Goal: Task Accomplishment & Management: Complete application form

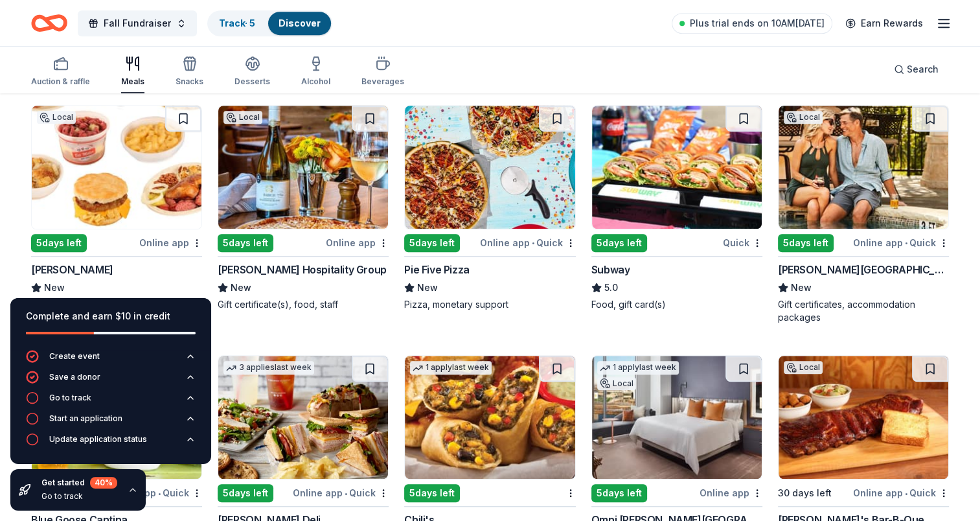
scroll to position [907, 0]
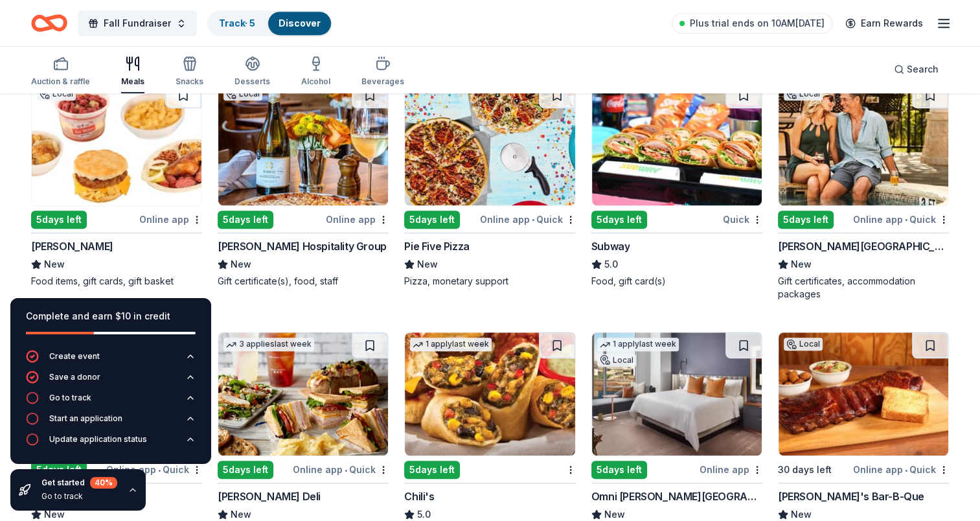
click at [811, 215] on div "5 days left" at bounding box center [806, 220] width 56 height 18
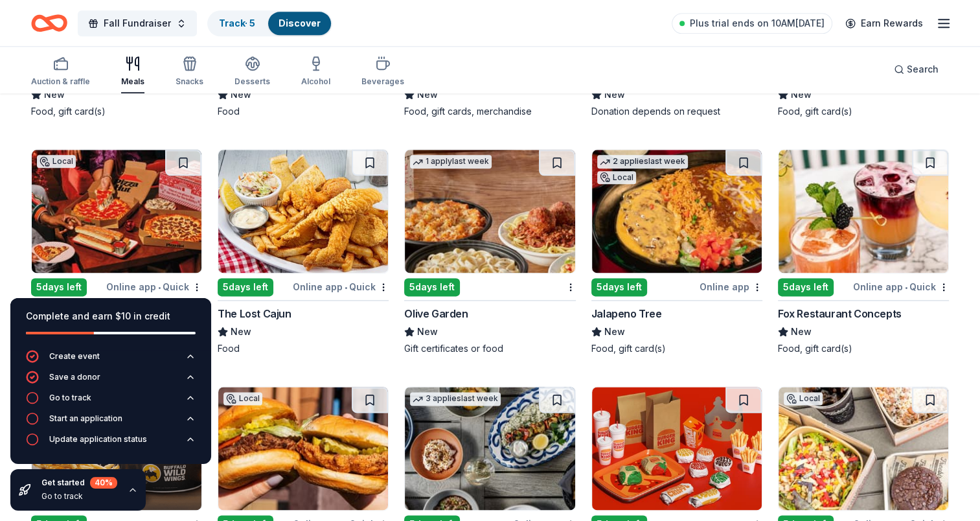
scroll to position [1600, 0]
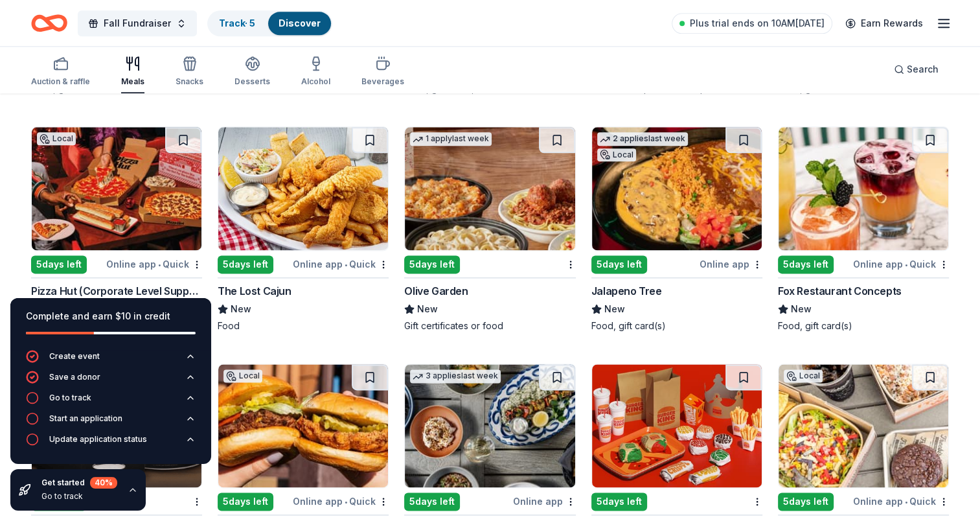
click at [443, 257] on div "5 days left" at bounding box center [432, 264] width 56 height 18
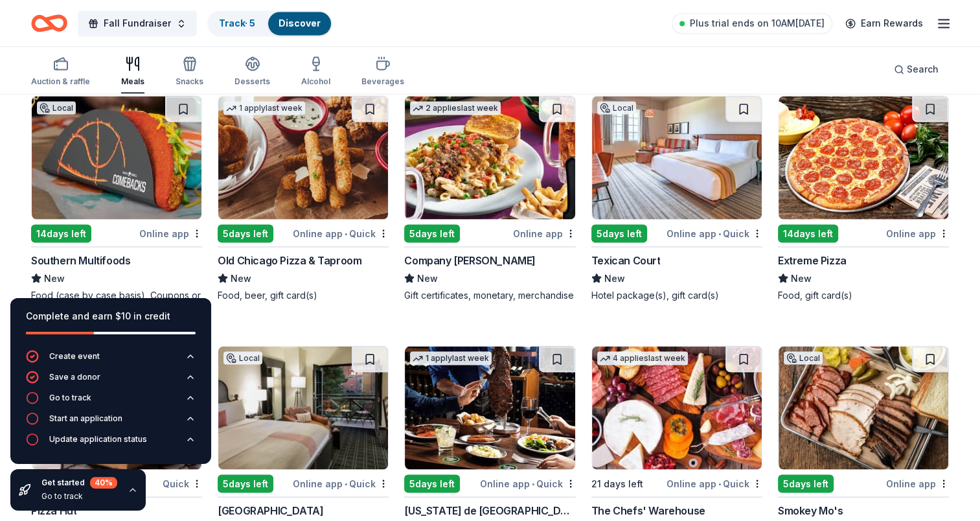
scroll to position [2377, 0]
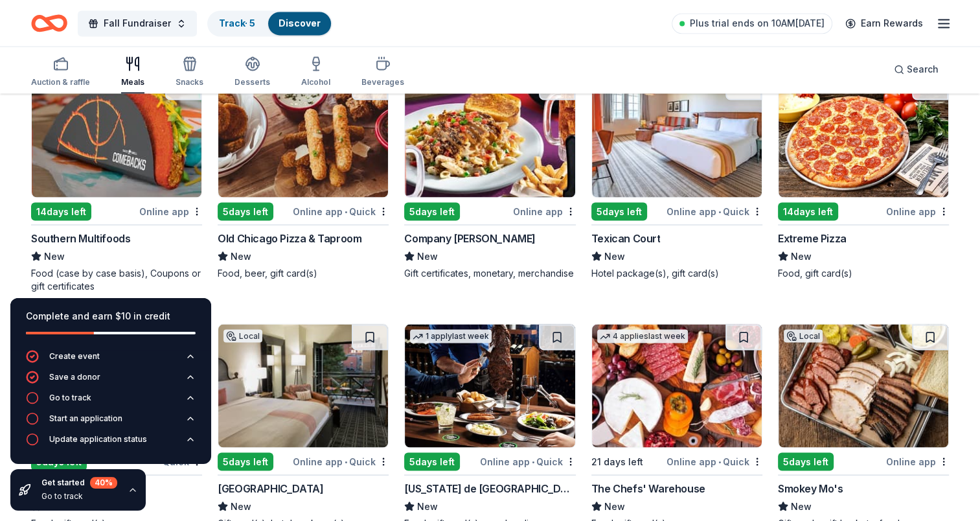
click at [815, 207] on div "14 days left" at bounding box center [808, 211] width 60 height 18
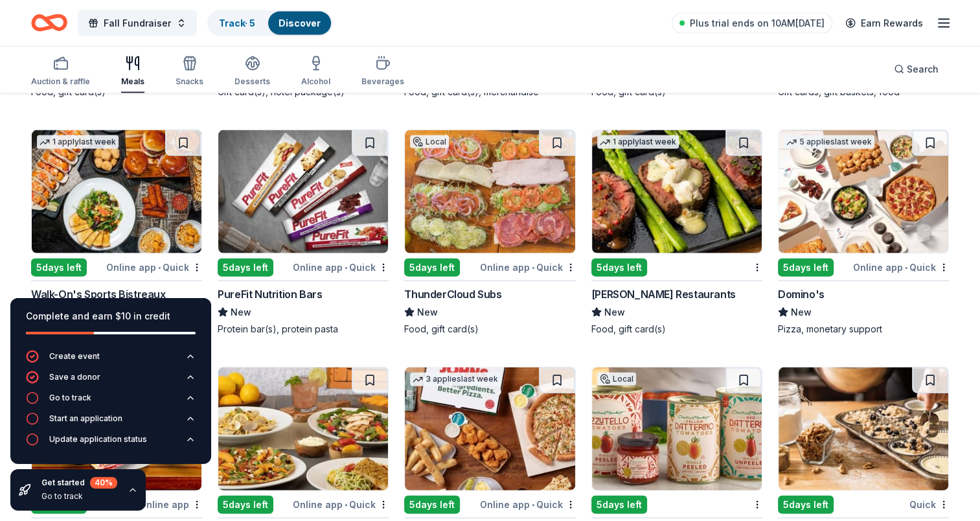
scroll to position [2831, 0]
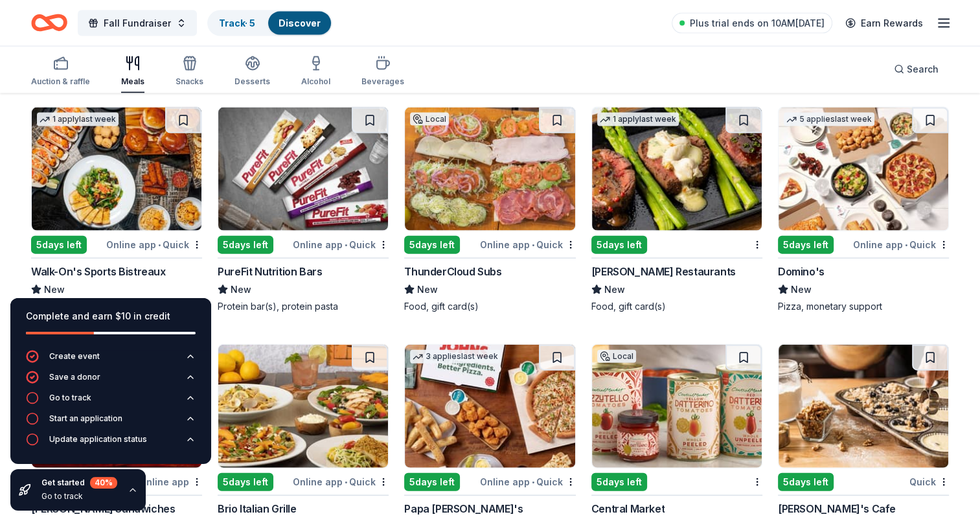
click at [804, 246] on div "5 days left" at bounding box center [806, 245] width 56 height 18
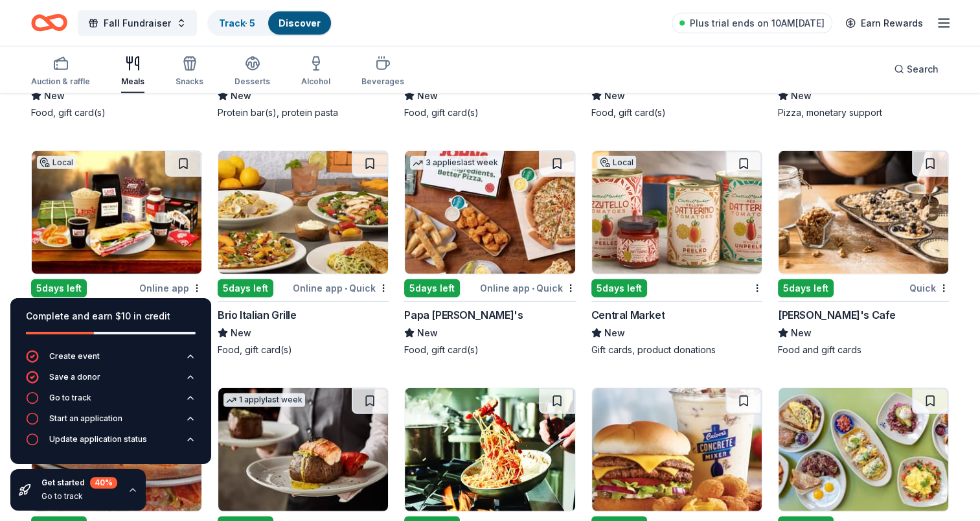
scroll to position [3025, 0]
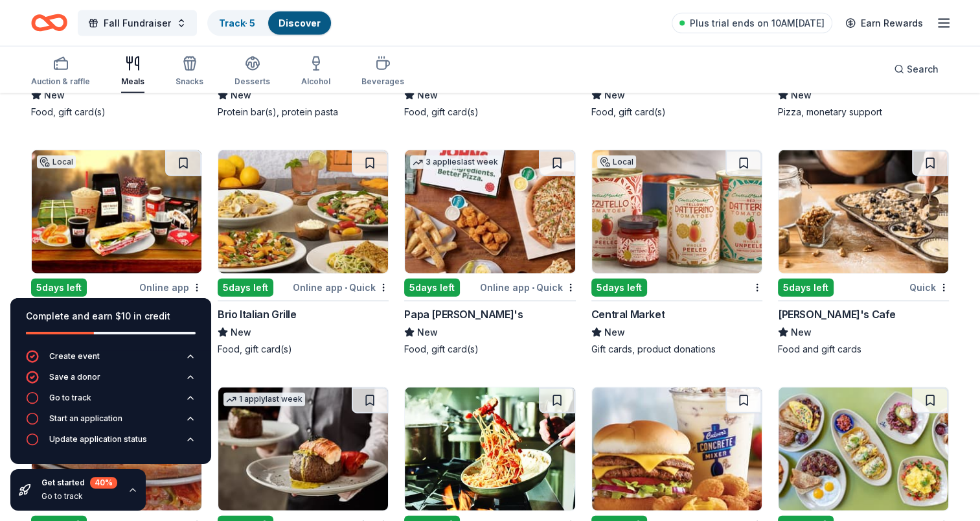
click at [623, 285] on div "5 days left" at bounding box center [620, 288] width 56 height 18
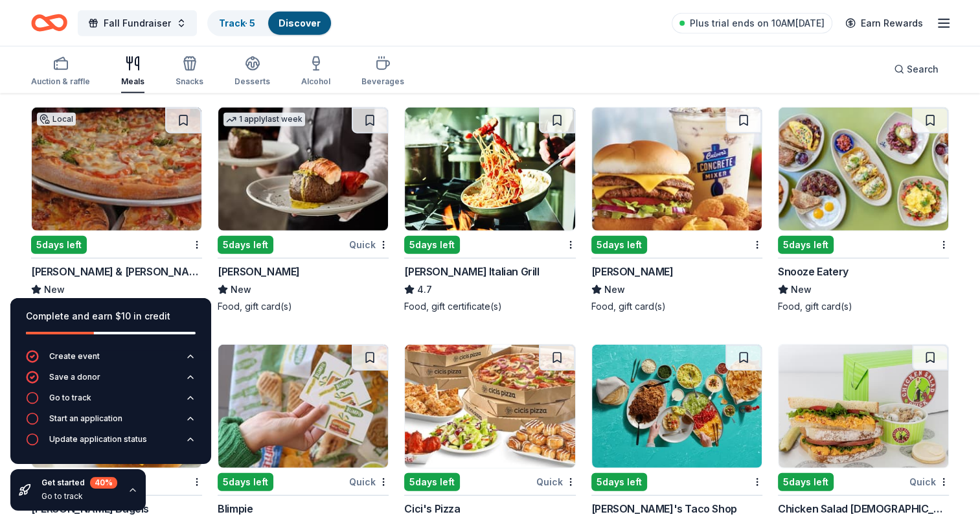
scroll to position [3328, 0]
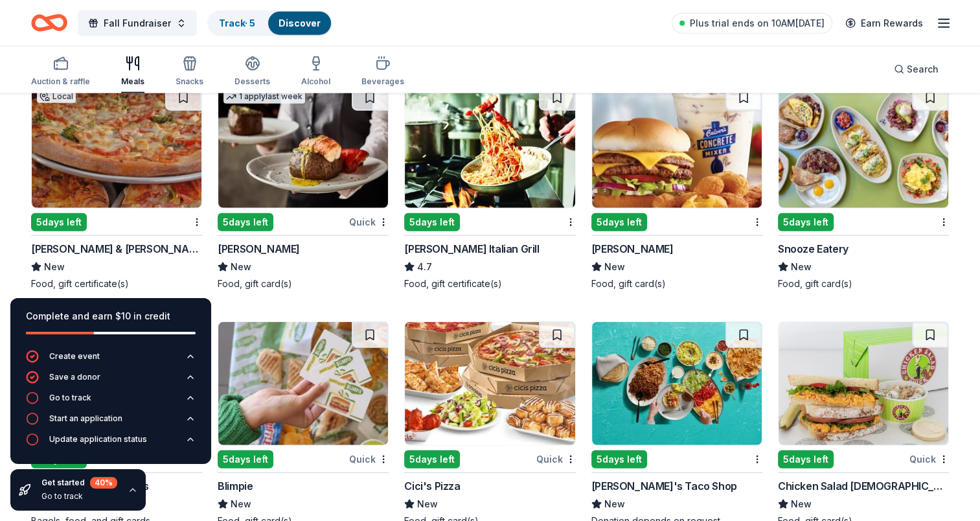
click at [492, 156] on img at bounding box center [490, 146] width 170 height 123
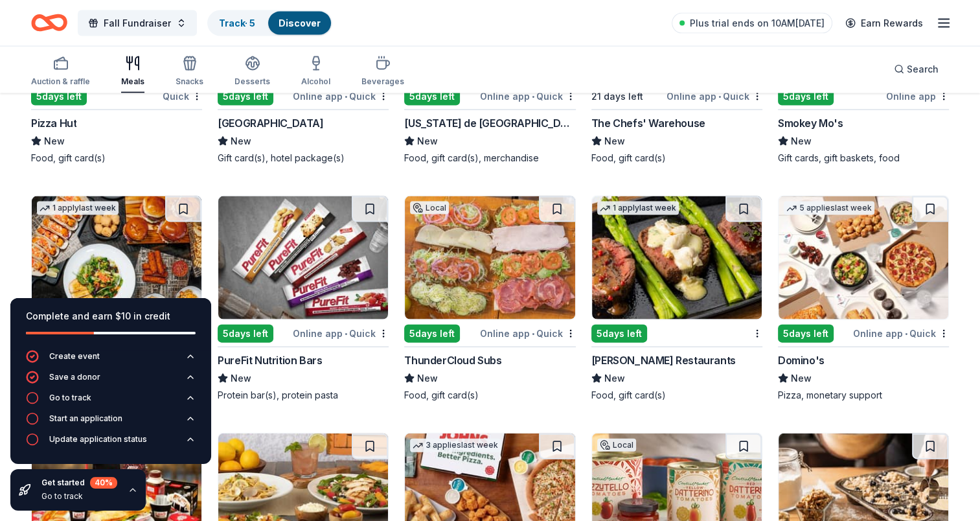
scroll to position [2471, 0]
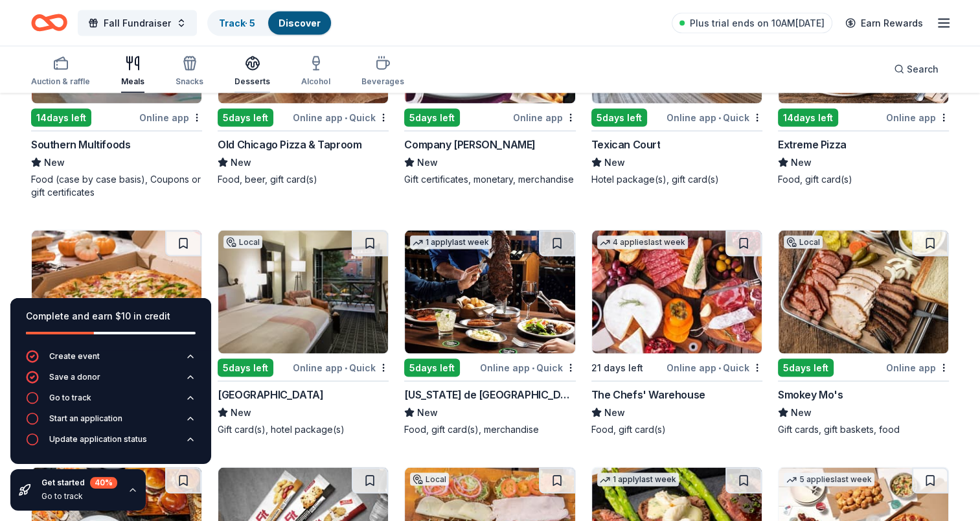
click at [257, 73] on div "Desserts" at bounding box center [253, 71] width 36 height 31
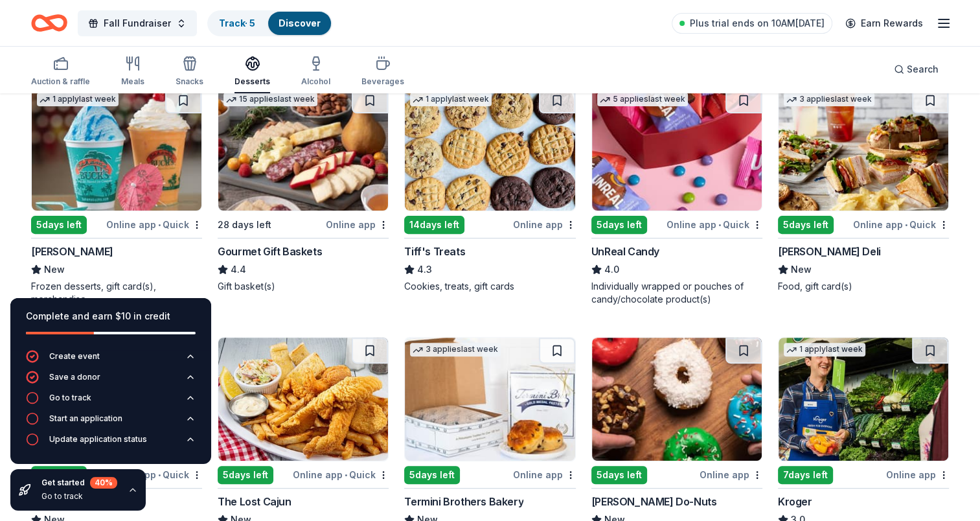
scroll to position [324, 0]
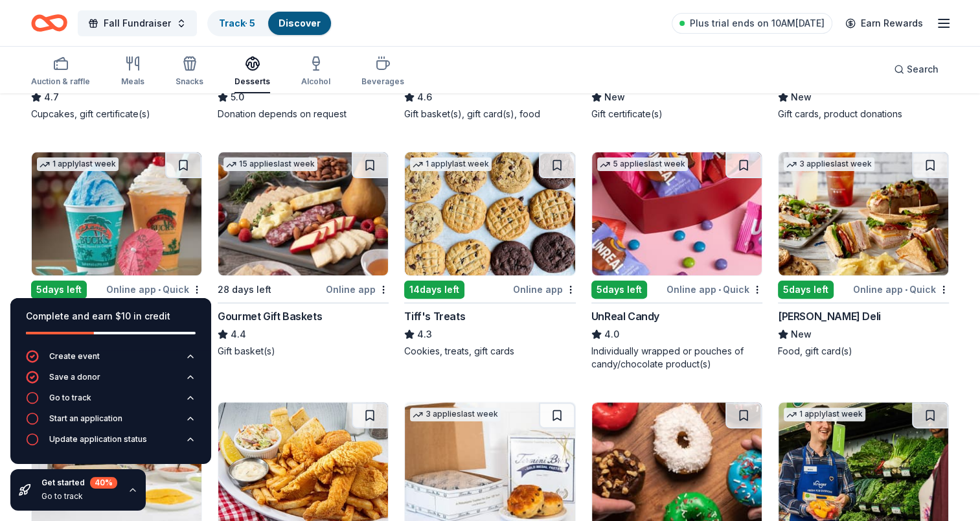
click at [345, 241] on img at bounding box center [303, 213] width 170 height 123
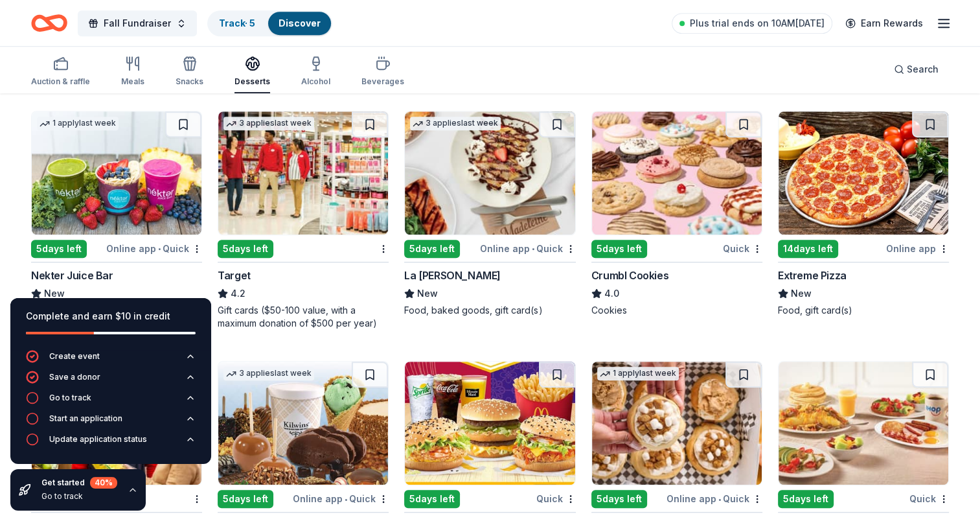
scroll to position [842, 0]
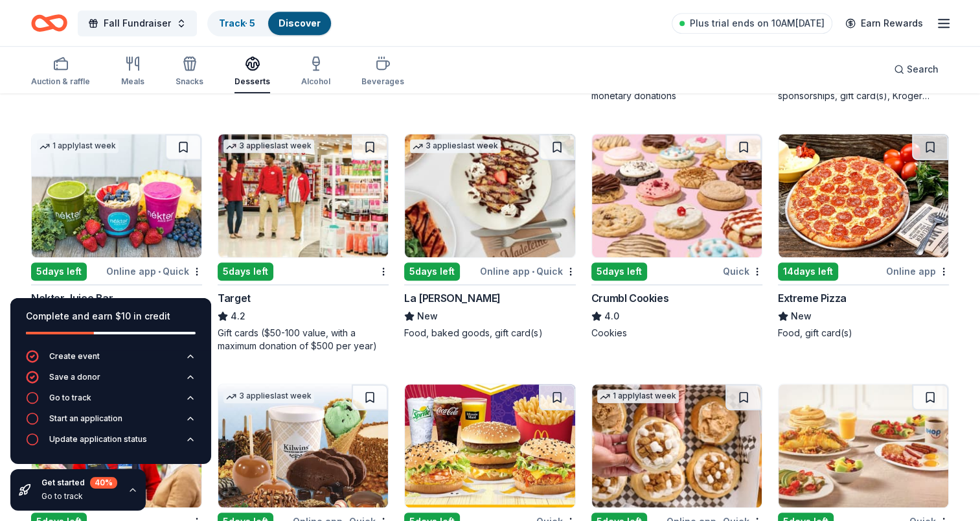
click at [441, 267] on div "5 days left" at bounding box center [432, 271] width 56 height 18
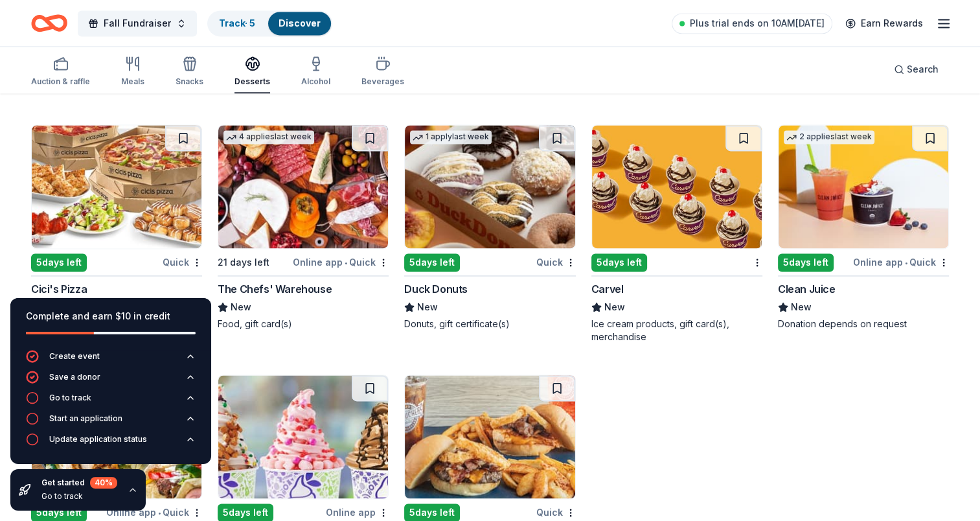
scroll to position [1922, 0]
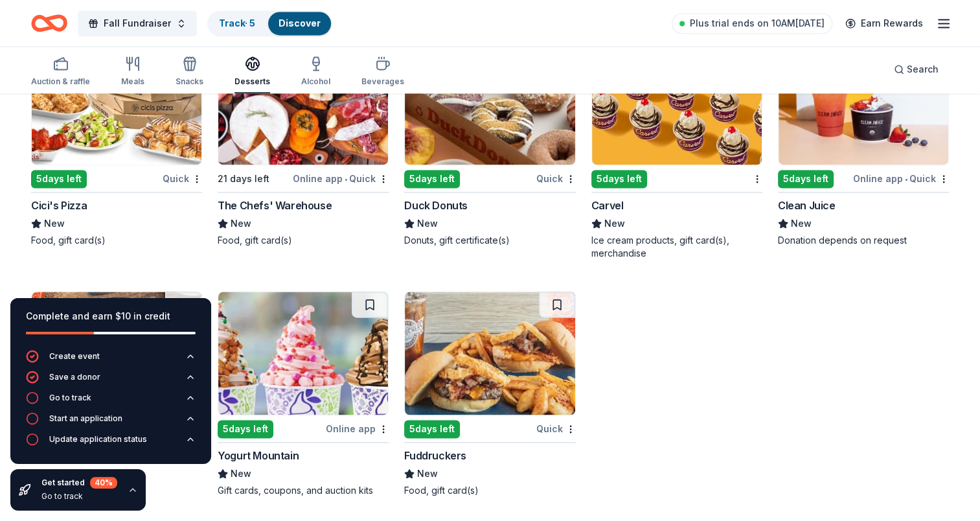
click at [181, 315] on div "Complete and earn $10 in credit" at bounding box center [111, 316] width 170 height 16
click at [190, 396] on icon "button" at bounding box center [190, 398] width 10 height 10
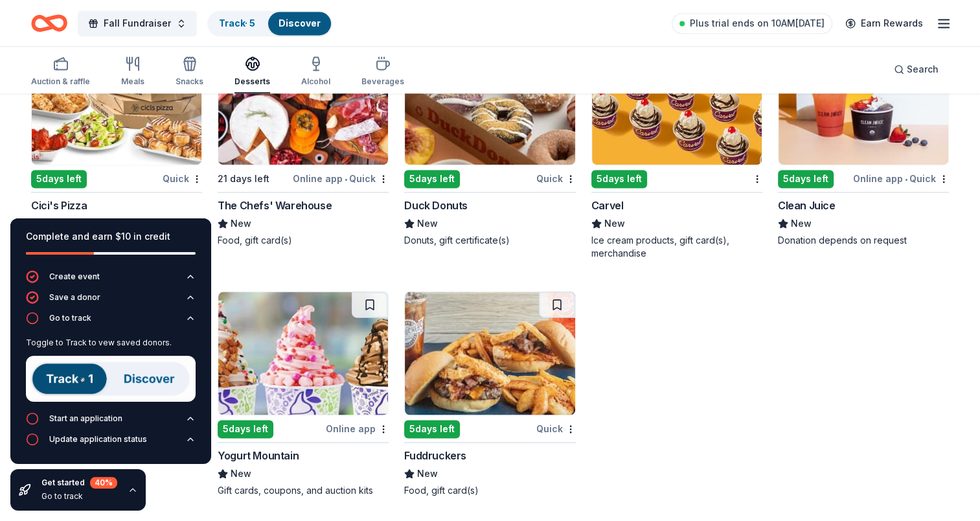
click at [75, 384] on img at bounding box center [111, 379] width 170 height 46
click at [75, 381] on img at bounding box center [111, 379] width 170 height 46
click at [85, 415] on div "Start an application" at bounding box center [85, 418] width 73 height 10
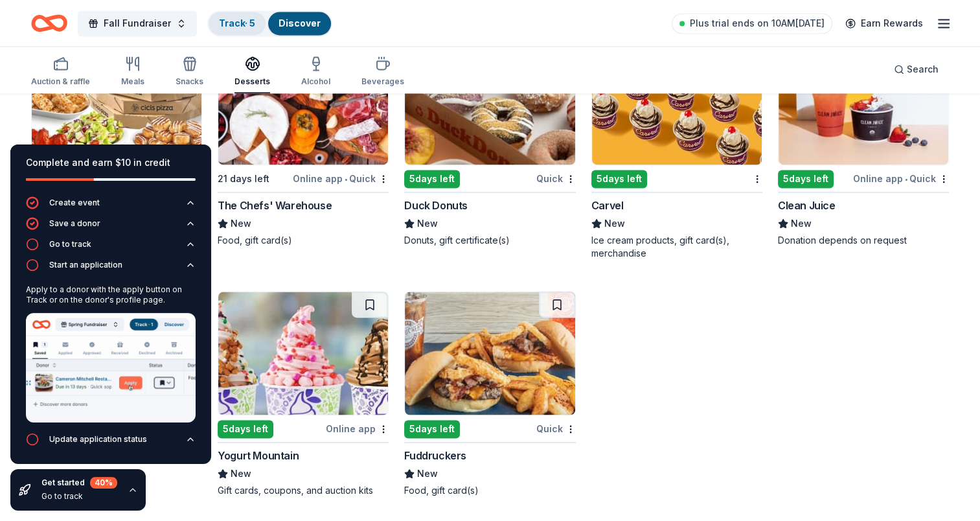
click at [238, 17] on link "Track · 5" at bounding box center [237, 22] width 36 height 11
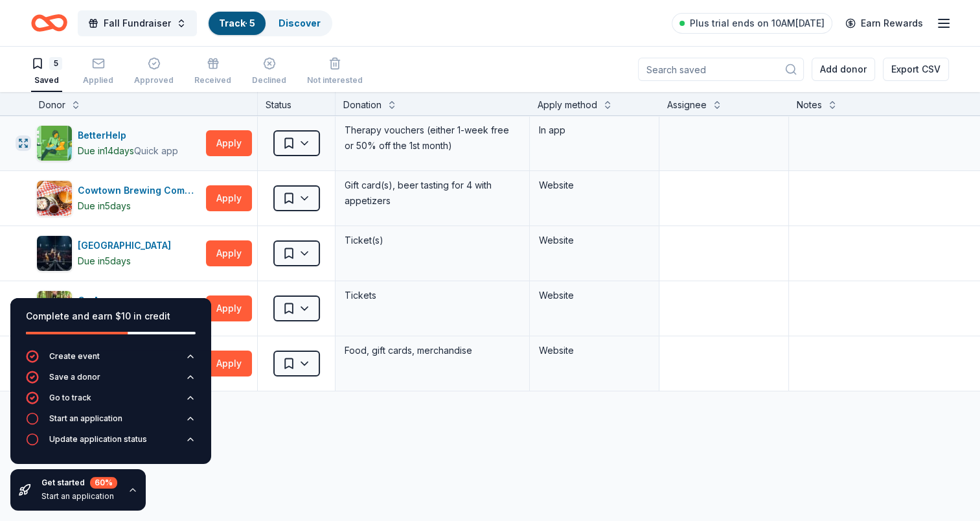
click at [16, 140] on button "button" at bounding box center [24, 143] width 16 height 16
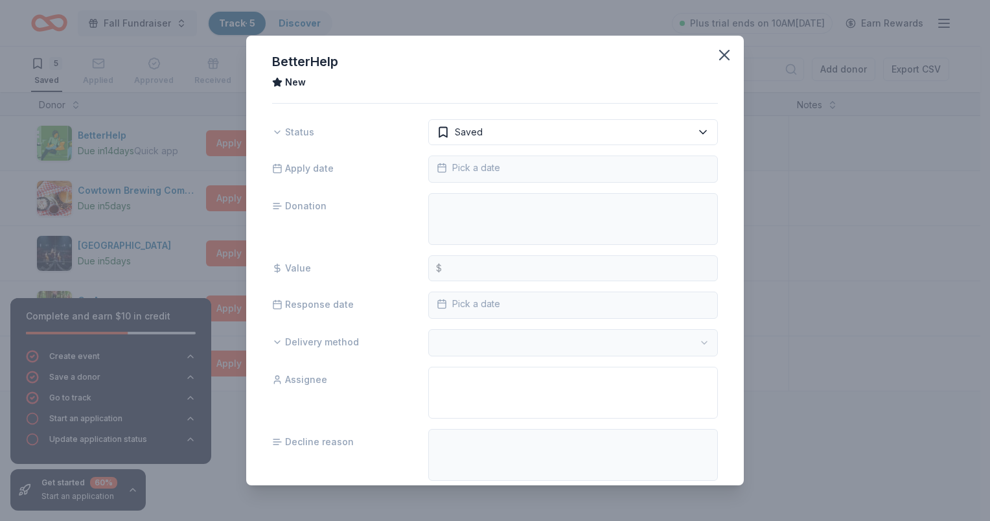
drag, startPoint x: 713, startPoint y: 49, endPoint x: 478, endPoint y: 57, distance: 234.7
click at [715, 51] on icon "button" at bounding box center [724, 55] width 18 height 18
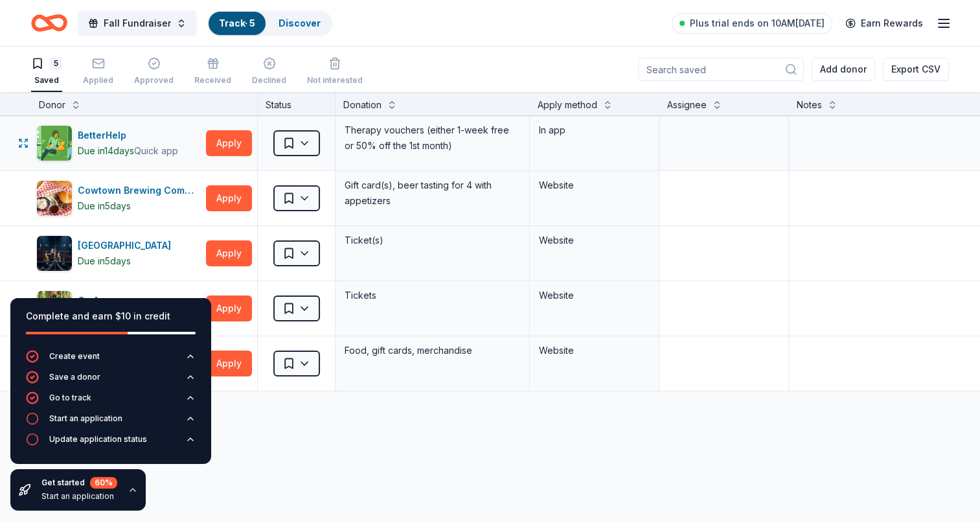
click at [386, 133] on div "Therapy vouchers (either 1-week free or 50% off the 1st month)" at bounding box center [432, 138] width 178 height 34
click at [329, 67] on icon "button" at bounding box center [335, 63] width 13 height 13
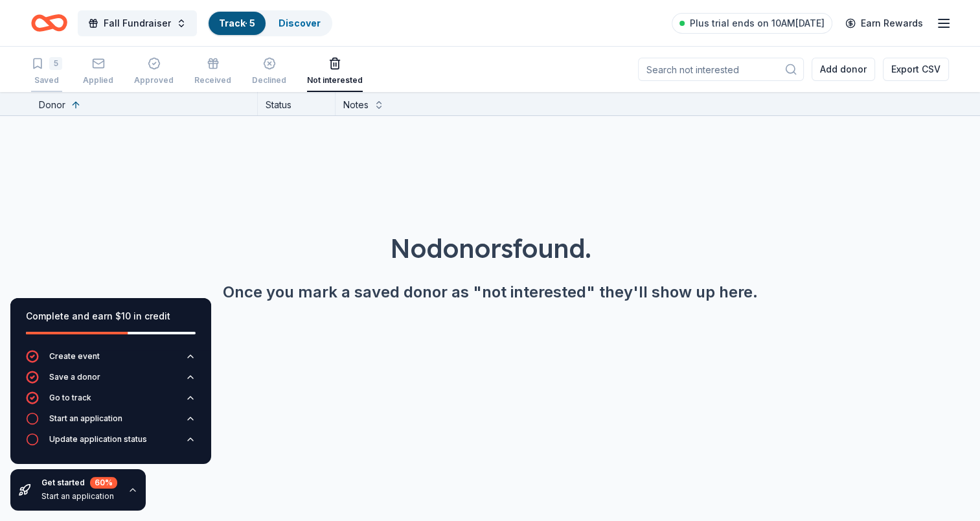
click at [39, 76] on div "Saved" at bounding box center [46, 80] width 31 height 10
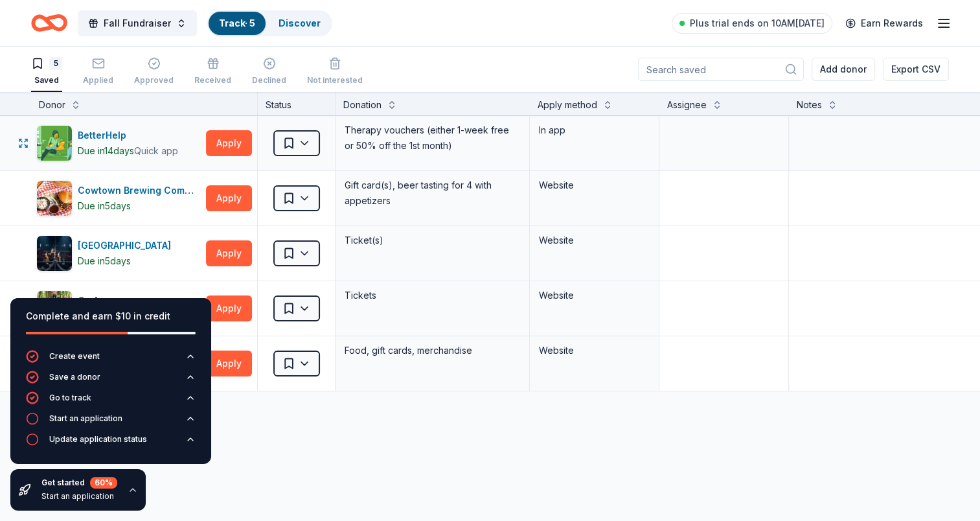
click at [594, 137] on div "In app" at bounding box center [594, 130] width 113 height 18
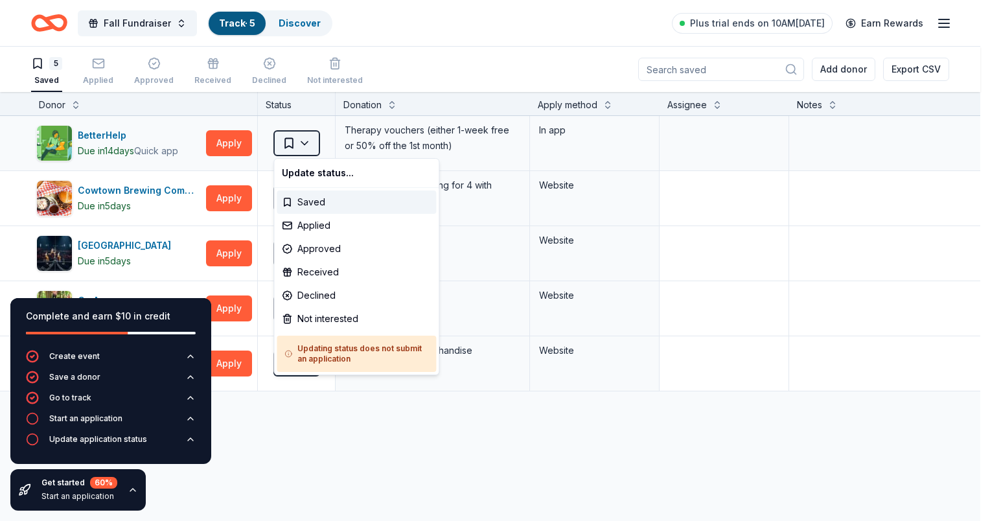
click at [305, 142] on html "Fall Fundraiser Track · 5 Discover Plus trial ends on 10AM, 10/22 Earn Rewards …" at bounding box center [495, 260] width 990 height 521
click at [313, 319] on div "Not interested" at bounding box center [356, 318] width 159 height 23
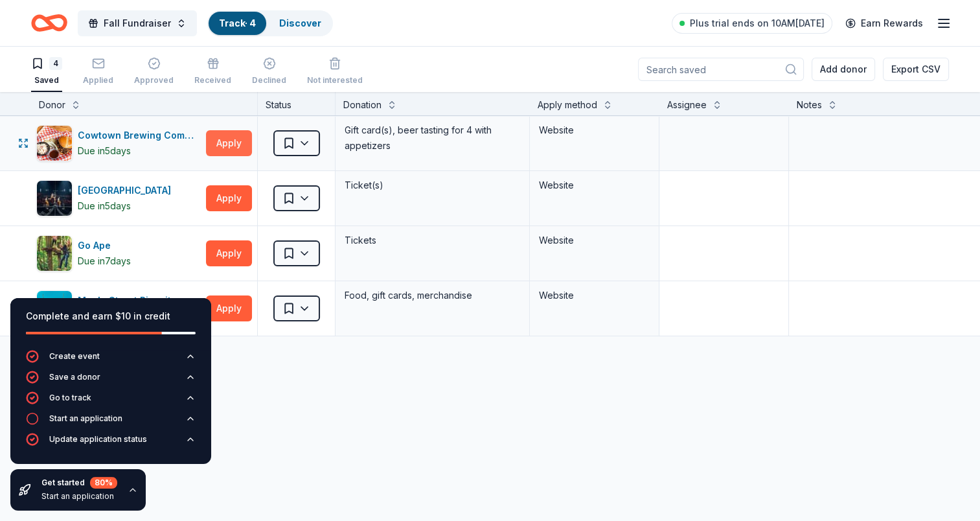
click at [236, 144] on button "Apply" at bounding box center [229, 143] width 46 height 26
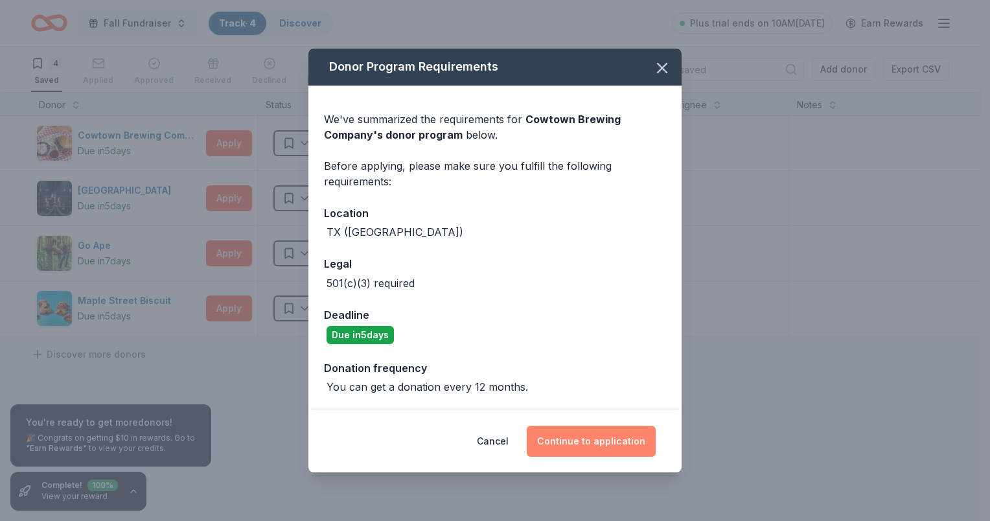
click at [606, 443] on button "Continue to application" at bounding box center [591, 441] width 129 height 31
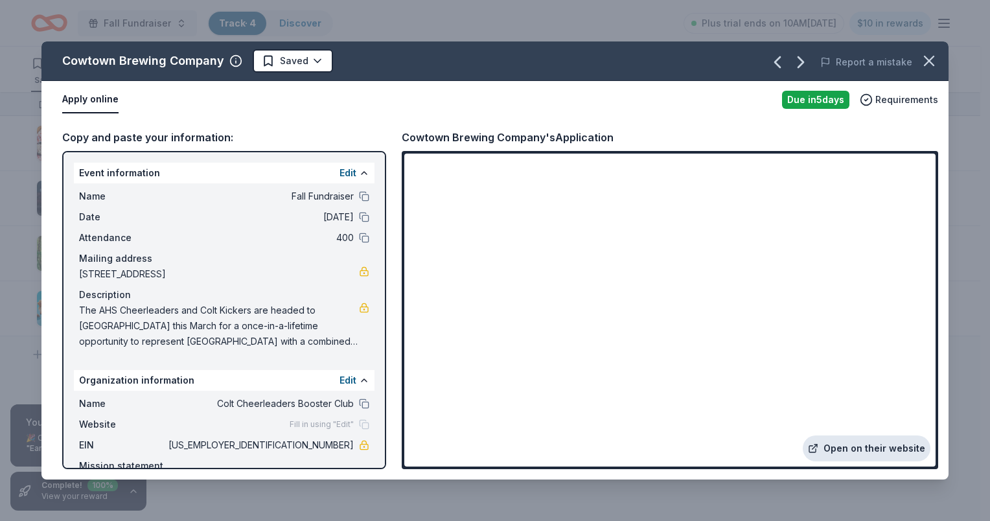
click at [860, 448] on link "Open on their website" at bounding box center [867, 448] width 128 height 26
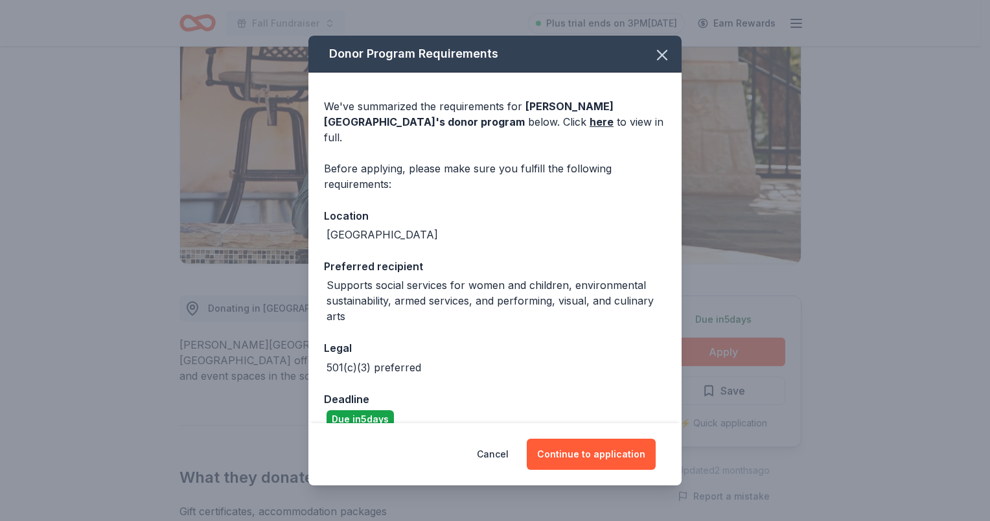
scroll to position [5, 0]
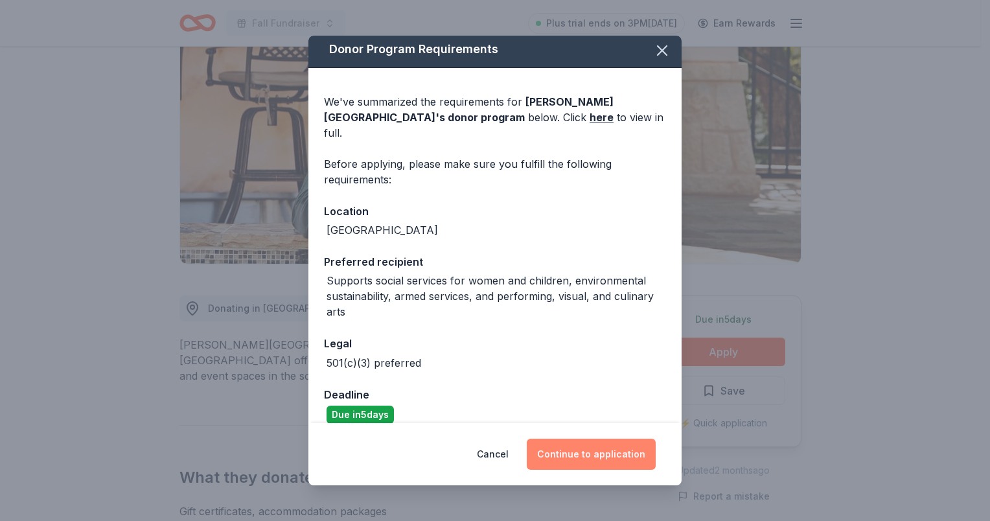
click at [604, 453] on button "Continue to application" at bounding box center [591, 454] width 129 height 31
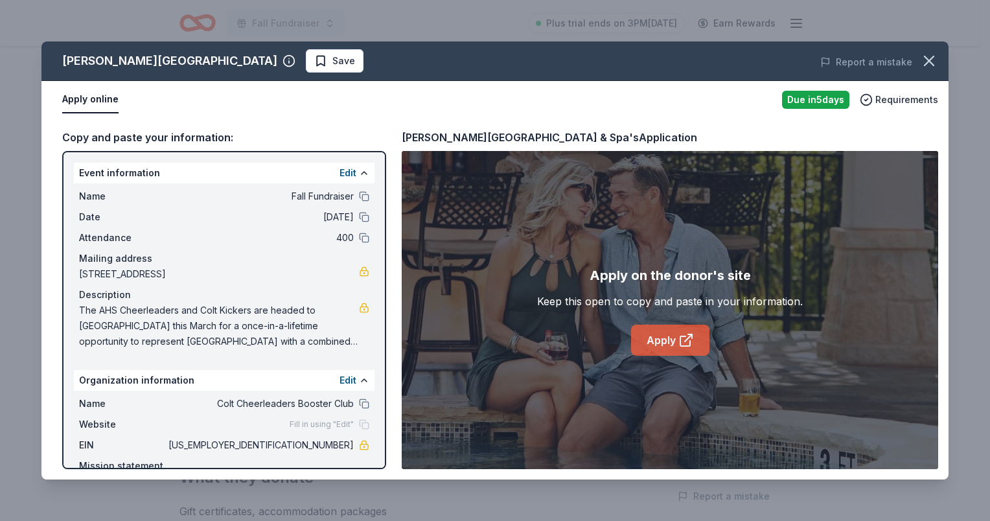
click at [674, 342] on link "Apply" at bounding box center [670, 340] width 78 height 31
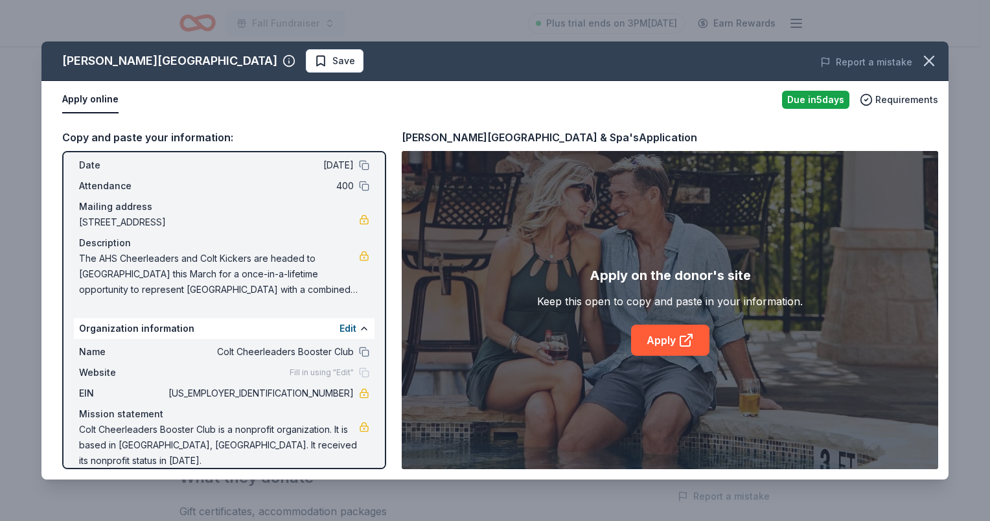
scroll to position [0, 0]
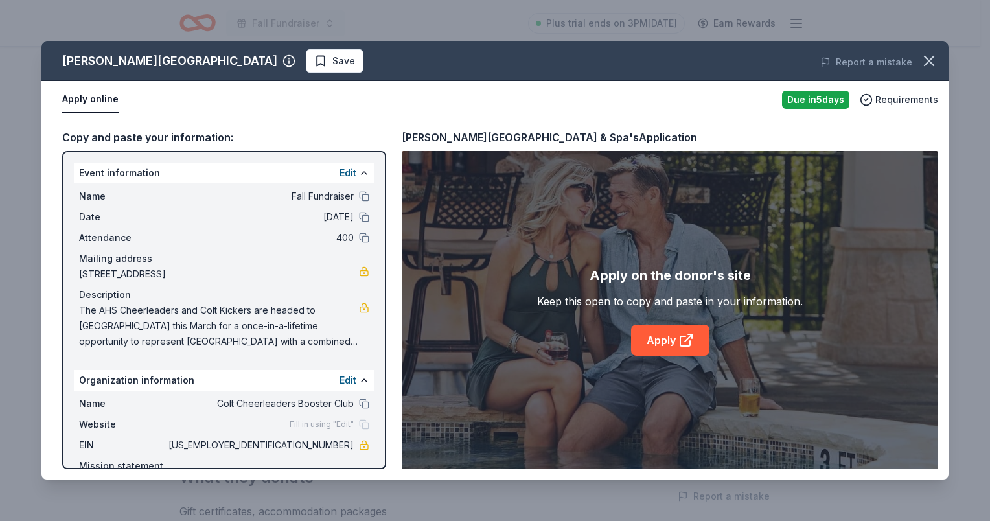
click at [90, 106] on button "Apply online" at bounding box center [90, 99] width 56 height 27
click at [666, 337] on link "Apply" at bounding box center [670, 340] width 78 height 31
click at [877, 57] on button "Report a mistake" at bounding box center [866, 62] width 92 height 16
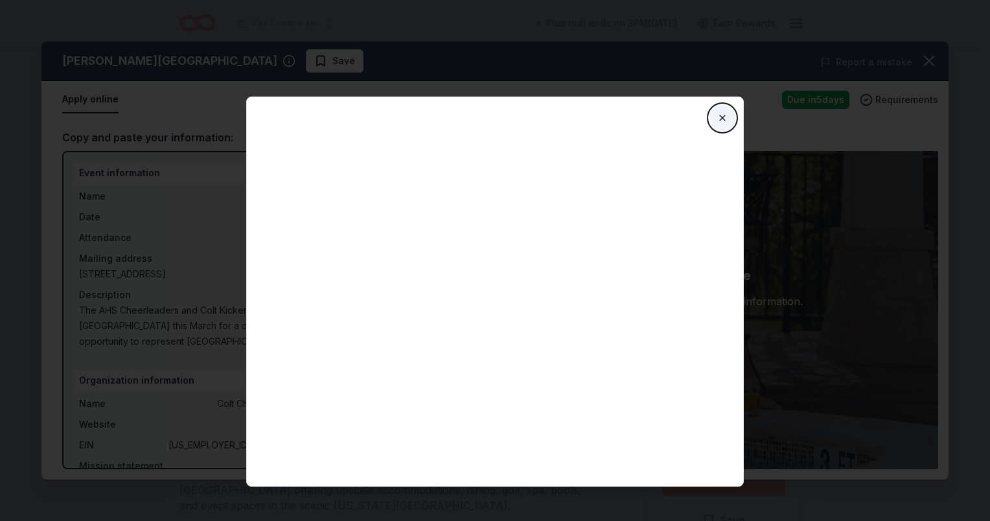
click at [717, 118] on button "Close" at bounding box center [722, 118] width 26 height 26
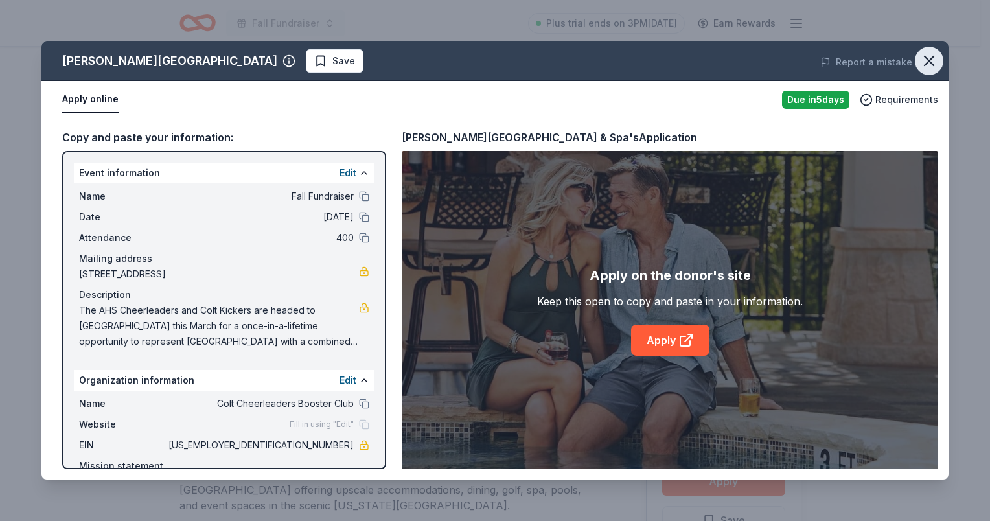
click at [934, 65] on icon "button" at bounding box center [929, 61] width 18 height 18
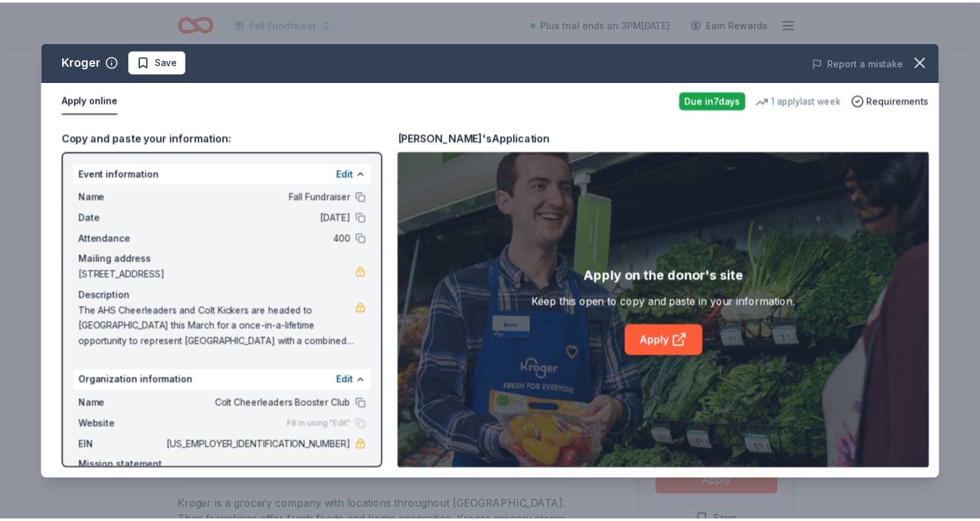
scroll to position [130, 0]
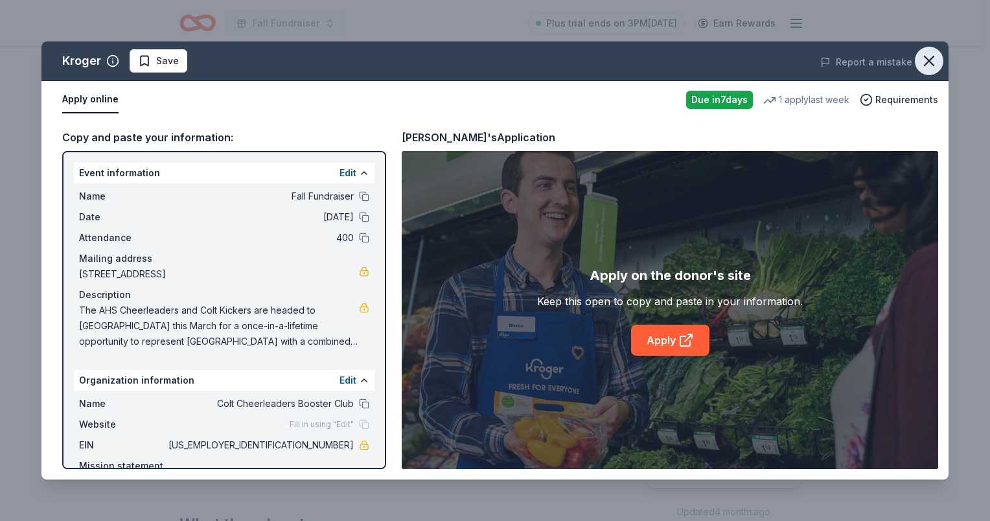
click at [928, 58] on icon "button" at bounding box center [929, 61] width 18 height 18
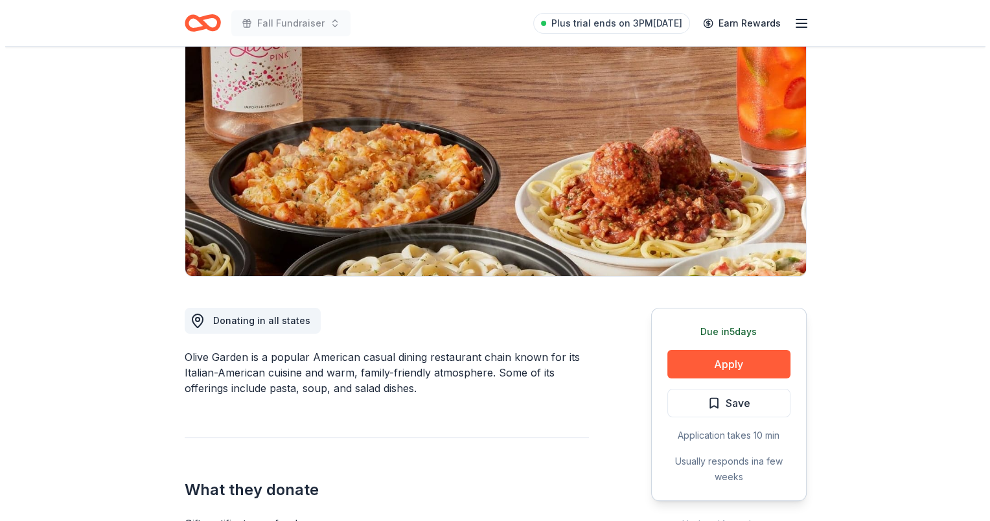
scroll to position [130, 0]
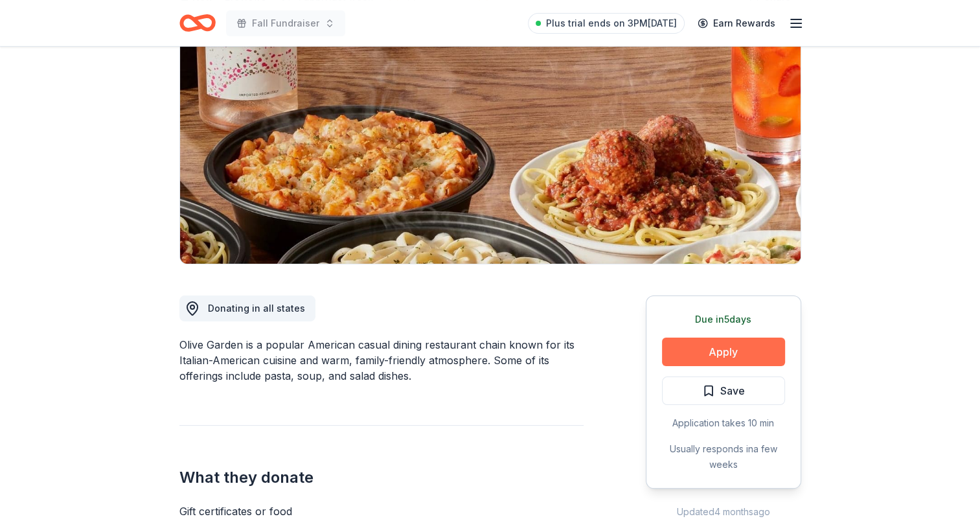
click at [741, 350] on button "Apply" at bounding box center [723, 352] width 123 height 29
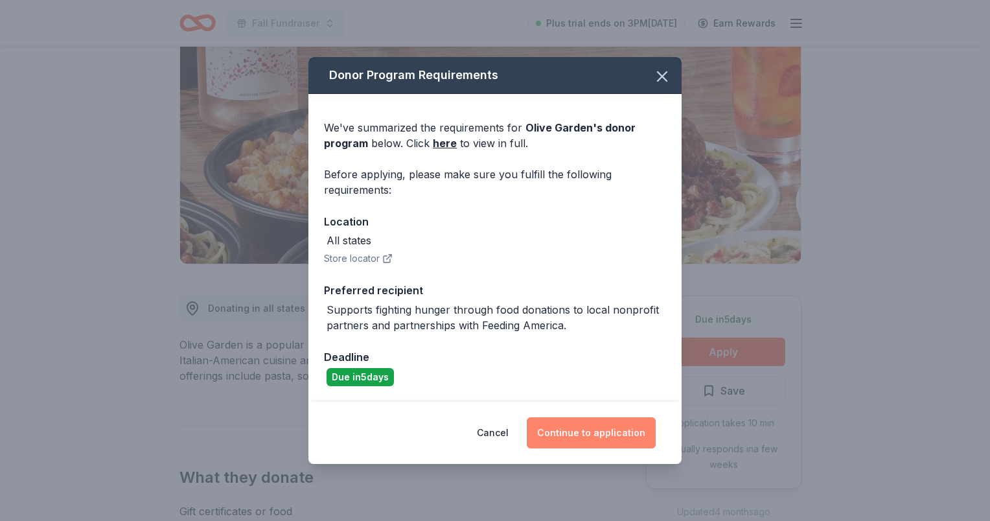
click at [588, 435] on button "Continue to application" at bounding box center [591, 432] width 129 height 31
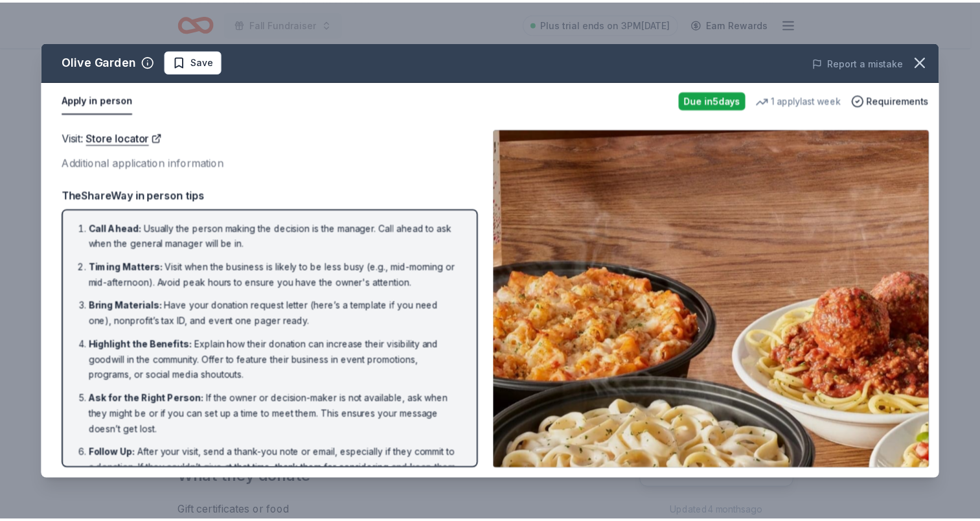
scroll to position [0, 0]
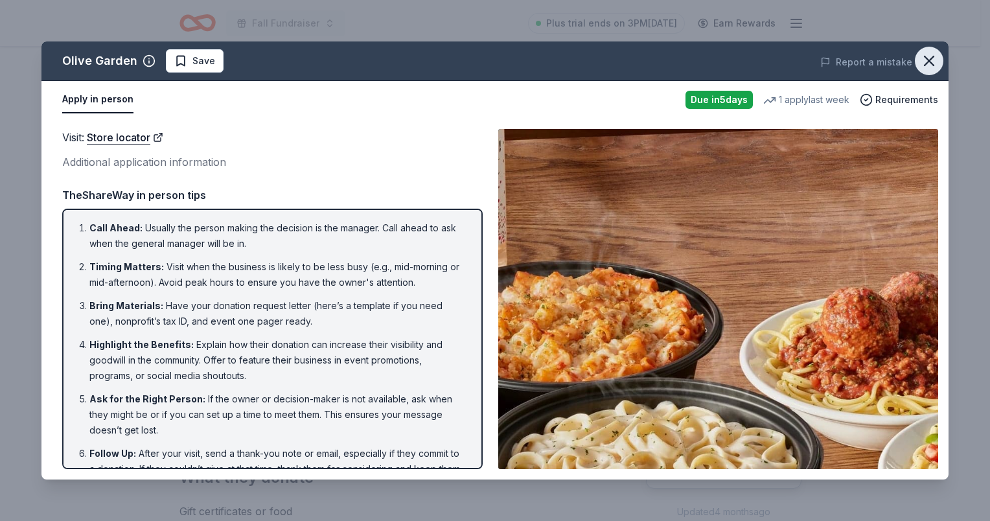
click at [927, 62] on icon "button" at bounding box center [929, 61] width 18 height 18
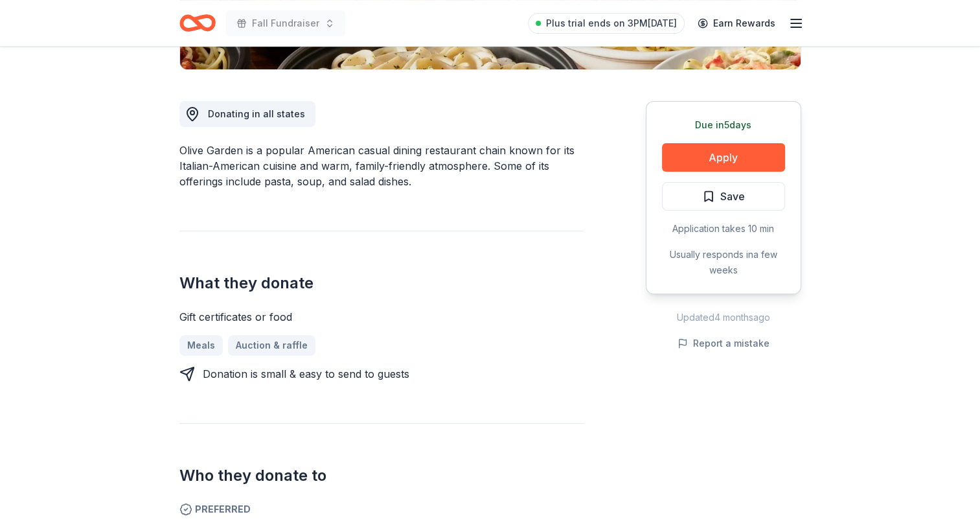
scroll to position [324, 0]
click at [707, 158] on button "Apply" at bounding box center [723, 157] width 123 height 29
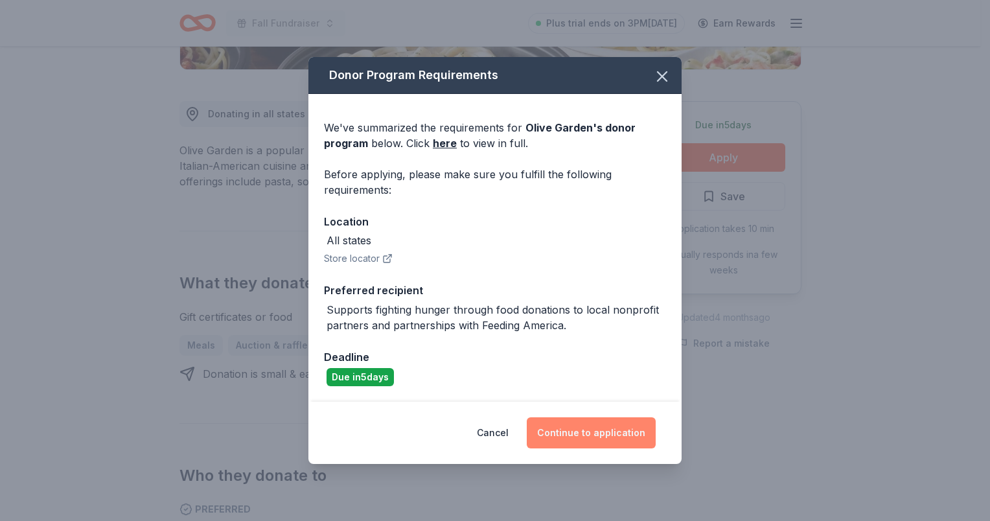
click at [584, 432] on button "Continue to application" at bounding box center [591, 432] width 129 height 31
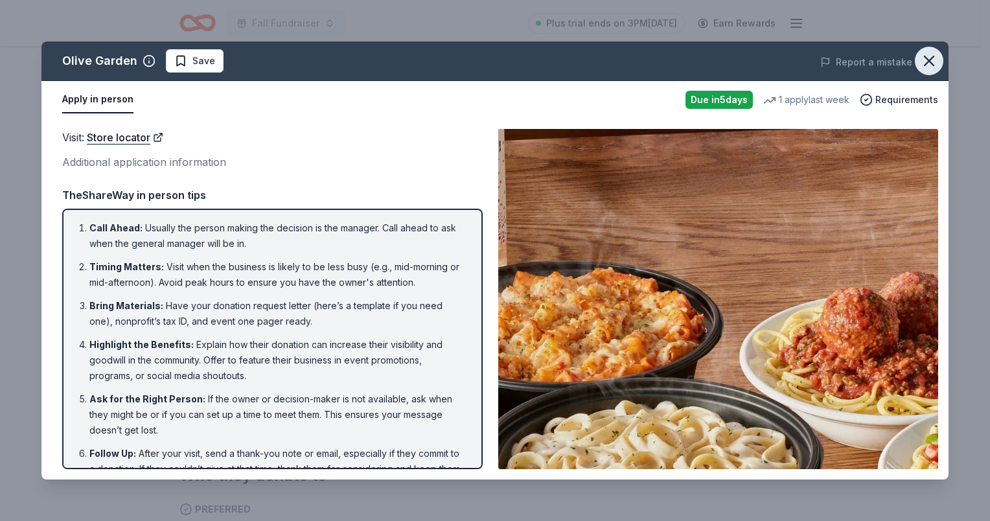
drag, startPoint x: 930, startPoint y: 58, endPoint x: 922, endPoint y: 58, distance: 8.4
click at [928, 58] on icon "button" at bounding box center [929, 61] width 18 height 18
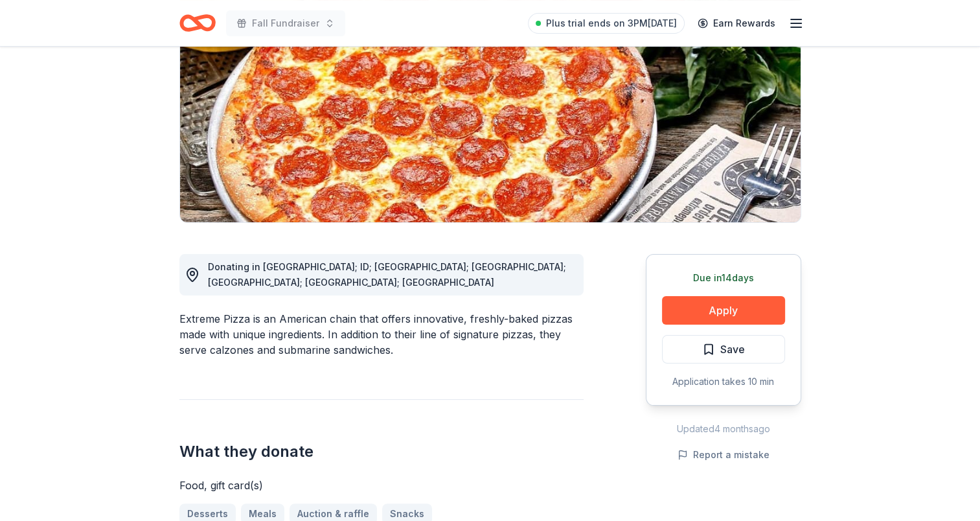
scroll to position [194, 0]
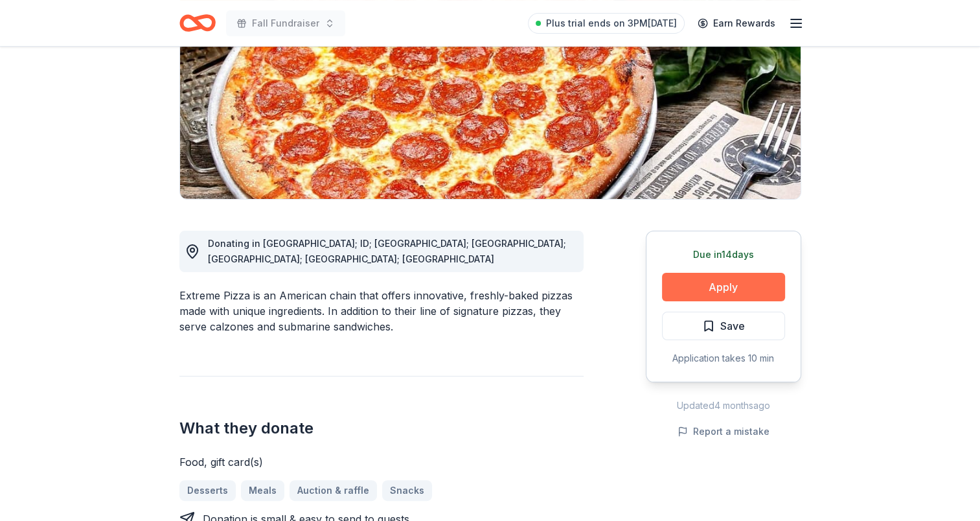
click at [717, 280] on button "Apply" at bounding box center [723, 287] width 123 height 29
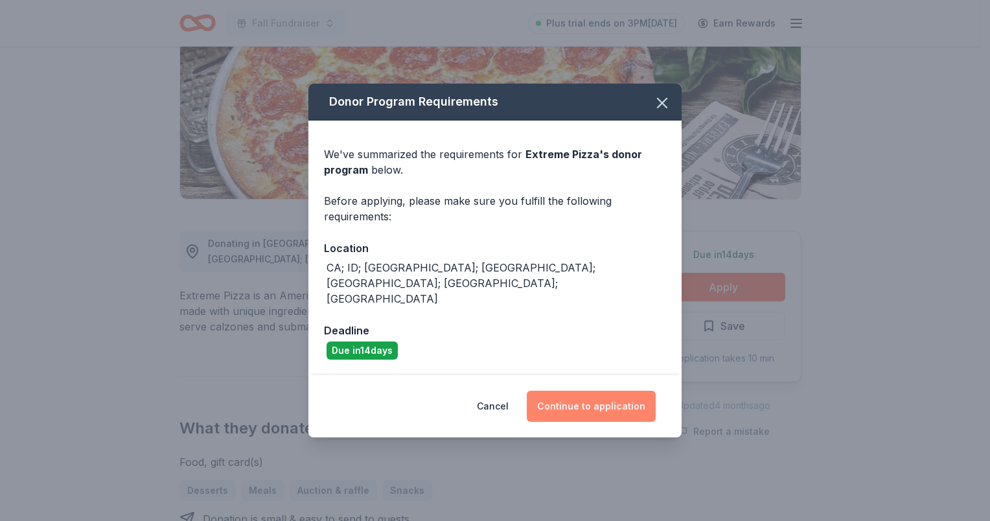
click at [594, 391] on button "Continue to application" at bounding box center [591, 406] width 129 height 31
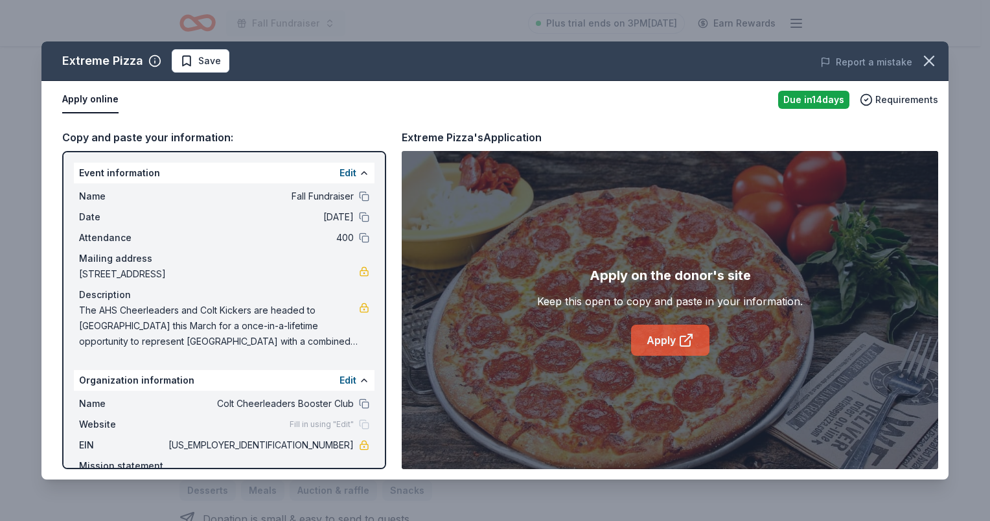
click at [647, 340] on link "Apply" at bounding box center [670, 340] width 78 height 31
click at [920, 61] on icon "button" at bounding box center [929, 61] width 18 height 18
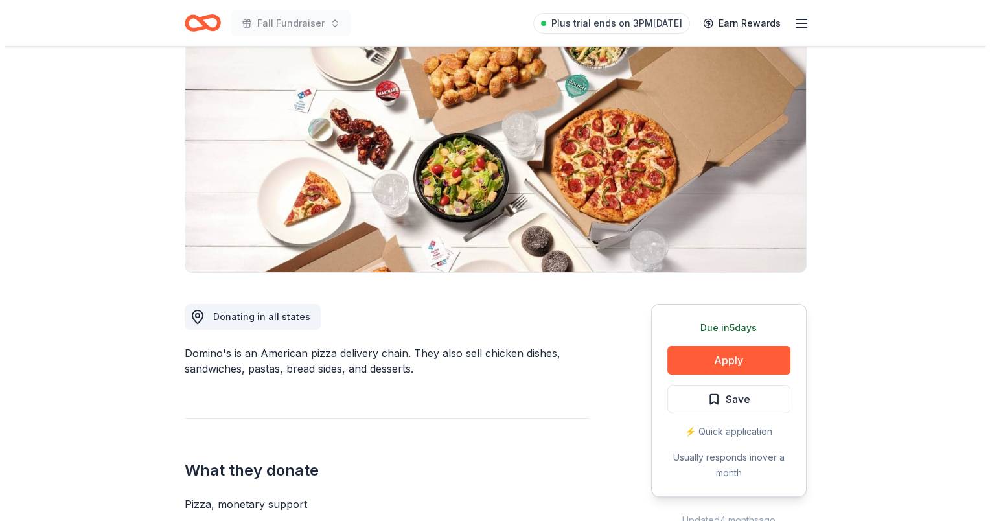
scroll to position [130, 0]
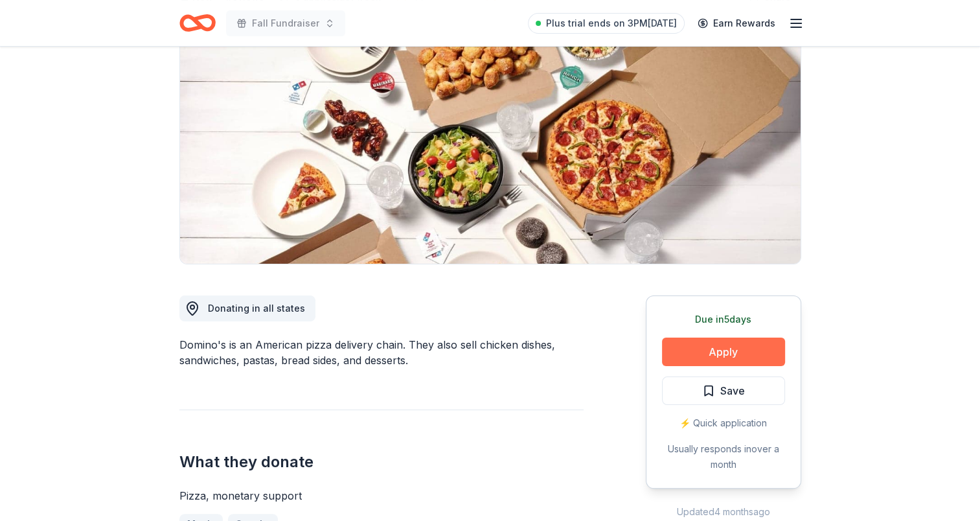
click at [709, 351] on button "Apply" at bounding box center [723, 352] width 123 height 29
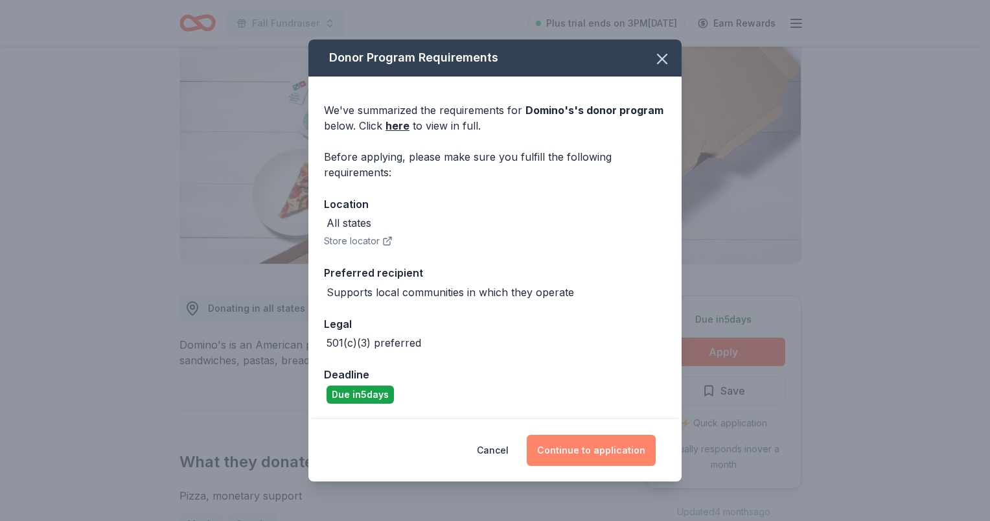
click at [581, 452] on button "Continue to application" at bounding box center [591, 450] width 129 height 31
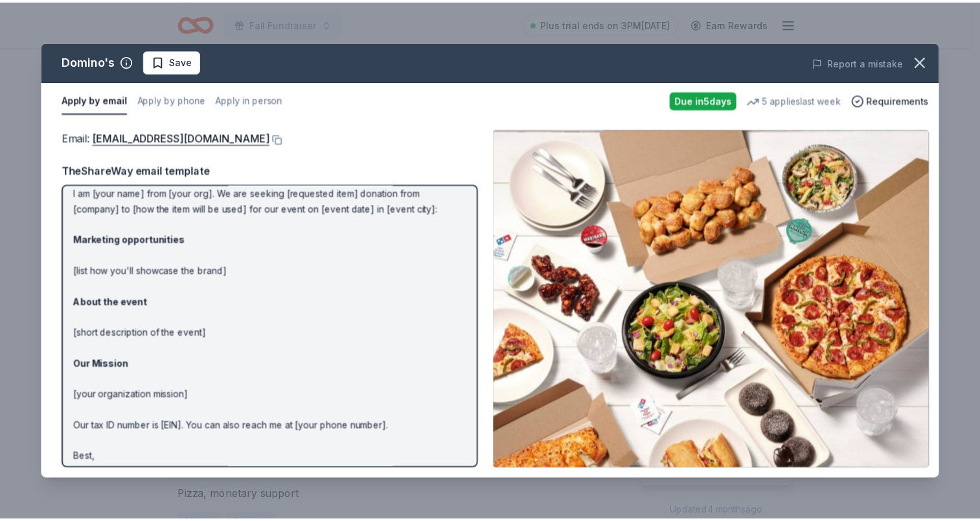
scroll to position [63, 0]
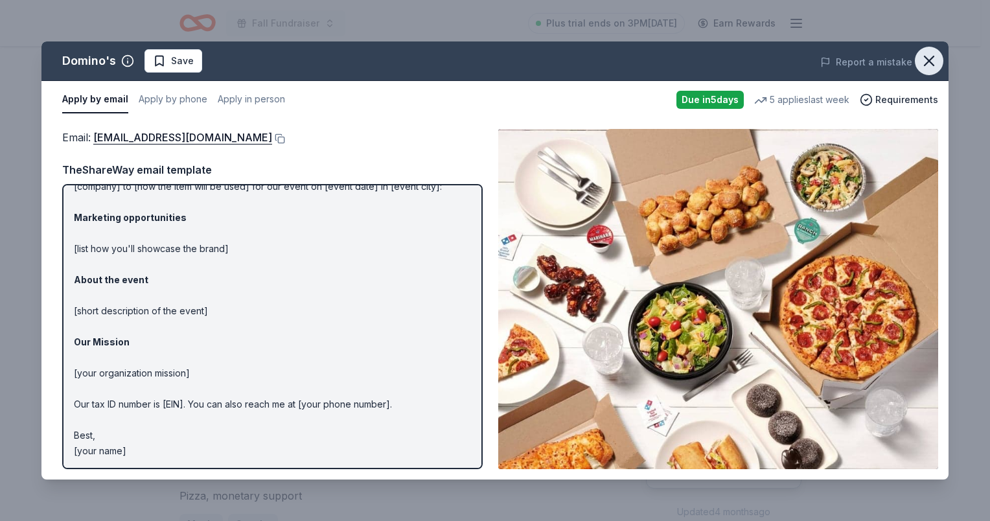
click at [932, 65] on icon "button" at bounding box center [929, 60] width 9 height 9
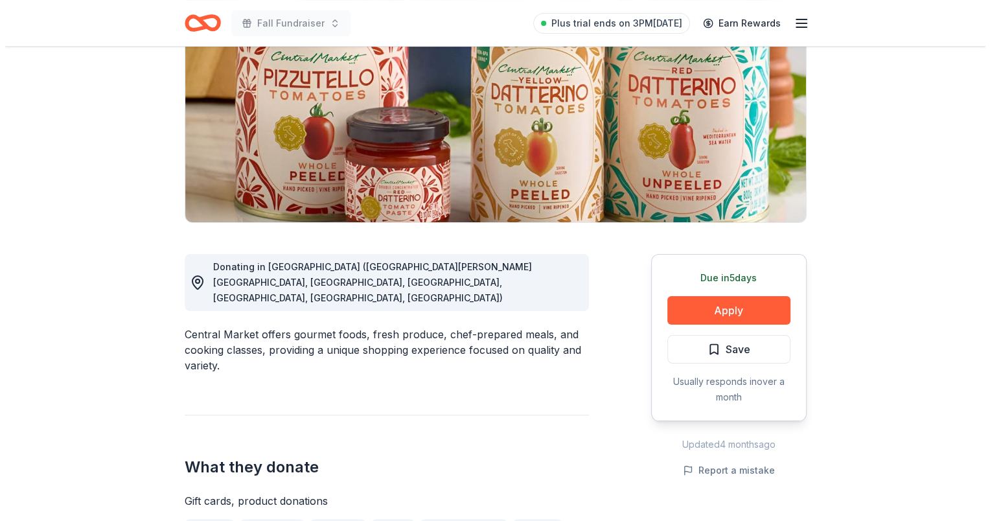
scroll to position [194, 0]
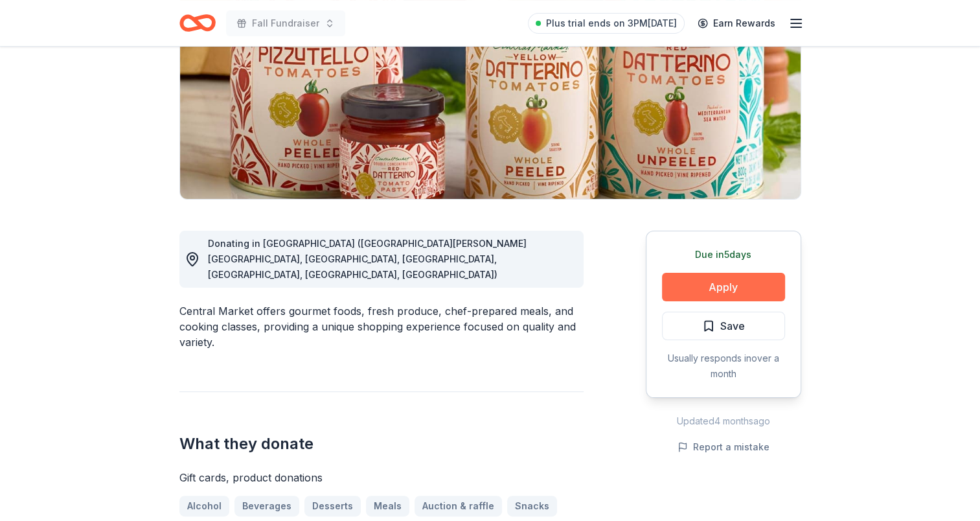
click at [732, 283] on button "Apply" at bounding box center [723, 287] width 123 height 29
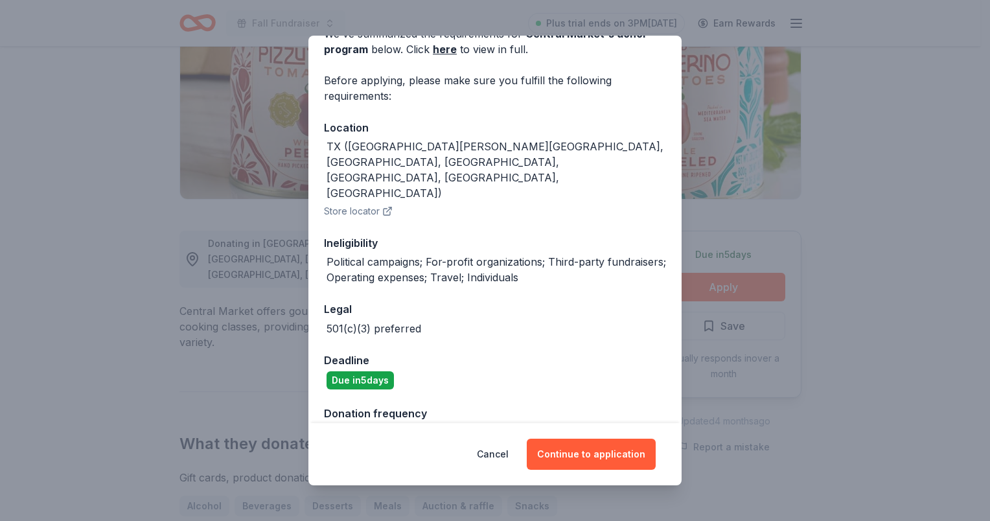
scroll to position [73, 0]
click at [605, 457] on button "Continue to application" at bounding box center [591, 454] width 129 height 31
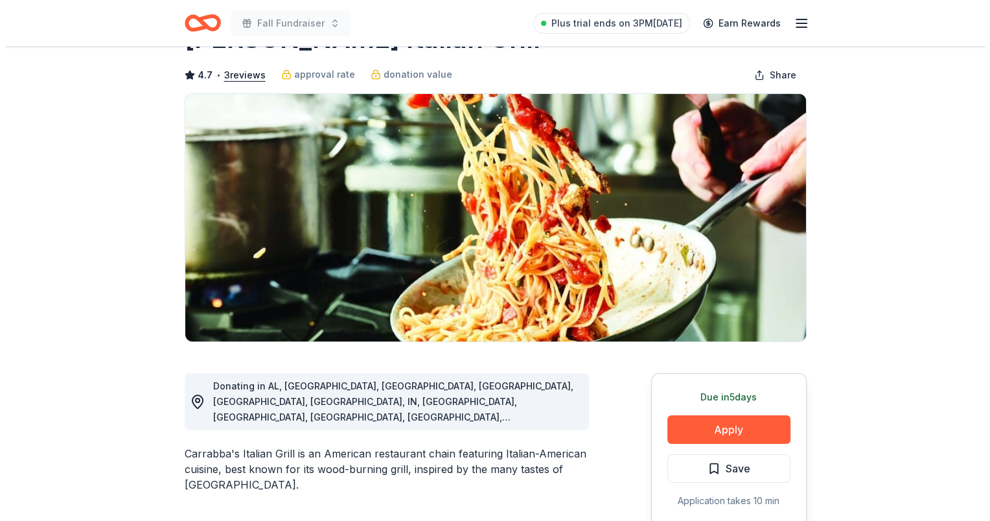
scroll to position [130, 0]
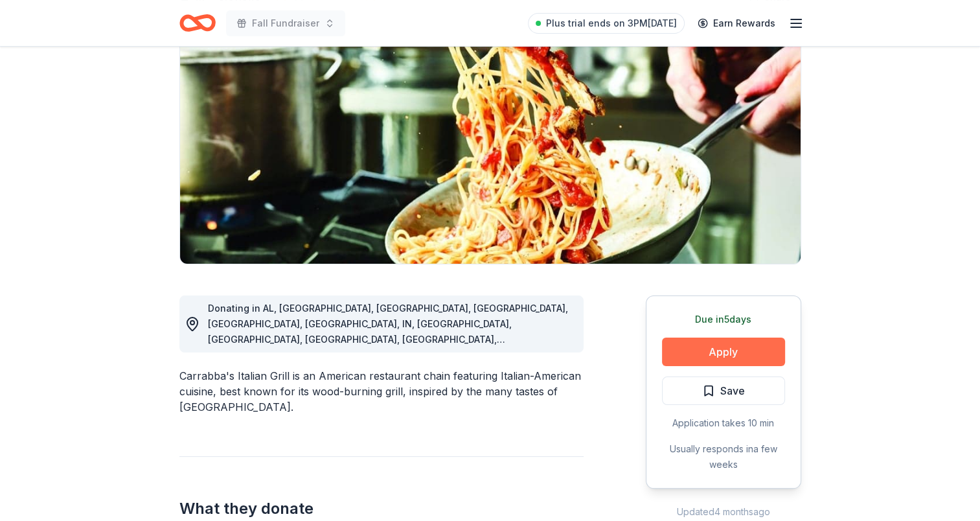
click at [721, 352] on button "Apply" at bounding box center [723, 352] width 123 height 29
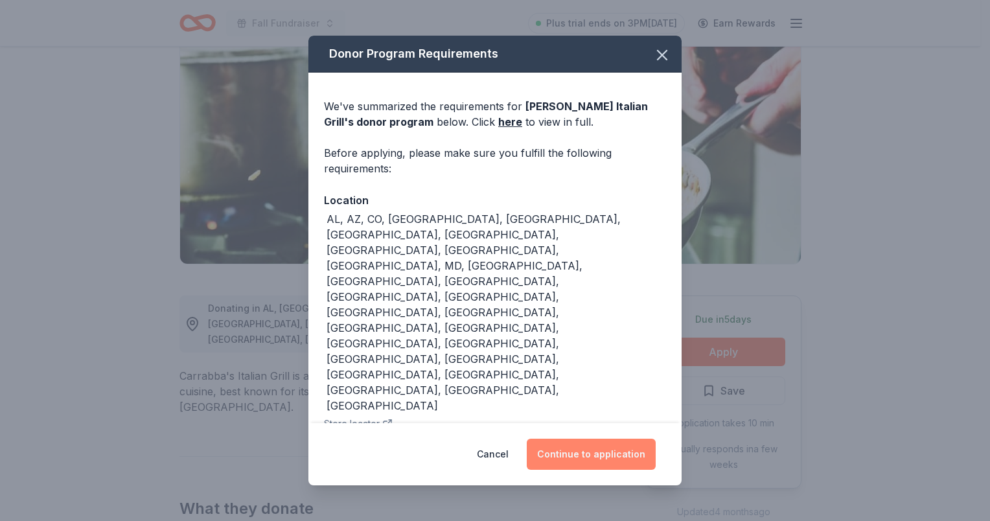
click at [565, 439] on button "Continue to application" at bounding box center [591, 454] width 129 height 31
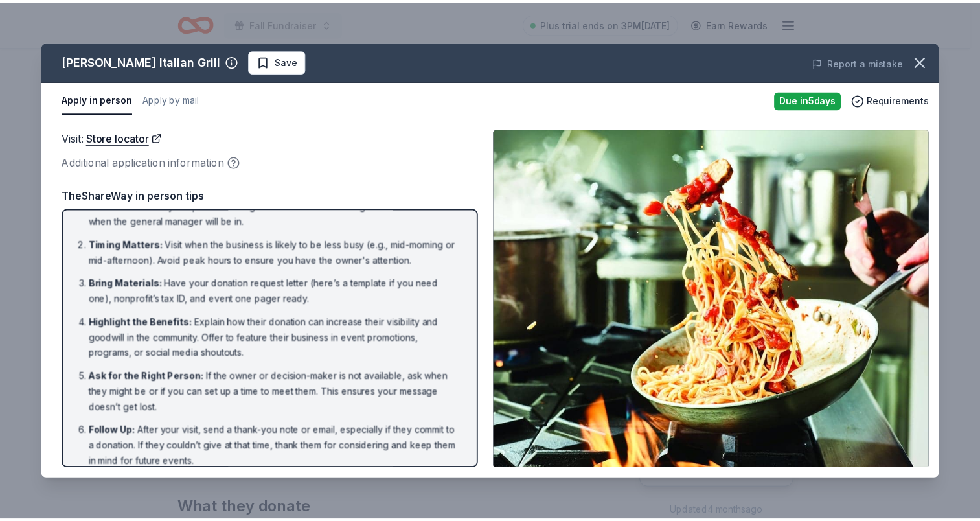
scroll to position [34, 0]
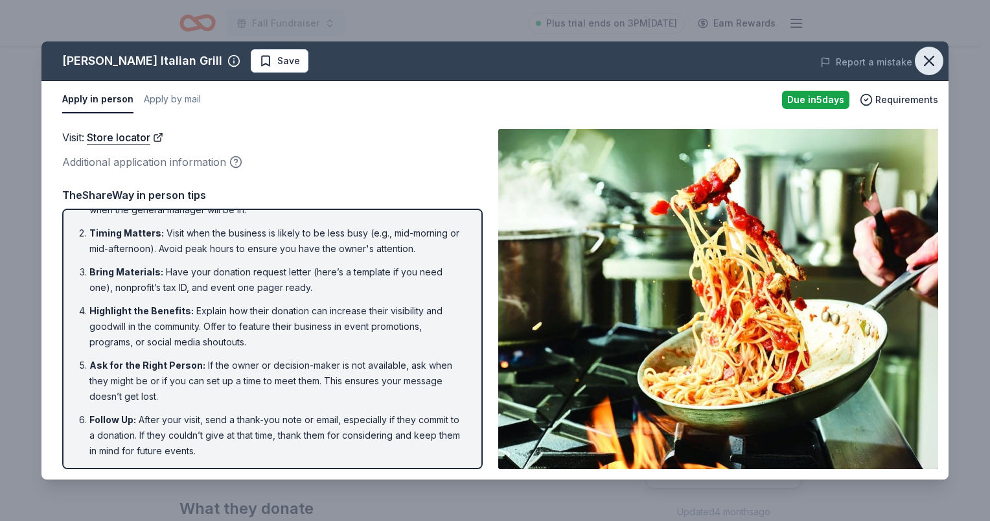
click at [931, 67] on icon "button" at bounding box center [929, 61] width 18 height 18
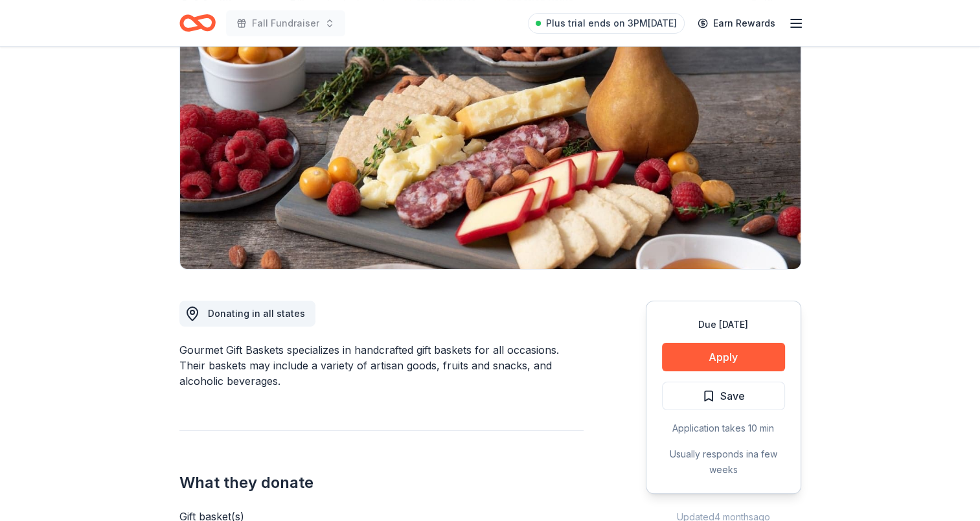
scroll to position [130, 0]
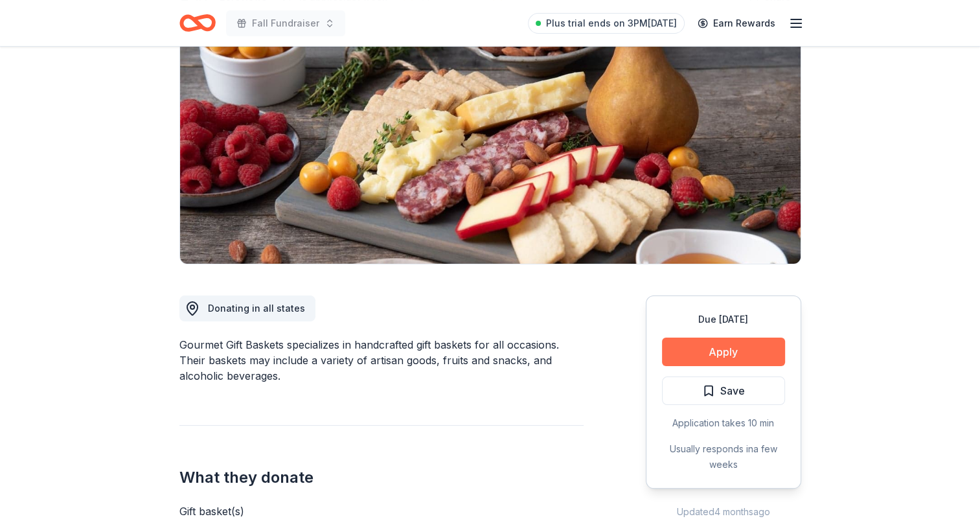
click at [722, 354] on button "Apply" at bounding box center [723, 352] width 123 height 29
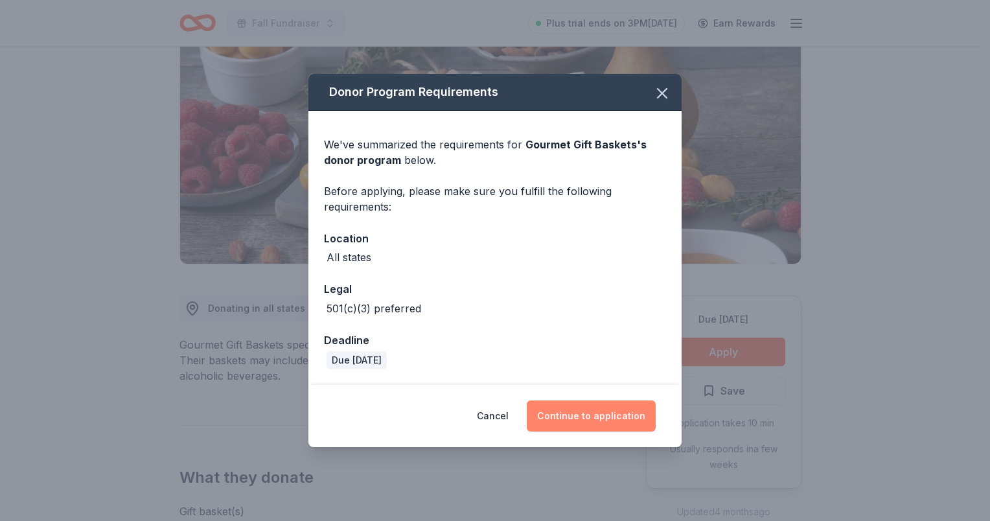
click at [595, 409] on button "Continue to application" at bounding box center [591, 415] width 129 height 31
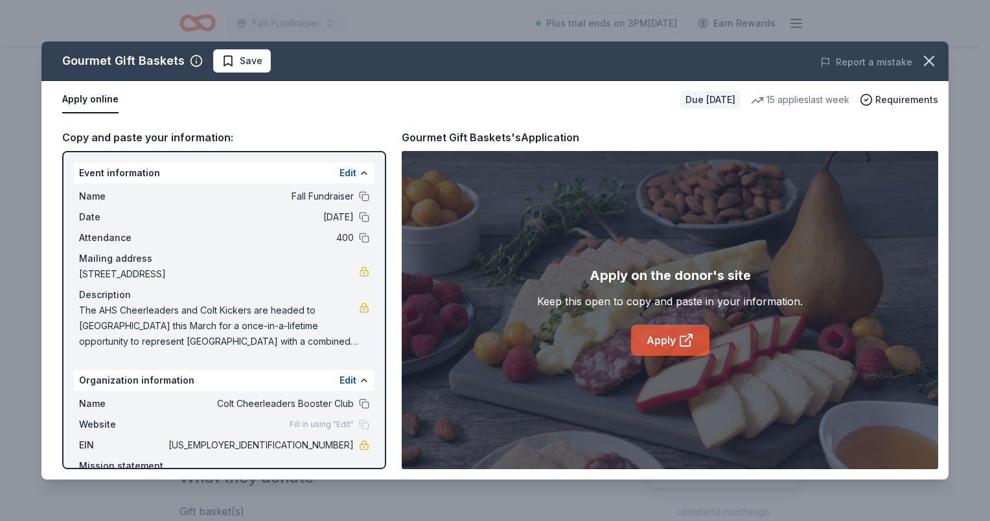
click at [660, 347] on link "Apply" at bounding box center [670, 340] width 78 height 31
click at [931, 62] on icon "button" at bounding box center [929, 61] width 18 height 18
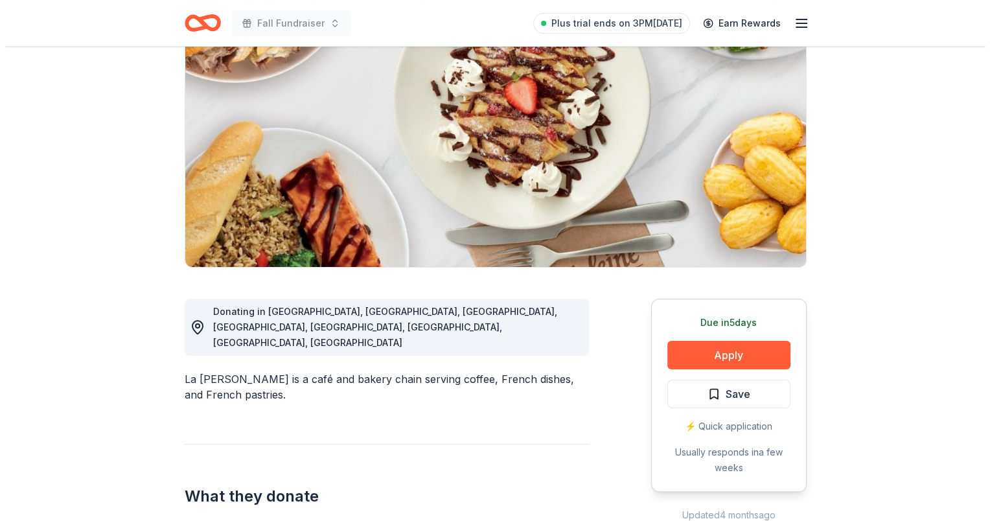
scroll to position [130, 0]
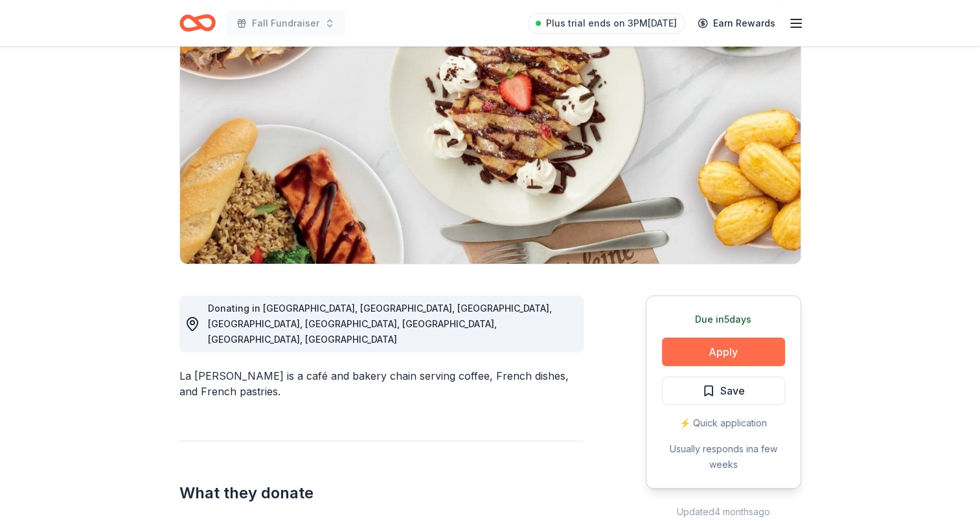
click at [752, 352] on button "Apply" at bounding box center [723, 352] width 123 height 29
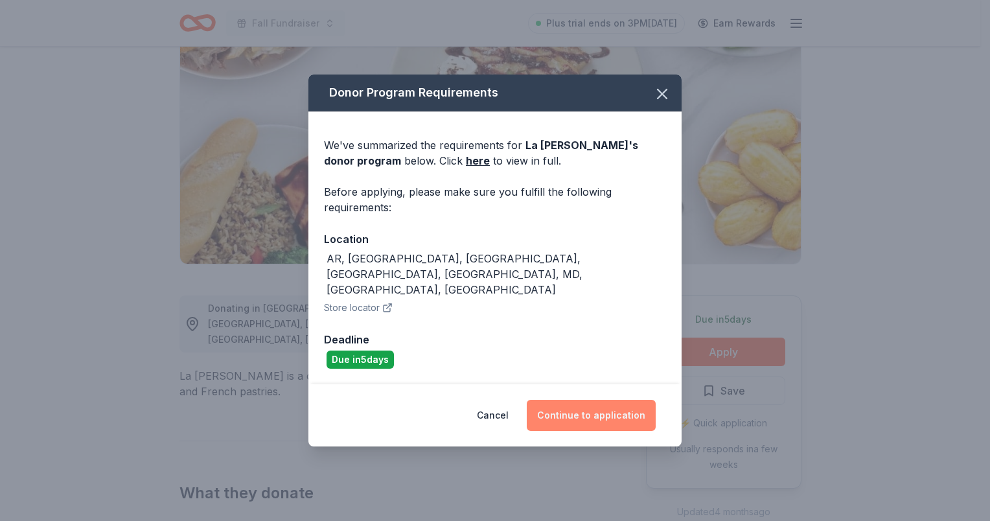
click at [578, 405] on button "Continue to application" at bounding box center [591, 415] width 129 height 31
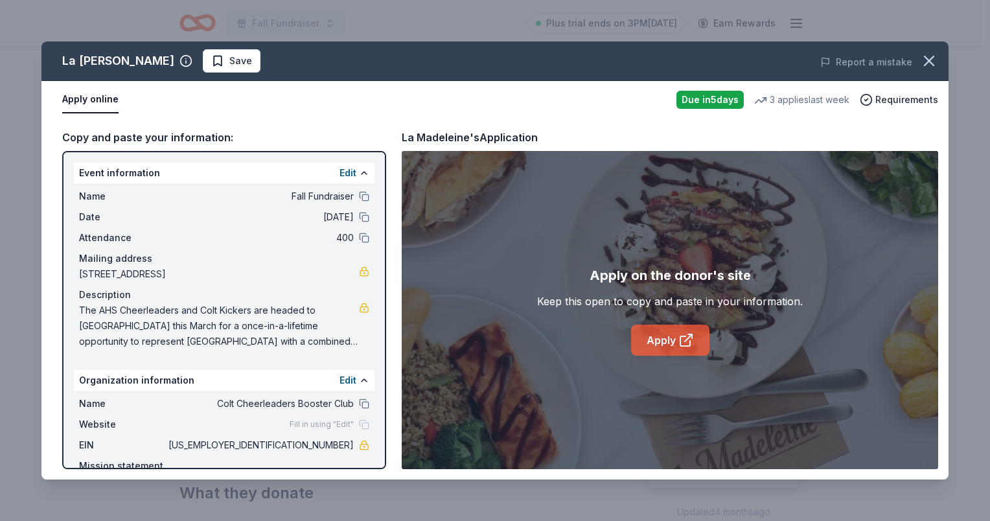
click at [670, 342] on link "Apply" at bounding box center [670, 340] width 78 height 31
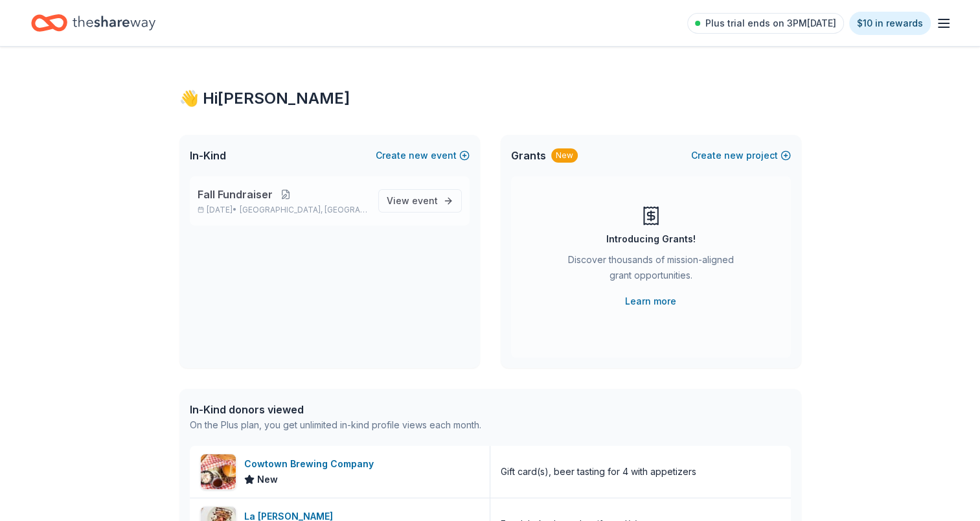
click at [285, 192] on button at bounding box center [286, 194] width 26 height 10
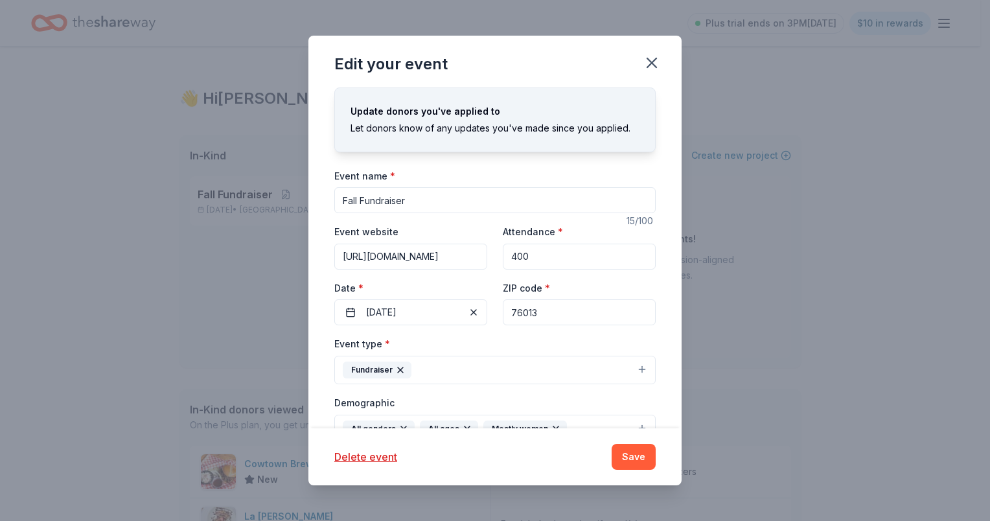
click at [342, 197] on input "Fall Fundraiser" at bounding box center [494, 200] width 321 height 26
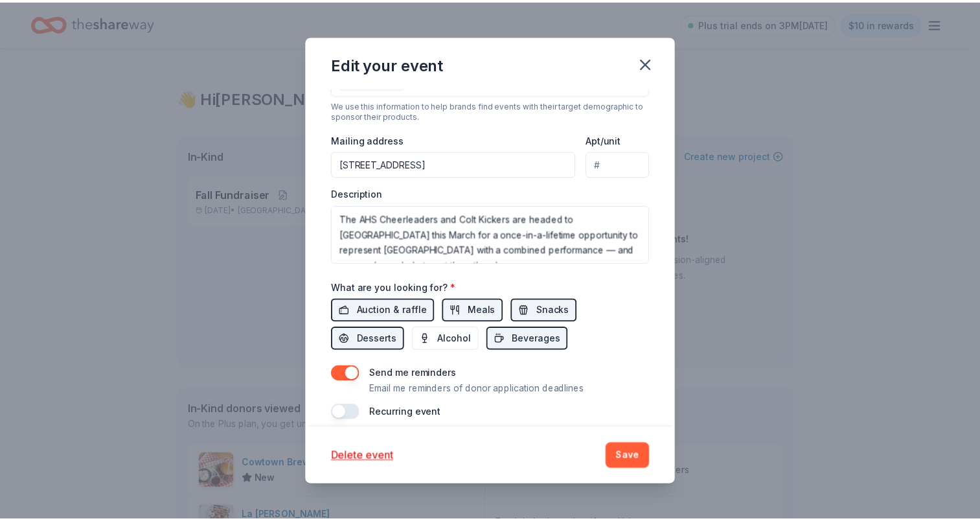
scroll to position [382, 0]
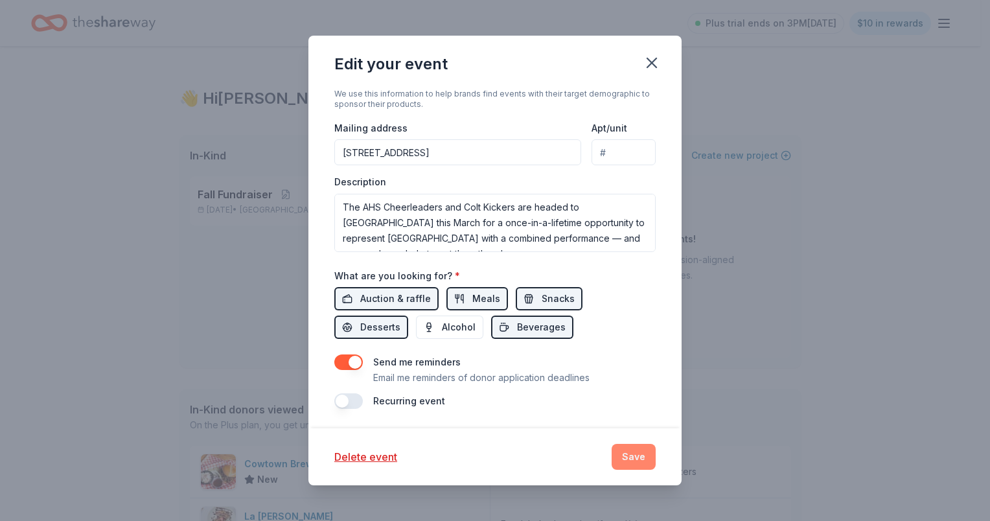
type input ""Pasta & Poms" Spaghetti Dinner and Fall Fundraiser"
click at [640, 454] on button "Save" at bounding box center [634, 457] width 44 height 26
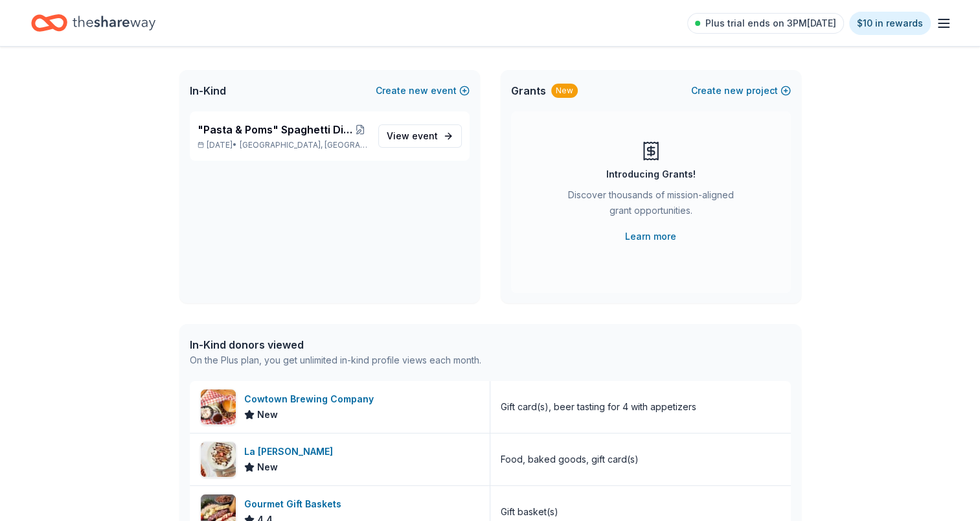
scroll to position [130, 0]
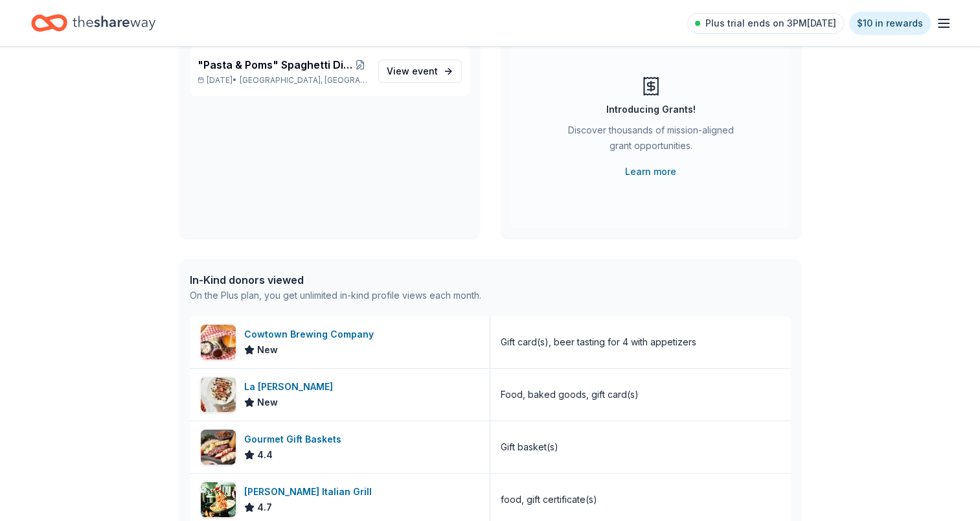
click at [262, 288] on div "On the Plus plan, you get unlimited in-kind profile views each month." at bounding box center [336, 296] width 292 height 16
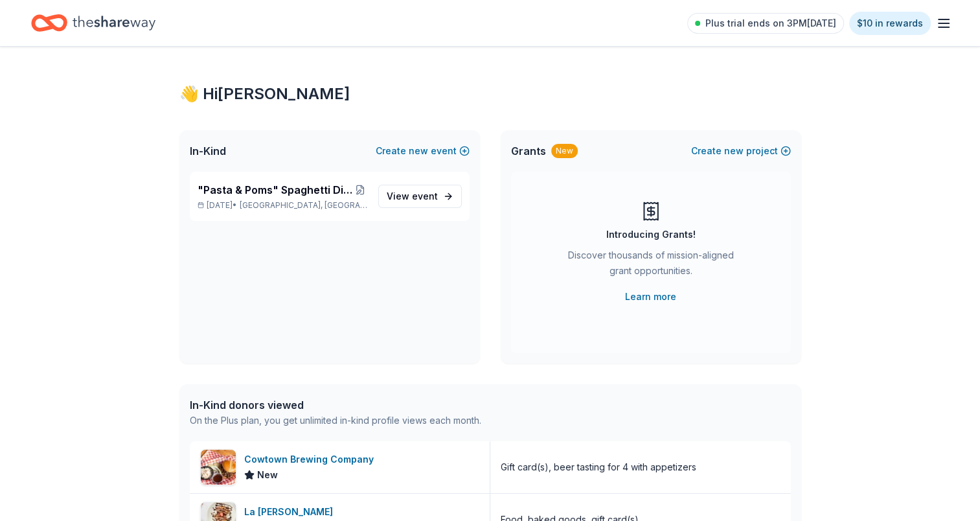
scroll to position [0, 0]
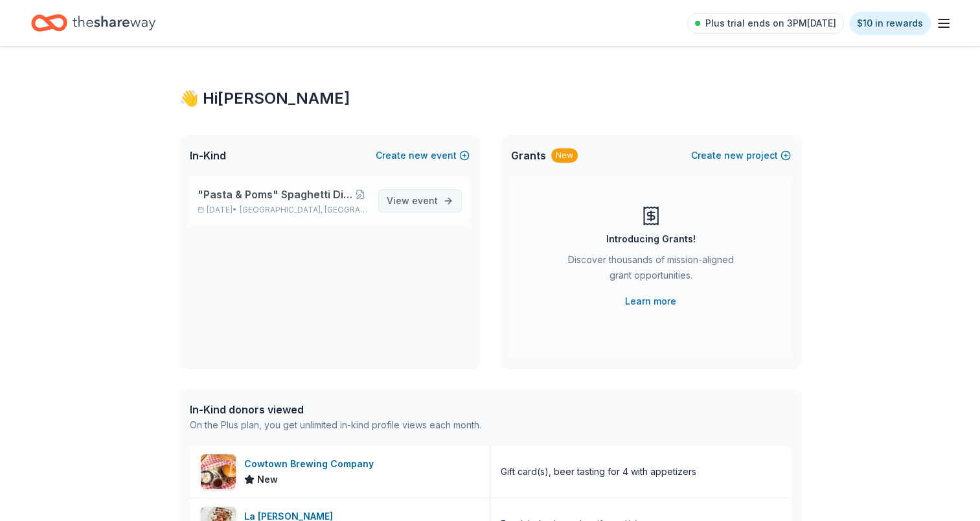
click at [428, 203] on span "event" at bounding box center [425, 200] width 26 height 11
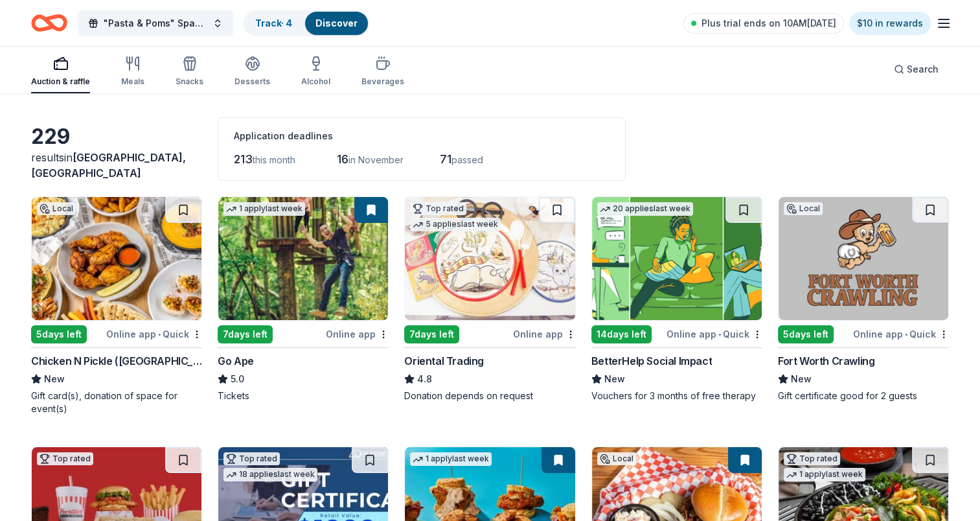
scroll to position [65, 0]
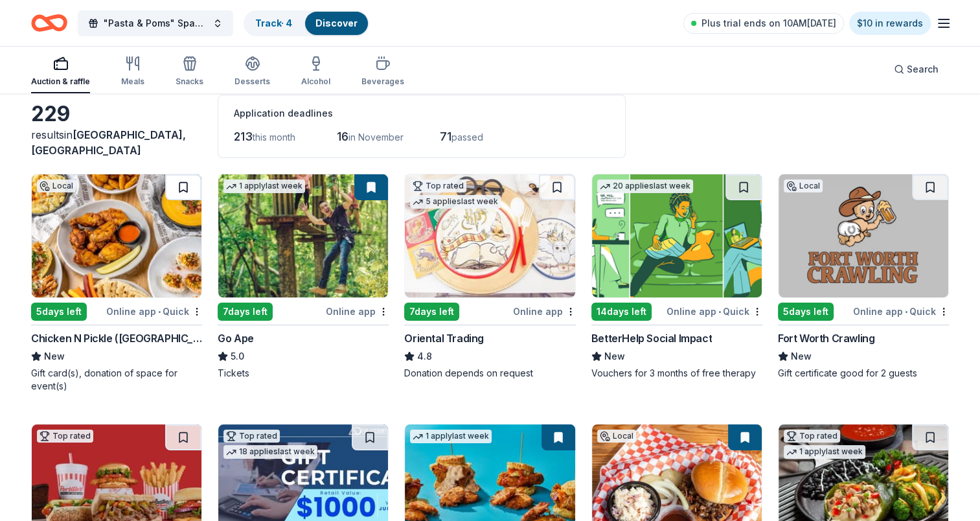
click at [190, 183] on button at bounding box center [183, 187] width 36 height 26
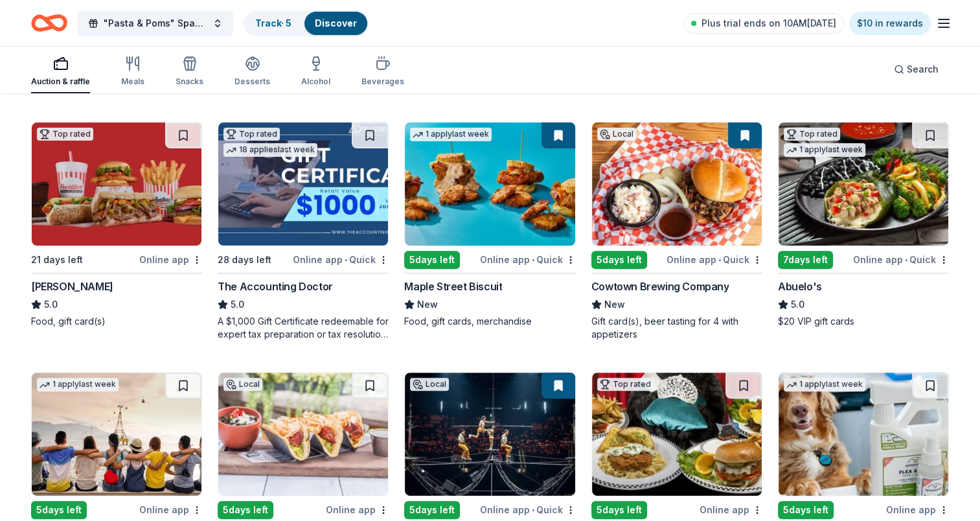
scroll to position [389, 0]
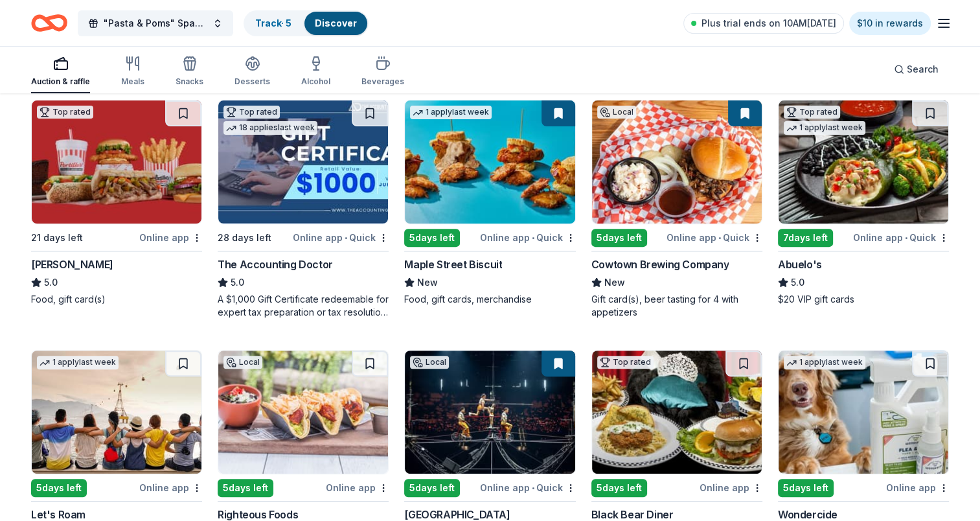
click at [824, 238] on div "7 days left" at bounding box center [805, 238] width 55 height 18
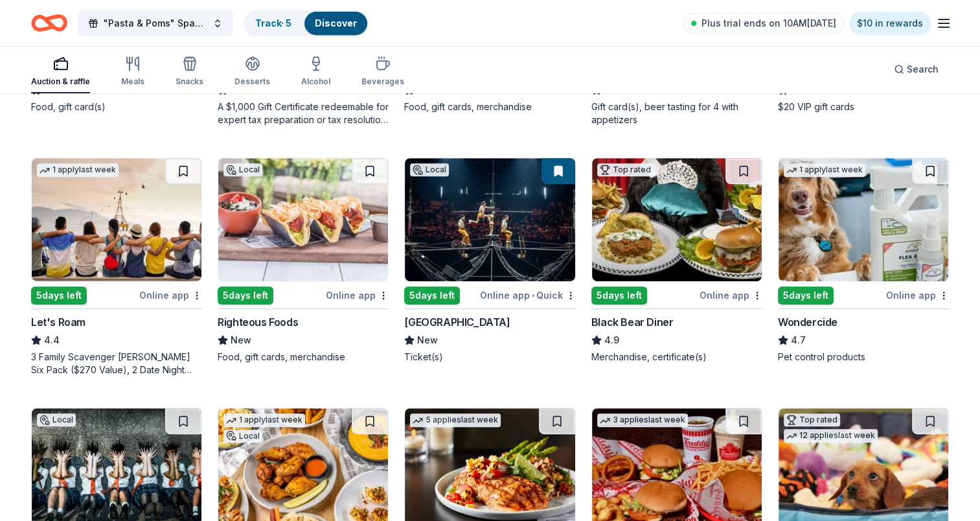
scroll to position [583, 0]
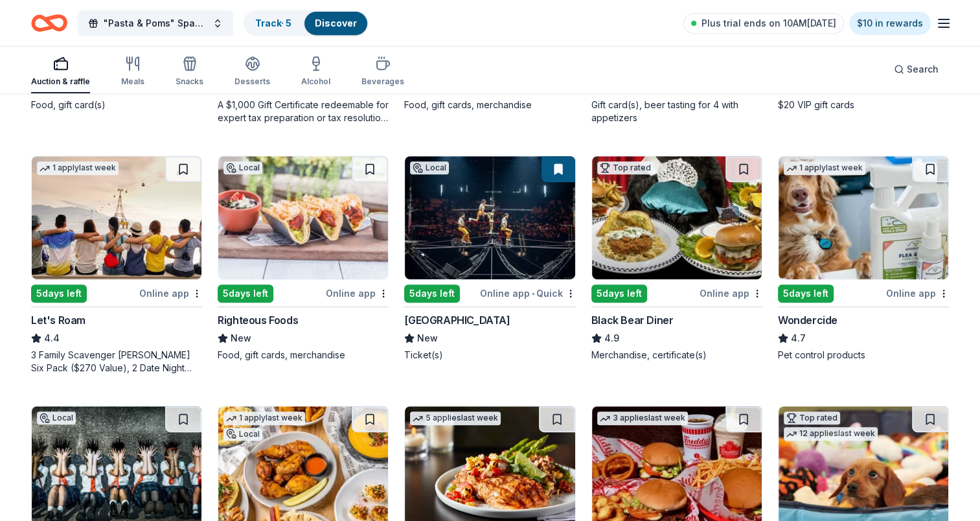
click at [54, 292] on div "5 days left" at bounding box center [59, 293] width 56 height 18
click at [667, 223] on img at bounding box center [677, 217] width 170 height 123
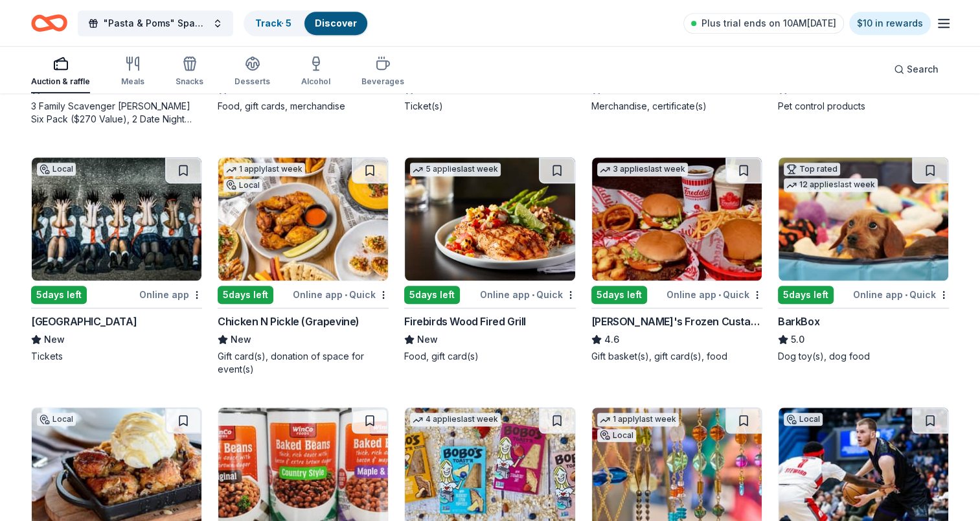
scroll to position [854, 0]
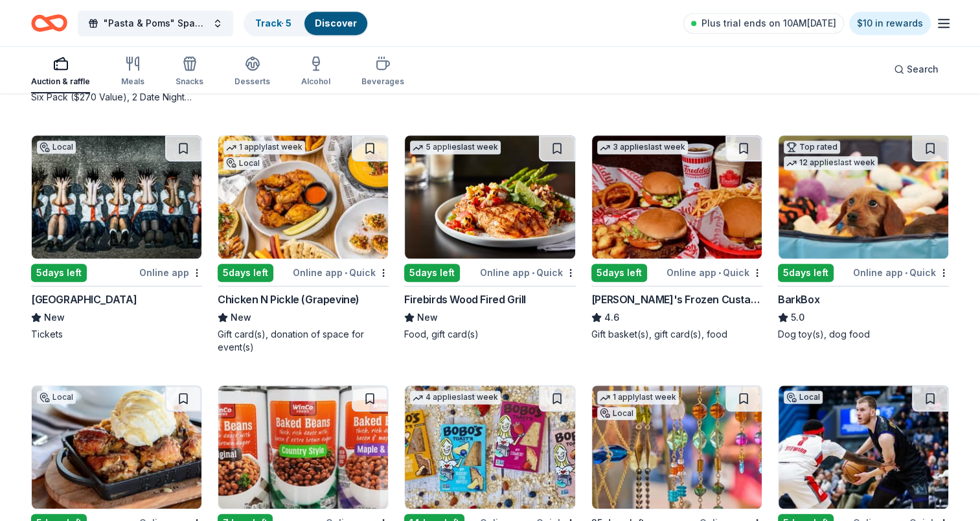
click at [105, 202] on img at bounding box center [117, 196] width 170 height 123
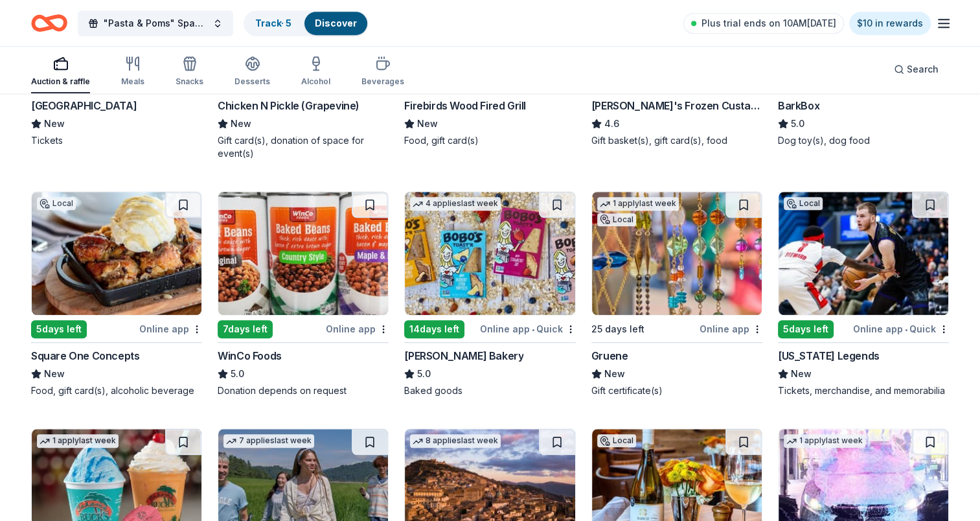
scroll to position [1048, 0]
click at [233, 330] on div "7 days left" at bounding box center [245, 328] width 55 height 18
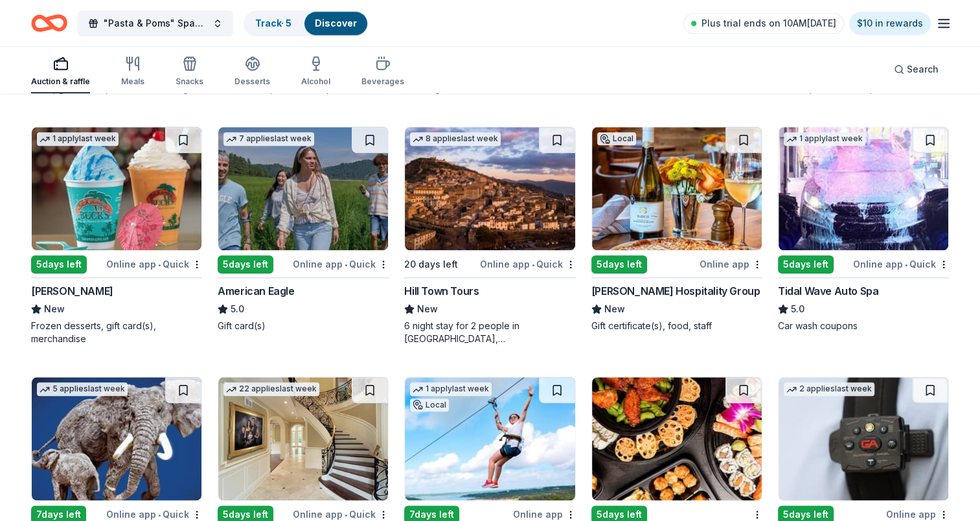
scroll to position [1372, 0]
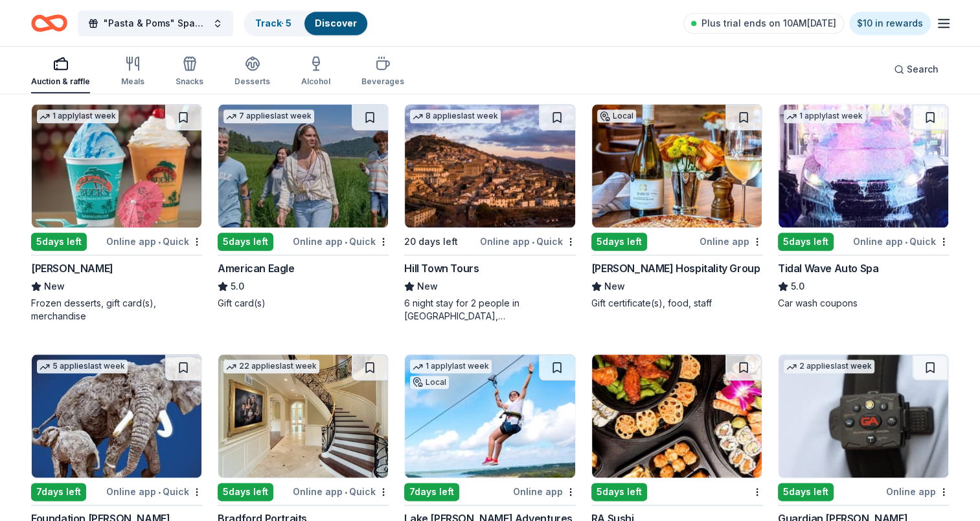
click at [255, 240] on div "5 days left" at bounding box center [246, 242] width 56 height 18
click at [495, 241] on div "Online app • Quick" at bounding box center [528, 241] width 96 height 16
click at [617, 238] on div "5 days left" at bounding box center [620, 242] width 56 height 18
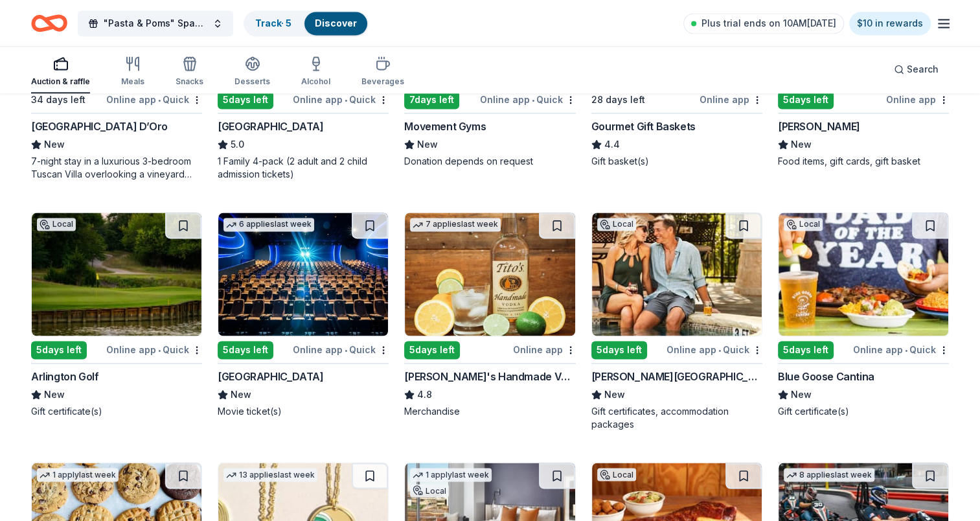
scroll to position [2020, 0]
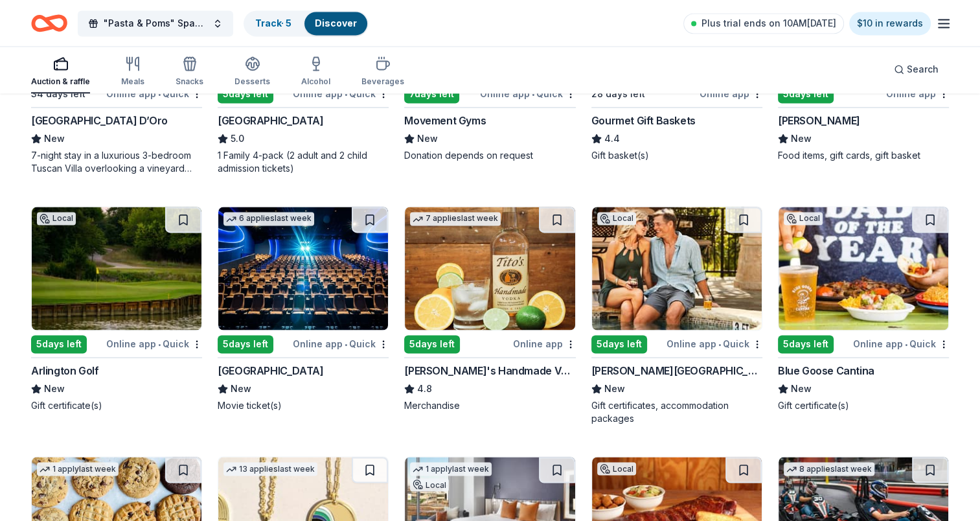
click at [98, 275] on img at bounding box center [117, 268] width 170 height 123
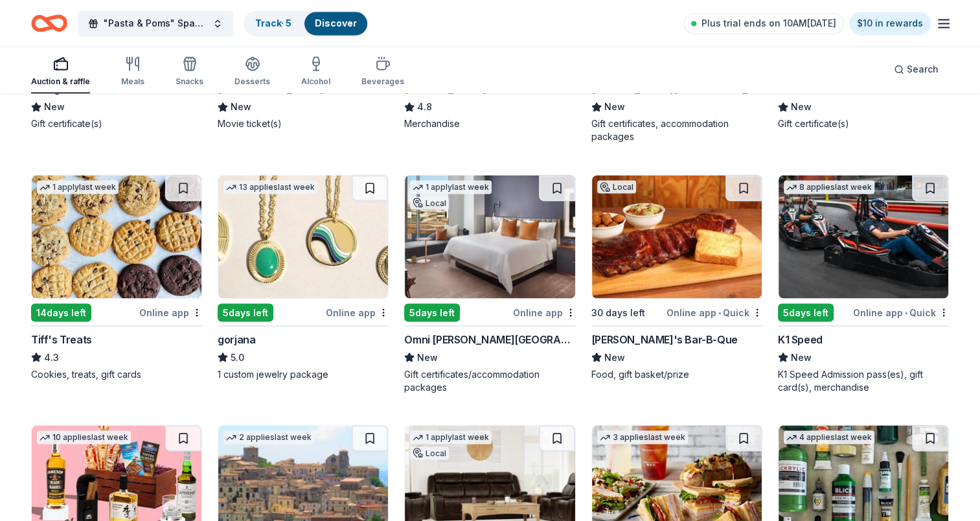
scroll to position [2279, 0]
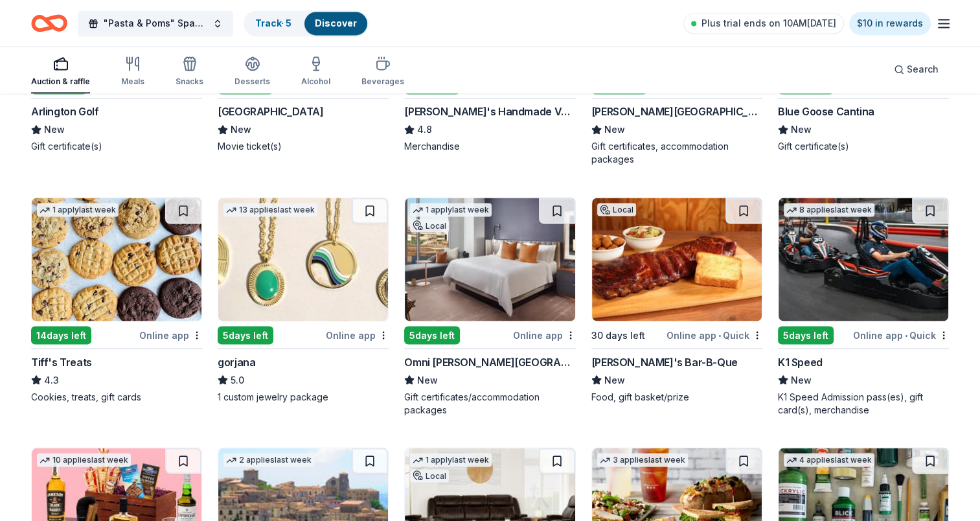
click at [248, 329] on div "5 days left" at bounding box center [246, 335] width 56 height 18
click at [661, 268] on img at bounding box center [677, 259] width 170 height 123
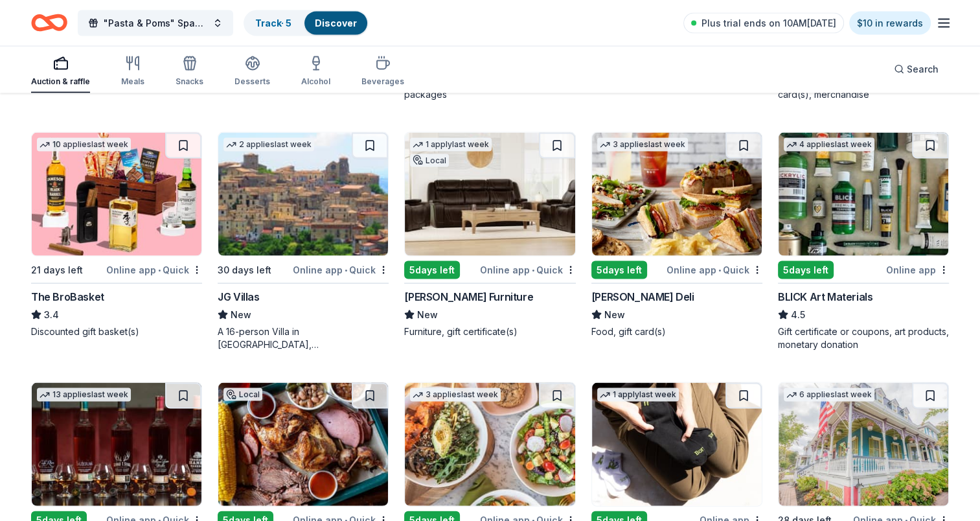
scroll to position [2603, 0]
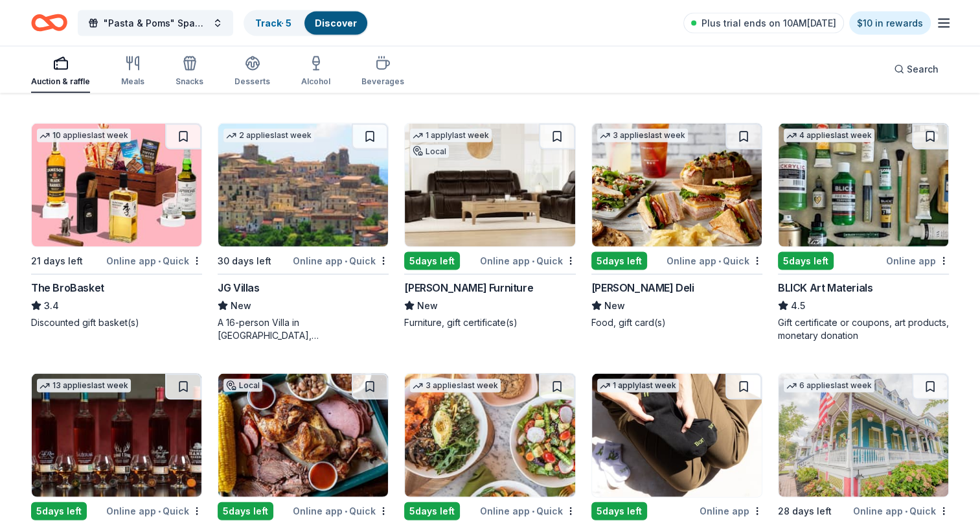
click at [459, 226] on img at bounding box center [490, 185] width 170 height 123
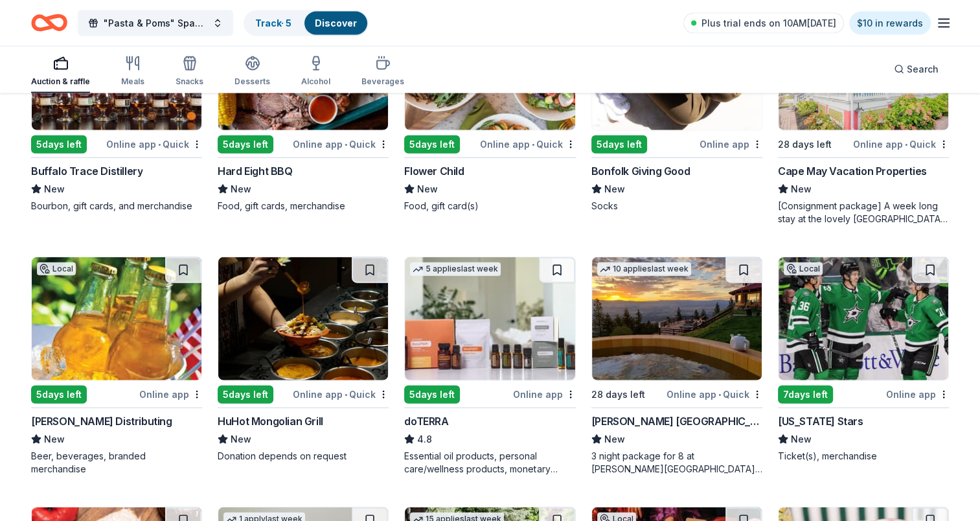
scroll to position [3035, 0]
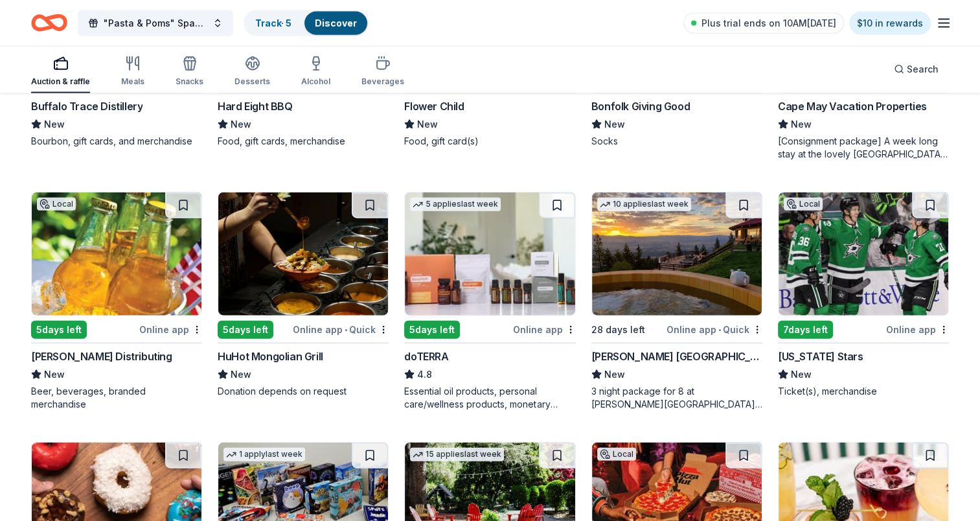
click at [807, 327] on div "7 days left" at bounding box center [805, 330] width 55 height 18
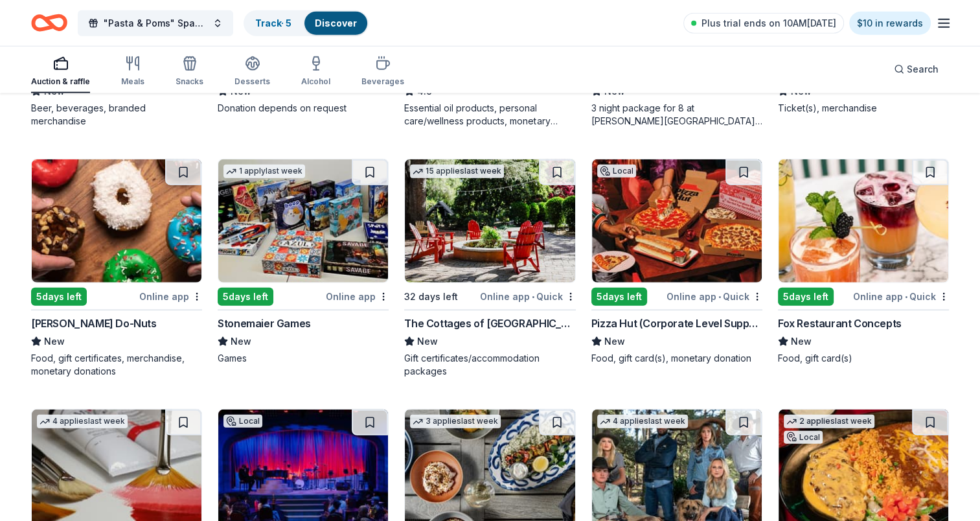
scroll to position [3341, 0]
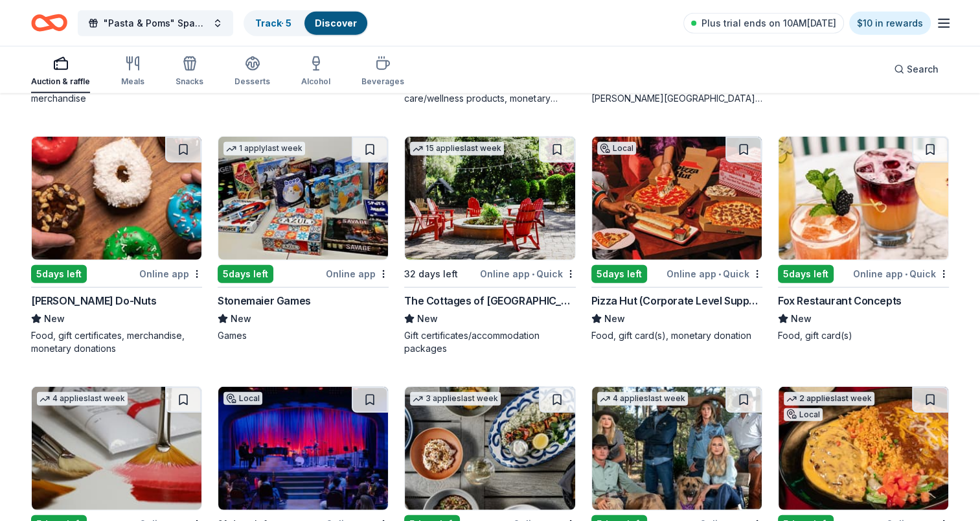
click at [612, 270] on div "5 days left" at bounding box center [620, 274] width 56 height 18
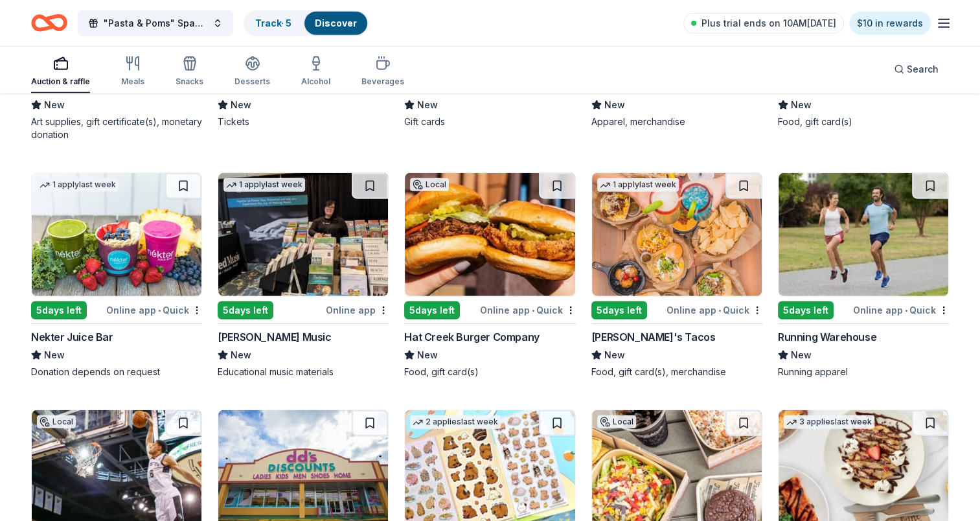
scroll to position [3828, 0]
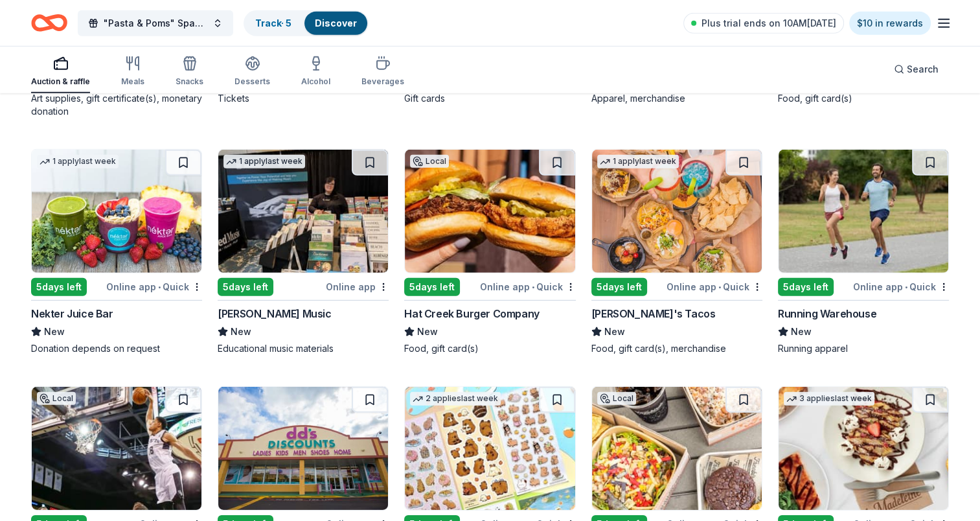
click at [632, 284] on div "5 days left" at bounding box center [620, 287] width 56 height 18
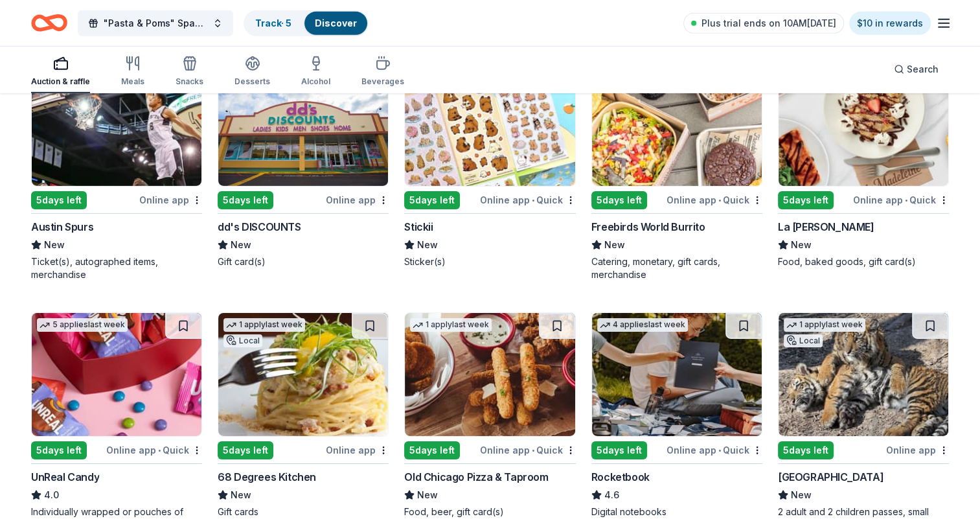
scroll to position [4263, 0]
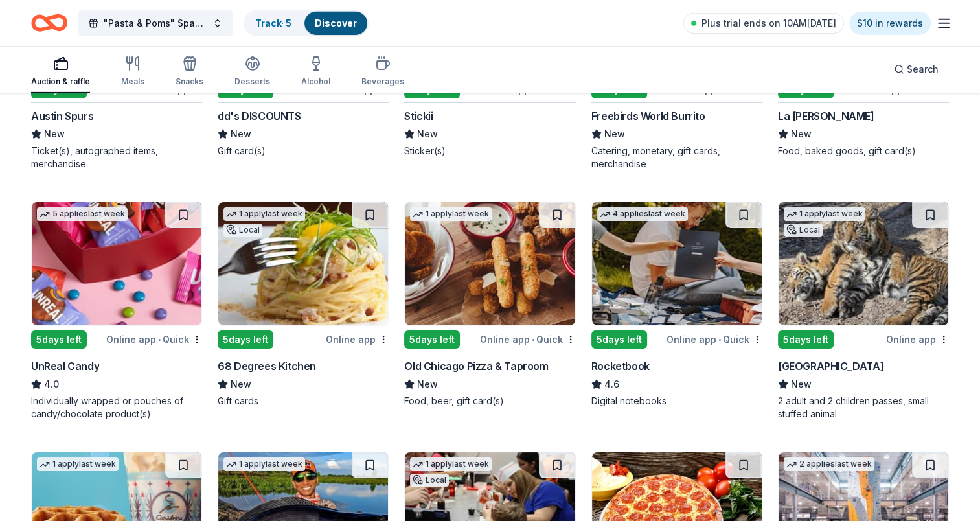
click at [243, 336] on div "5 days left" at bounding box center [246, 339] width 56 height 18
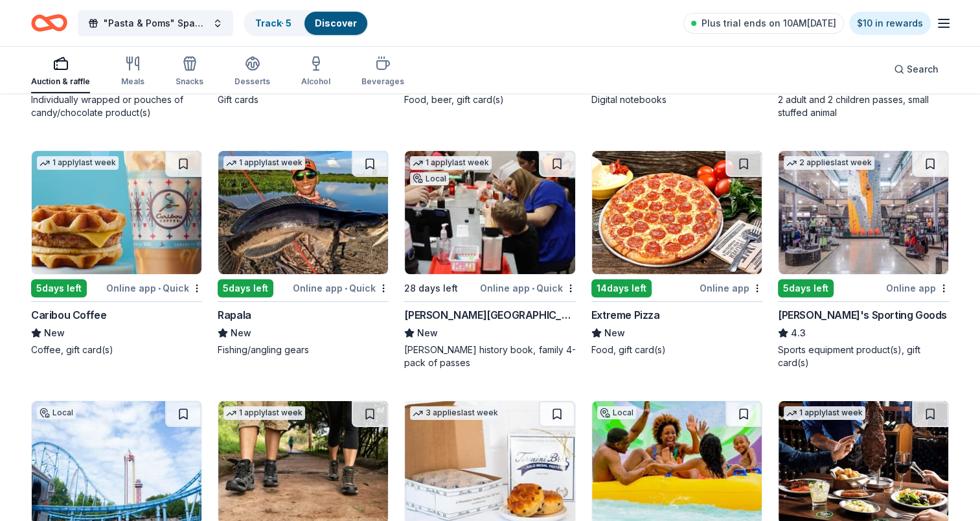
scroll to position [4587, 0]
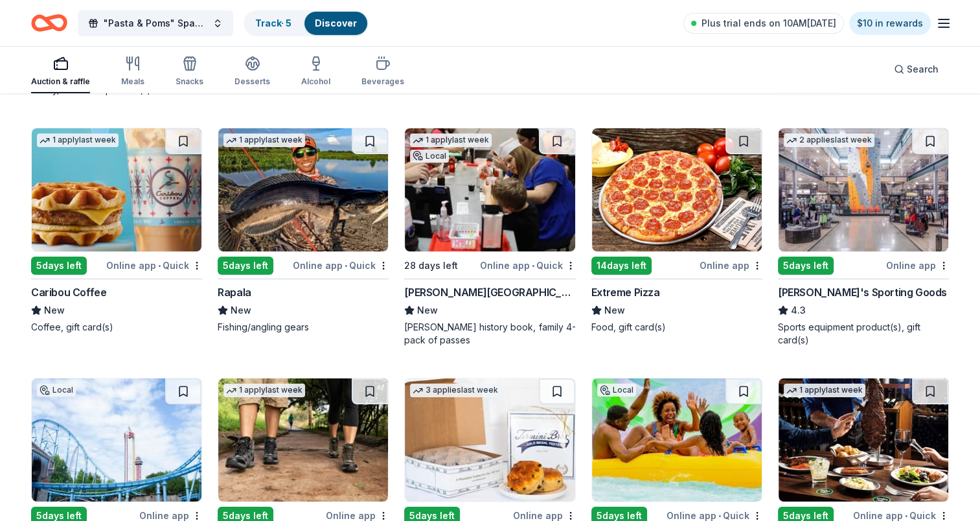
click at [797, 261] on div "5 days left" at bounding box center [806, 266] width 56 height 18
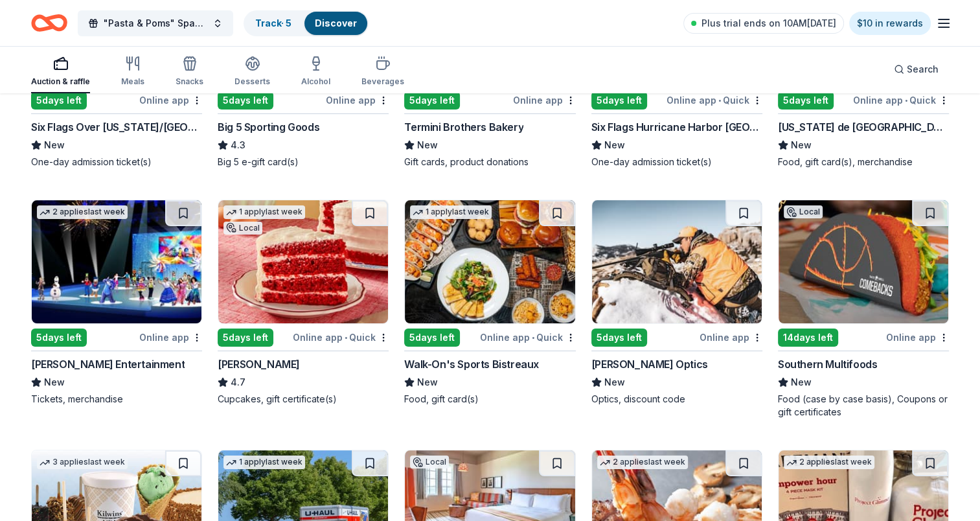
scroll to position [5009, 0]
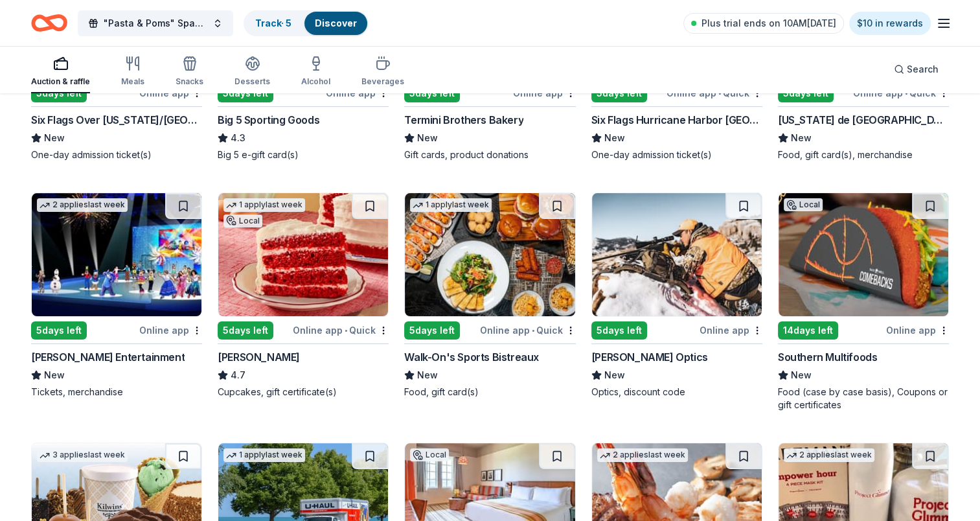
click at [257, 322] on div "5 days left" at bounding box center [246, 330] width 56 height 18
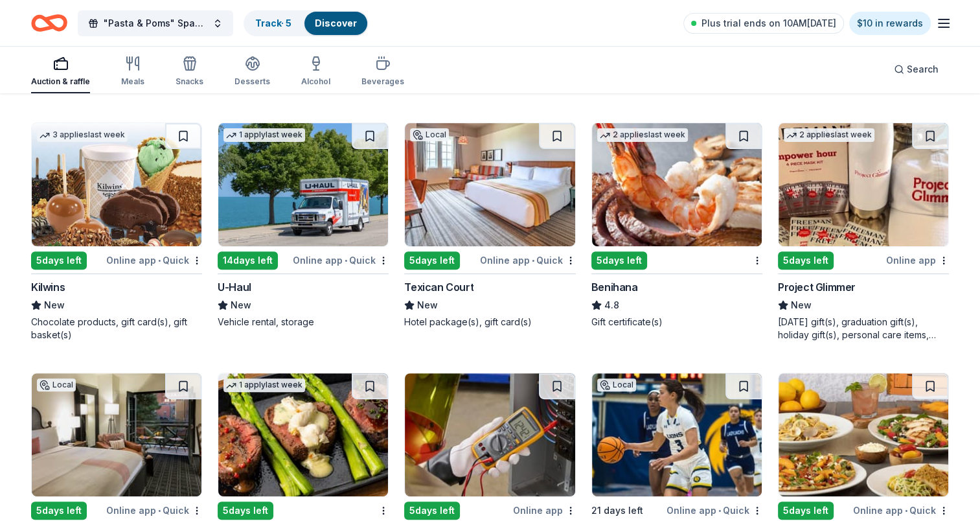
scroll to position [5314, 0]
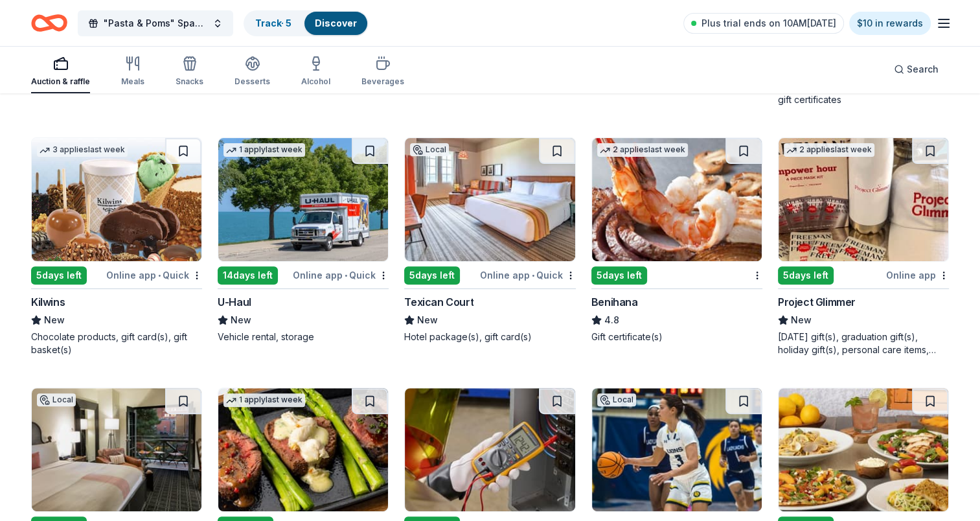
click at [806, 267] on div "5 days left" at bounding box center [806, 275] width 56 height 18
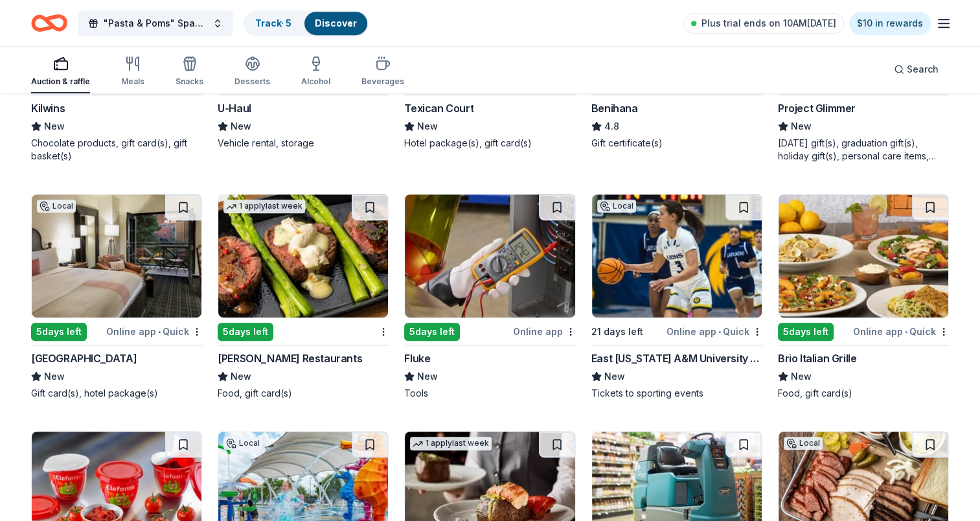
scroll to position [5509, 0]
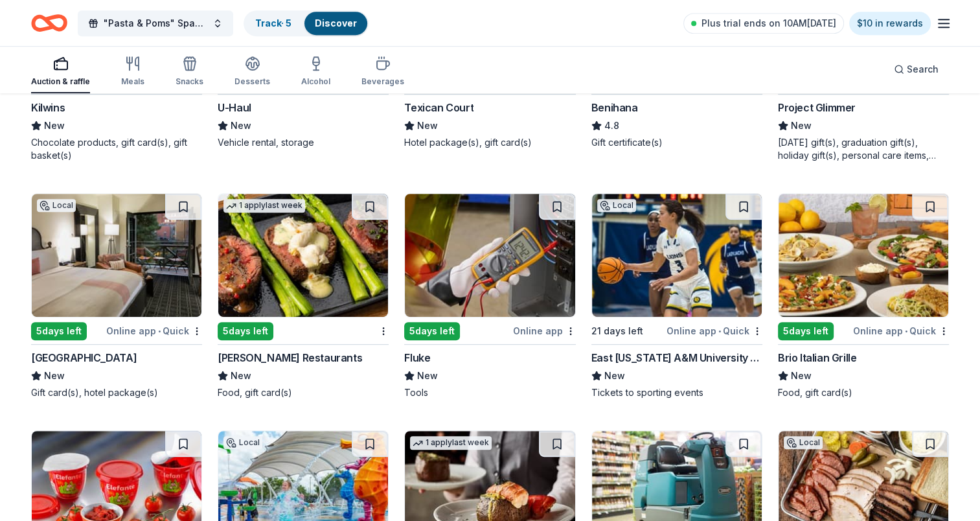
click at [251, 324] on div "5 days left" at bounding box center [246, 331] width 56 height 18
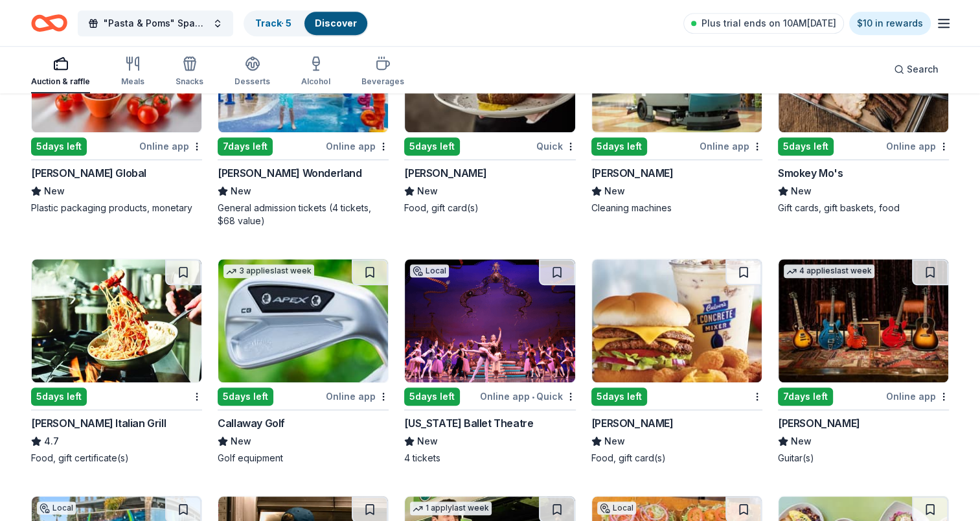
scroll to position [5962, 0]
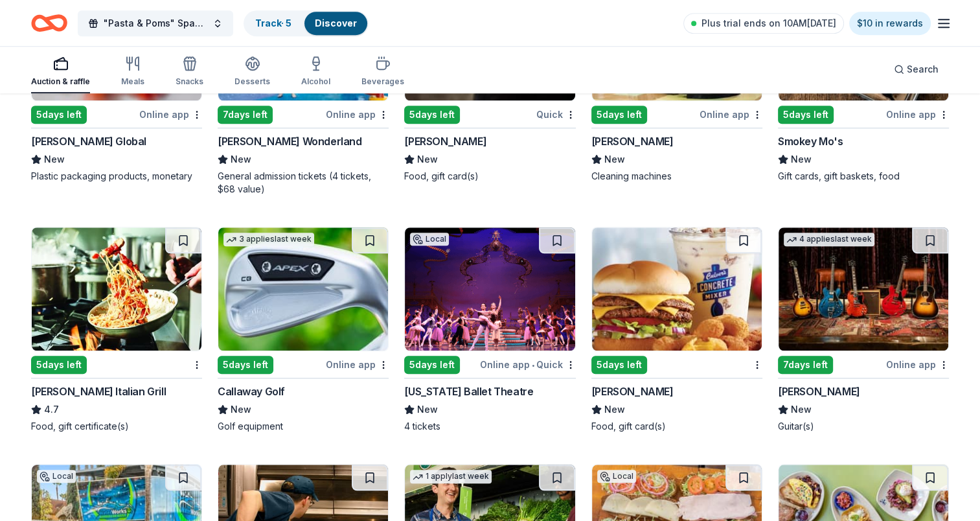
click at [46, 363] on div "5 days left" at bounding box center [59, 365] width 56 height 18
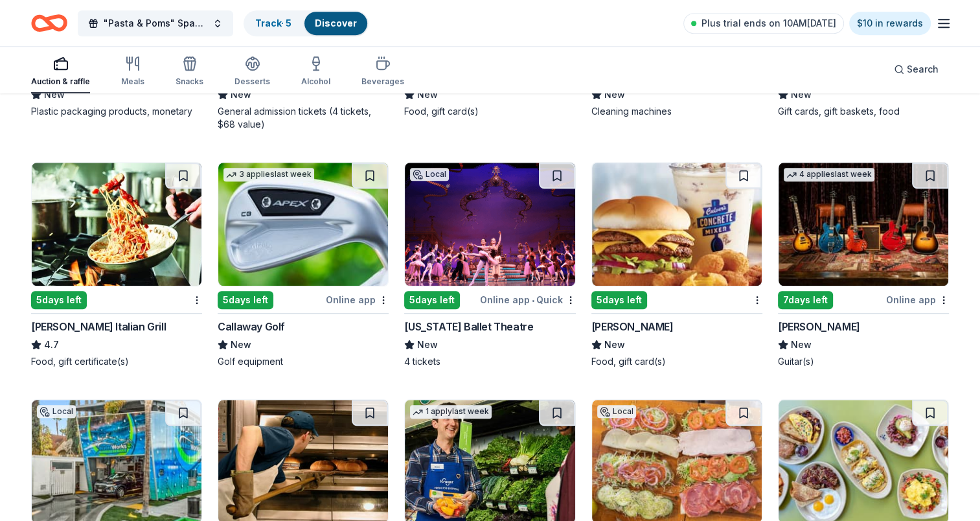
click at [241, 293] on div "5 days left" at bounding box center [246, 300] width 56 height 18
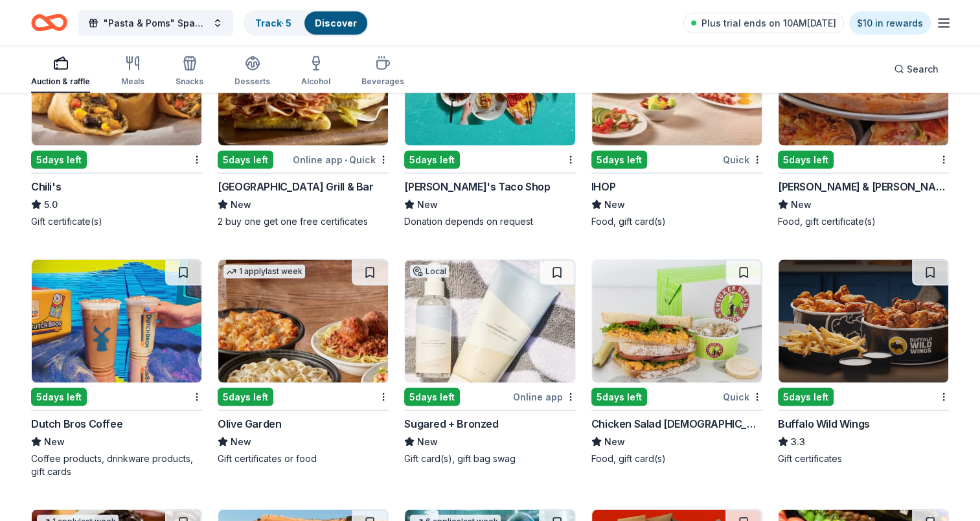
scroll to position [7340, 0]
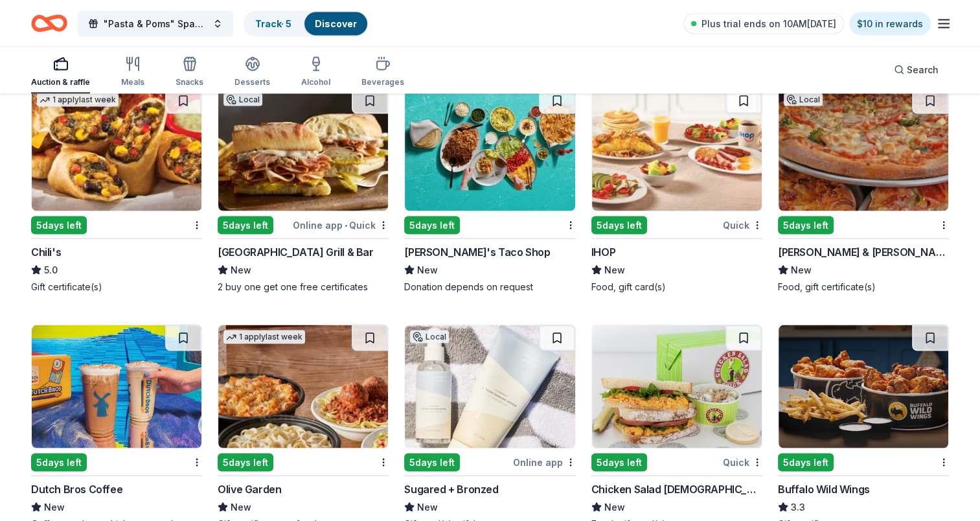
click at [436, 220] on div "5 days left" at bounding box center [432, 225] width 56 height 18
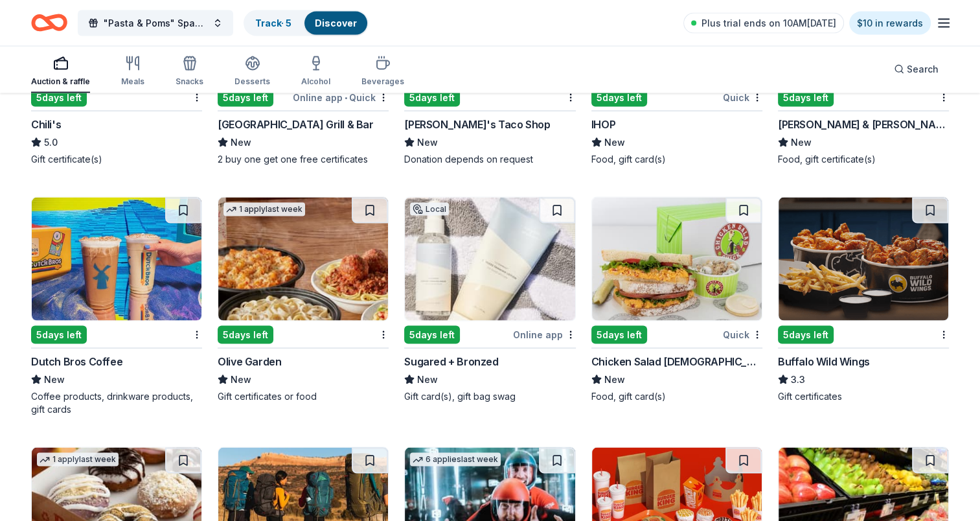
scroll to position [7534, 0]
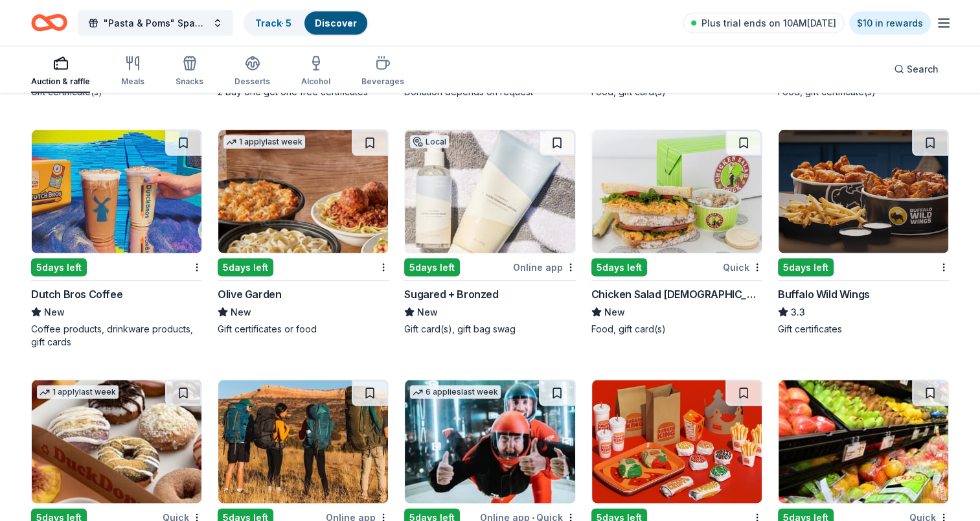
click at [435, 260] on div "5 days left" at bounding box center [432, 268] width 56 height 18
click at [612, 260] on div "5 days left" at bounding box center [620, 268] width 56 height 18
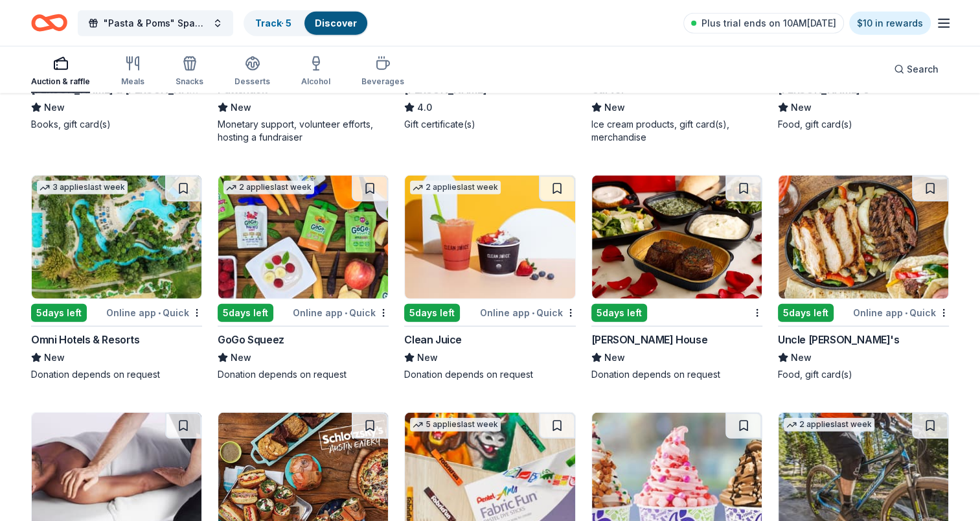
scroll to position [8250, 0]
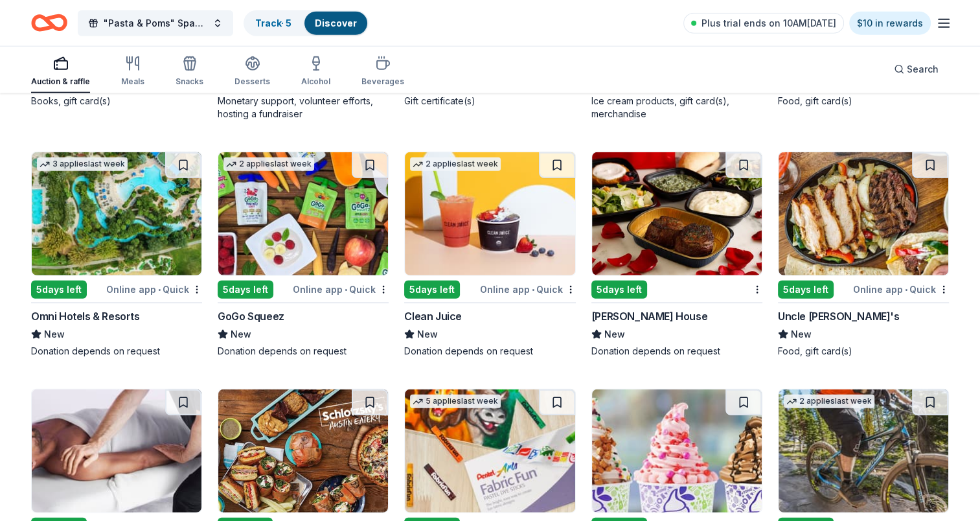
click at [49, 281] on div "5 days left" at bounding box center [59, 290] width 56 height 18
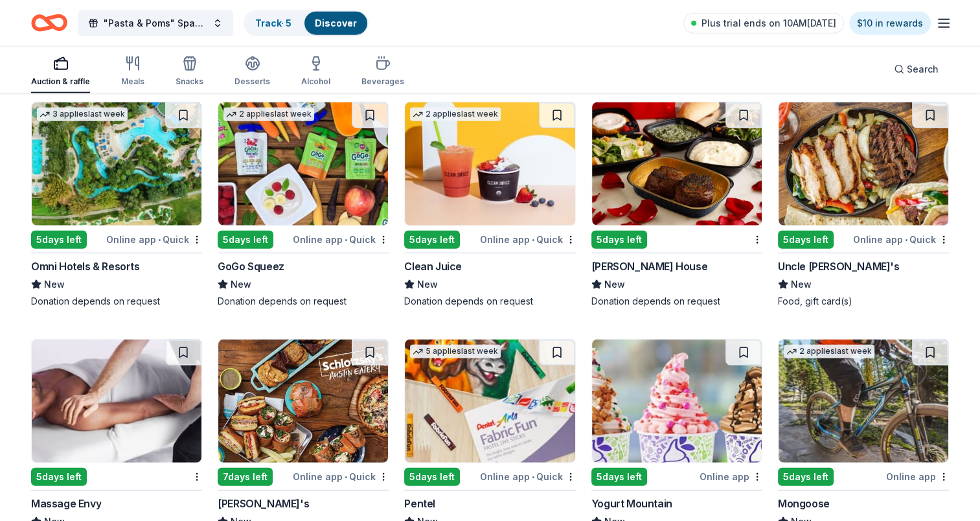
scroll to position [8314, 0]
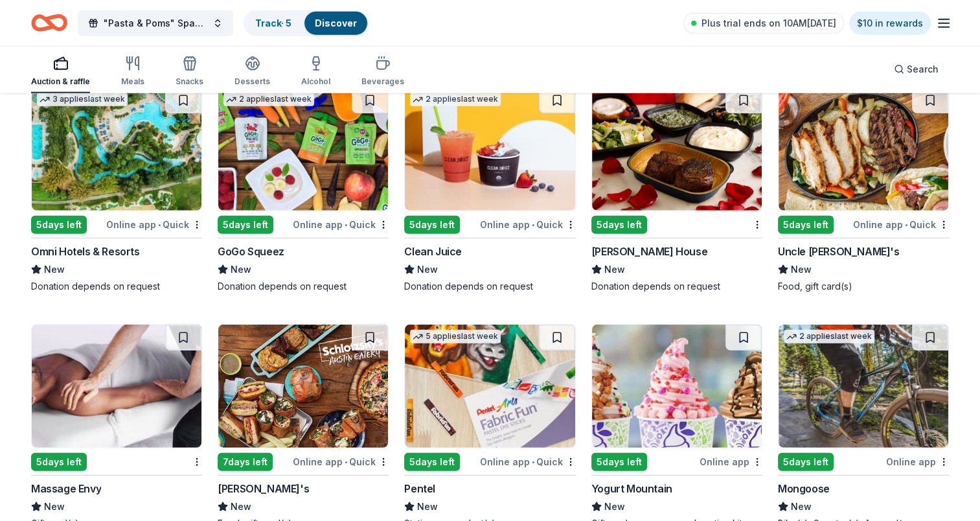
click at [622, 218] on div "5 days left" at bounding box center [620, 225] width 56 height 18
click at [812, 223] on div "5 days left" at bounding box center [806, 225] width 56 height 18
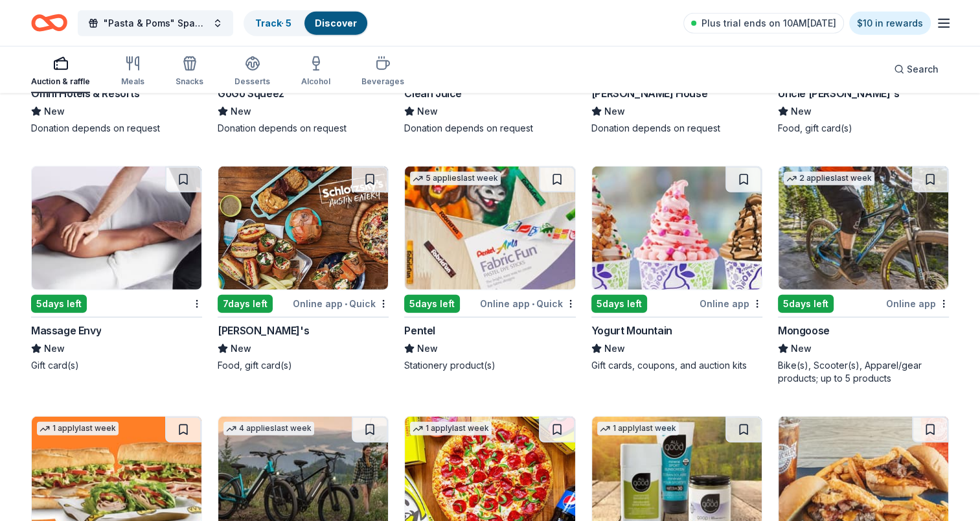
scroll to position [8509, 0]
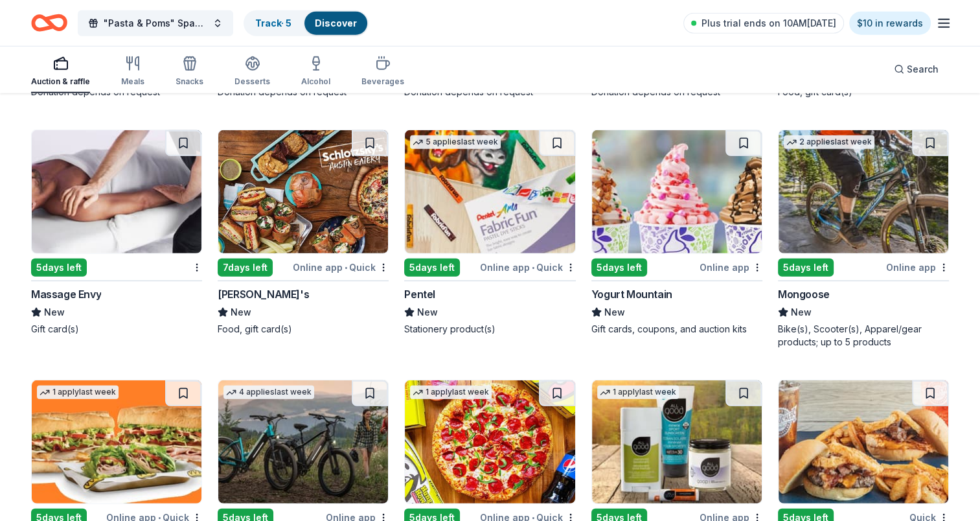
click at [60, 262] on div "5 days left" at bounding box center [59, 268] width 56 height 18
click at [244, 264] on div "7 days left" at bounding box center [245, 268] width 55 height 18
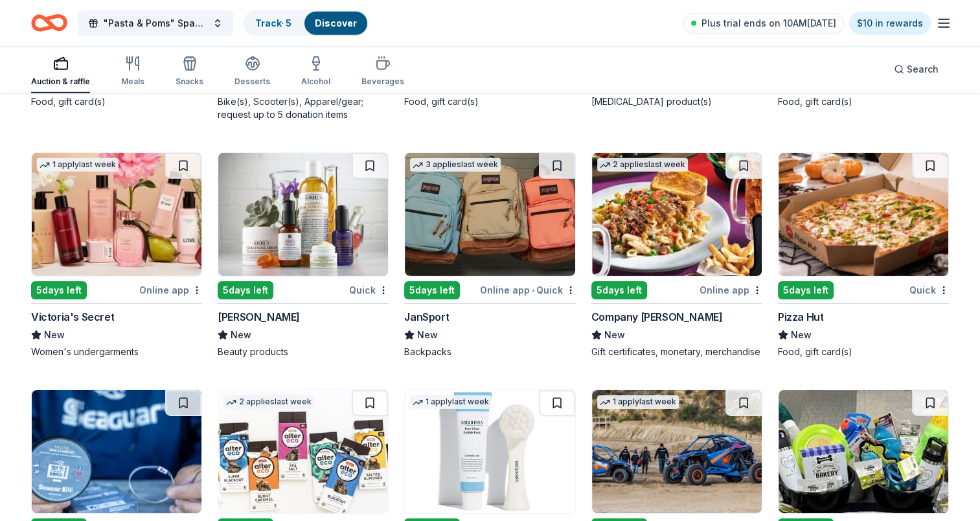
scroll to position [9009, 0]
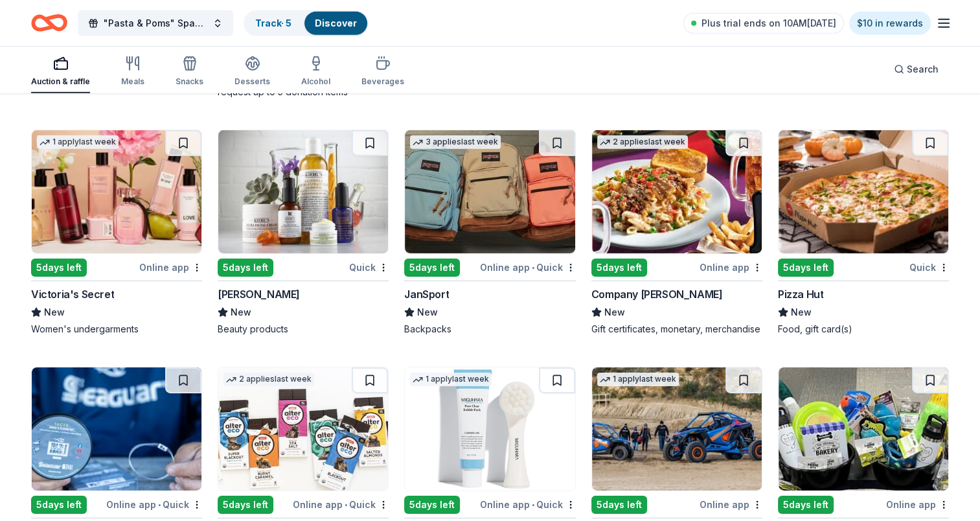
click at [414, 259] on div "5 days left" at bounding box center [432, 268] width 56 height 18
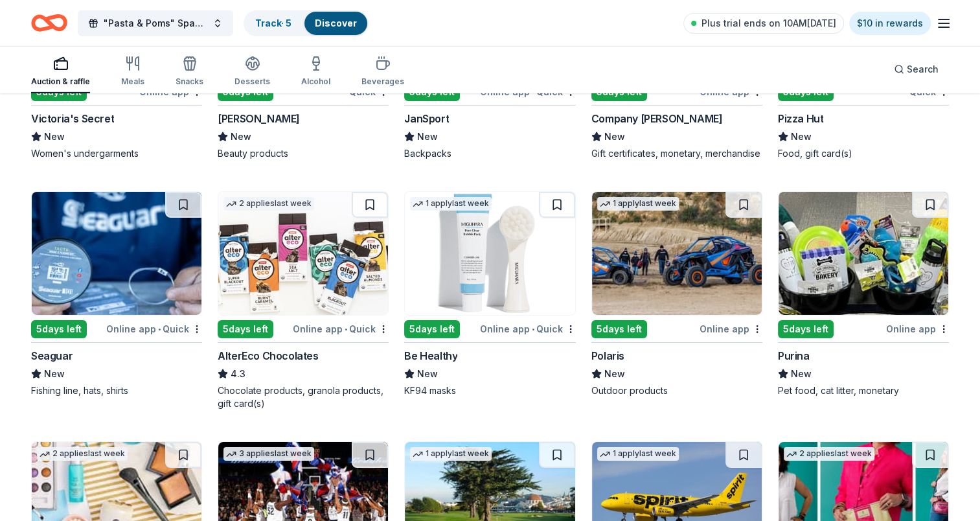
scroll to position [9249, 0]
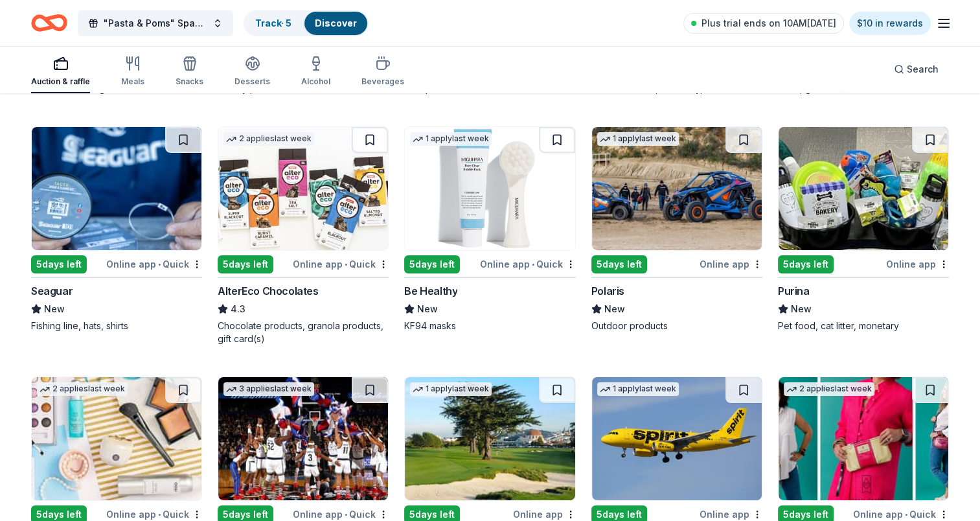
click at [606, 273] on div "5 days left" at bounding box center [620, 264] width 56 height 18
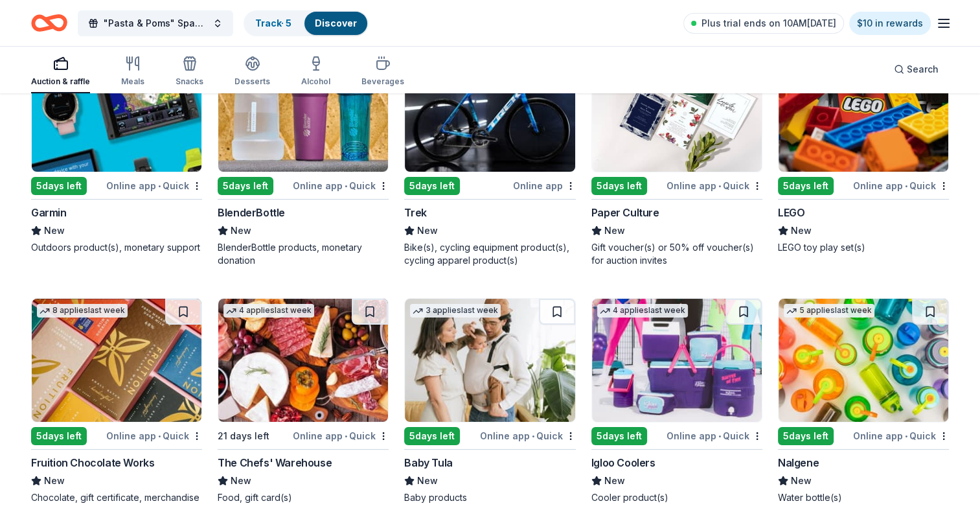
scroll to position [9750, 0]
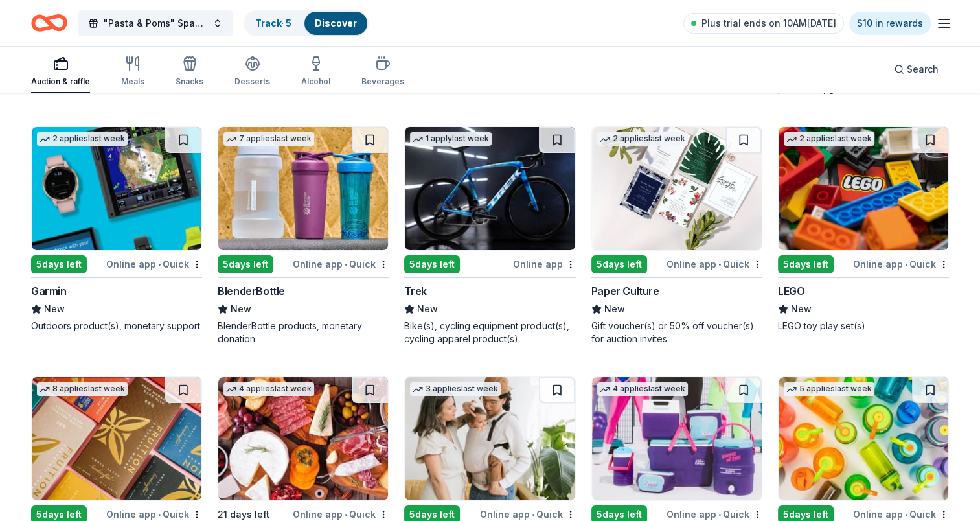
click at [798, 267] on div "5 days left" at bounding box center [806, 264] width 56 height 18
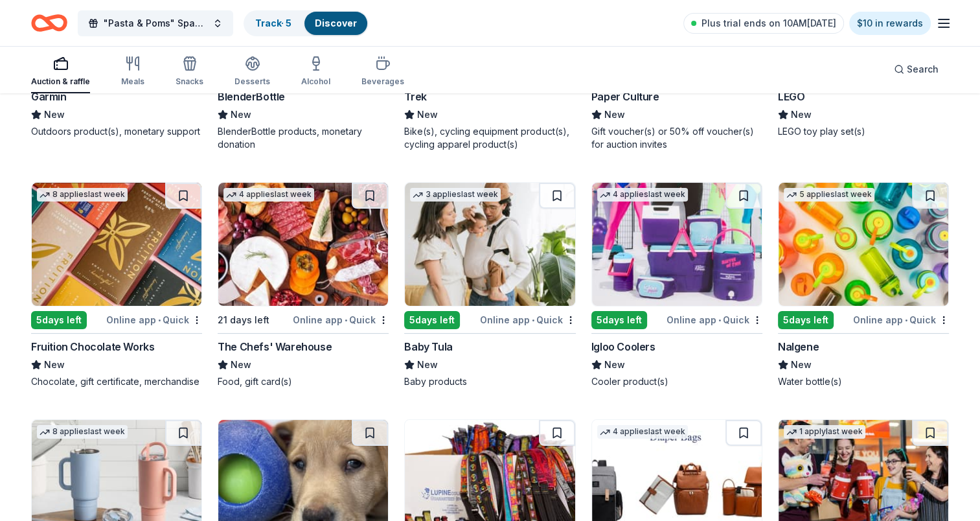
click at [627, 323] on div "5 days left" at bounding box center [620, 320] width 56 height 18
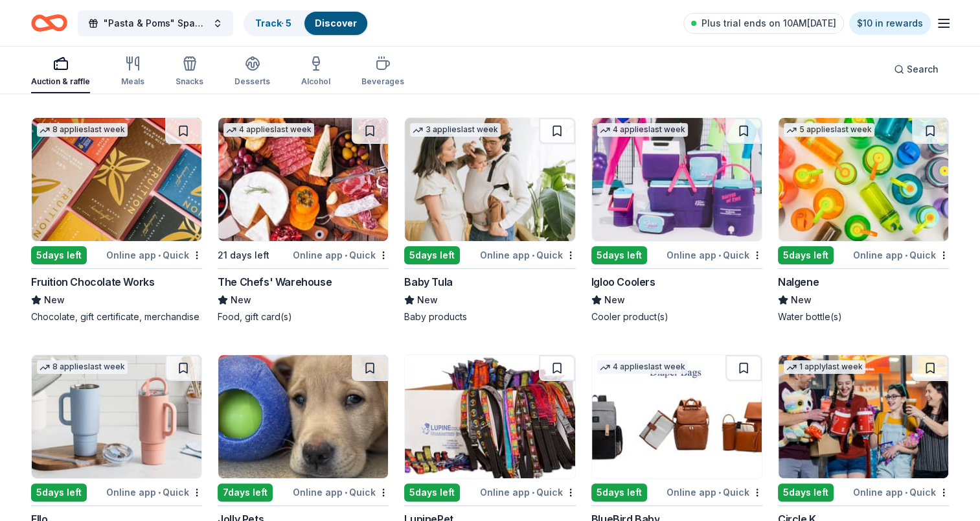
click at [803, 257] on div "5 days left" at bounding box center [806, 255] width 56 height 18
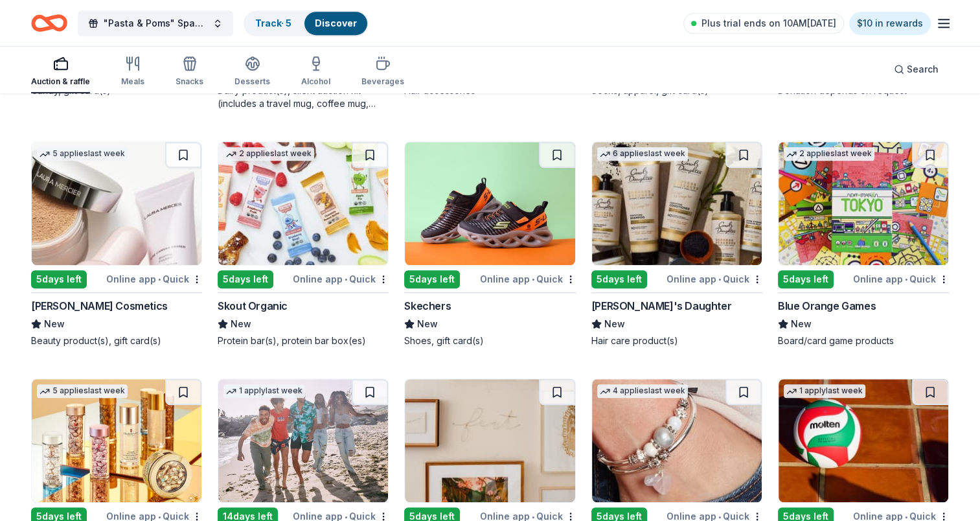
scroll to position [10721, 0]
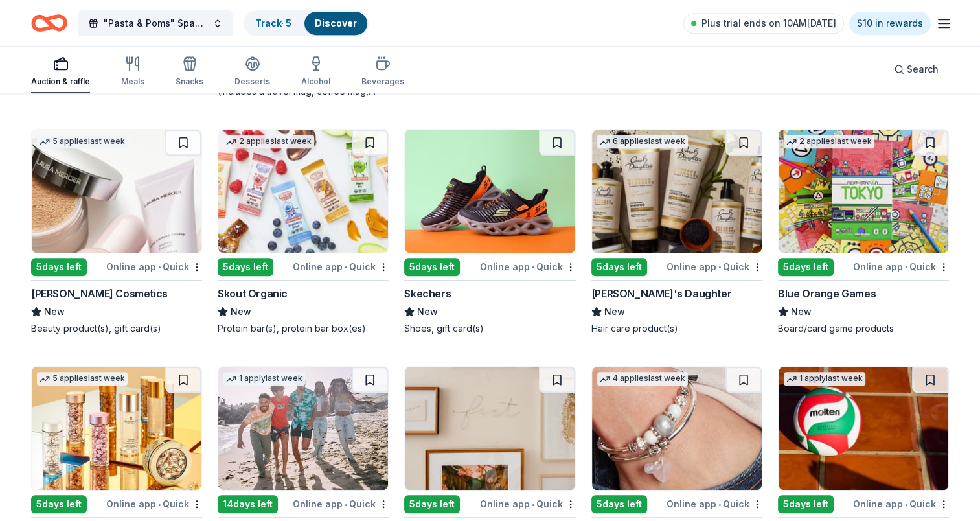
click at [443, 271] on div "5 days left" at bounding box center [432, 267] width 56 height 18
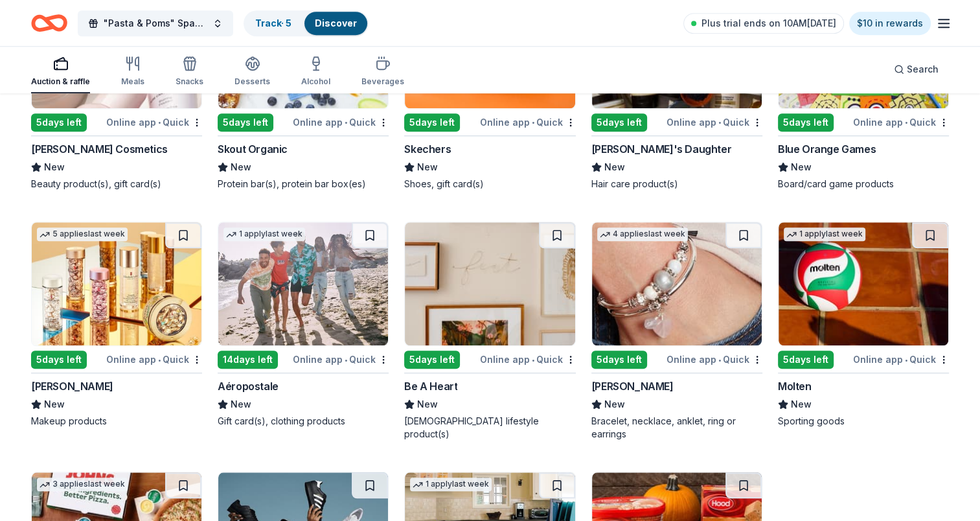
scroll to position [10981, 0]
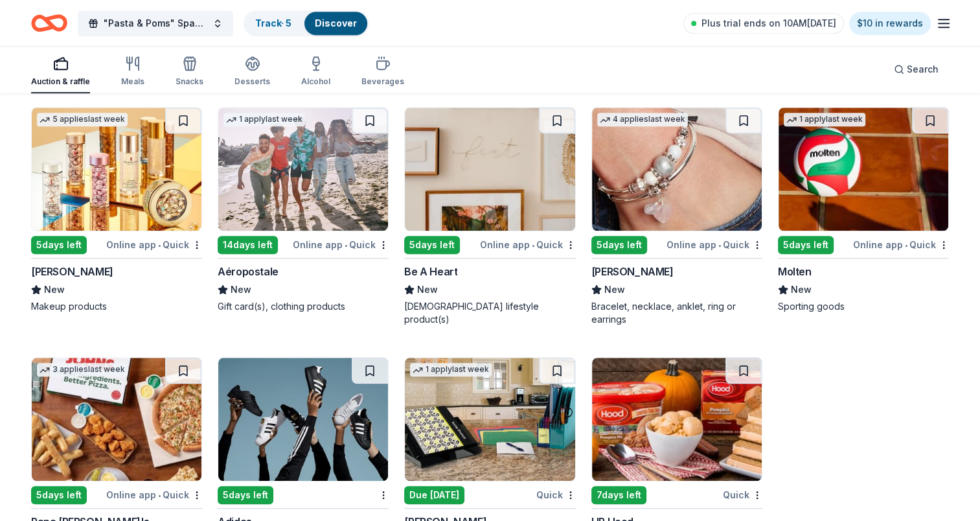
click at [261, 249] on div "14 days left" at bounding box center [248, 245] width 60 height 18
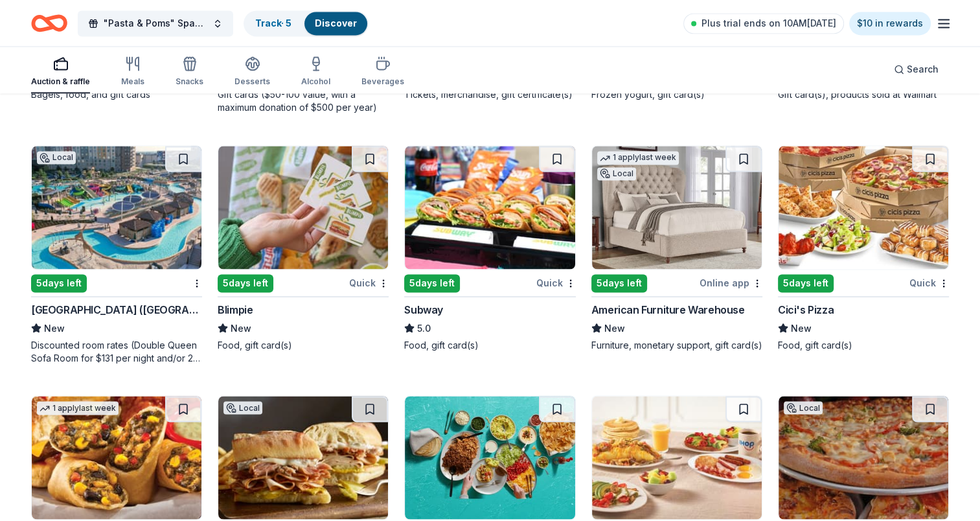
scroll to position [0, 0]
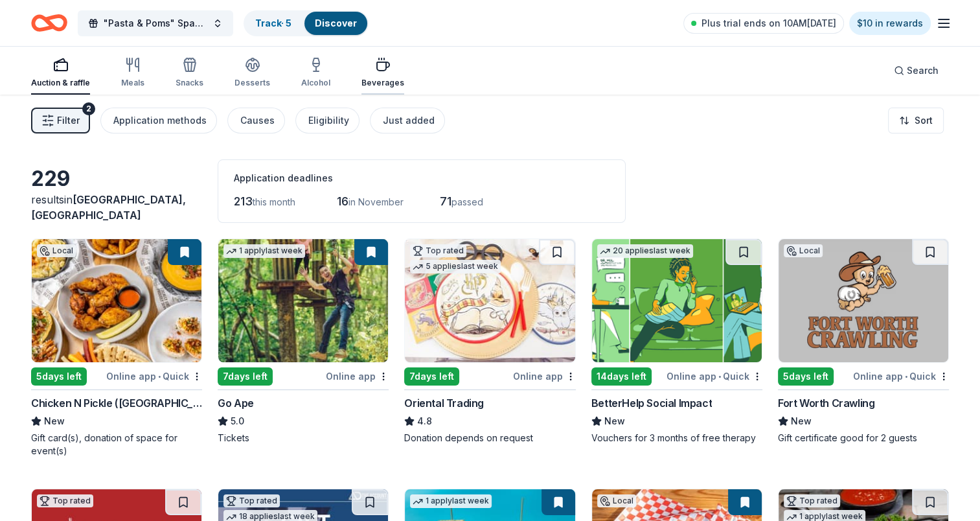
click at [375, 73] on div "Beverages" at bounding box center [383, 72] width 43 height 31
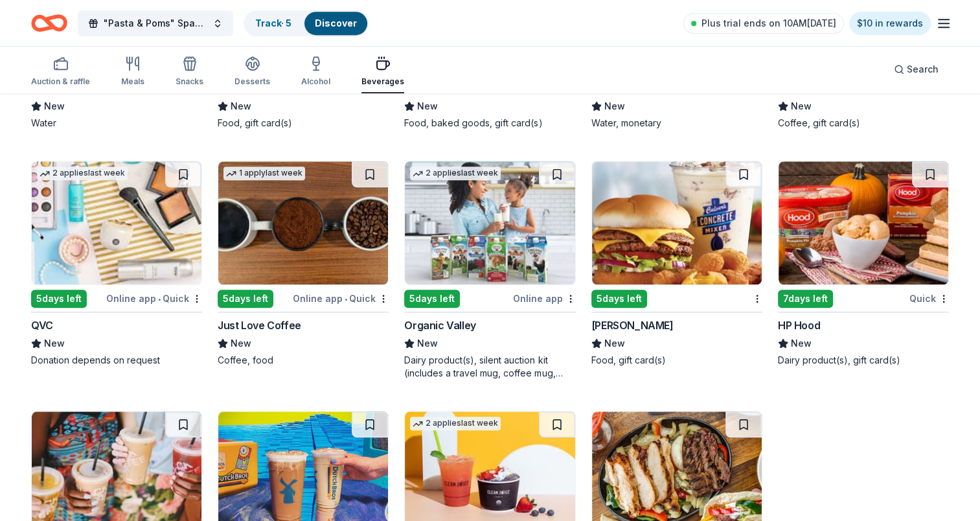
scroll to position [1185, 0]
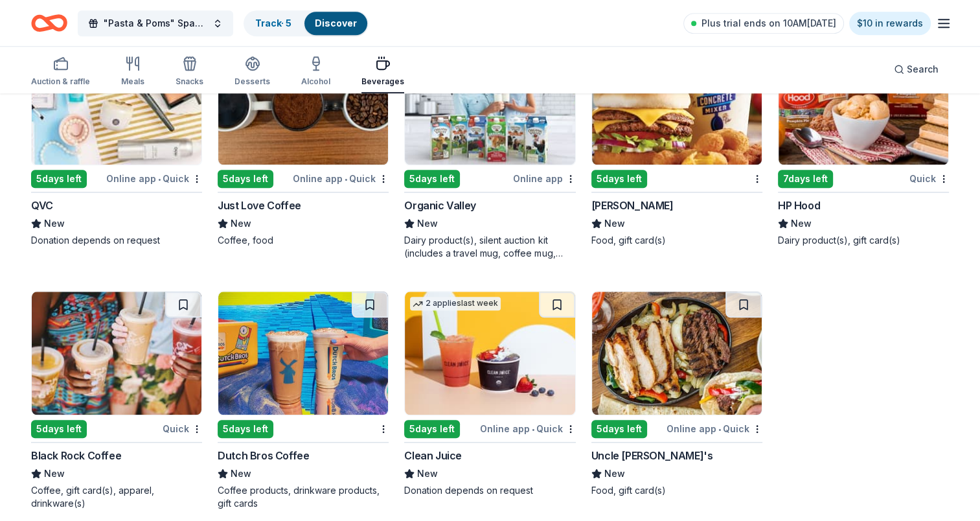
click at [233, 420] on div "5 days left" at bounding box center [246, 429] width 56 height 18
click at [121, 350] on img at bounding box center [117, 353] width 170 height 123
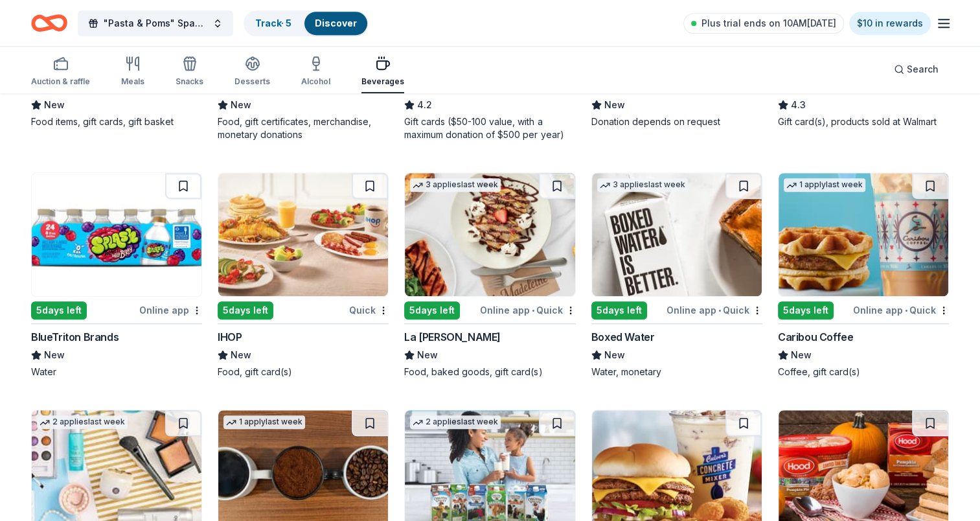
scroll to position [796, 0]
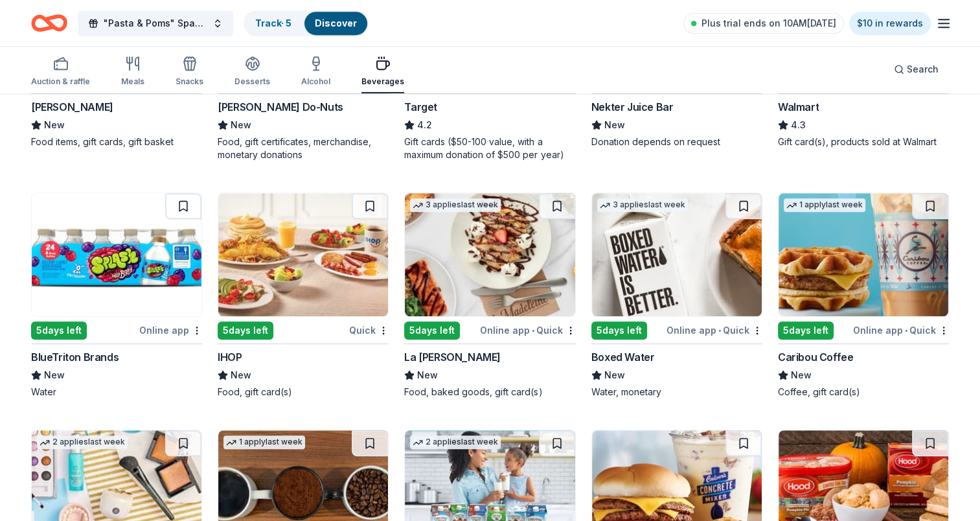
click at [252, 321] on div "5 days left" at bounding box center [246, 330] width 56 height 18
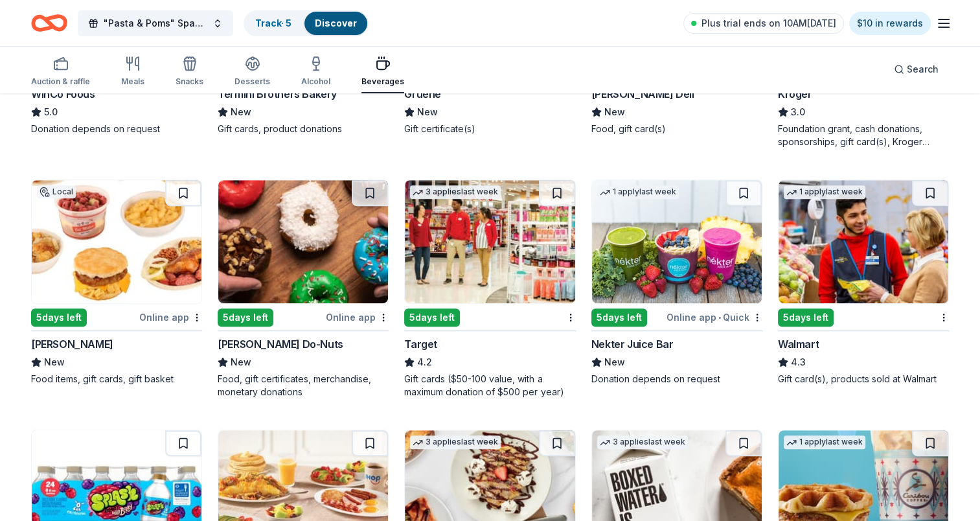
scroll to position [537, 0]
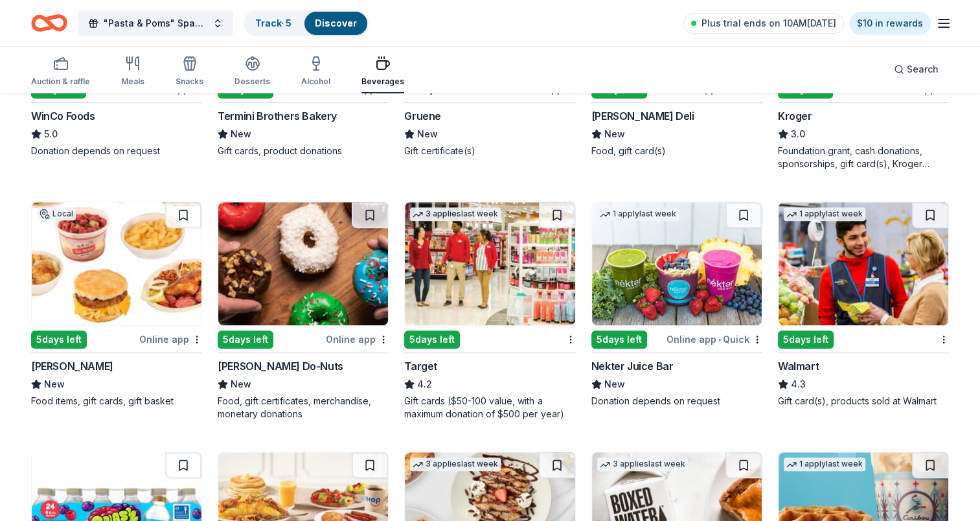
click at [225, 330] on div "5 days left" at bounding box center [246, 339] width 56 height 18
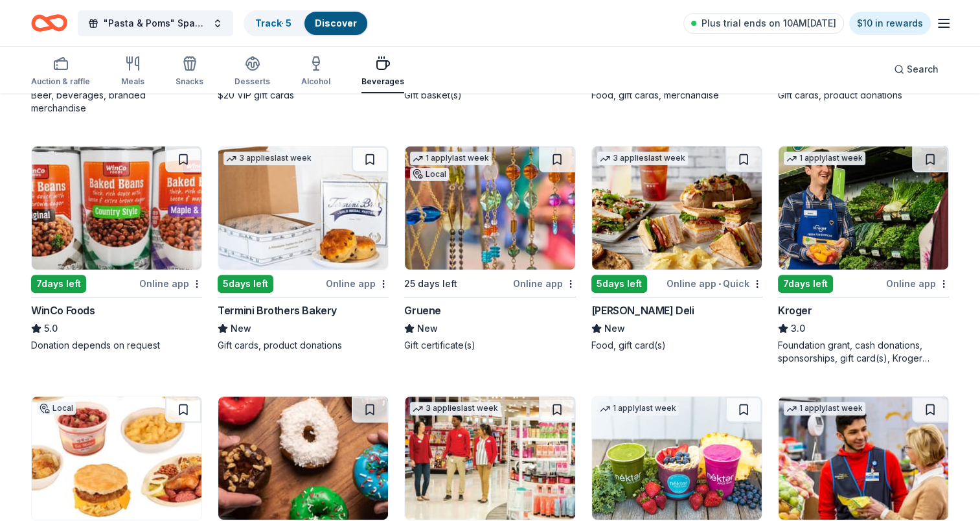
scroll to position [278, 0]
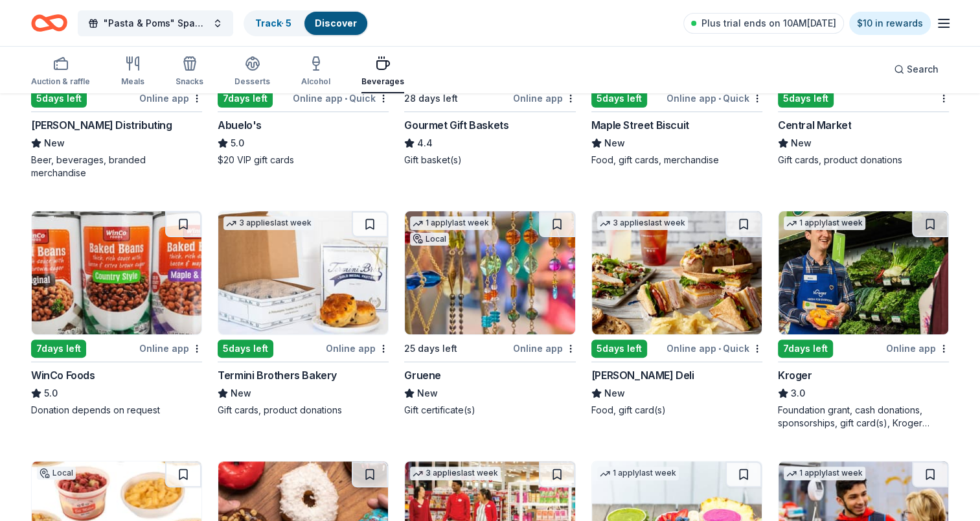
click at [625, 340] on div "5 days left" at bounding box center [620, 349] width 56 height 18
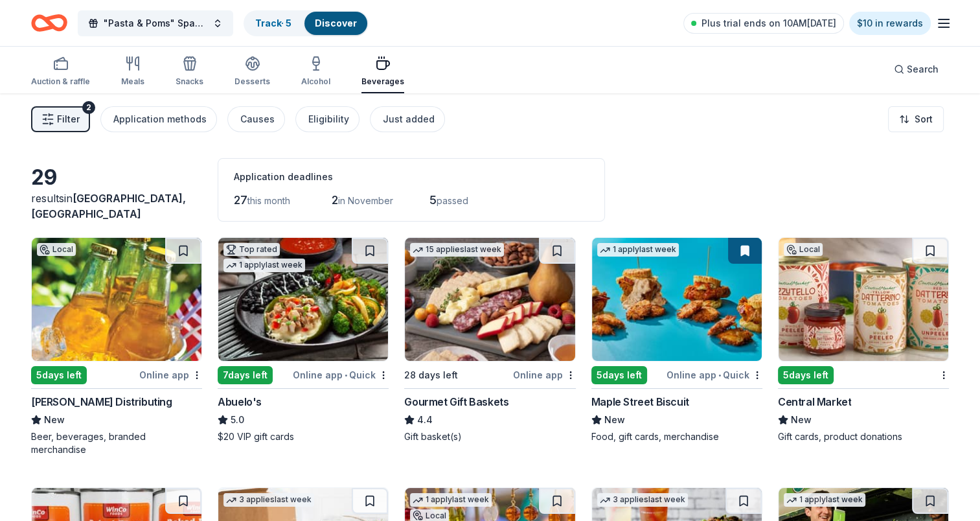
scroll to position [0, 0]
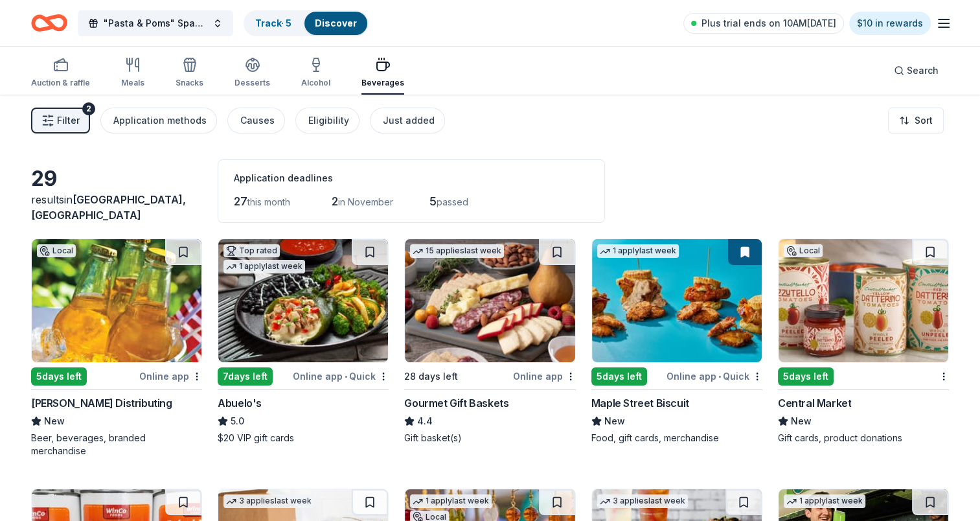
click at [58, 373] on div "5 days left" at bounding box center [59, 376] width 56 height 18
click at [186, 61] on icon "button" at bounding box center [190, 65] width 16 height 16
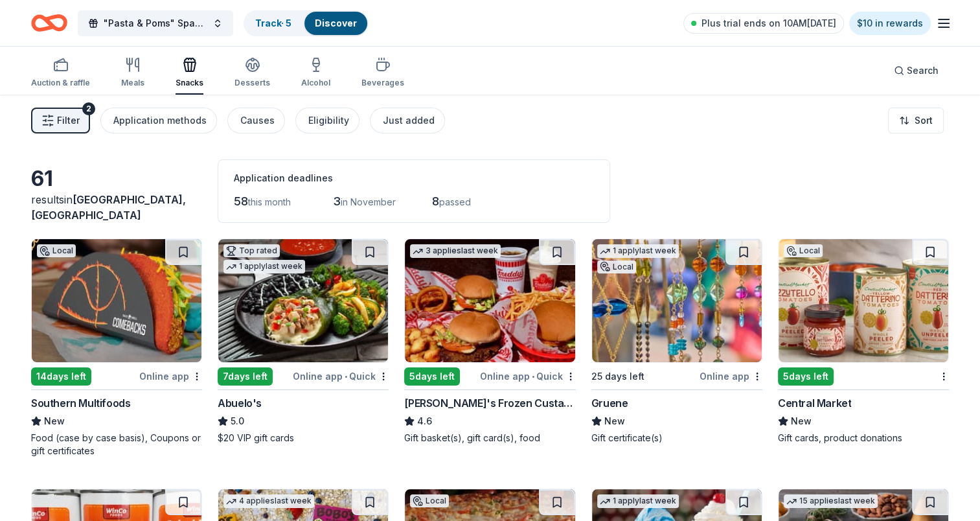
scroll to position [65, 0]
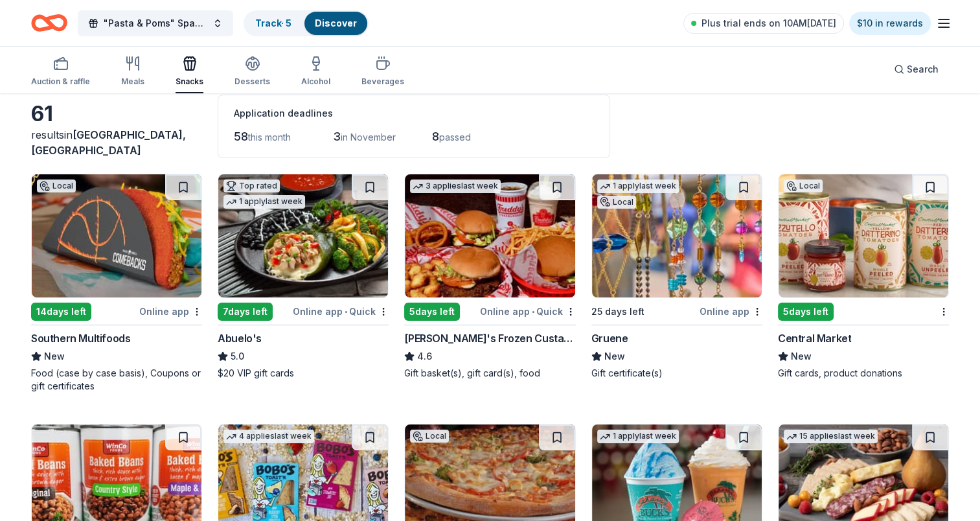
click at [602, 336] on div "Gruene" at bounding box center [610, 338] width 37 height 16
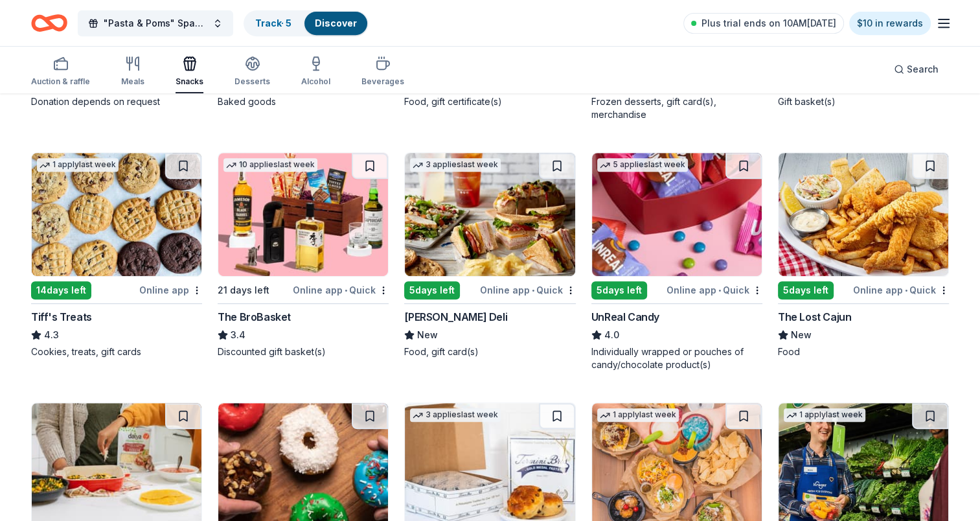
scroll to position [648, 0]
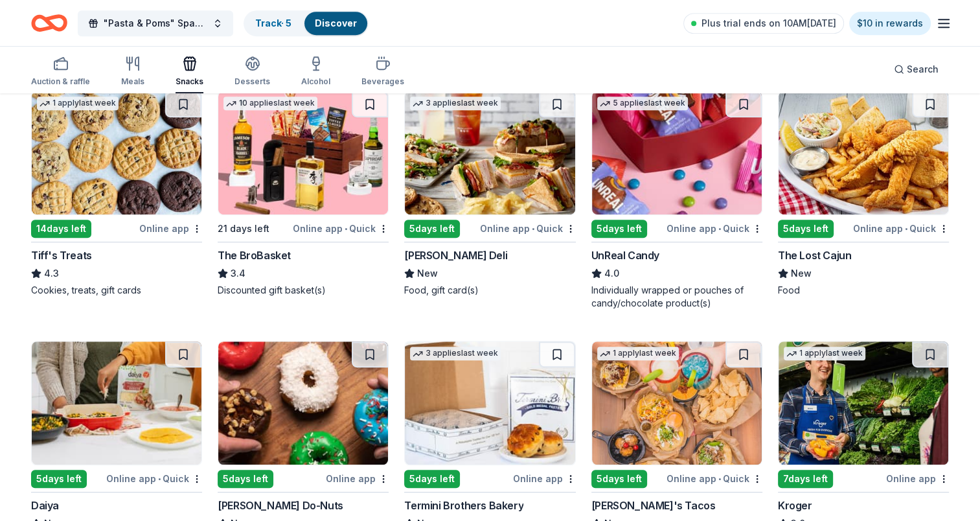
click at [798, 225] on div "5 days left" at bounding box center [806, 229] width 56 height 18
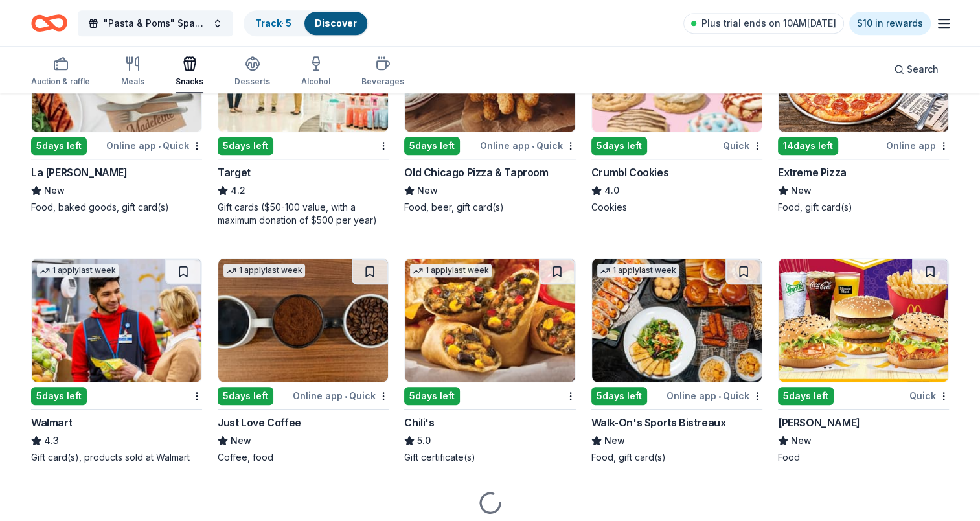
scroll to position [1166, 0]
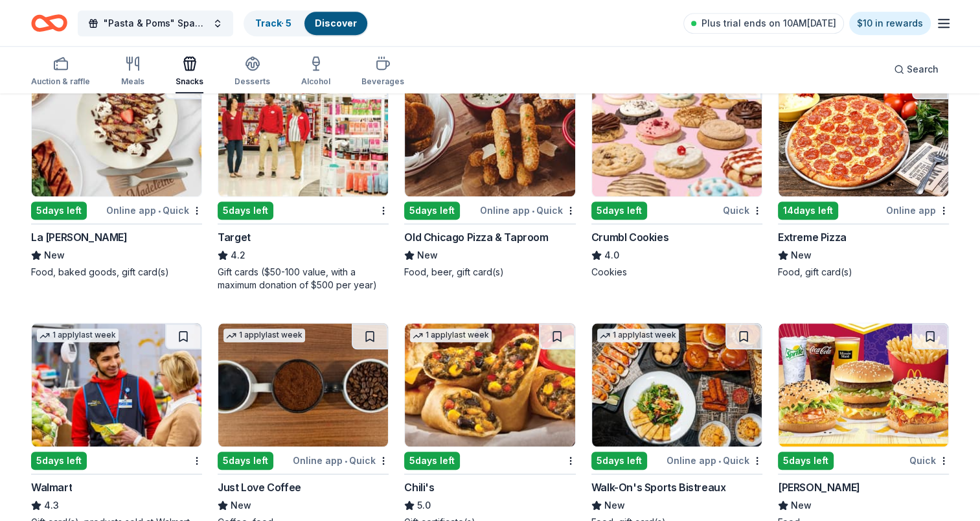
click at [608, 213] on div "5 days left" at bounding box center [620, 211] width 56 height 18
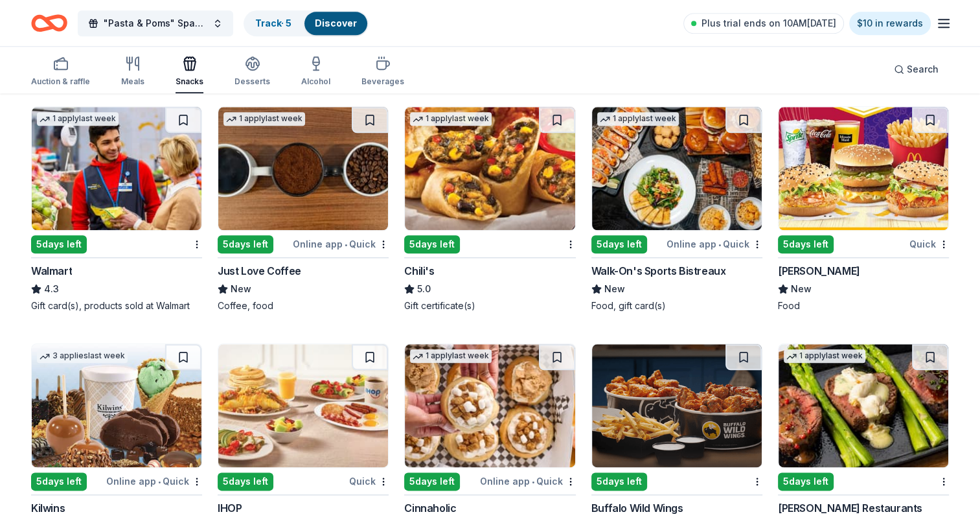
scroll to position [1361, 0]
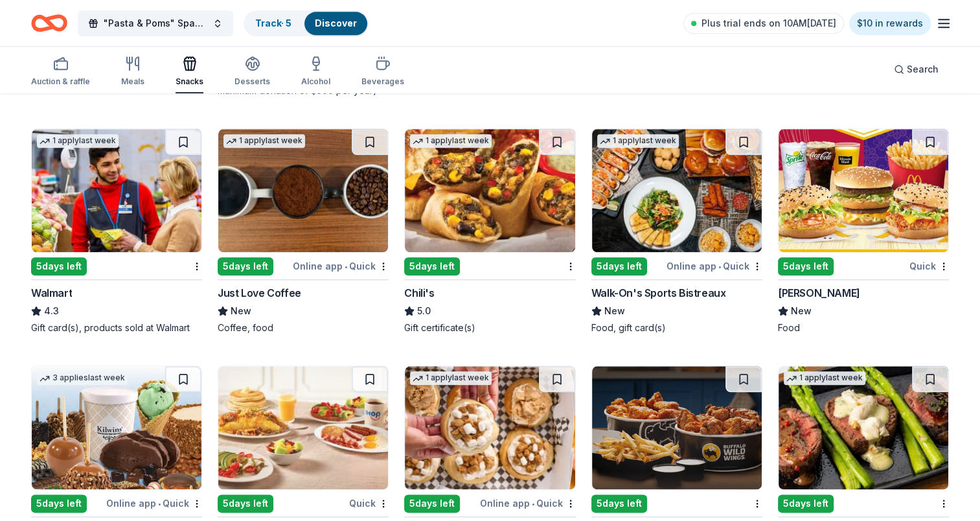
click at [803, 273] on div "5 days left" at bounding box center [806, 266] width 56 height 18
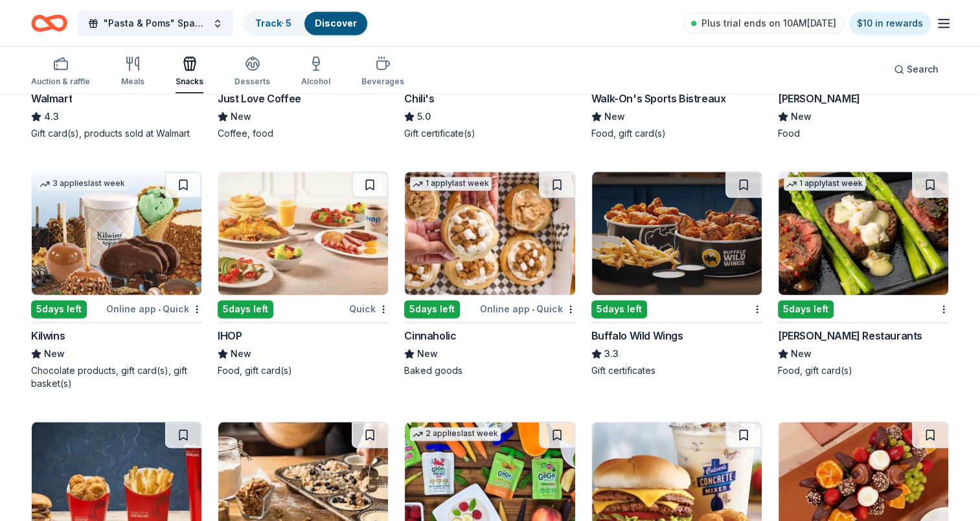
scroll to position [1620, 0]
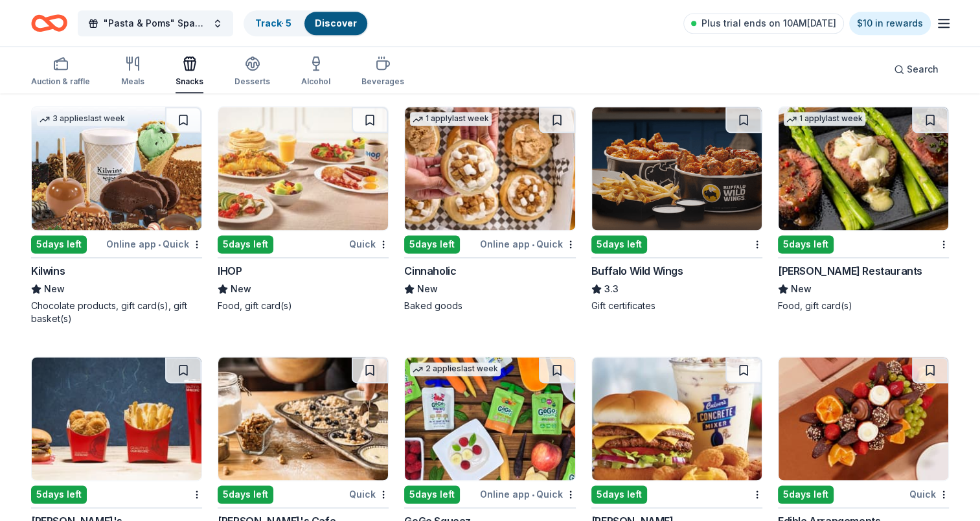
click at [627, 242] on div "5 days left" at bounding box center [620, 244] width 56 height 18
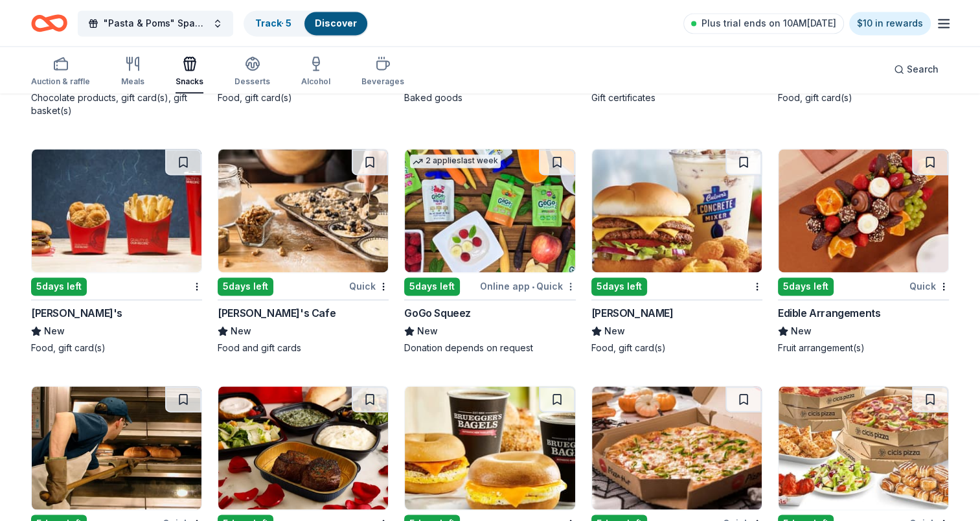
scroll to position [1893, 0]
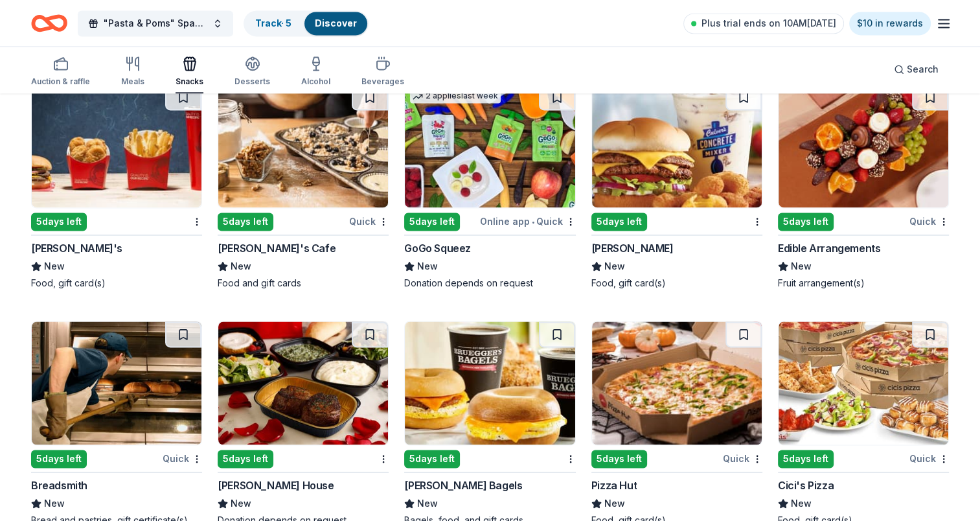
click at [438, 222] on div "5 days left" at bounding box center [432, 222] width 56 height 18
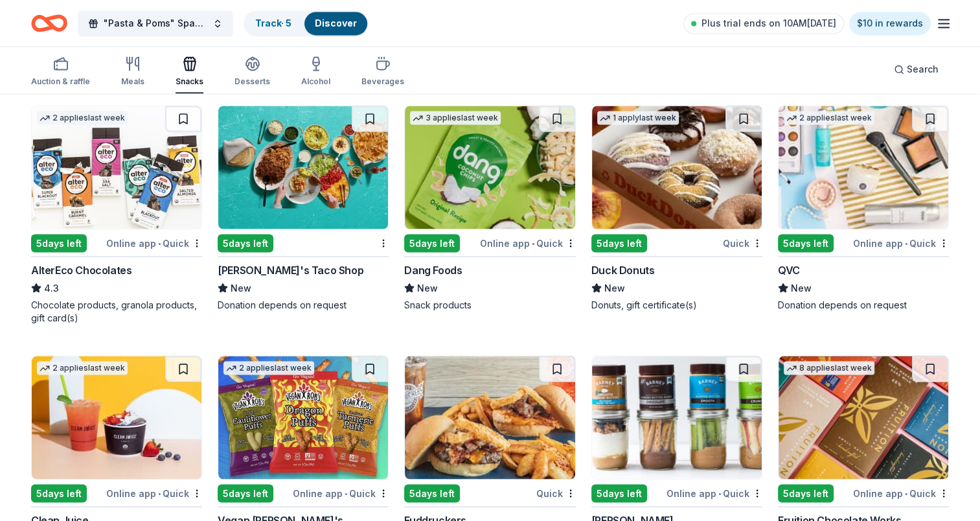
scroll to position [2346, 0]
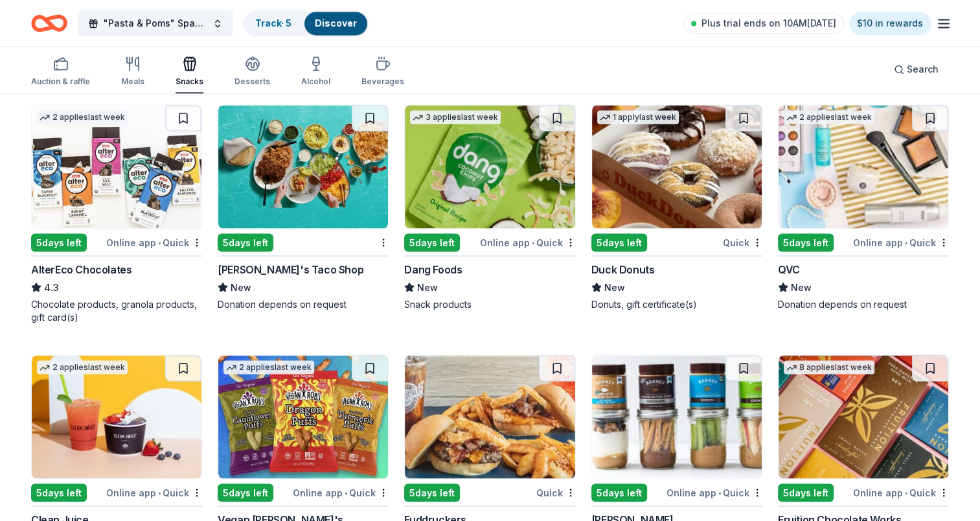
click at [814, 238] on div "5 days left" at bounding box center [806, 242] width 56 height 18
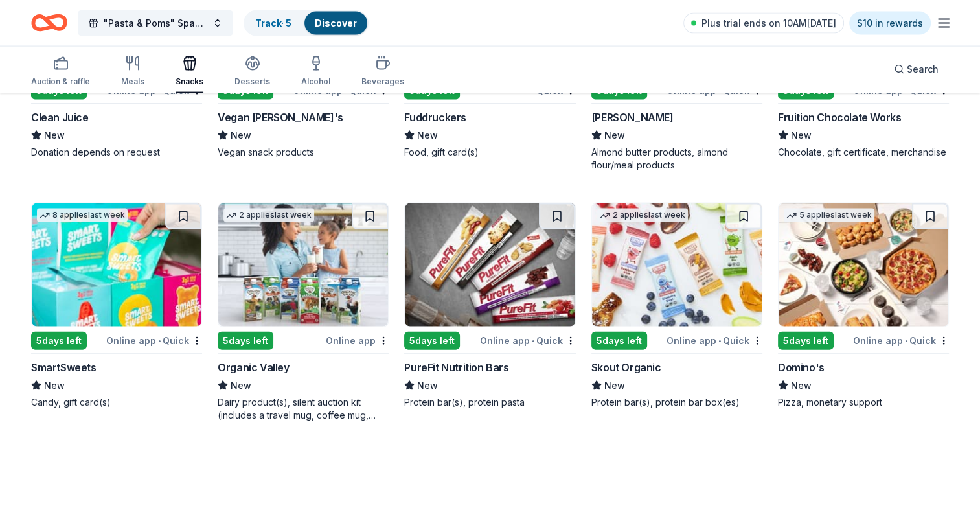
scroll to position [2750, 0]
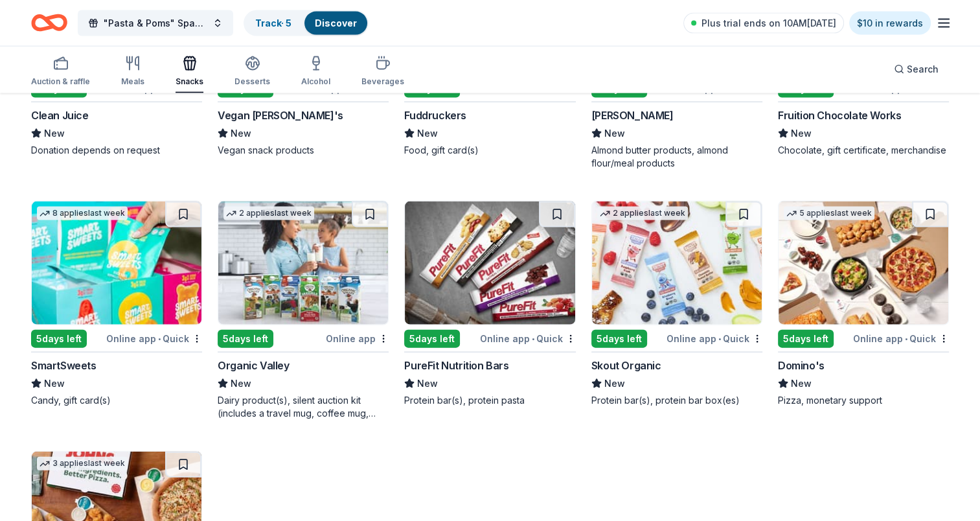
click at [432, 337] on div "5 days left" at bounding box center [432, 339] width 56 height 18
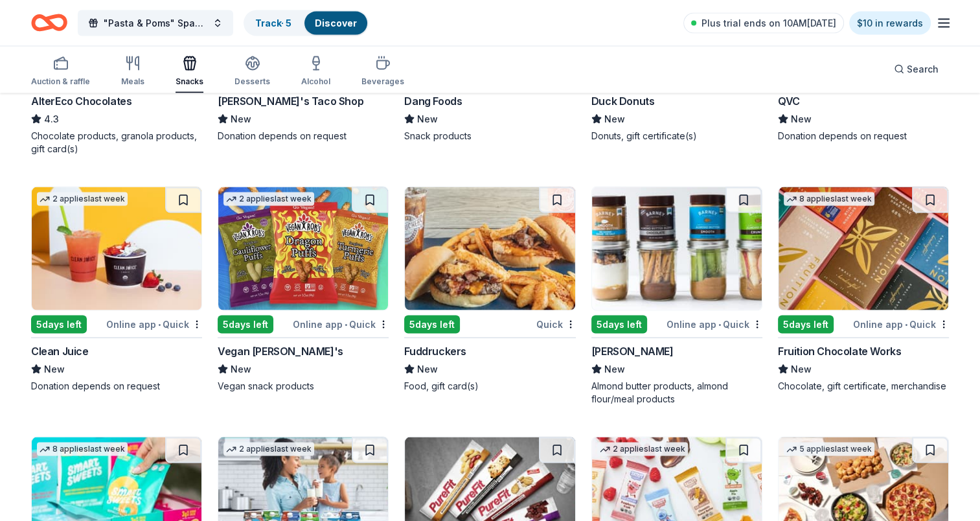
scroll to position [2491, 0]
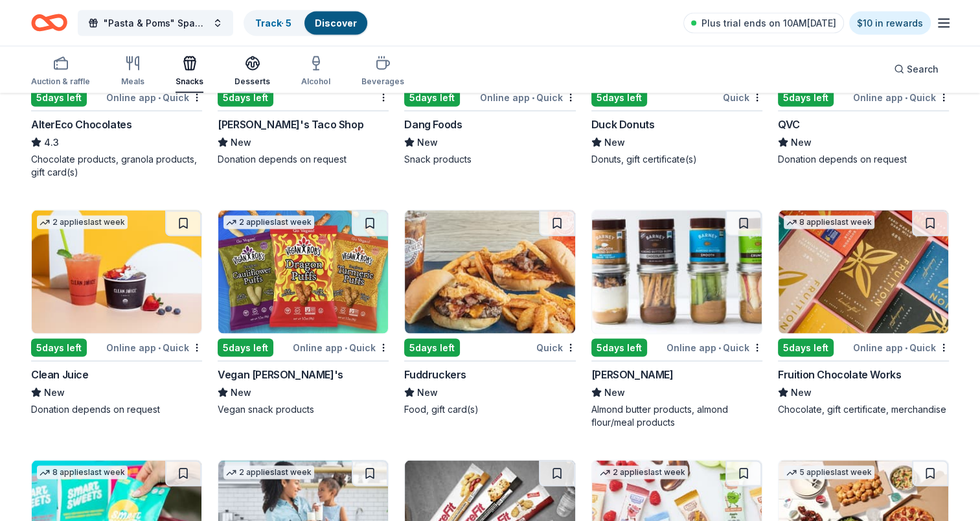
click at [252, 70] on icon "button" at bounding box center [253, 64] width 16 height 16
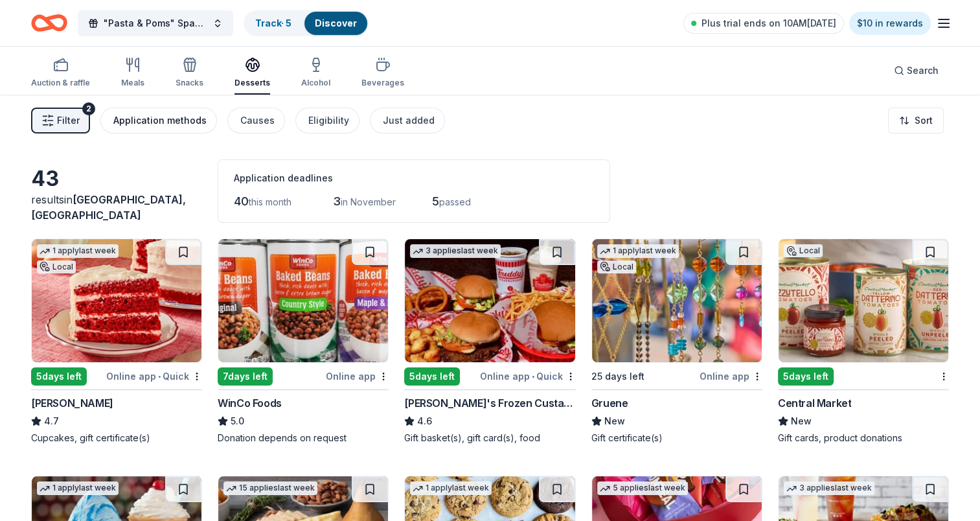
click at [172, 117] on div "Application methods" at bounding box center [159, 121] width 93 height 16
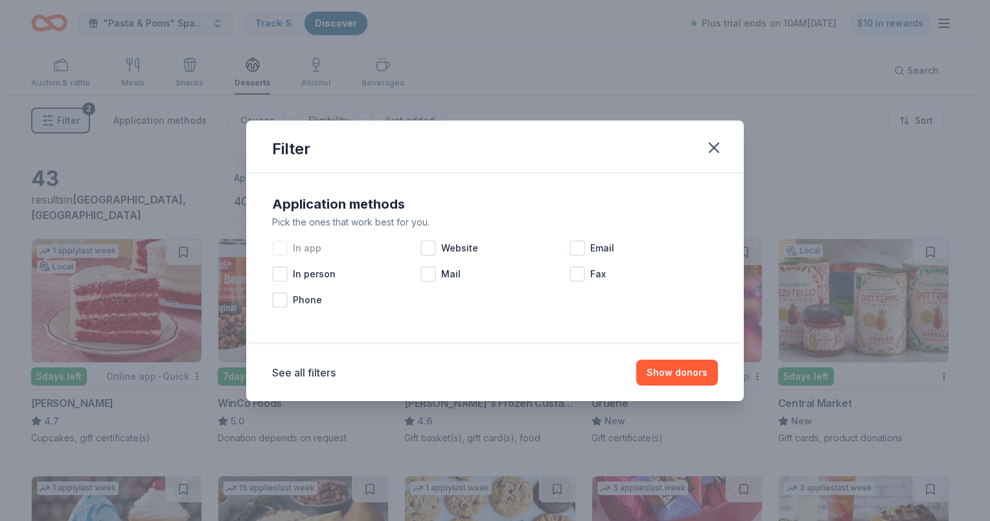
click at [281, 244] on div at bounding box center [280, 248] width 16 height 16
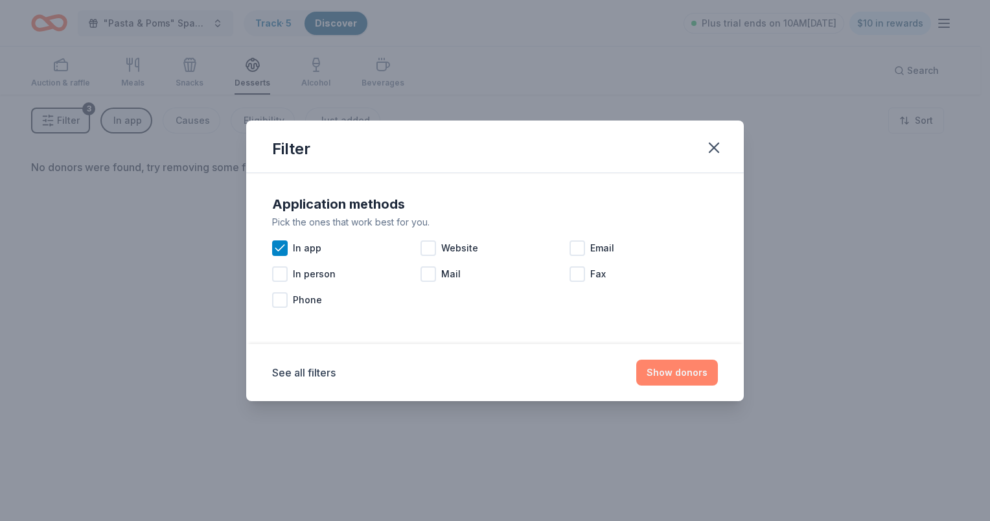
click at [674, 374] on button "Show donors" at bounding box center [677, 373] width 82 height 26
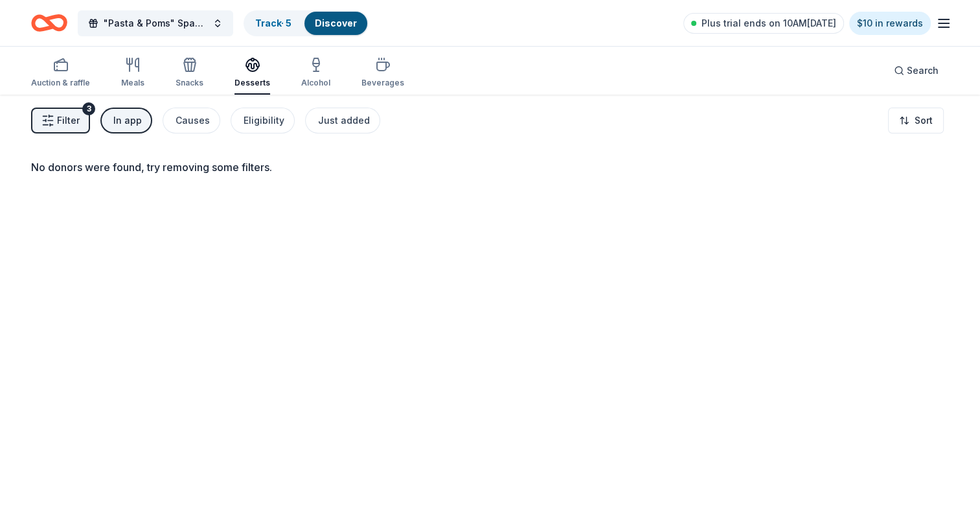
click at [65, 114] on span "Filter" at bounding box center [68, 121] width 23 height 16
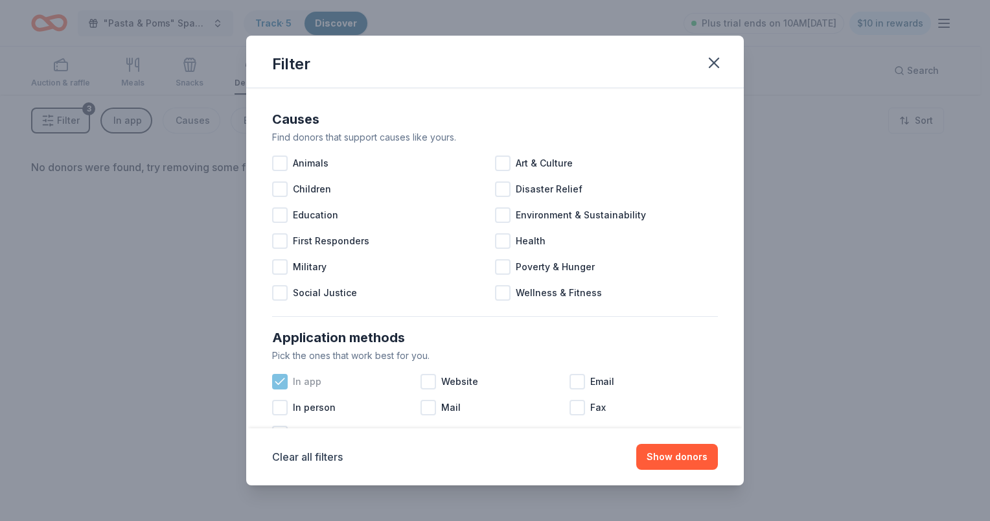
click at [275, 386] on icon at bounding box center [279, 381] width 13 height 13
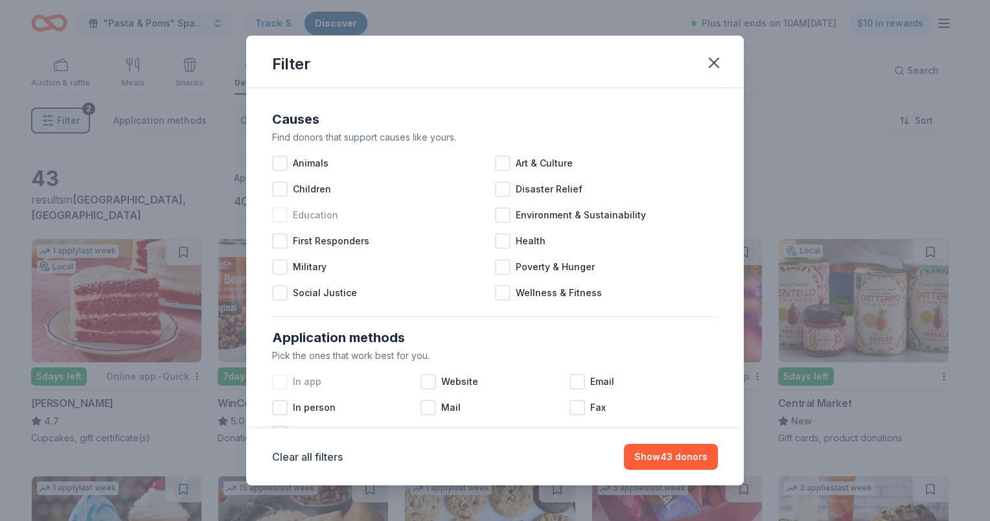
click at [285, 210] on div at bounding box center [280, 215] width 16 height 16
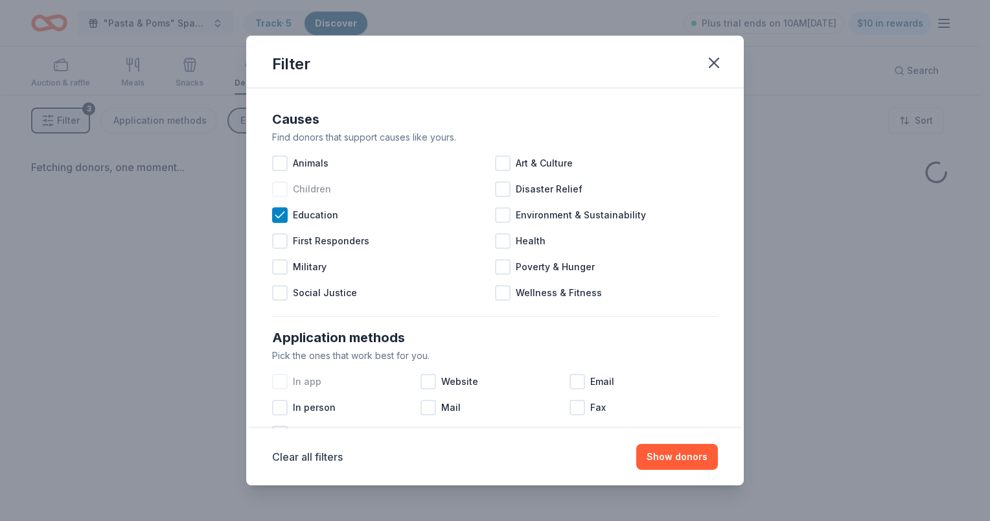
click at [283, 184] on div at bounding box center [280, 189] width 16 height 16
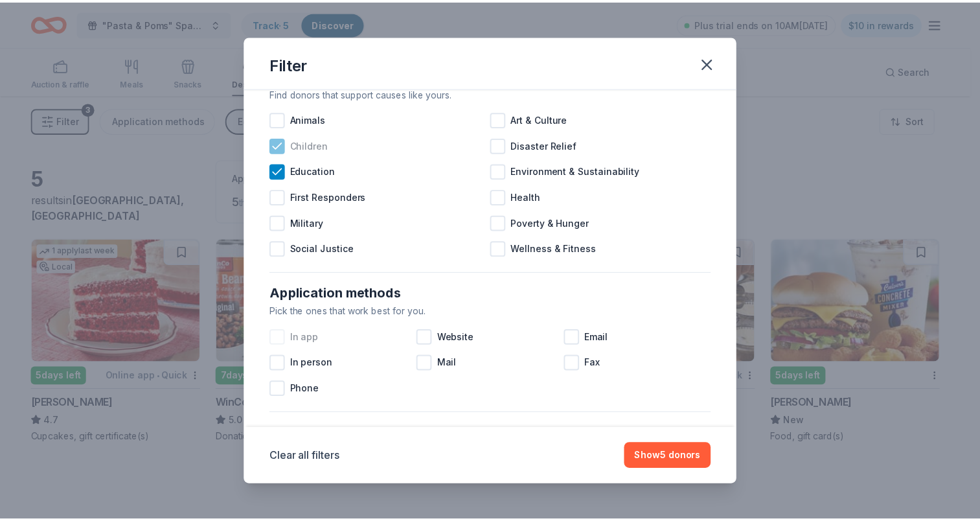
scroll to position [65, 0]
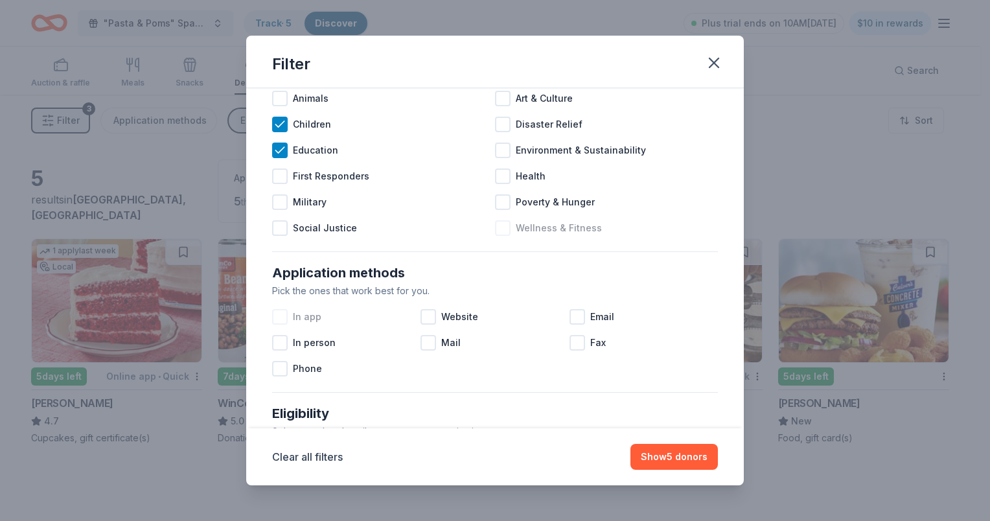
click at [500, 227] on div at bounding box center [503, 228] width 16 height 16
click at [682, 454] on button "Show 5 donors" at bounding box center [673, 457] width 87 height 26
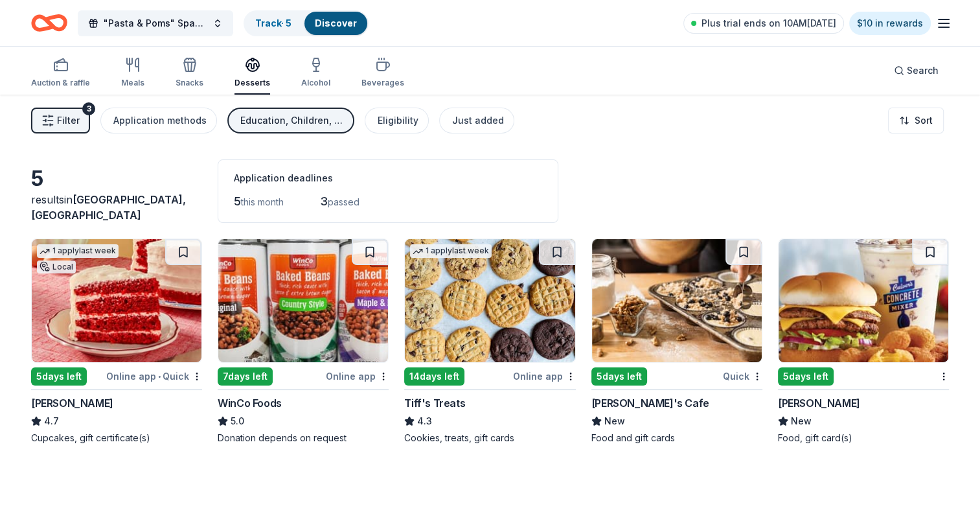
scroll to position [65, 0]
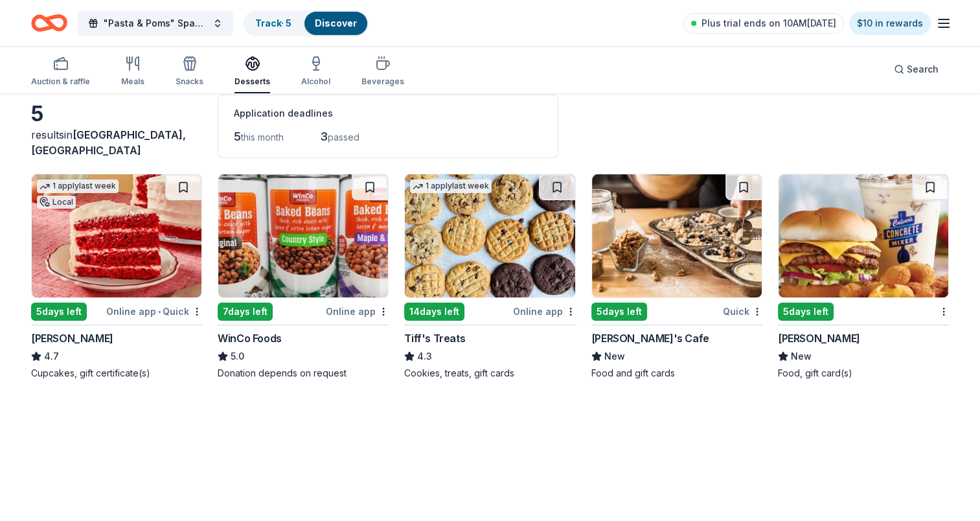
click at [633, 308] on div "5 days left" at bounding box center [620, 312] width 56 height 18
click at [437, 312] on div "14 days left" at bounding box center [434, 312] width 60 height 18
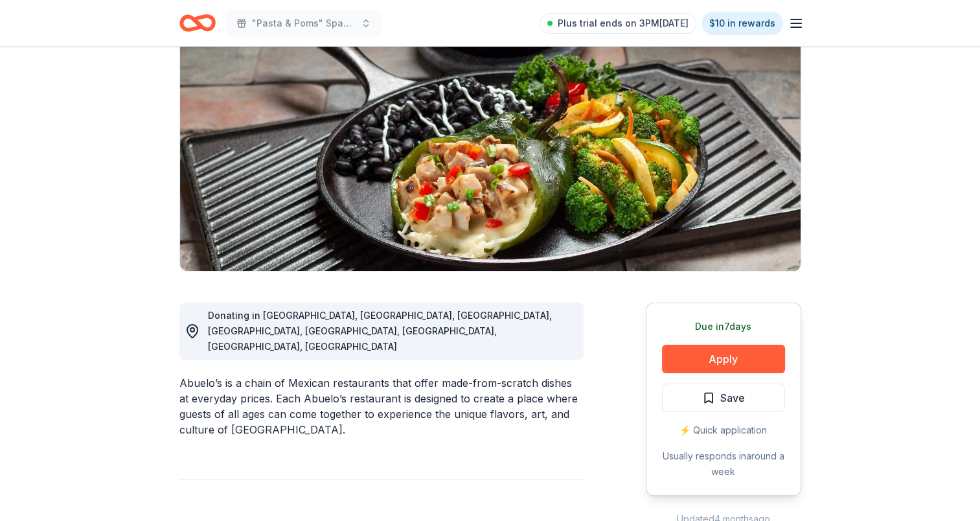
scroll to position [194, 0]
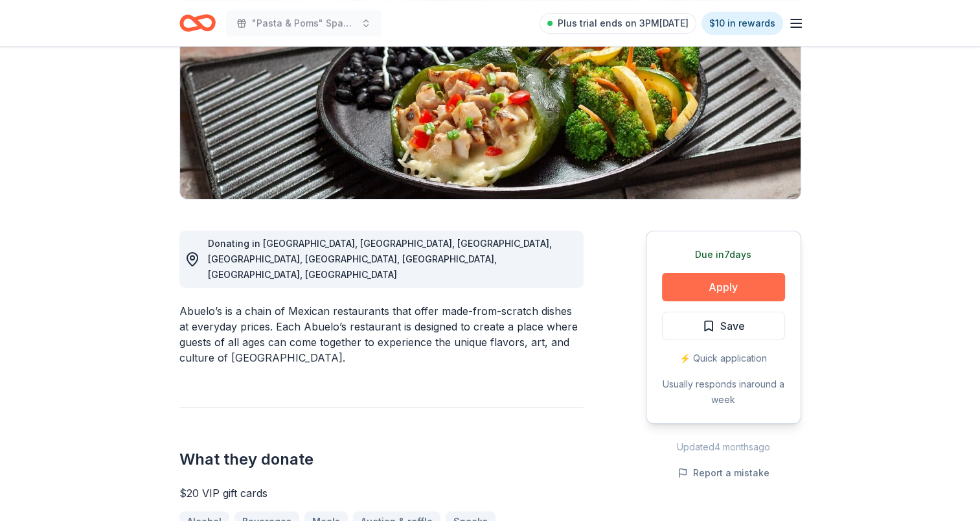
click at [712, 293] on button "Apply" at bounding box center [723, 287] width 123 height 29
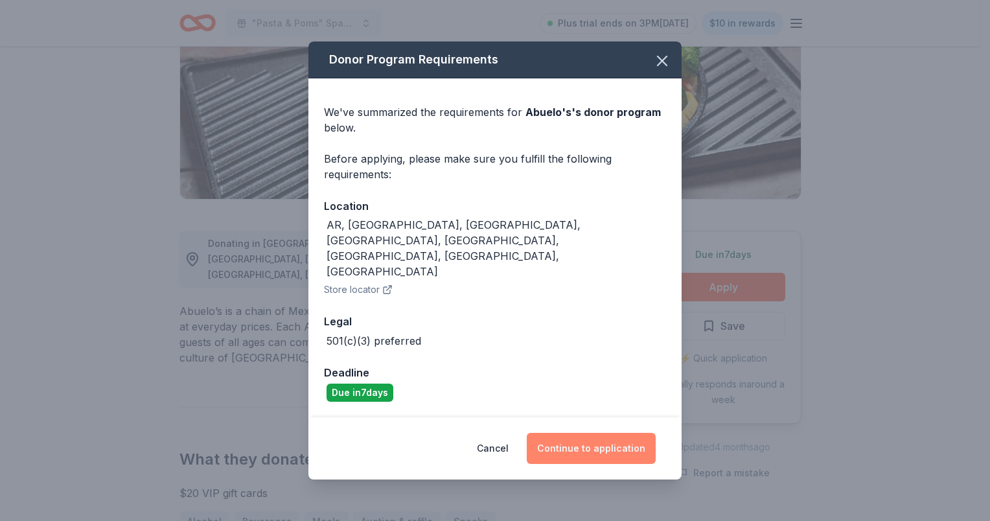
click at [583, 433] on button "Continue to application" at bounding box center [591, 448] width 129 height 31
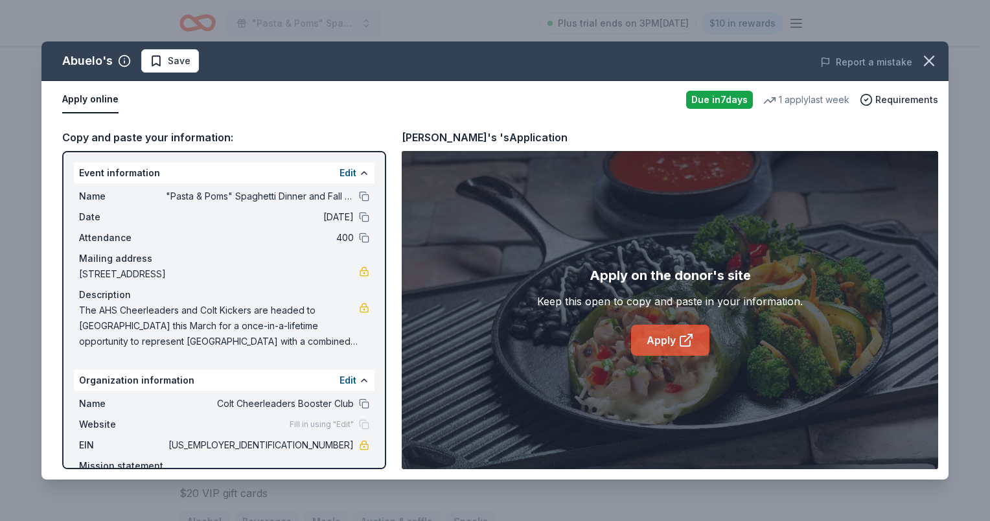
click at [667, 342] on link "Apply" at bounding box center [670, 340] width 78 height 31
click at [938, 65] on icon "button" at bounding box center [929, 61] width 18 height 18
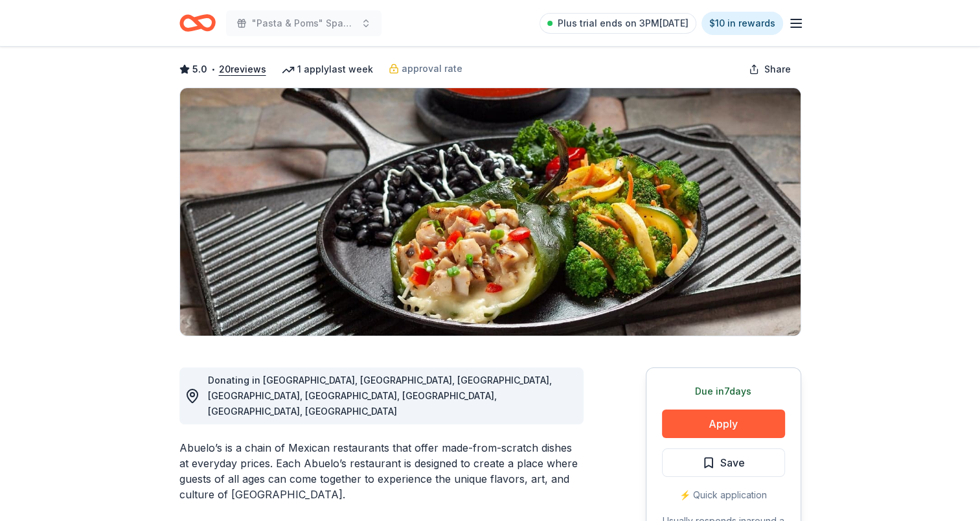
scroll to position [0, 0]
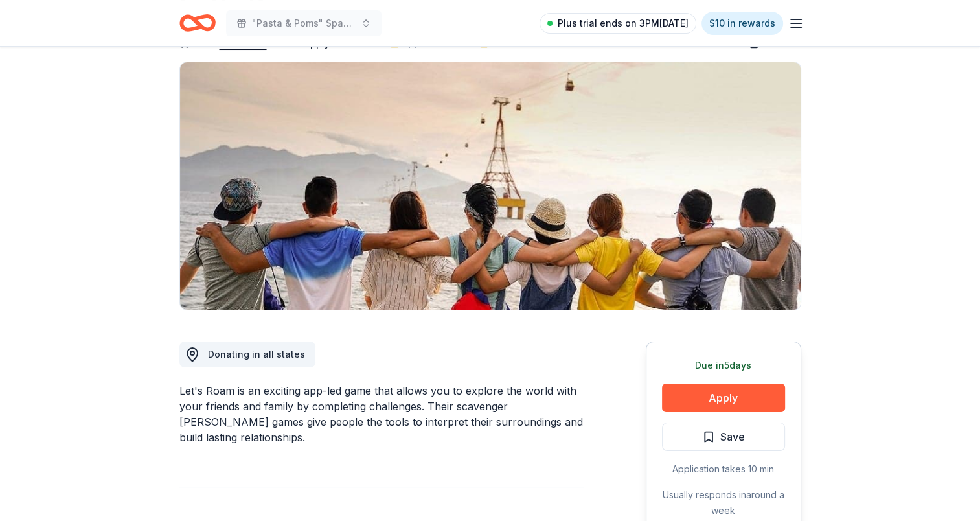
scroll to position [65, 0]
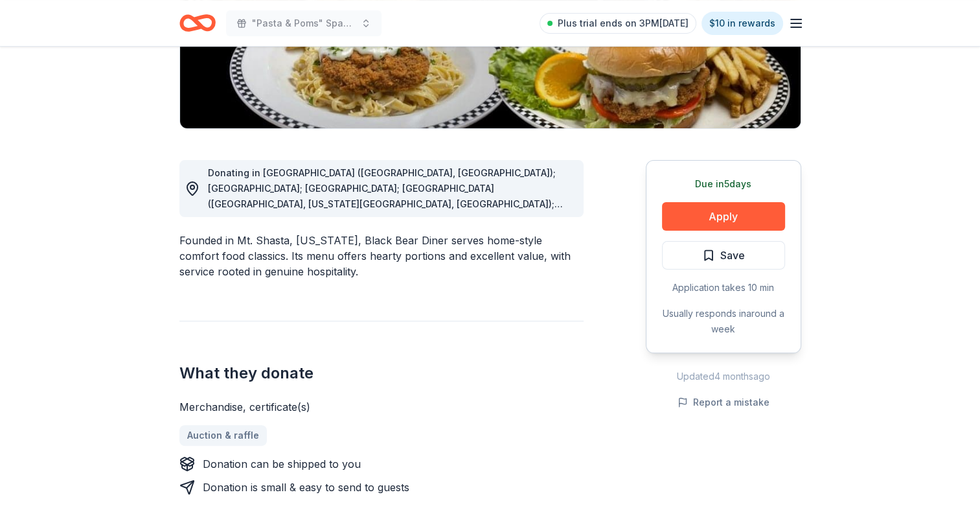
scroll to position [130, 0]
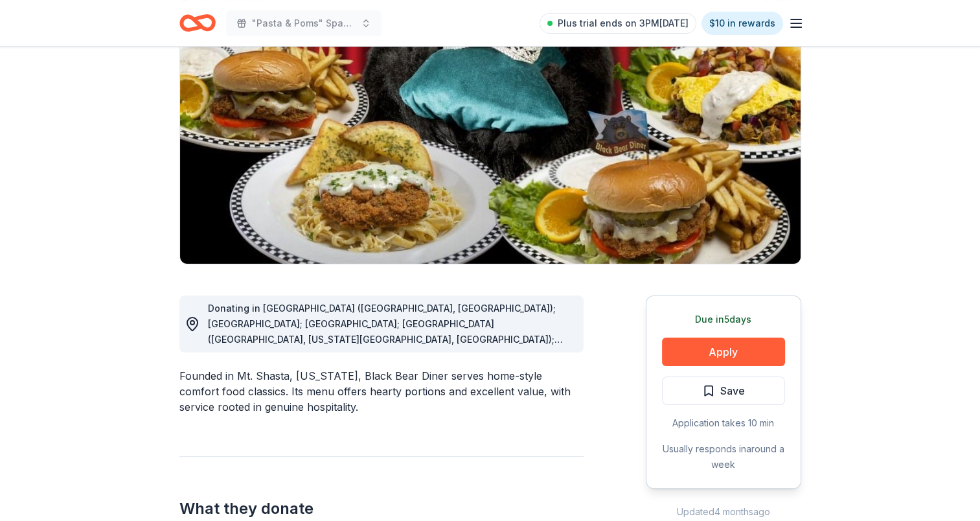
click at [513, 335] on span "Donating in AR (Fayetteville, North Little Rock); AZ; CA; CO (Aurora, Colorado …" at bounding box center [389, 417] width 363 height 229
click at [707, 350] on button "Apply" at bounding box center [723, 352] width 123 height 29
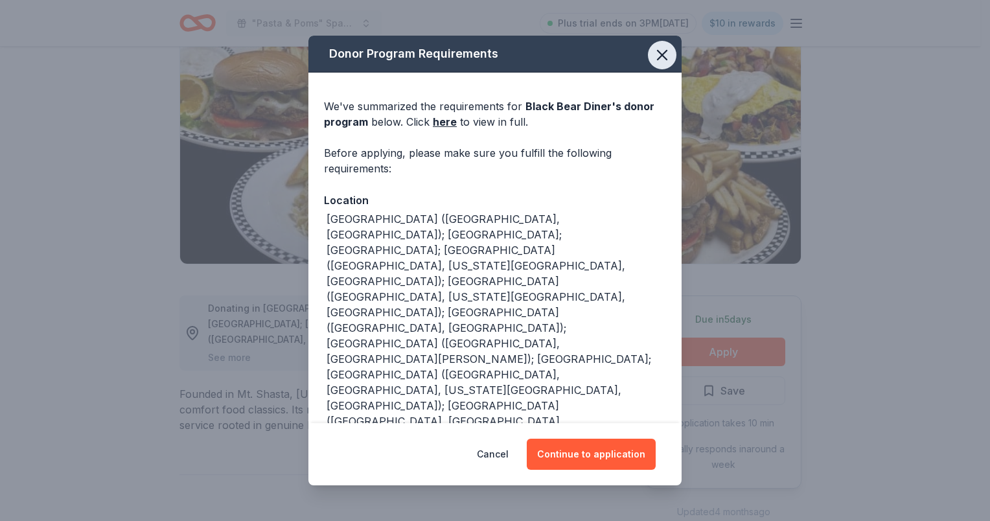
click at [655, 54] on icon "button" at bounding box center [662, 55] width 18 height 18
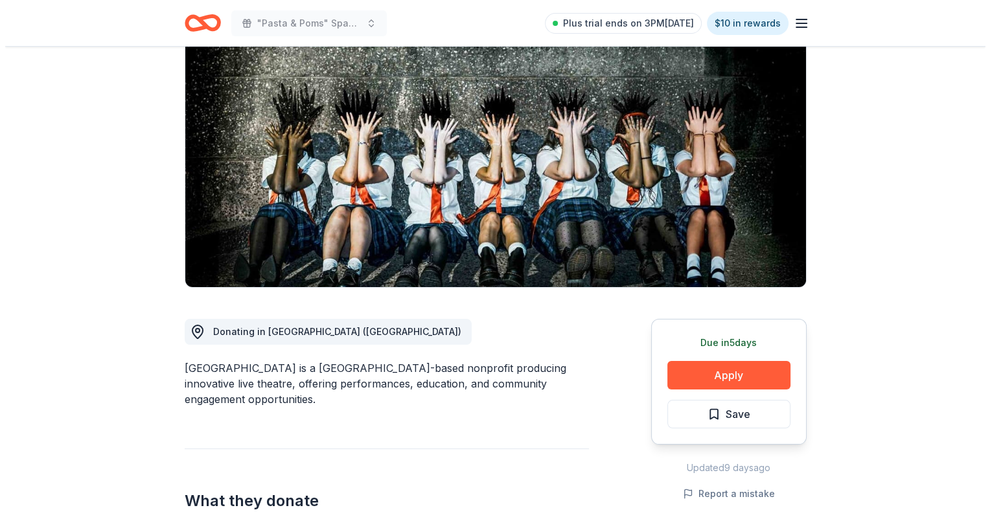
scroll to position [130, 0]
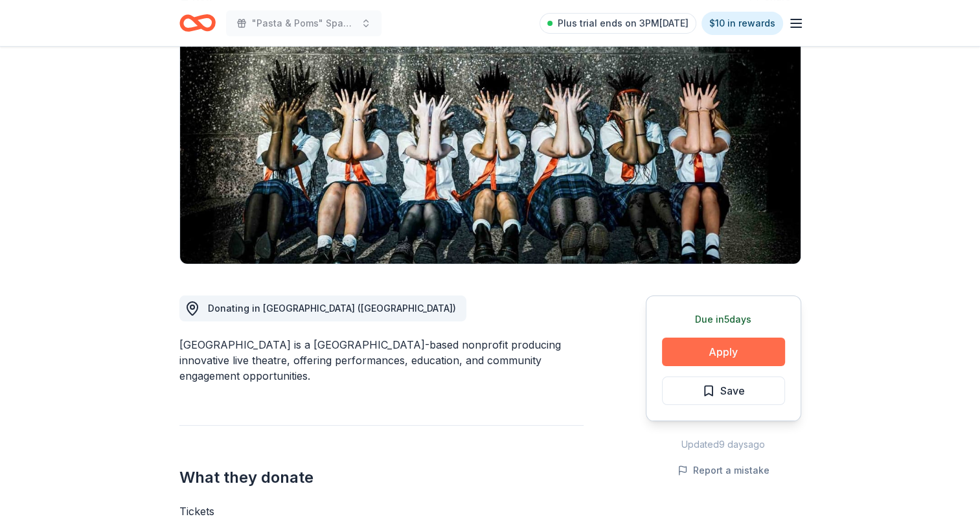
click at [740, 347] on button "Apply" at bounding box center [723, 352] width 123 height 29
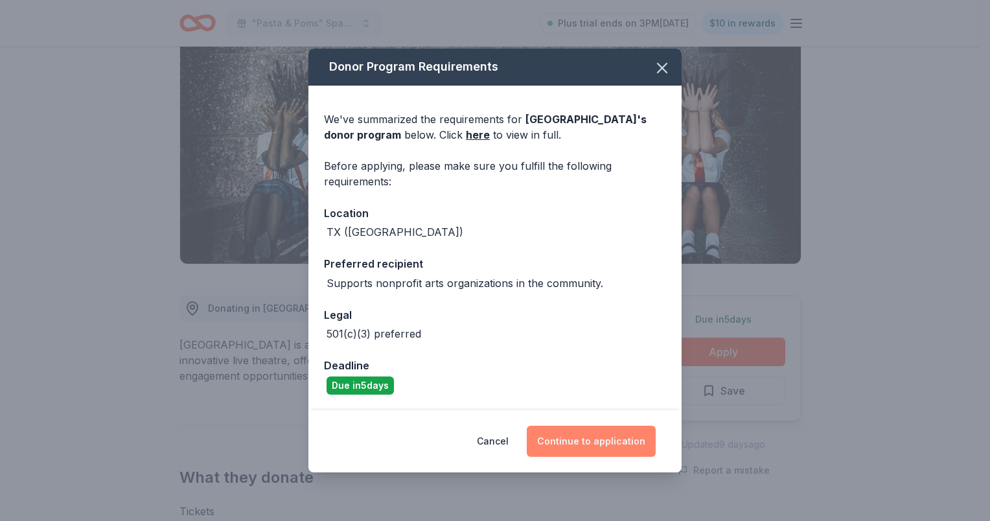
click at [592, 446] on button "Continue to application" at bounding box center [591, 441] width 129 height 31
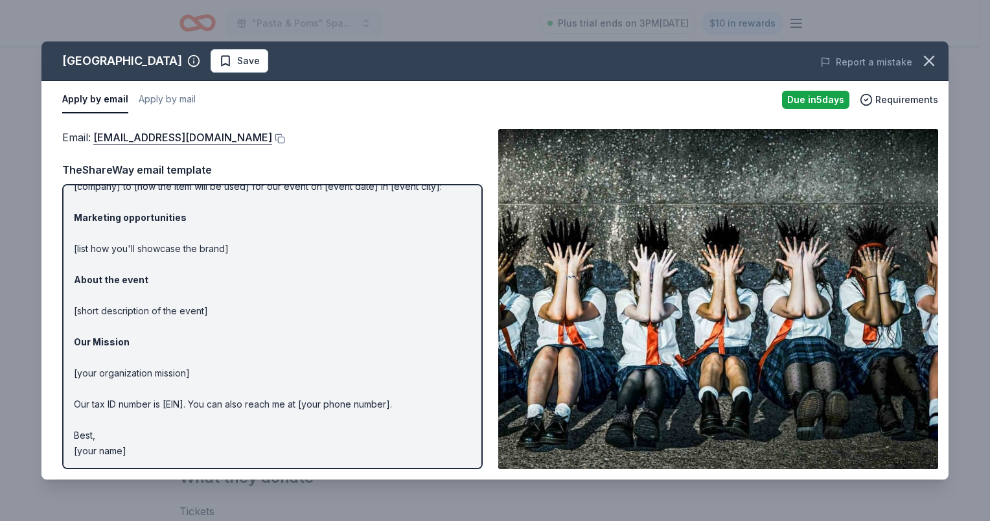
scroll to position [0, 0]
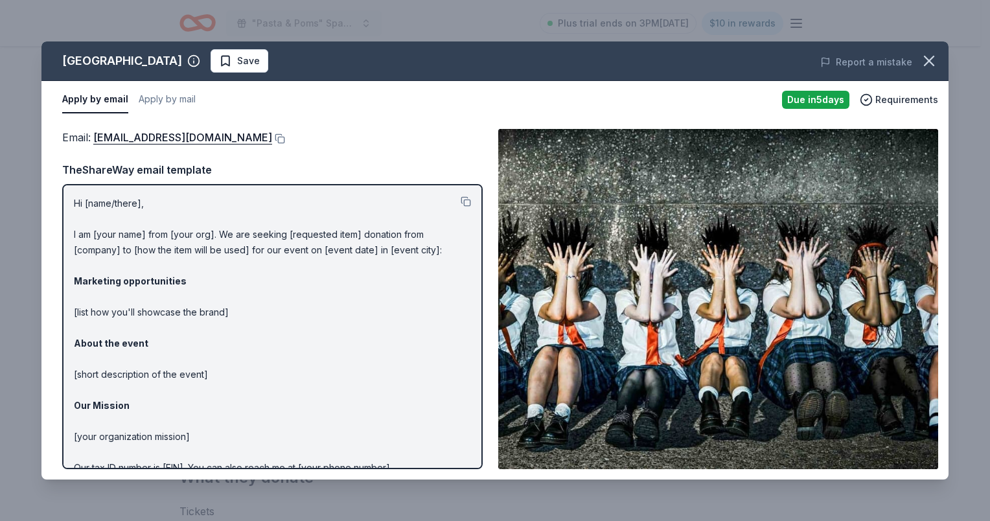
drag, startPoint x: 71, startPoint y: 203, endPoint x: 307, endPoint y: 284, distance: 249.4
click at [307, 286] on div "Hi [name/there], I am [your name] from [your org]. We are seeking [requested it…" at bounding box center [272, 326] width 421 height 285
click at [461, 201] on button at bounding box center [466, 201] width 10 height 10
click at [272, 135] on button at bounding box center [278, 138] width 13 height 10
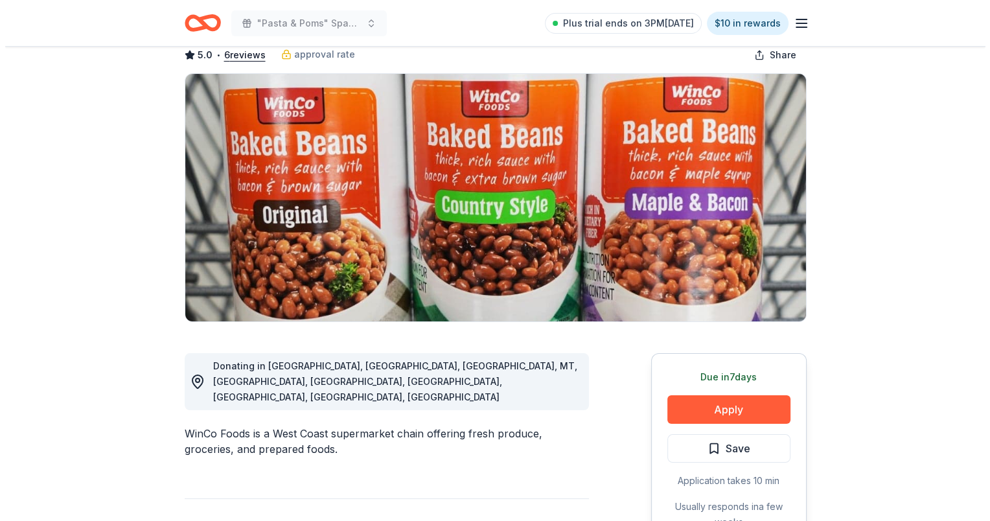
scroll to position [130, 0]
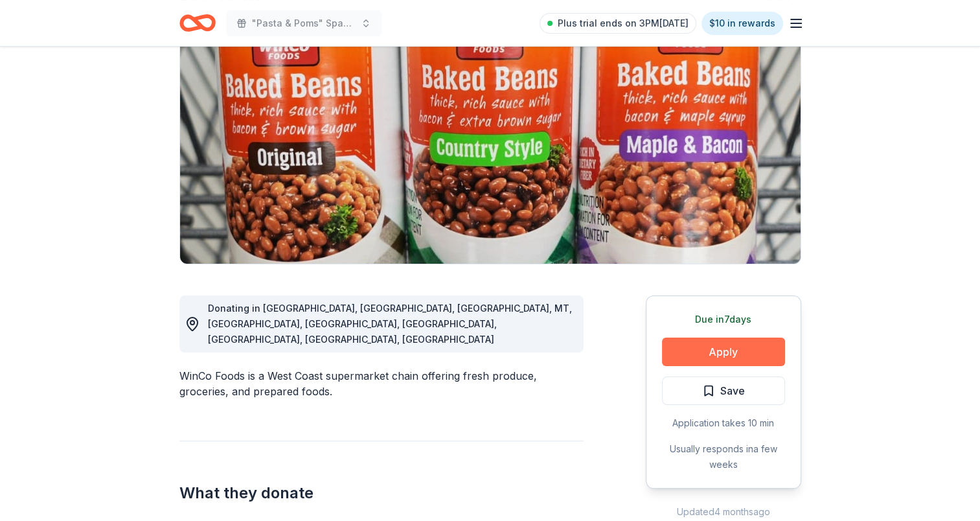
click at [710, 356] on button "Apply" at bounding box center [723, 352] width 123 height 29
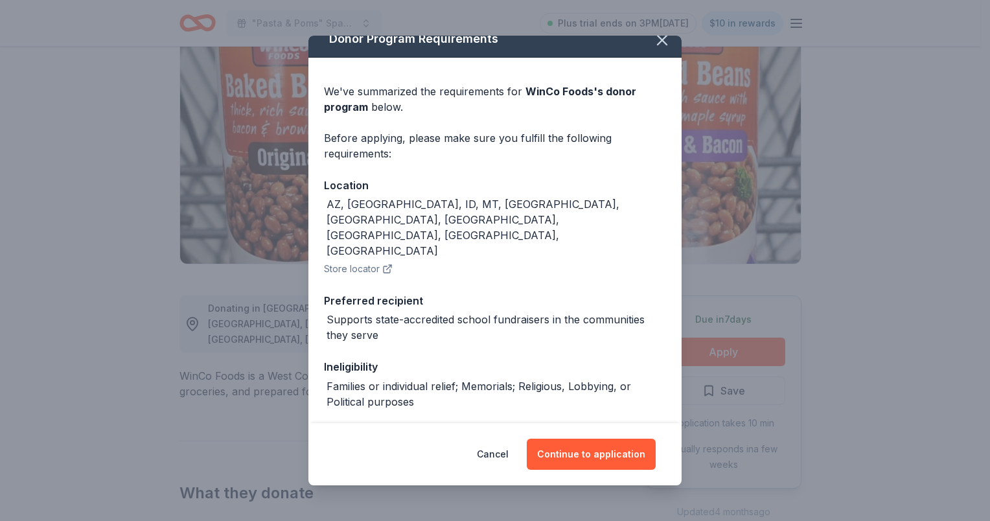
scroll to position [23, 0]
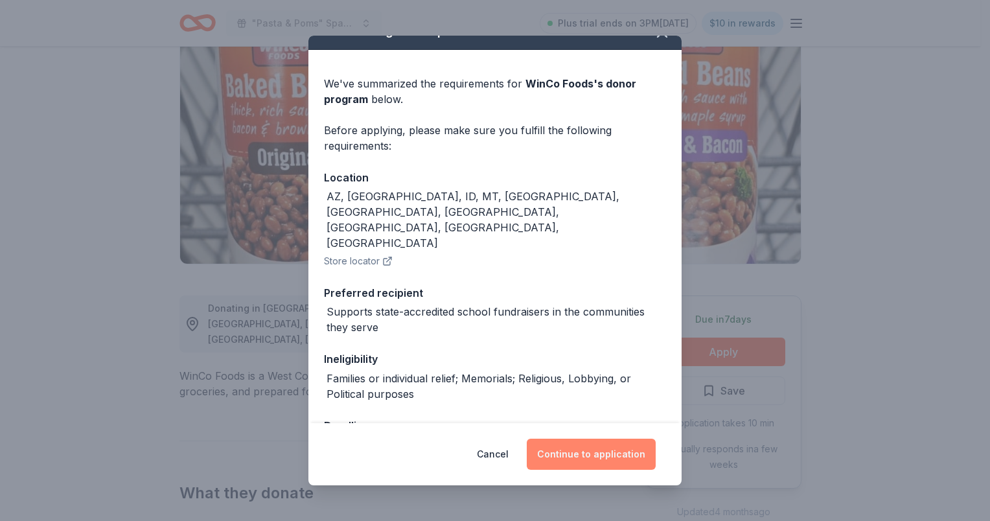
click at [571, 451] on button "Continue to application" at bounding box center [591, 454] width 129 height 31
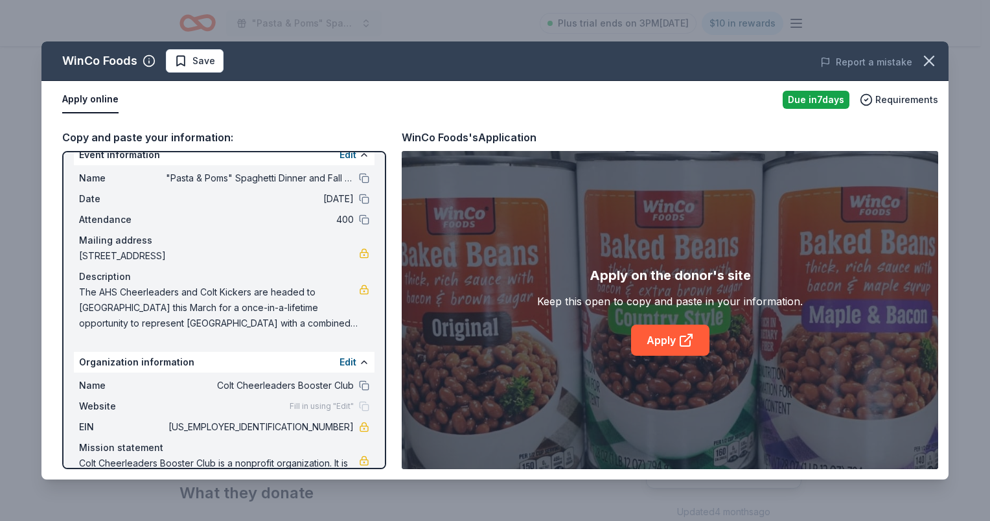
scroll to position [0, 0]
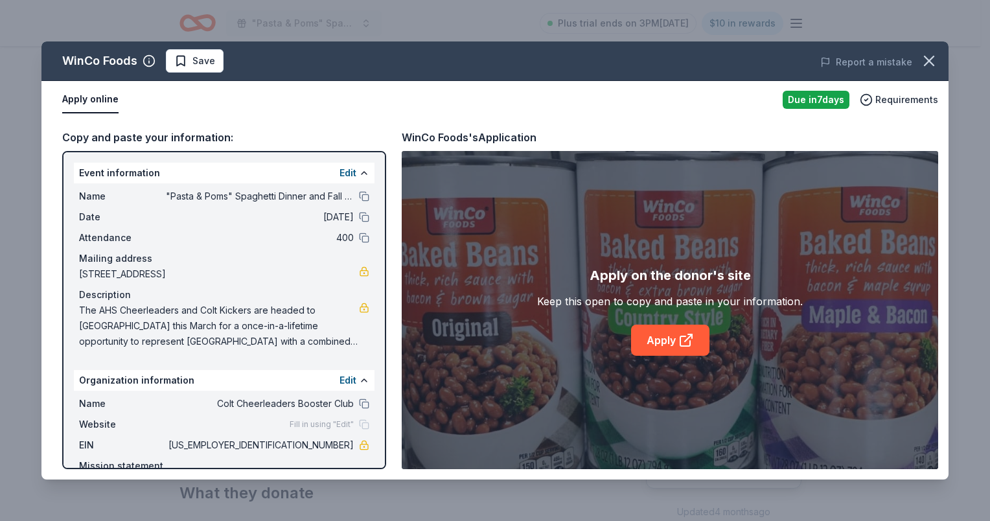
click at [95, 96] on button "Apply online" at bounding box center [90, 99] width 56 height 27
click at [653, 343] on link "Apply" at bounding box center [670, 340] width 78 height 31
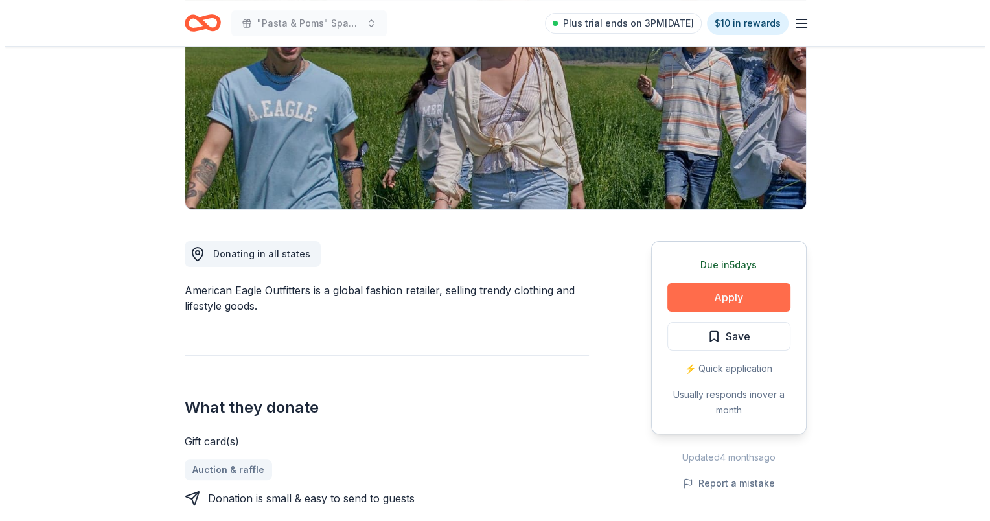
scroll to position [194, 0]
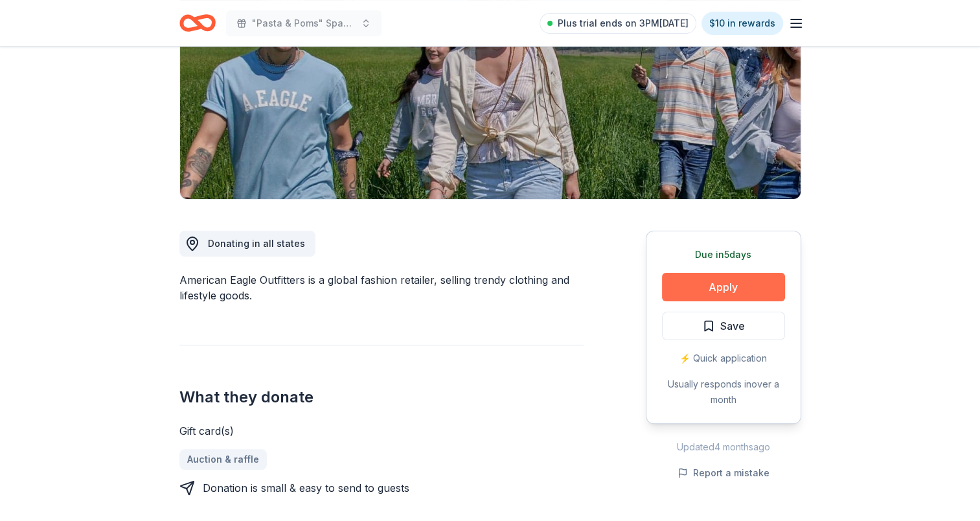
click at [721, 293] on button "Apply" at bounding box center [723, 287] width 123 height 29
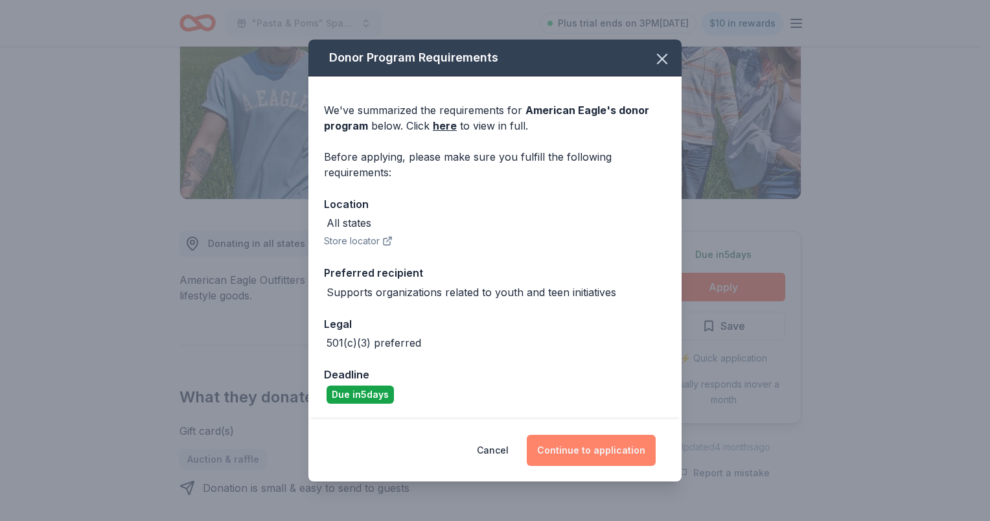
click at [605, 457] on button "Continue to application" at bounding box center [591, 450] width 129 height 31
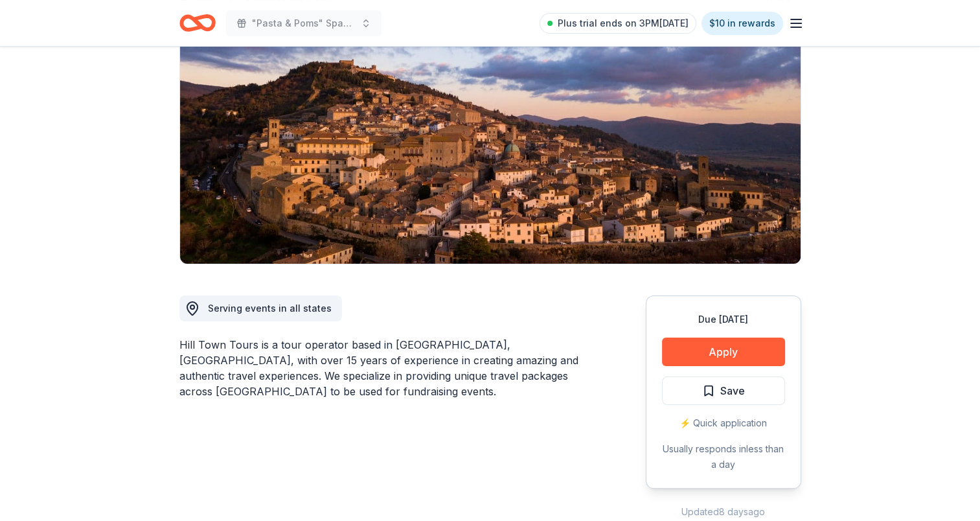
scroll to position [194, 0]
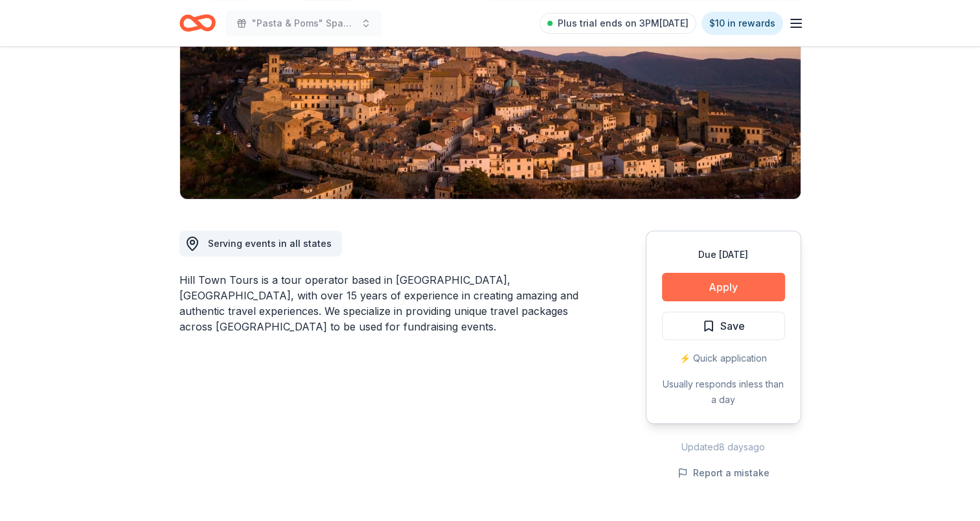
click at [729, 286] on button "Apply" at bounding box center [723, 287] width 123 height 29
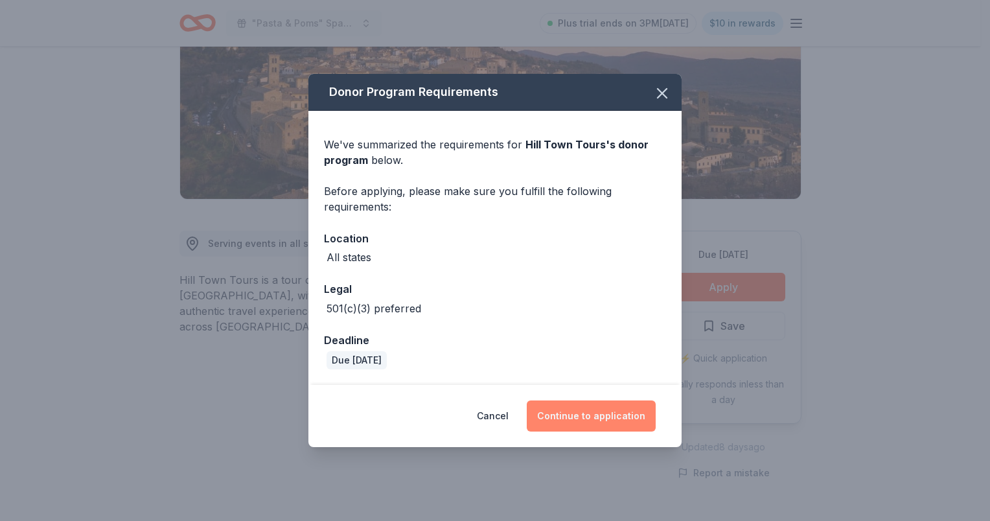
click at [588, 416] on button "Continue to application" at bounding box center [591, 415] width 129 height 31
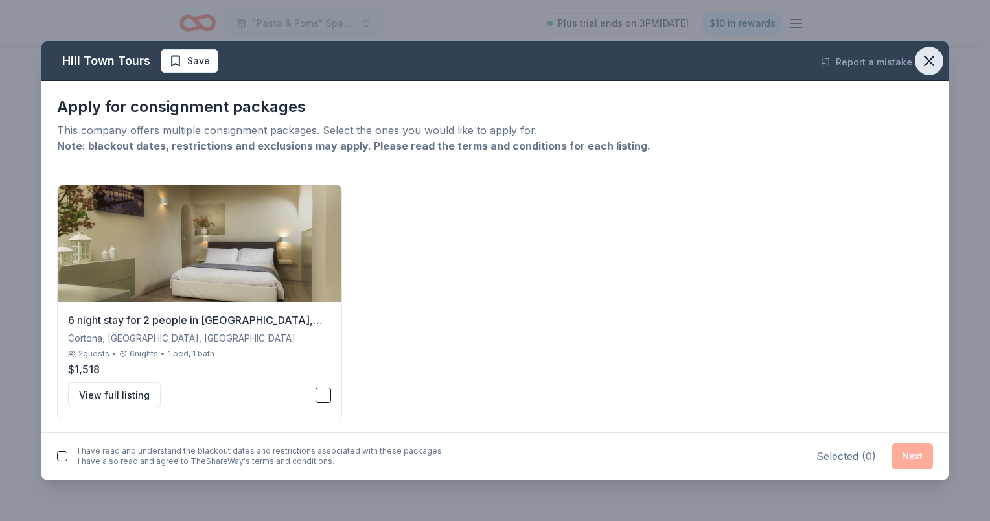
click at [933, 58] on icon "button" at bounding box center [929, 61] width 18 height 18
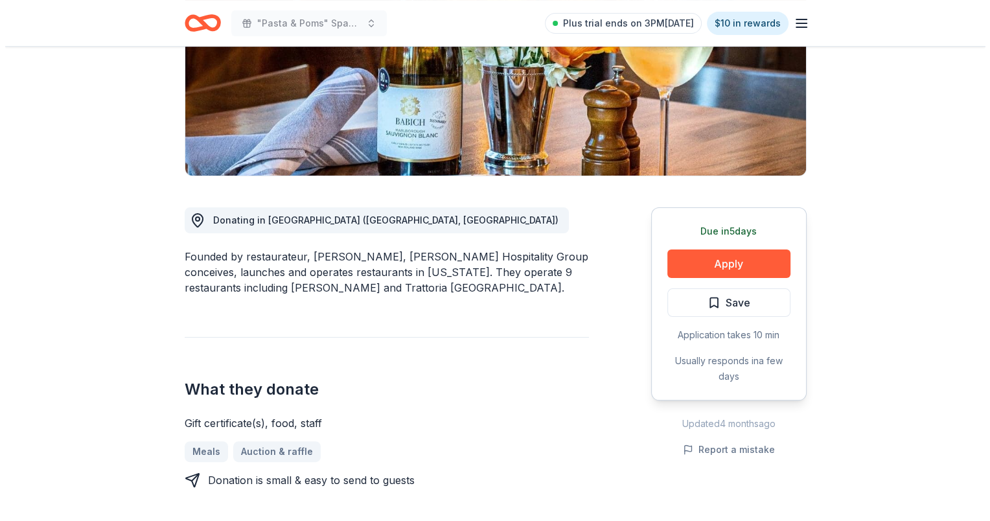
scroll to position [259, 0]
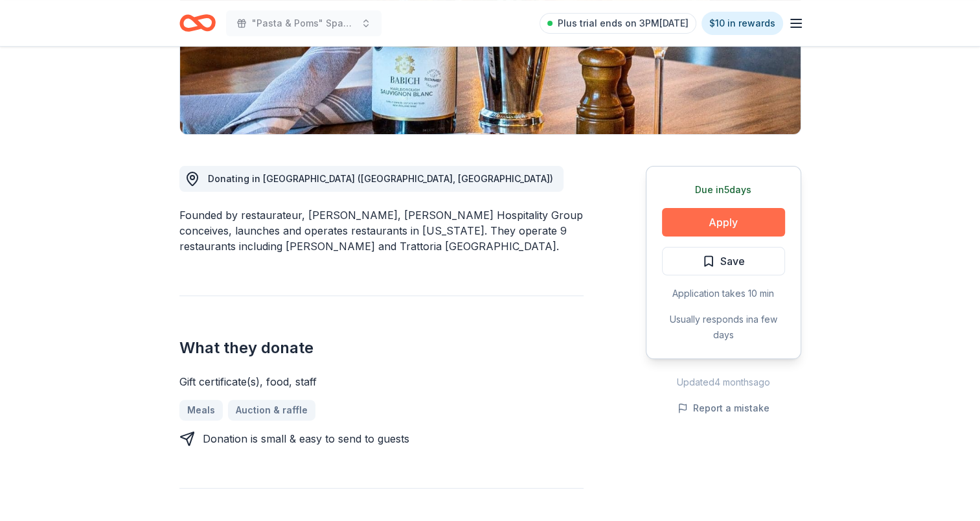
click at [734, 220] on button "Apply" at bounding box center [723, 222] width 123 height 29
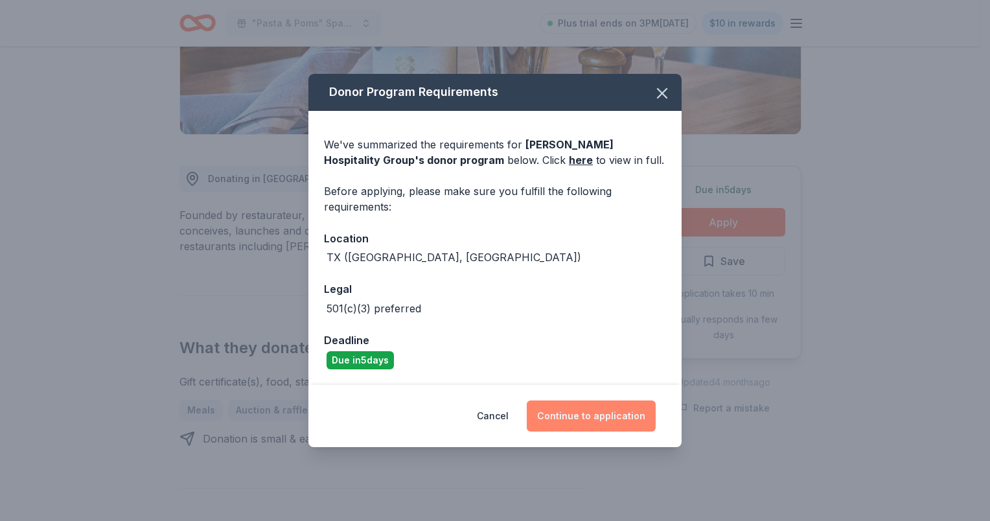
click at [605, 418] on button "Continue to application" at bounding box center [591, 415] width 129 height 31
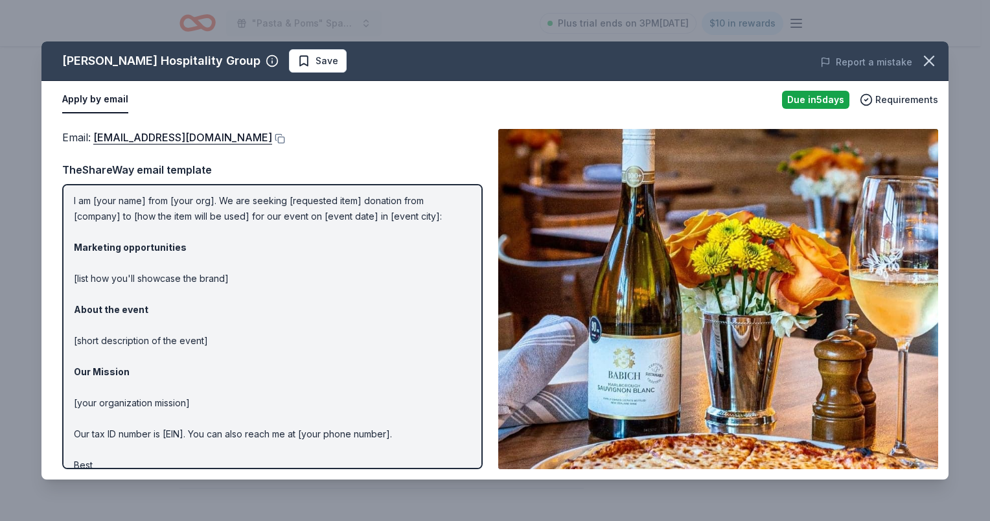
scroll to position [63, 0]
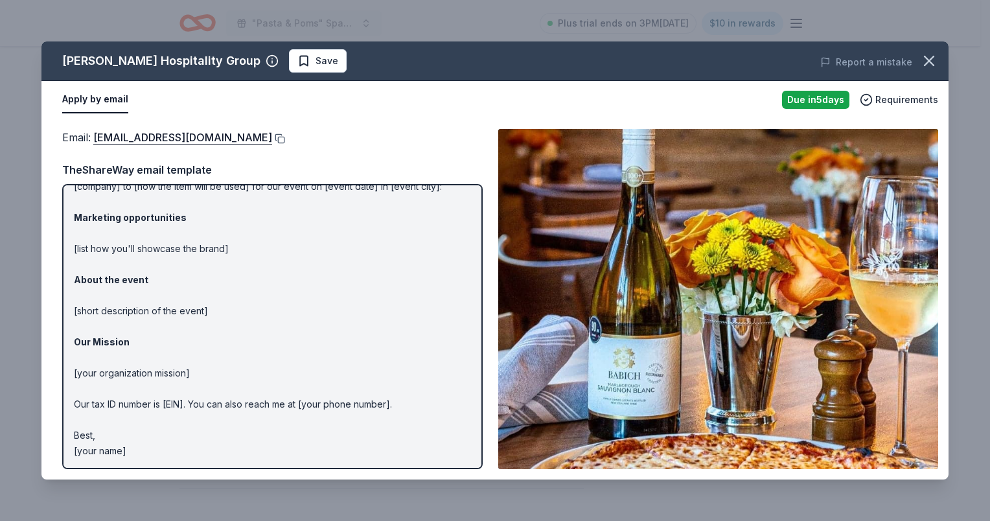
click at [272, 137] on button at bounding box center [278, 138] width 13 height 10
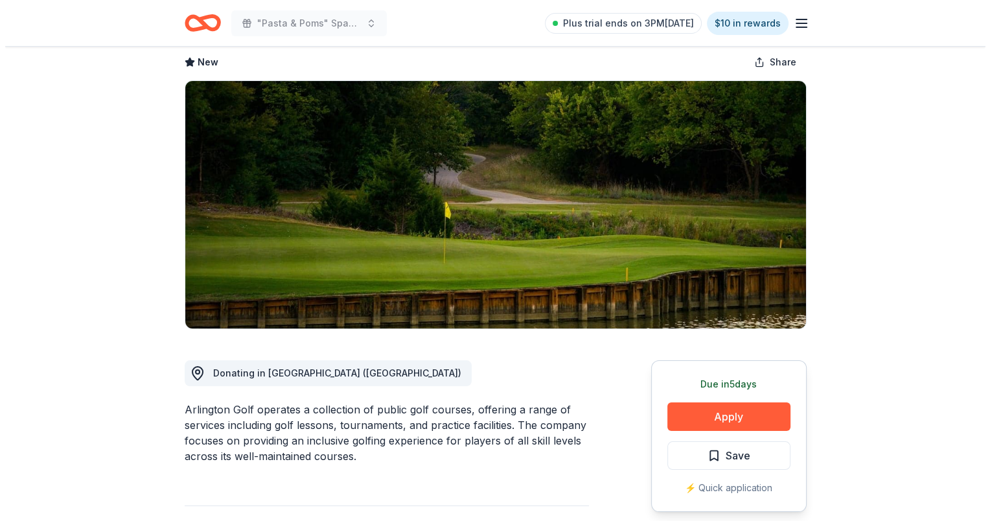
scroll to position [130, 0]
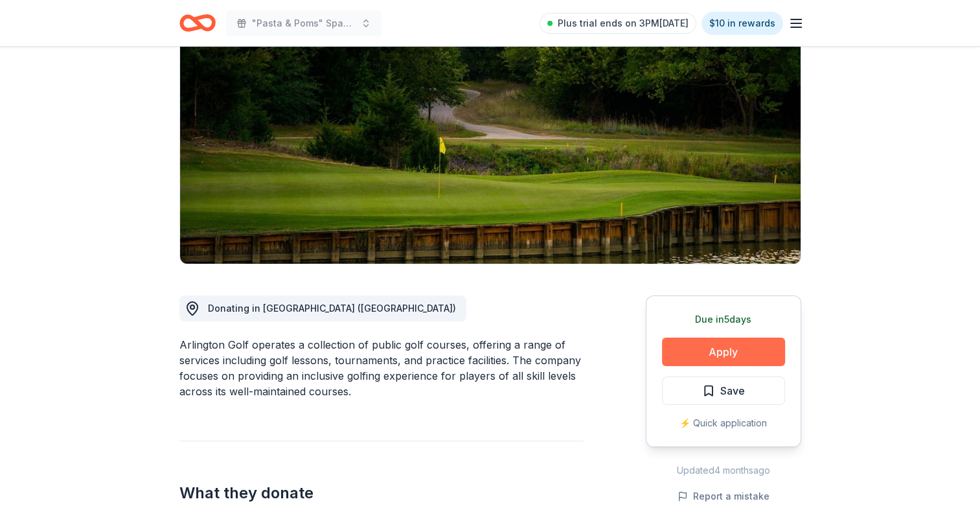
click at [723, 354] on button "Apply" at bounding box center [723, 352] width 123 height 29
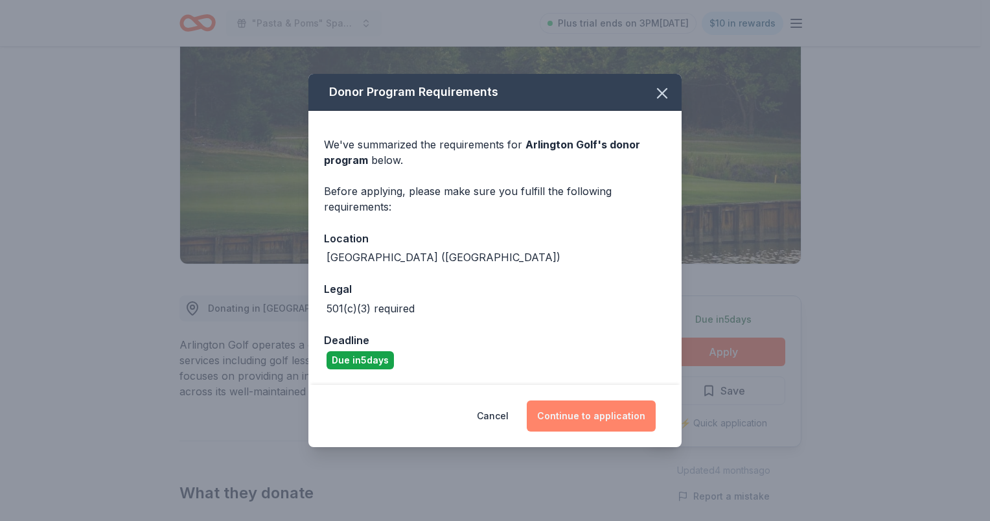
click at [588, 418] on button "Continue to application" at bounding box center [591, 415] width 129 height 31
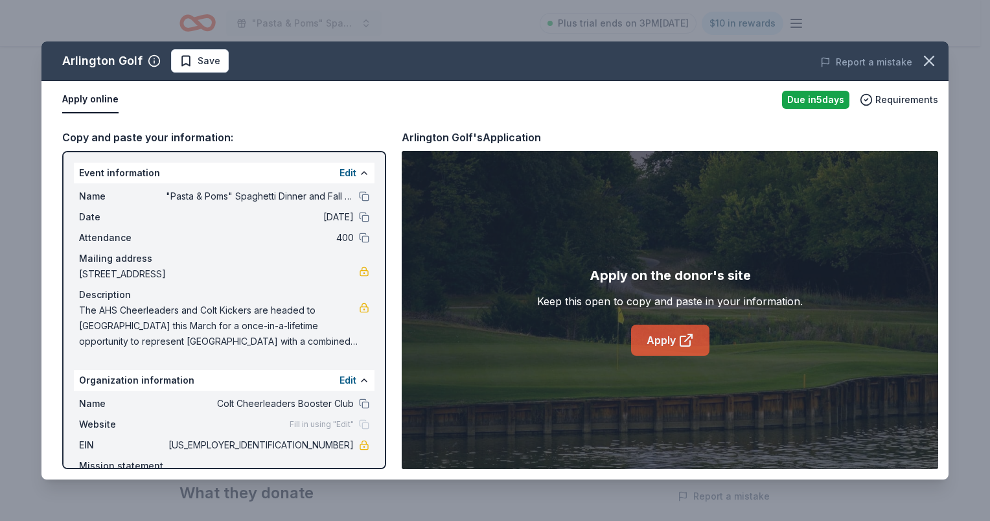
click at [643, 337] on link "Apply" at bounding box center [670, 340] width 78 height 31
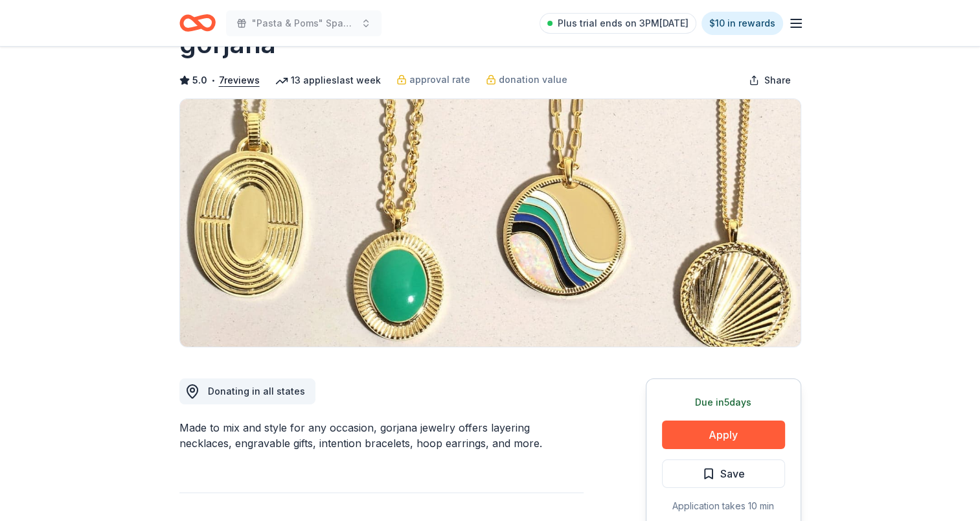
scroll to position [194, 0]
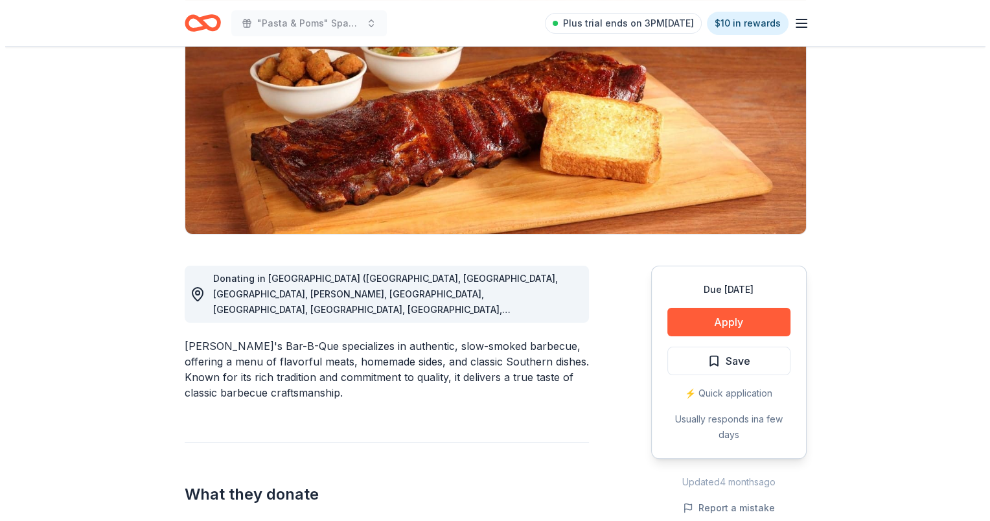
scroll to position [194, 0]
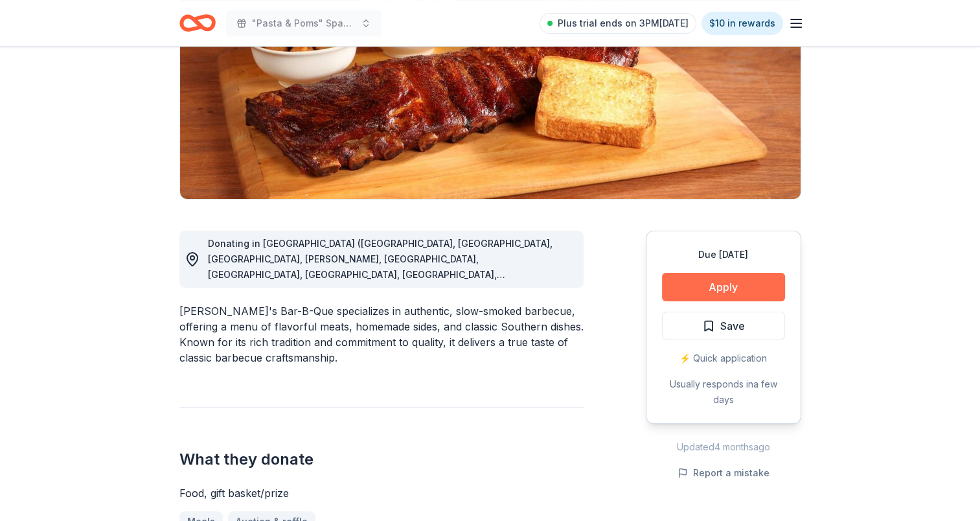
click at [708, 282] on button "Apply" at bounding box center [723, 287] width 123 height 29
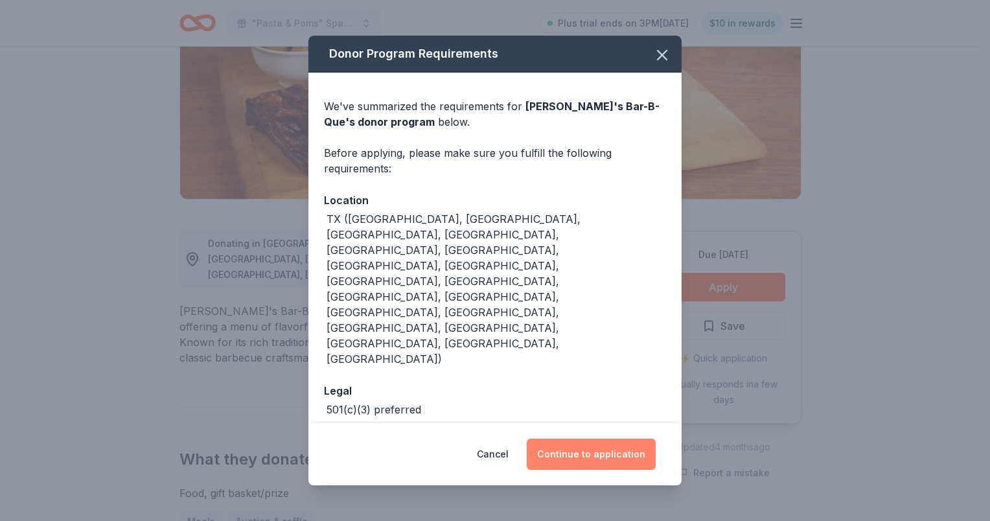
click at [582, 439] on button "Continue to application" at bounding box center [591, 454] width 129 height 31
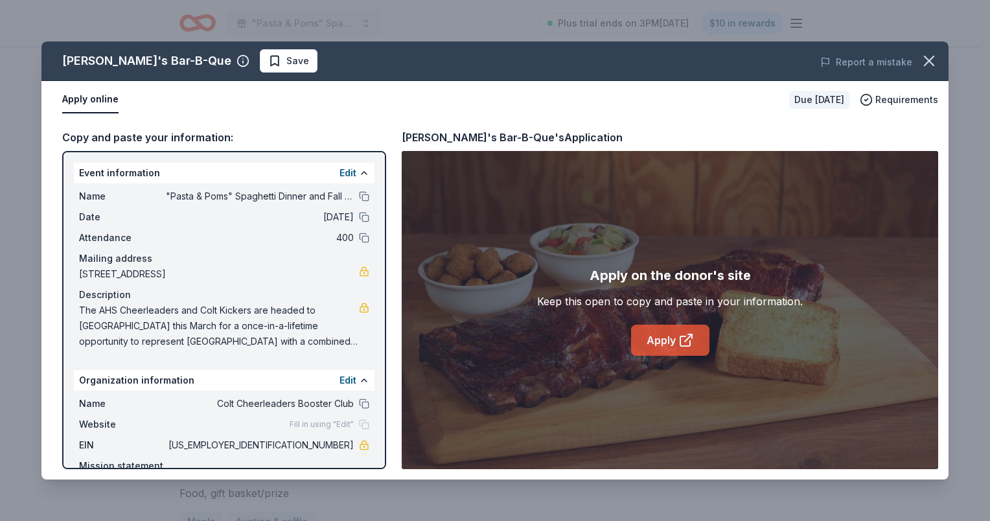
click at [656, 336] on link "Apply" at bounding box center [670, 340] width 78 height 31
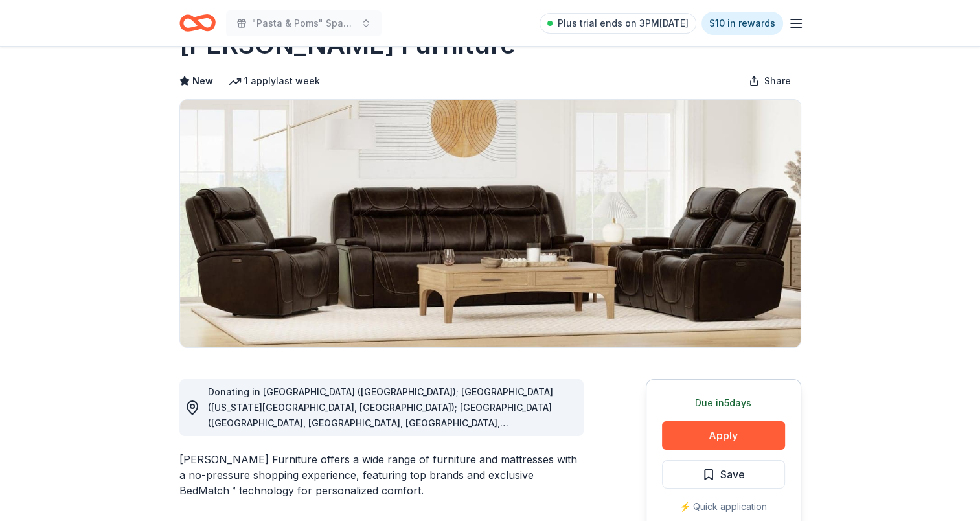
scroll to position [130, 0]
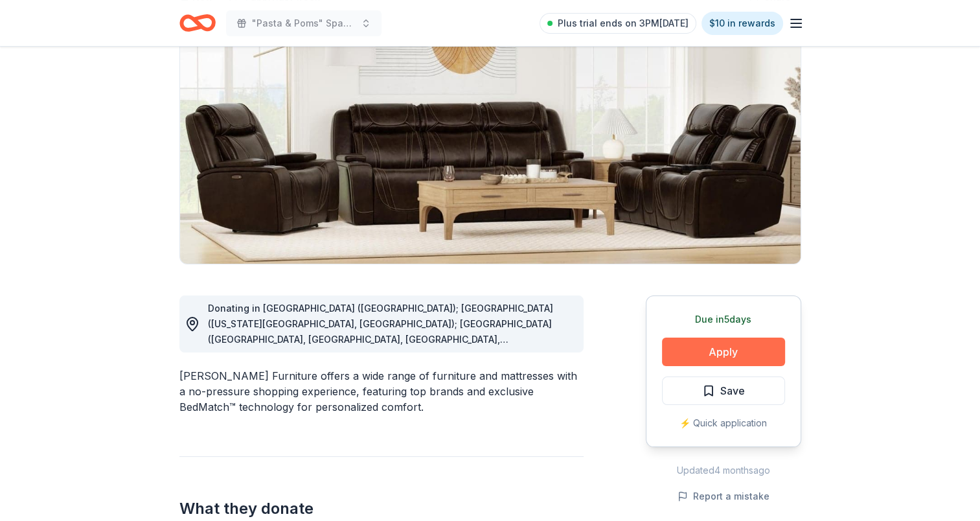
click at [736, 350] on button "Apply" at bounding box center [723, 352] width 123 height 29
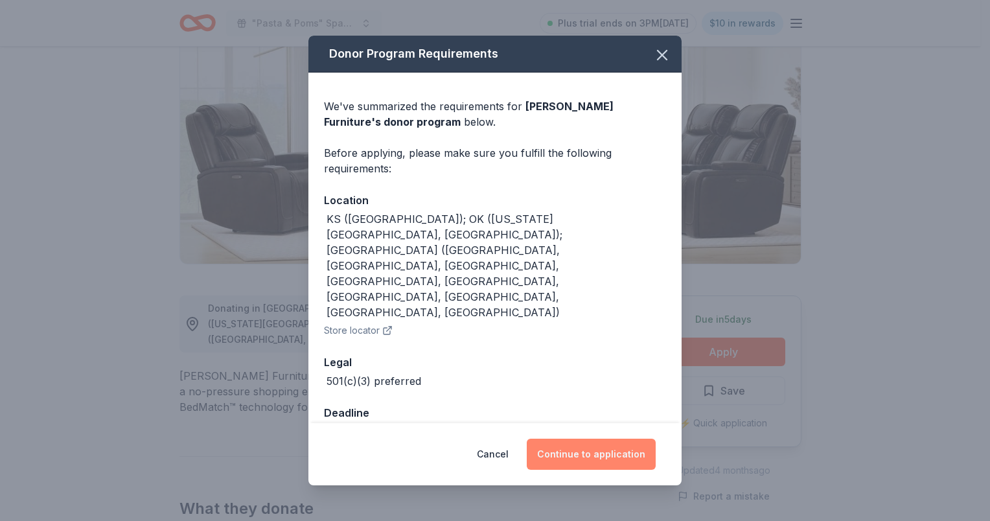
click at [583, 439] on button "Continue to application" at bounding box center [591, 454] width 129 height 31
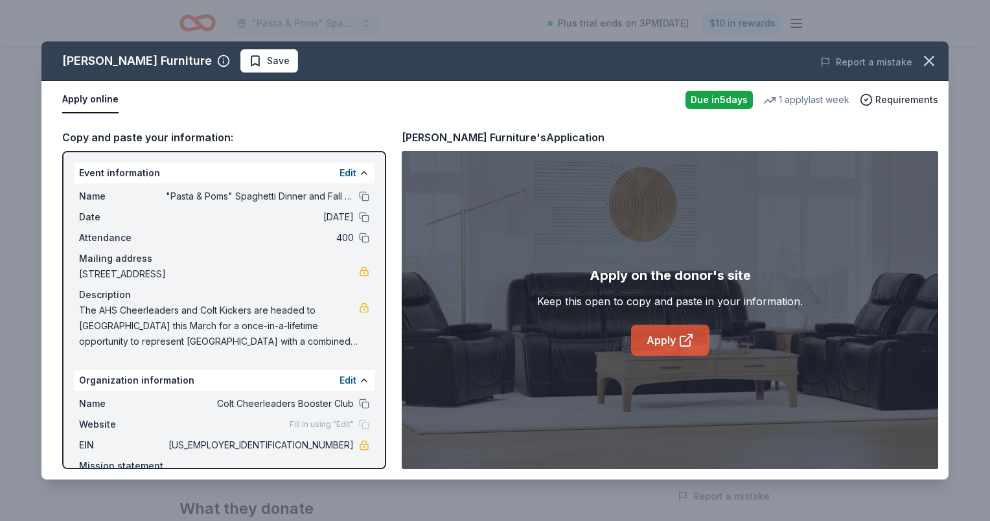
click at [665, 340] on link "Apply" at bounding box center [670, 340] width 78 height 31
click at [935, 59] on icon "button" at bounding box center [929, 61] width 18 height 18
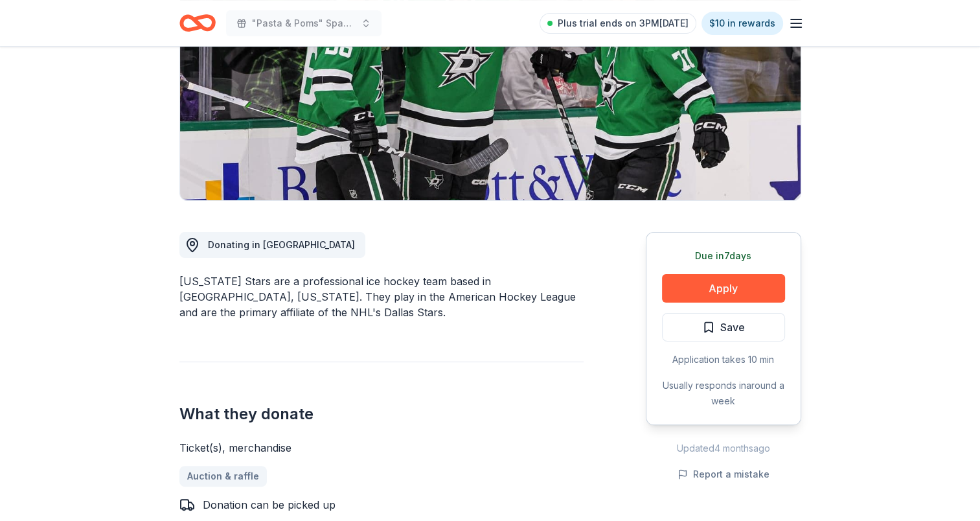
scroll to position [194, 0]
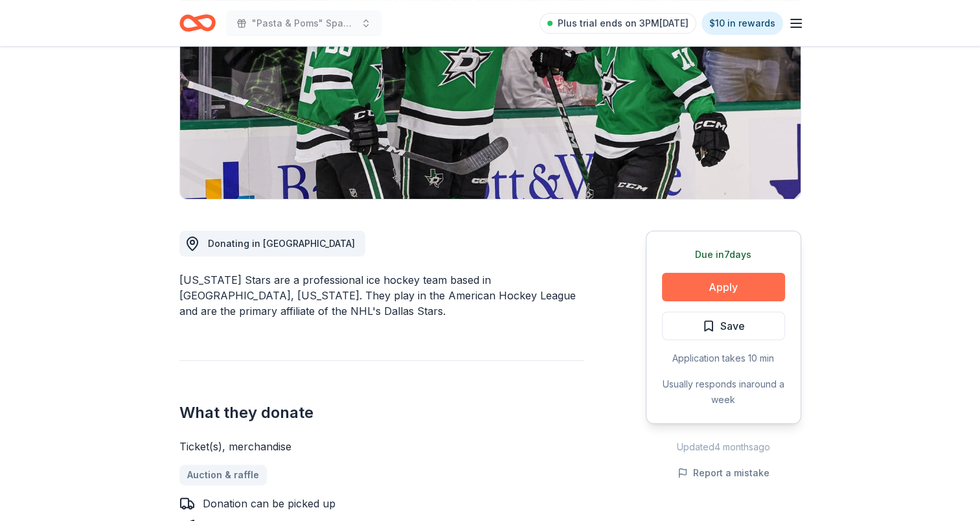
click at [757, 288] on button "Apply" at bounding box center [723, 287] width 123 height 29
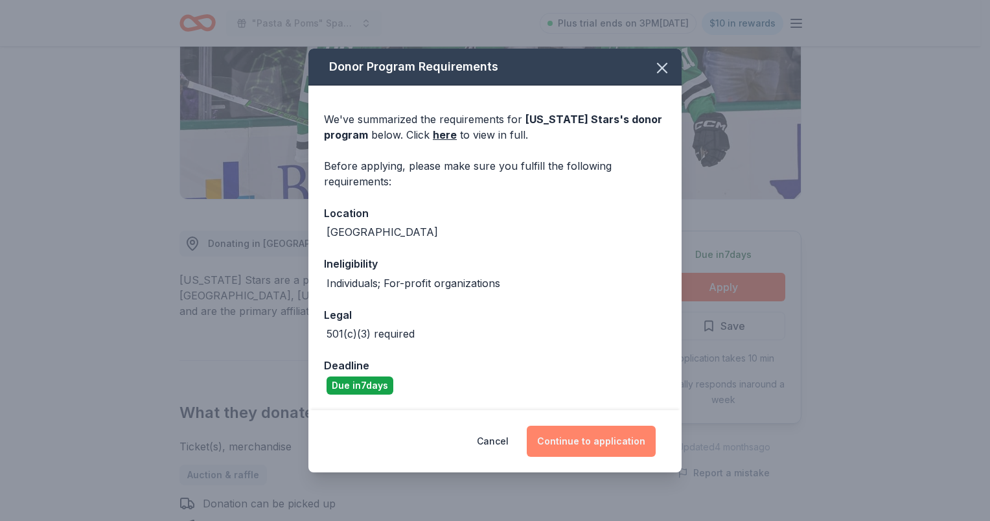
click at [627, 444] on button "Continue to application" at bounding box center [591, 441] width 129 height 31
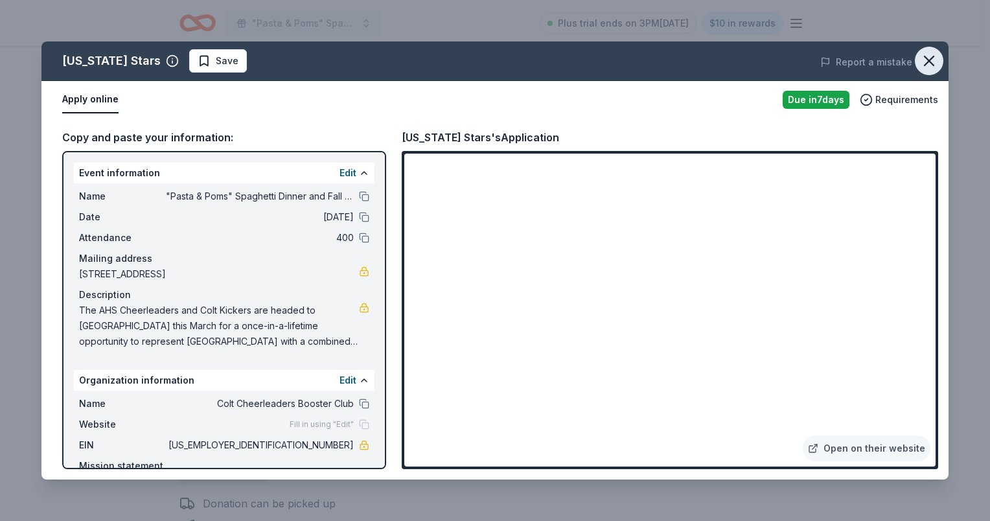
click at [932, 60] on icon "button" at bounding box center [929, 61] width 18 height 18
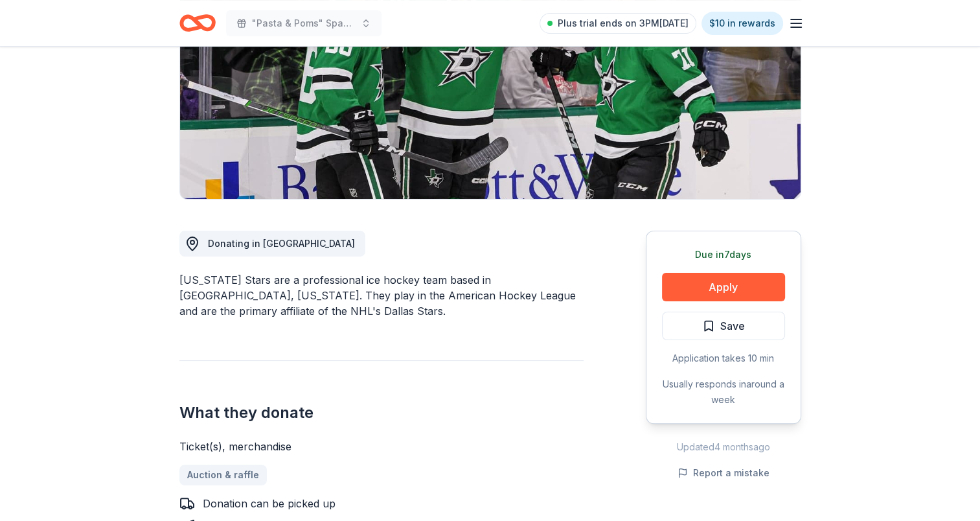
scroll to position [0, 0]
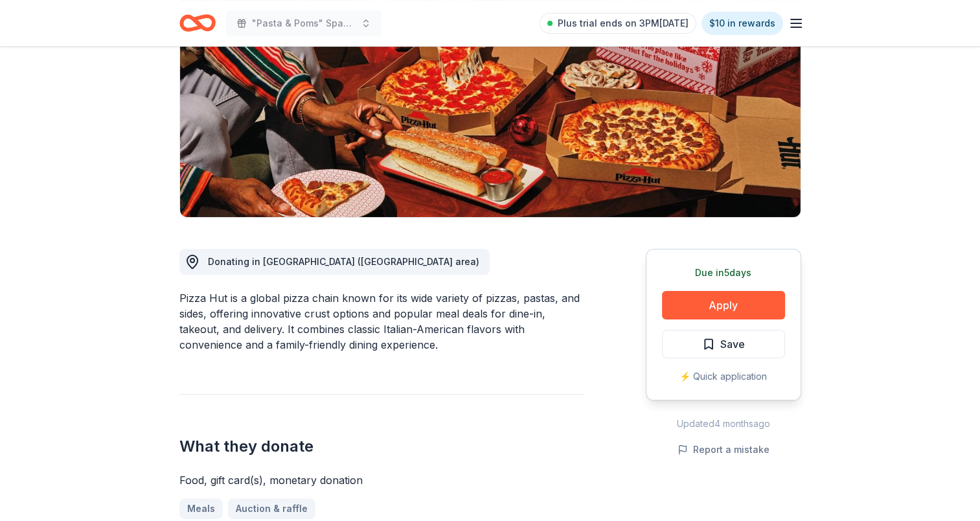
scroll to position [194, 0]
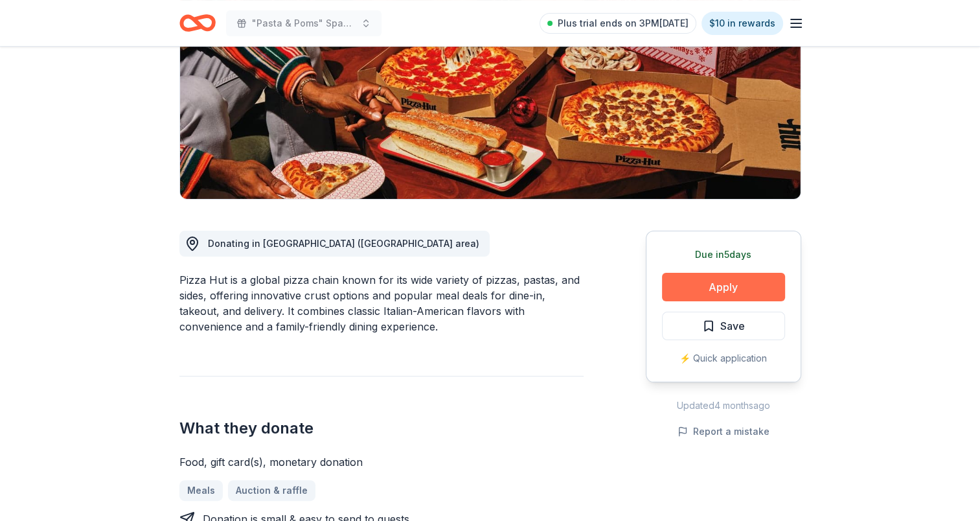
click at [715, 283] on button "Apply" at bounding box center [723, 287] width 123 height 29
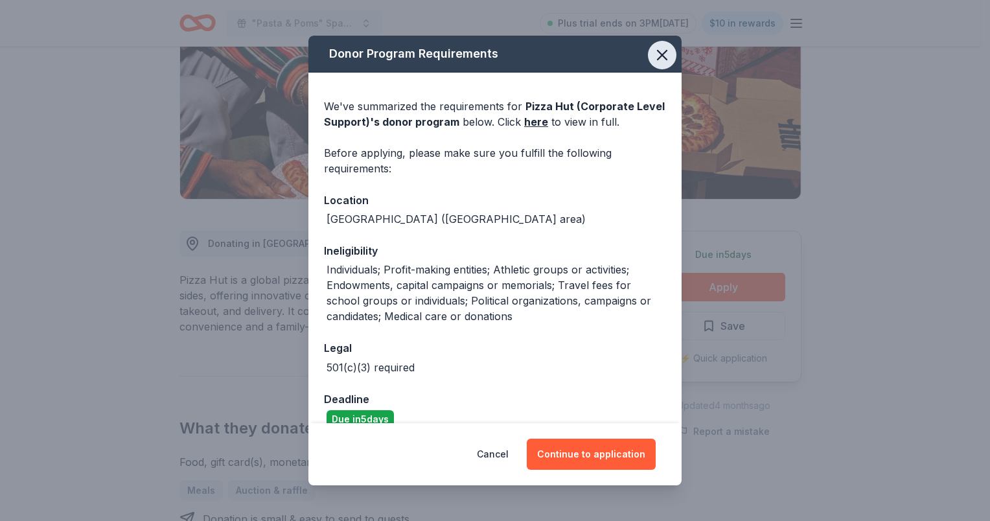
click at [656, 55] on icon "button" at bounding box center [662, 55] width 18 height 18
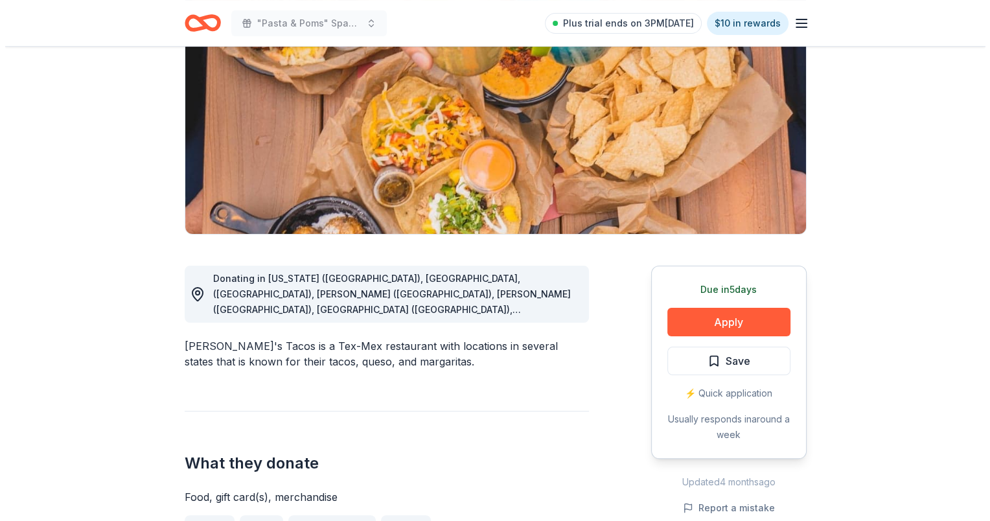
scroll to position [194, 0]
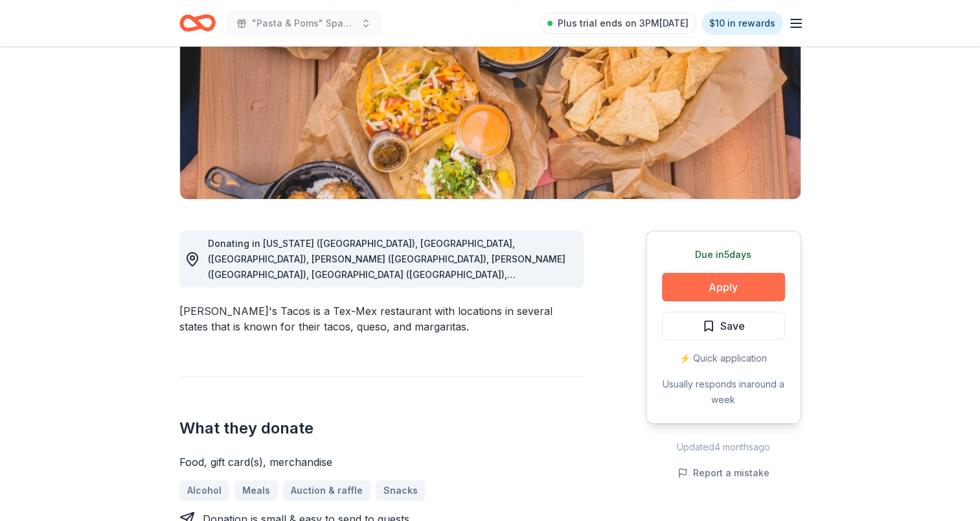
click at [726, 285] on button "Apply" at bounding box center [723, 287] width 123 height 29
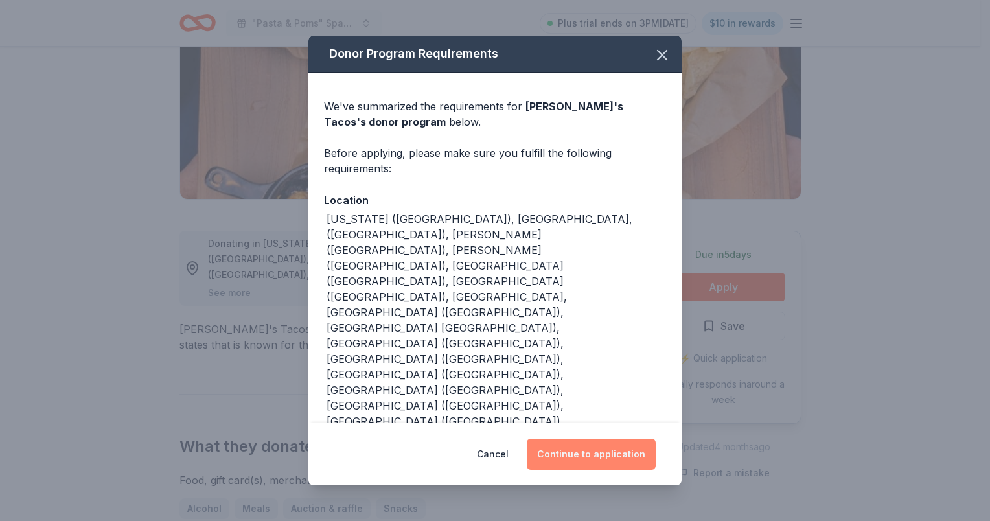
click at [590, 439] on button "Continue to application" at bounding box center [591, 454] width 129 height 31
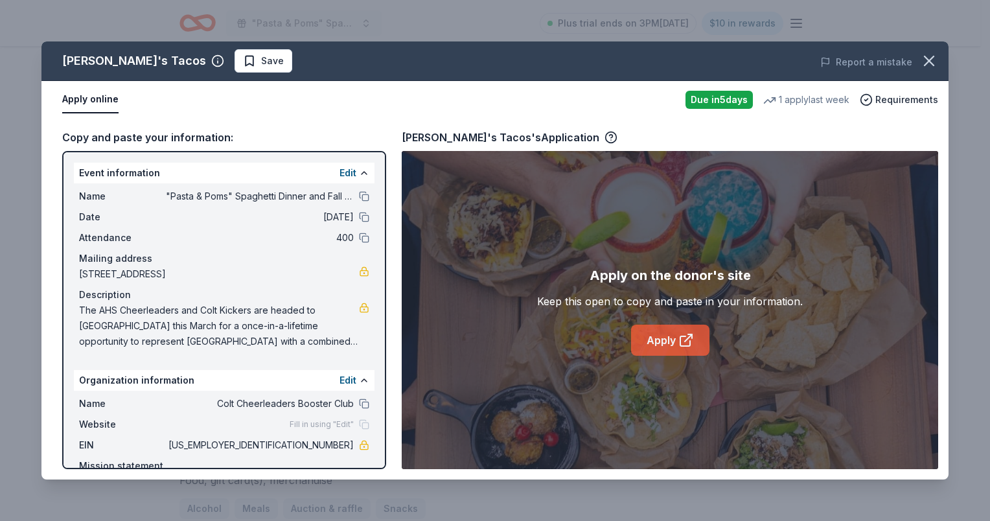
click at [669, 338] on link "Apply" at bounding box center [670, 340] width 78 height 31
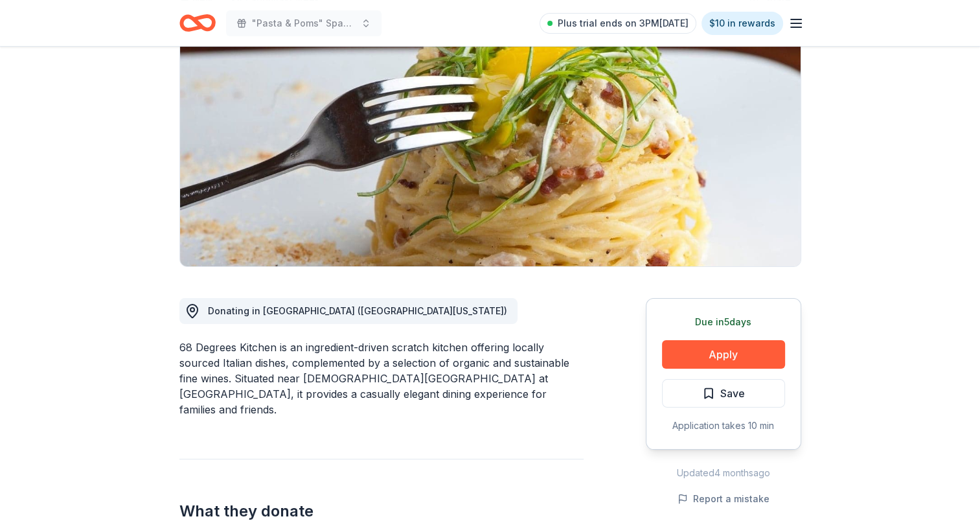
scroll to position [130, 0]
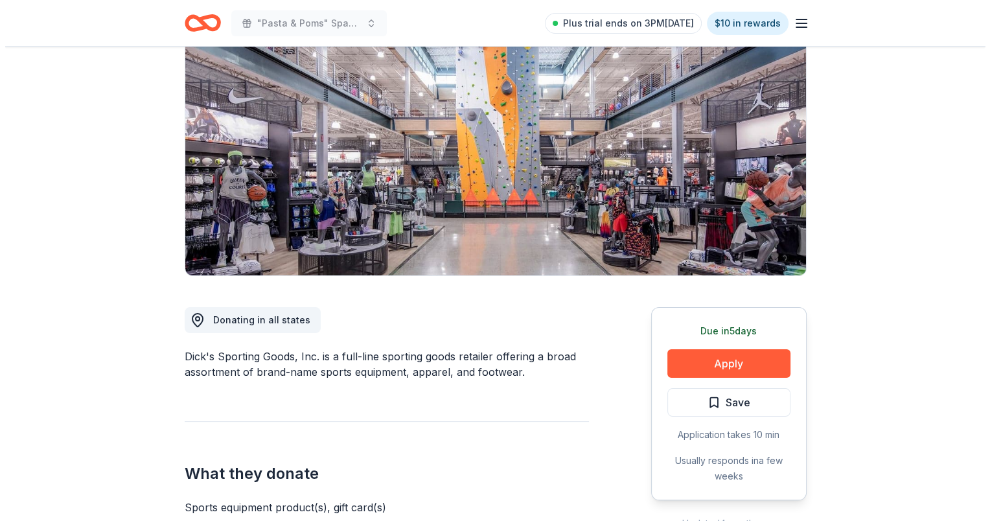
scroll to position [130, 0]
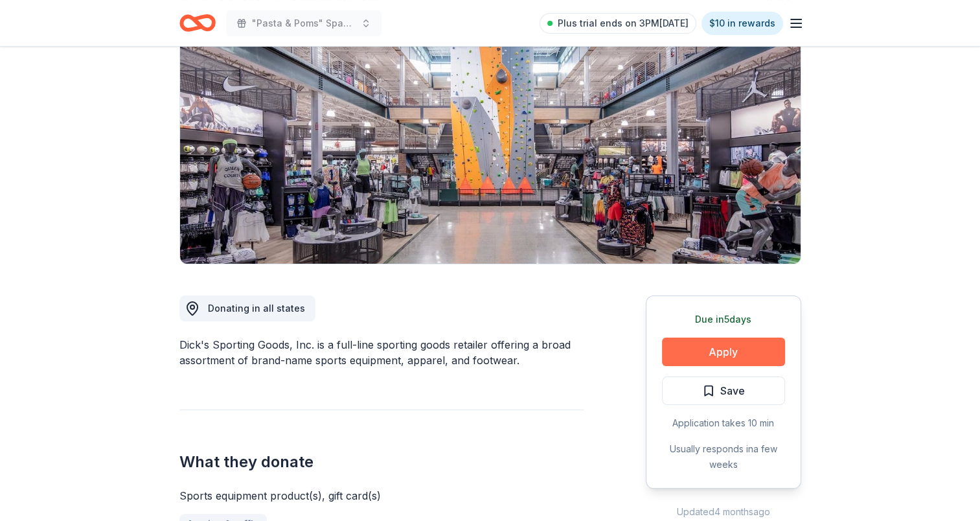
click at [732, 351] on button "Apply" at bounding box center [723, 352] width 123 height 29
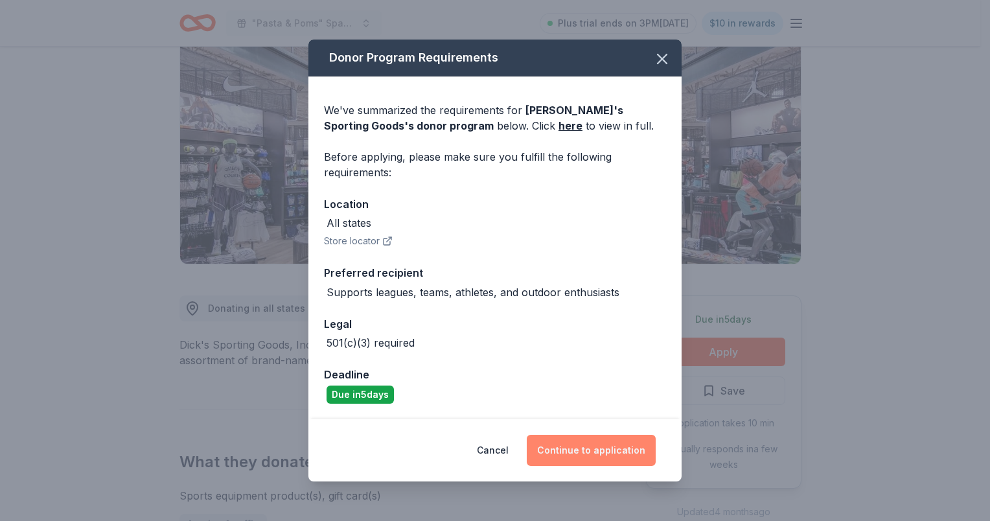
click at [596, 454] on button "Continue to application" at bounding box center [591, 450] width 129 height 31
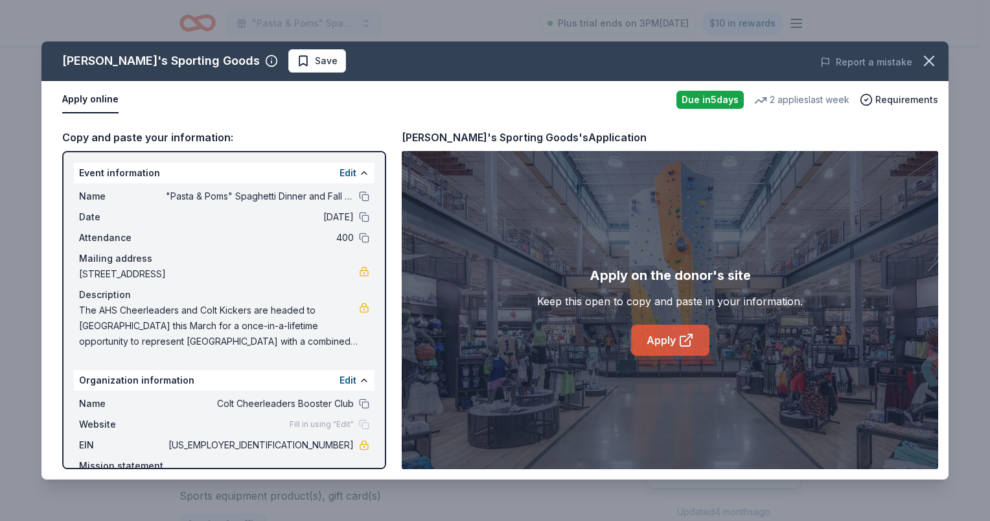
click at [651, 344] on link "Apply" at bounding box center [670, 340] width 78 height 31
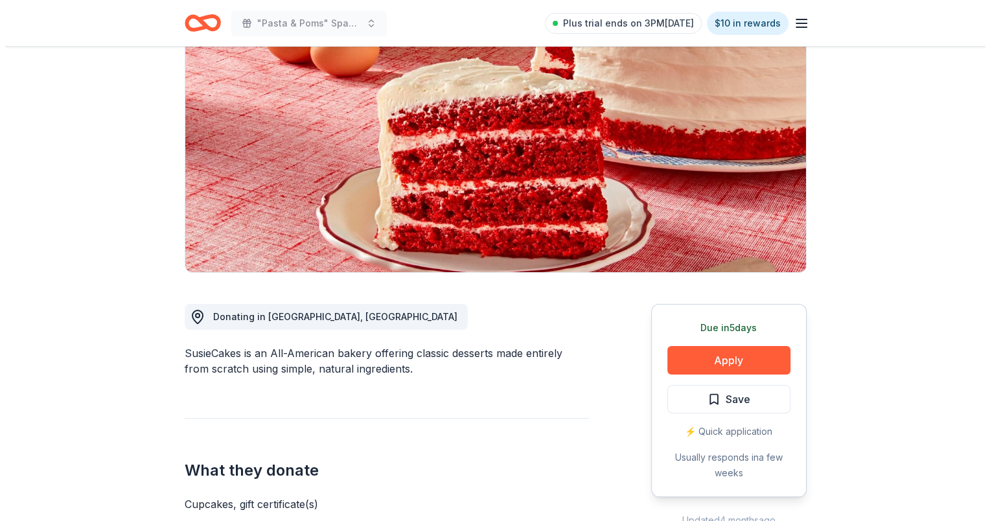
scroll to position [130, 0]
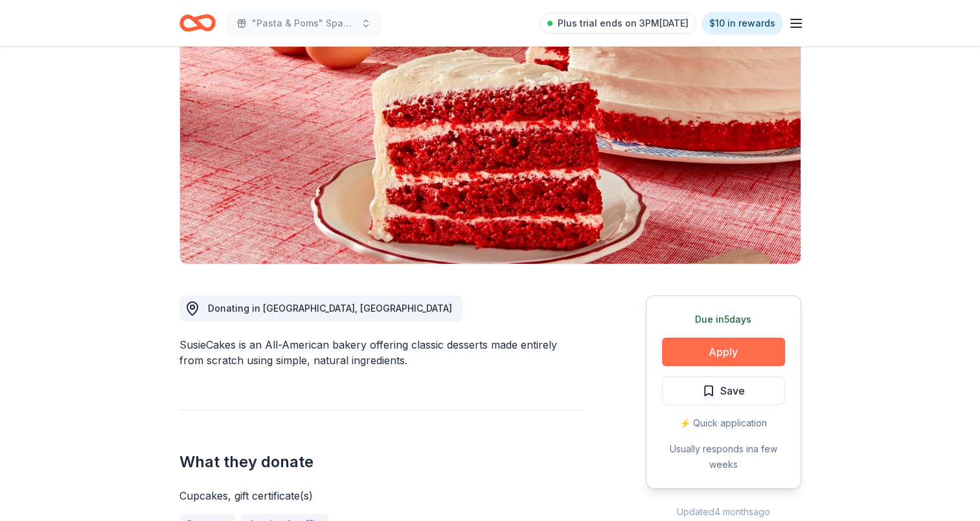
click at [689, 356] on button "Apply" at bounding box center [723, 352] width 123 height 29
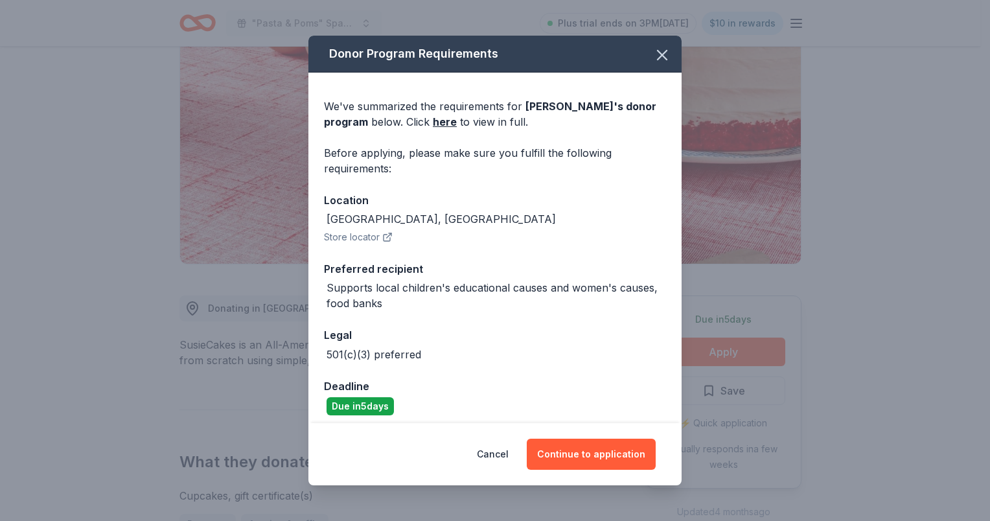
scroll to position [7, 0]
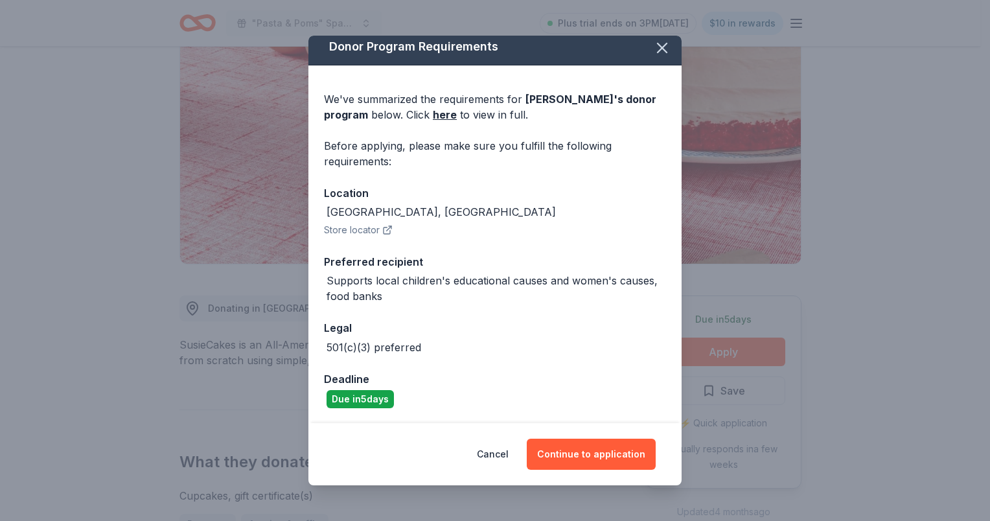
click at [352, 232] on button "Store locator" at bounding box center [358, 230] width 69 height 16
click at [658, 47] on icon "button" at bounding box center [662, 47] width 9 height 9
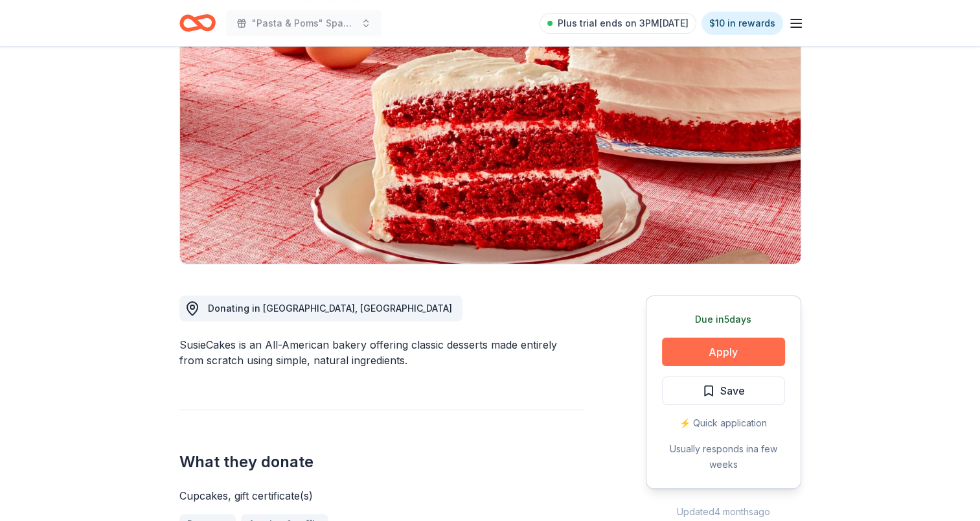
click at [712, 350] on button "Apply" at bounding box center [723, 352] width 123 height 29
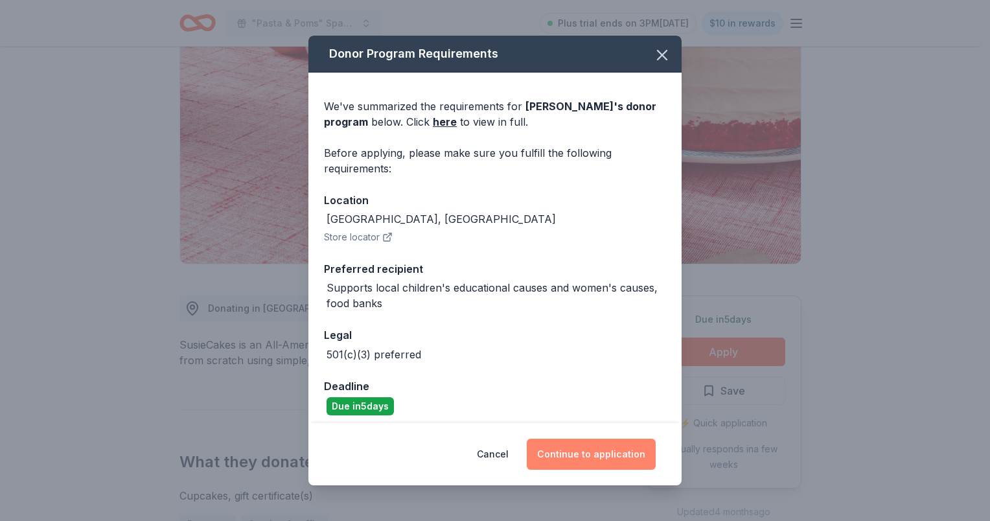
click at [587, 463] on button "Continue to application" at bounding box center [591, 454] width 129 height 31
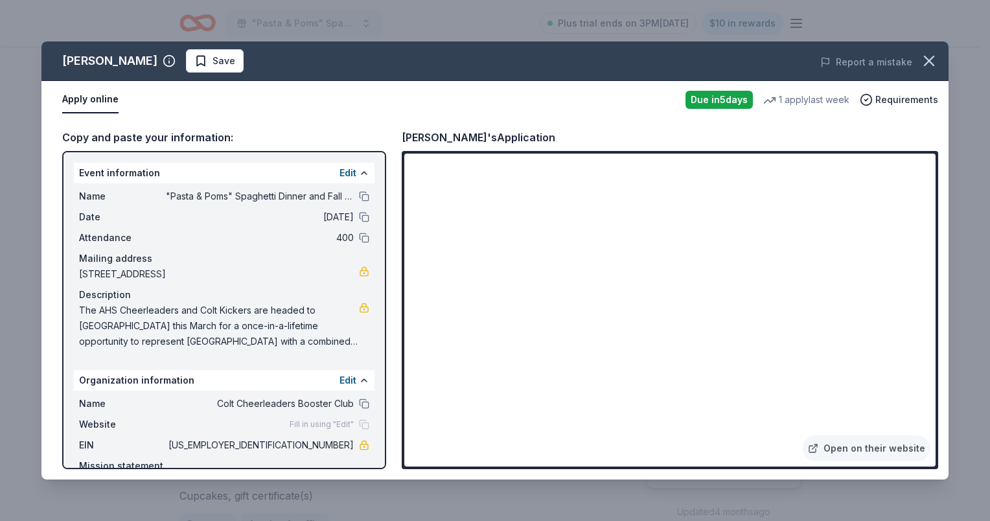
click at [735, 500] on div "[PERSON_NAME] Cakes Save Report a mistake Apply online Due [DATE] 1 apply last …" at bounding box center [495, 260] width 990 height 521
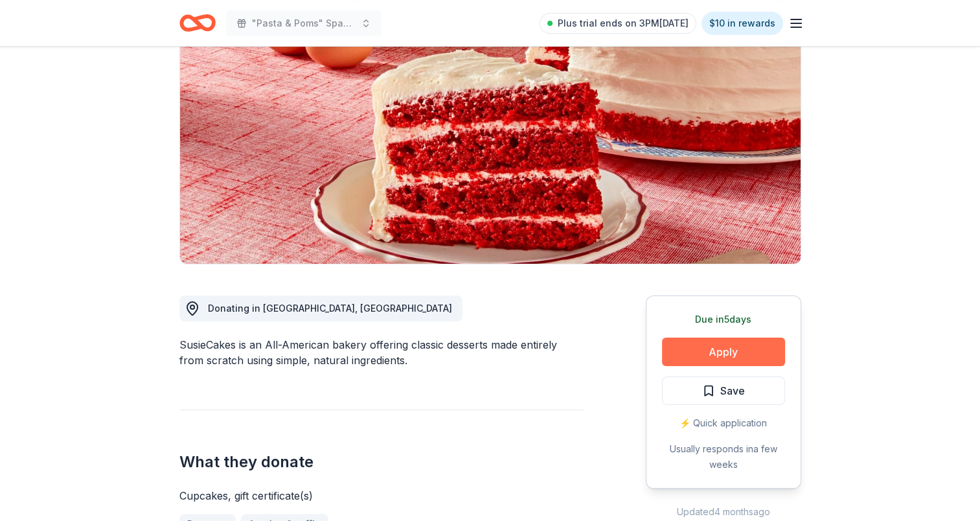
click at [739, 355] on button "Apply" at bounding box center [723, 352] width 123 height 29
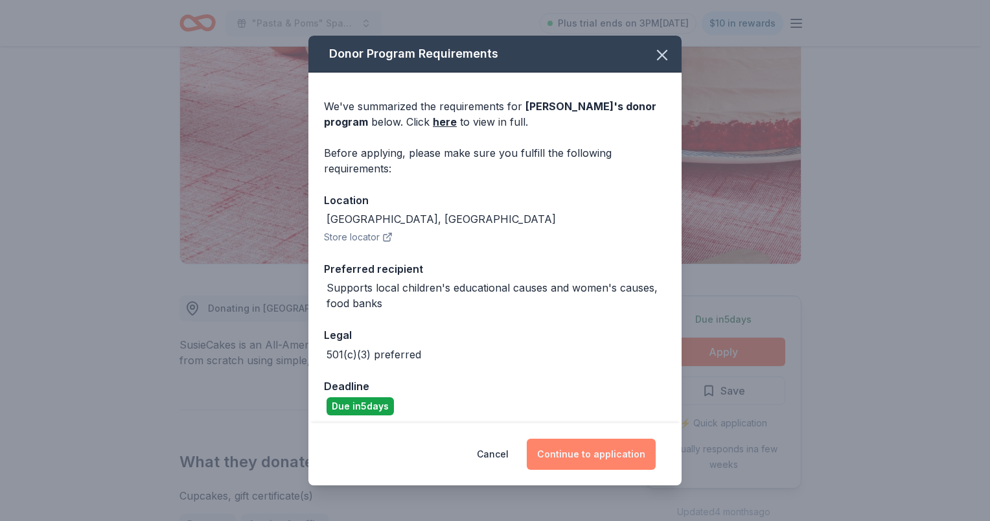
click at [566, 454] on button "Continue to application" at bounding box center [591, 454] width 129 height 31
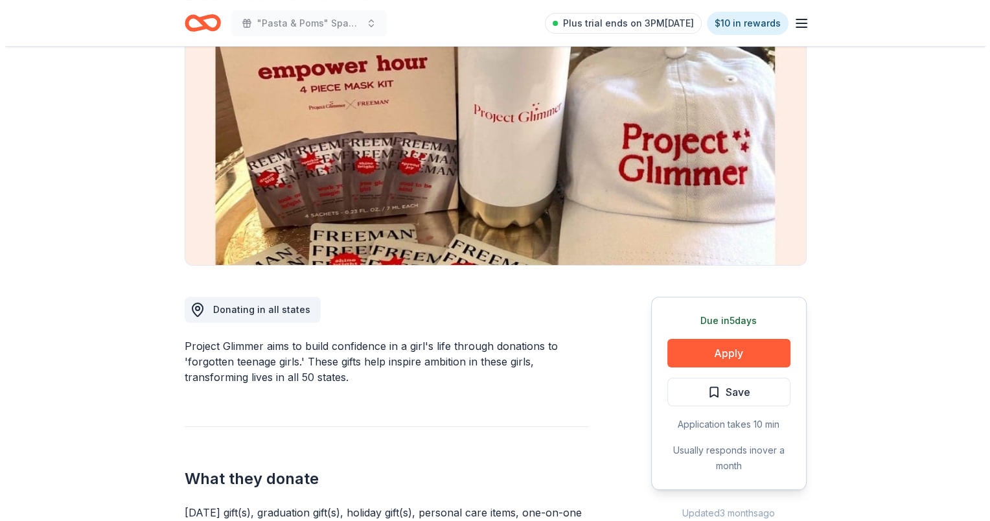
scroll to position [130, 0]
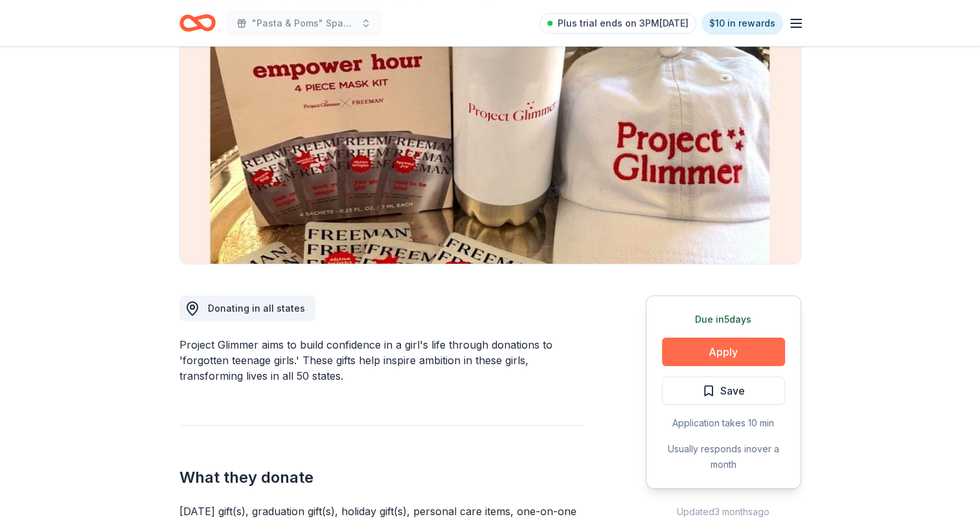
click at [717, 346] on button "Apply" at bounding box center [723, 352] width 123 height 29
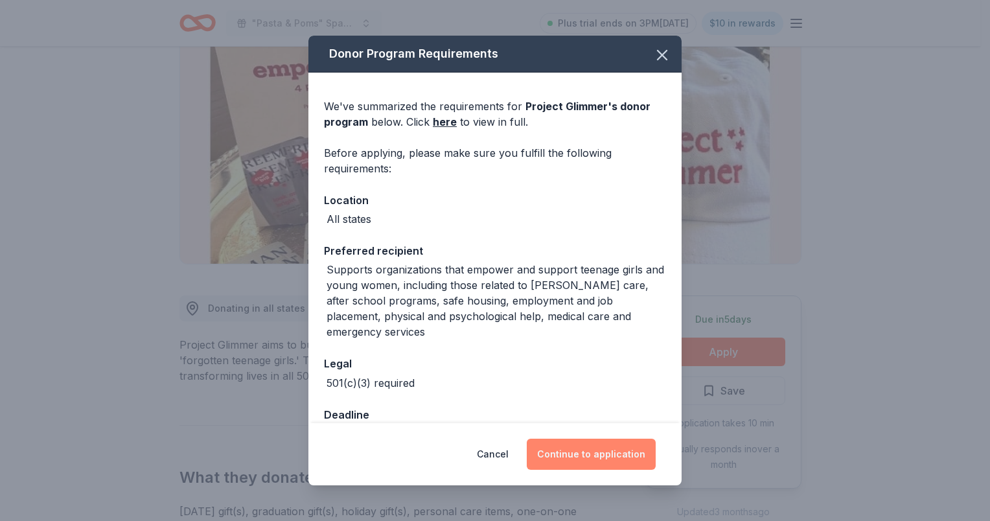
click at [599, 455] on button "Continue to application" at bounding box center [591, 454] width 129 height 31
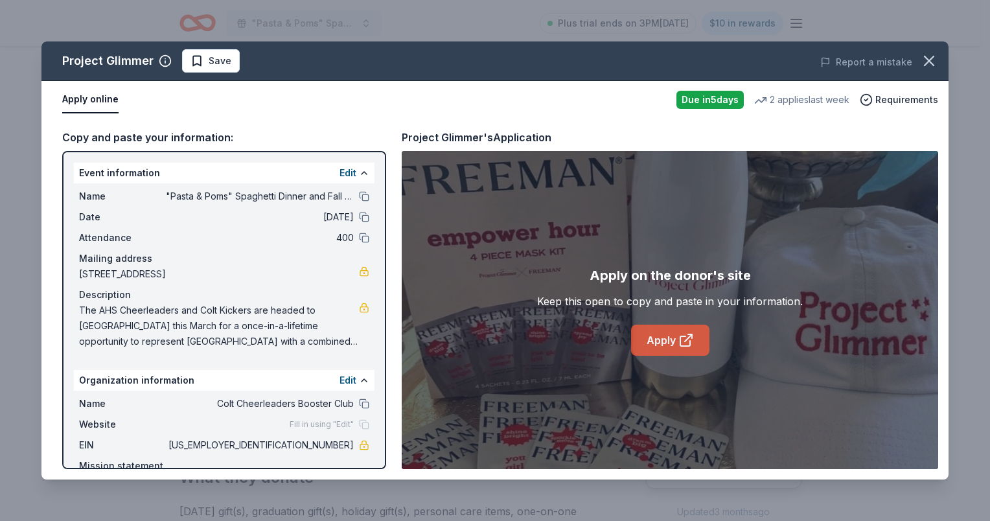
click at [669, 341] on link "Apply" at bounding box center [670, 340] width 78 height 31
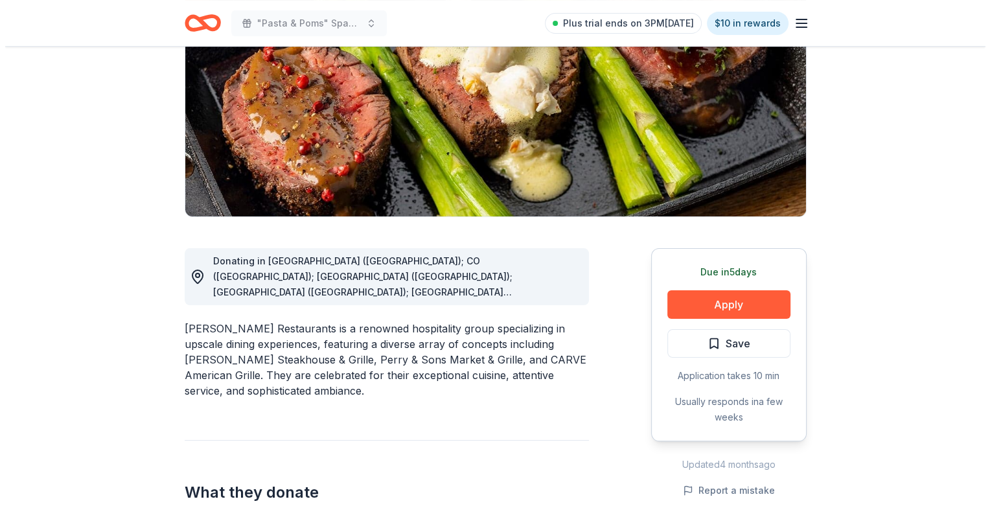
scroll to position [194, 0]
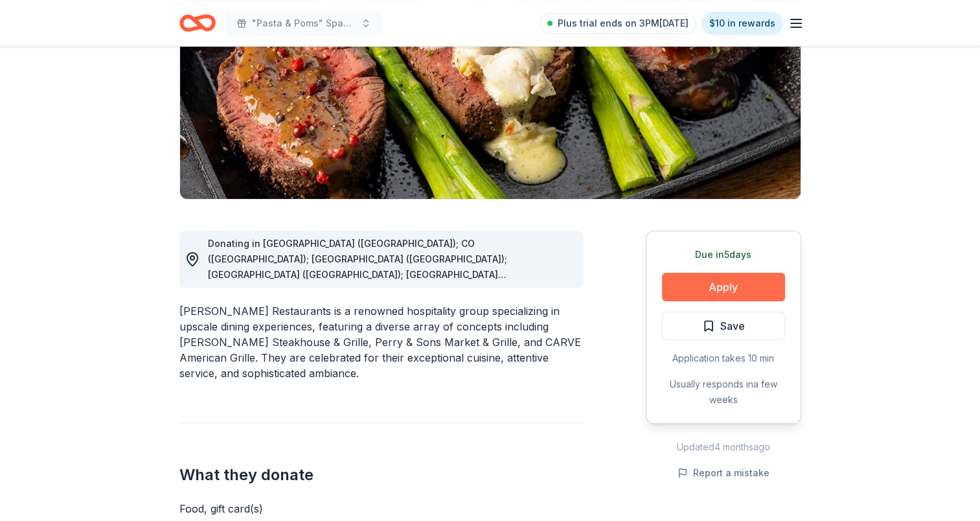
click at [722, 290] on button "Apply" at bounding box center [723, 287] width 123 height 29
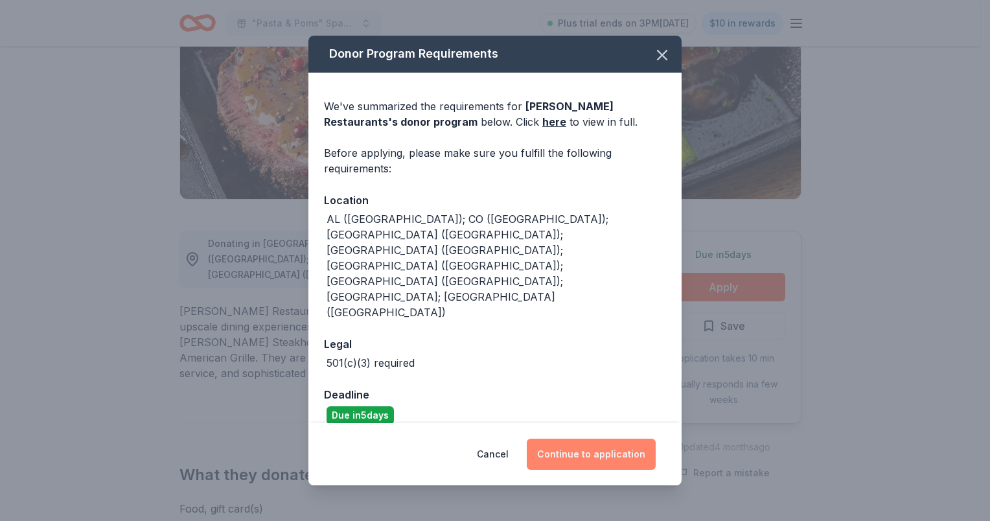
click at [569, 439] on button "Continue to application" at bounding box center [591, 454] width 129 height 31
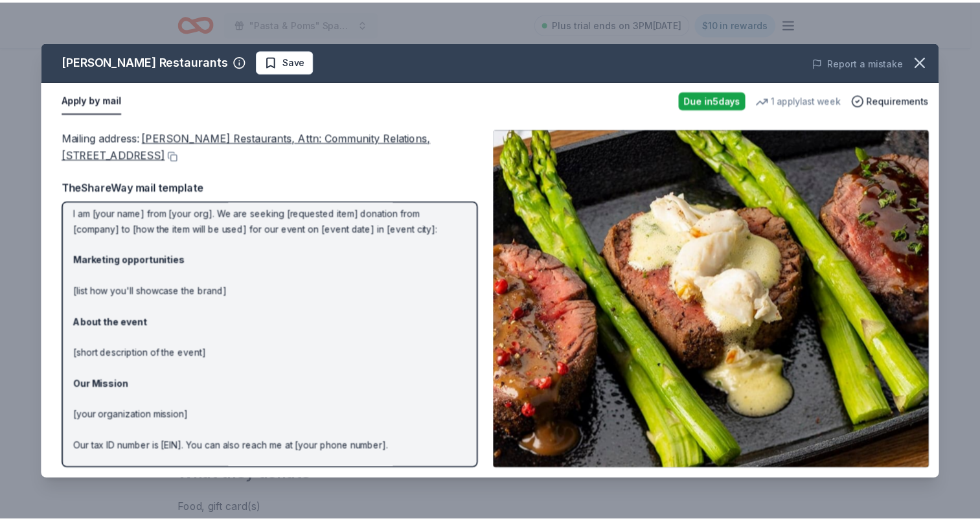
scroll to position [0, 0]
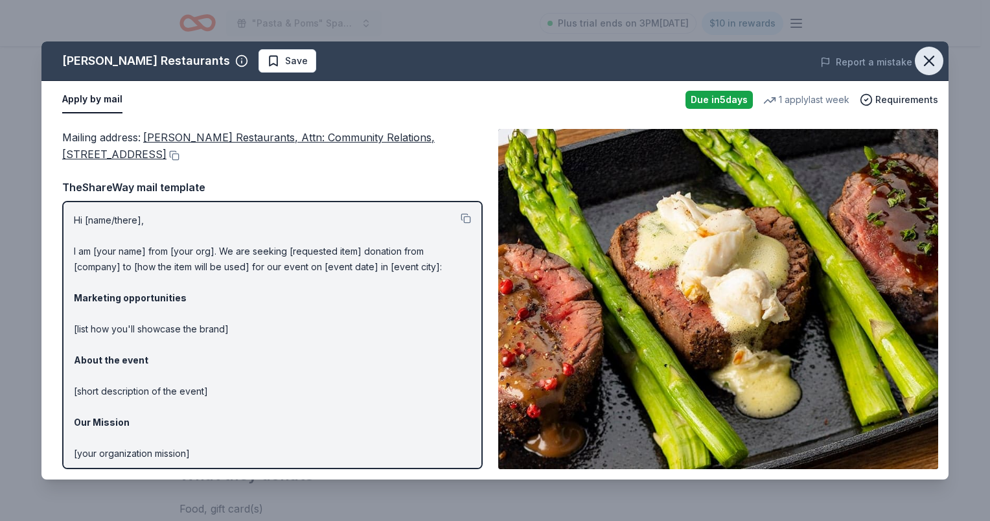
click at [928, 65] on icon "button" at bounding box center [929, 61] width 18 height 18
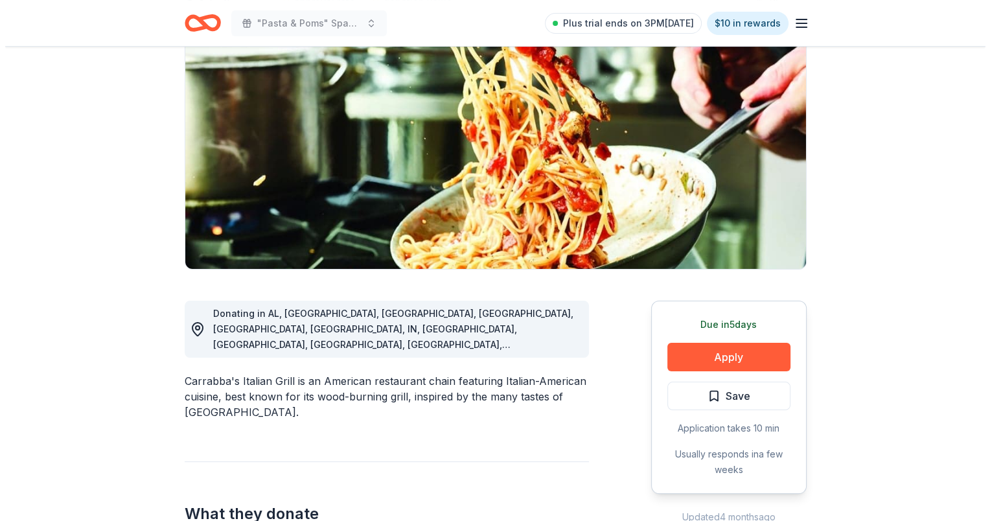
scroll to position [130, 0]
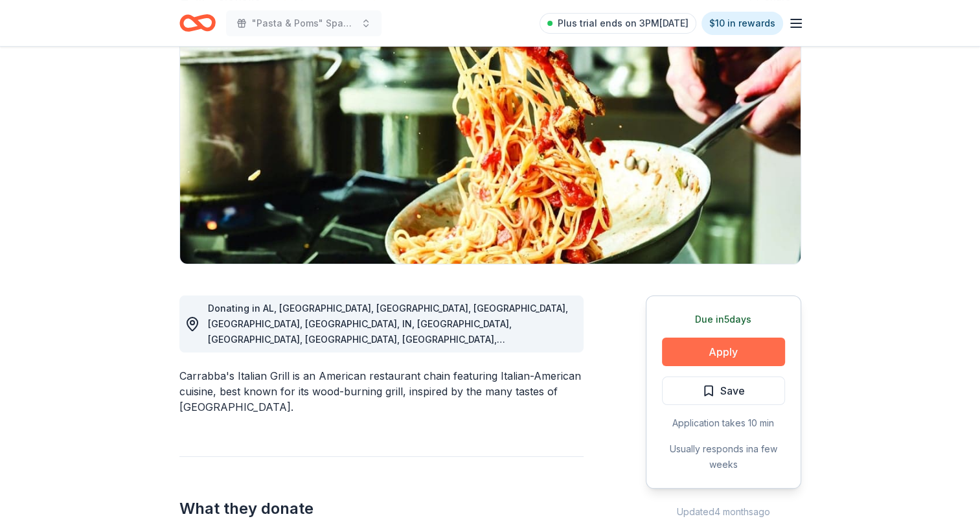
click at [714, 346] on button "Apply" at bounding box center [723, 352] width 123 height 29
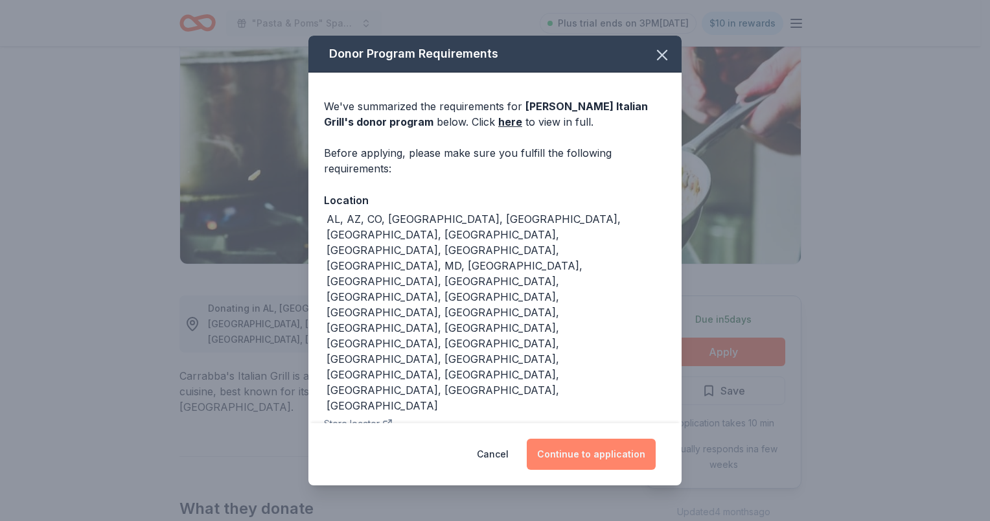
click at [621, 439] on button "Continue to application" at bounding box center [591, 454] width 129 height 31
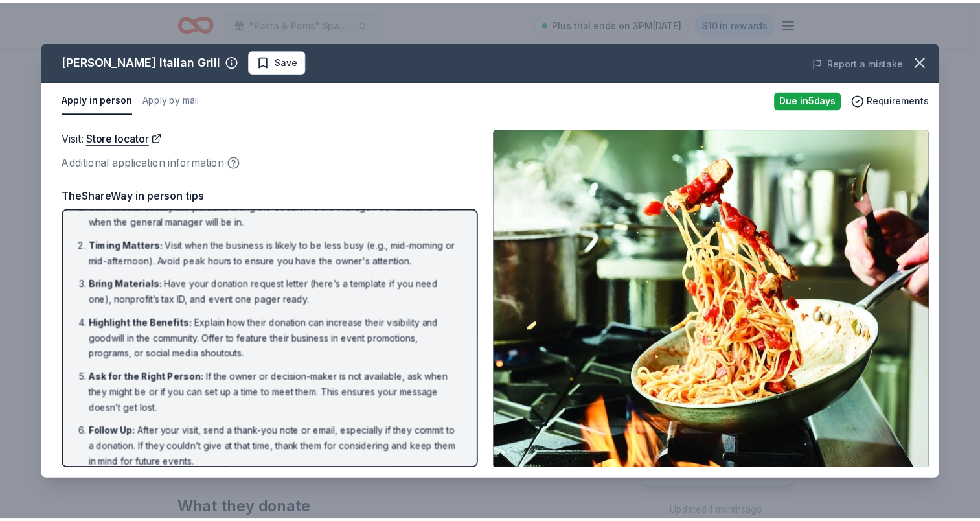
scroll to position [34, 0]
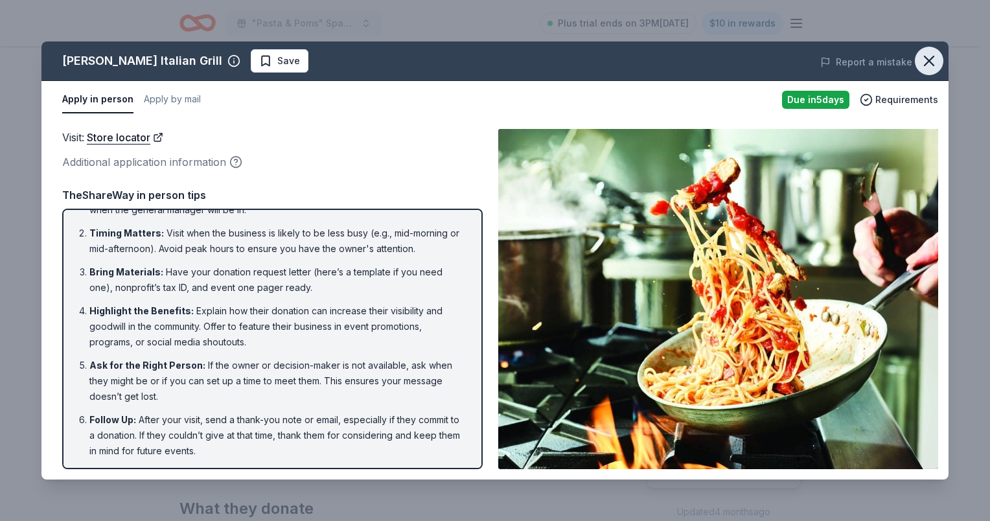
click at [928, 58] on icon "button" at bounding box center [929, 61] width 18 height 18
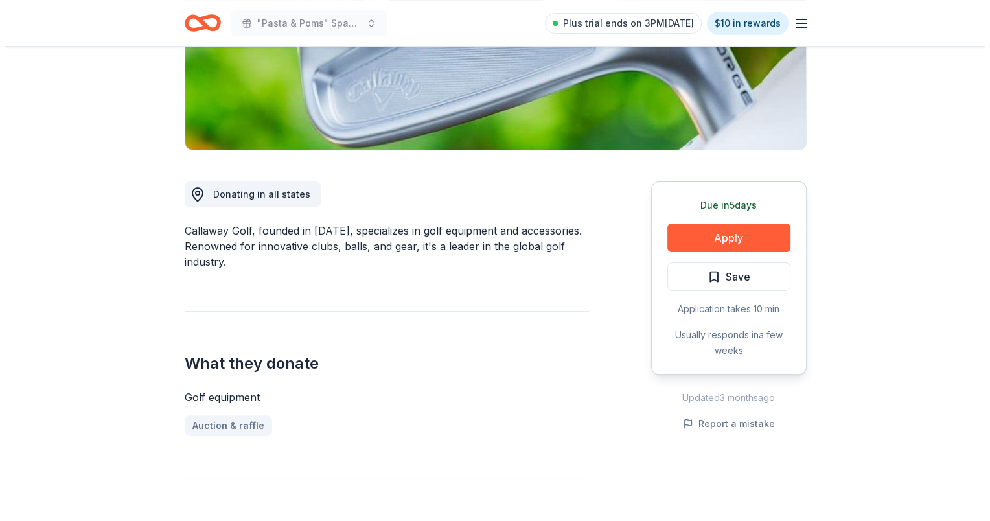
scroll to position [259, 0]
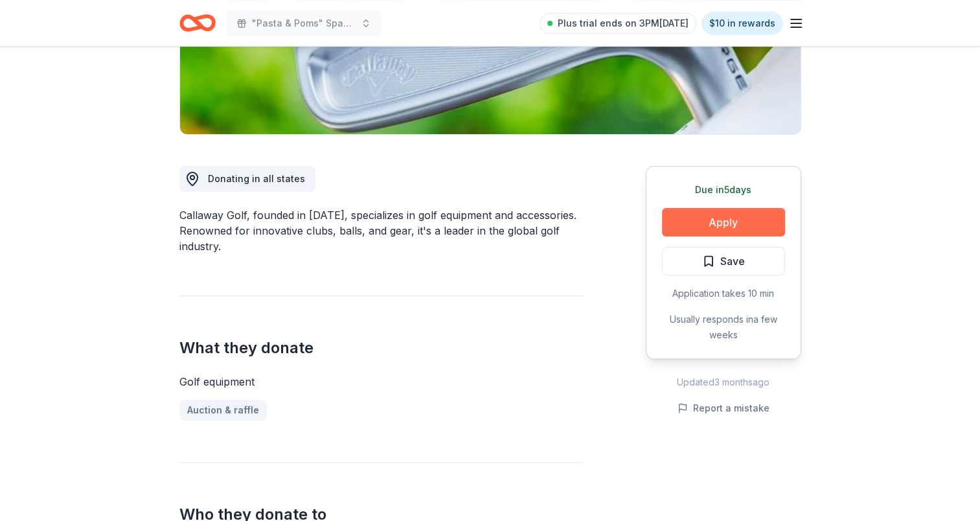
click at [731, 225] on button "Apply" at bounding box center [723, 222] width 123 height 29
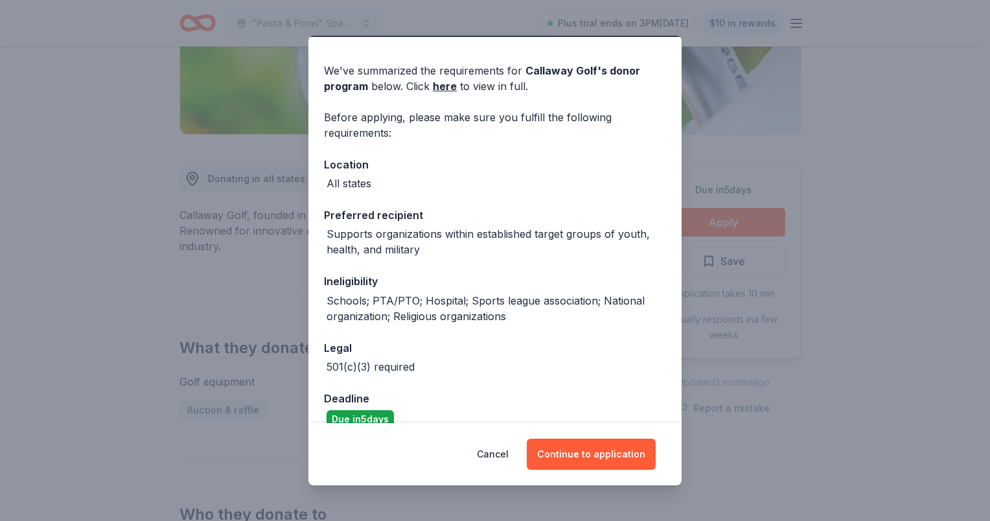
scroll to position [55, 0]
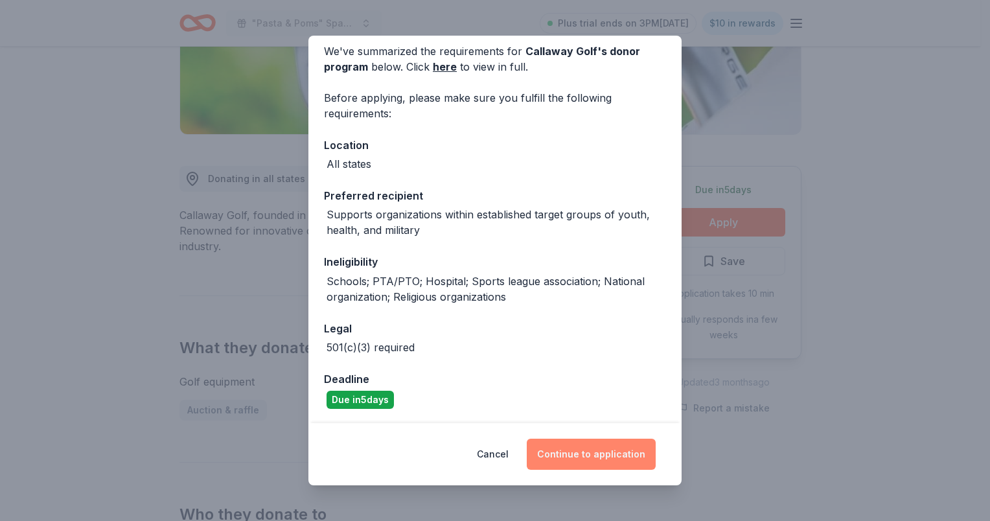
click at [588, 448] on button "Continue to application" at bounding box center [591, 454] width 129 height 31
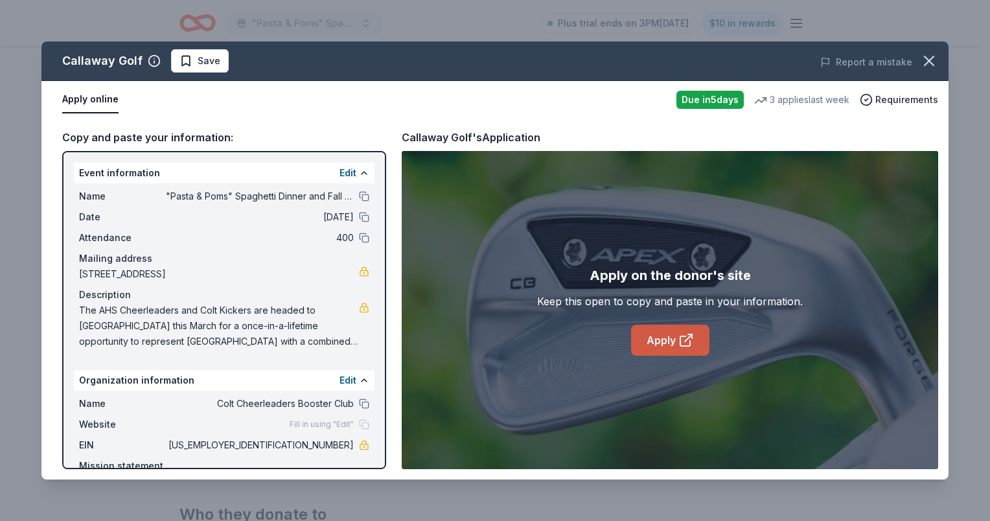
click at [658, 335] on link "Apply" at bounding box center [670, 340] width 78 height 31
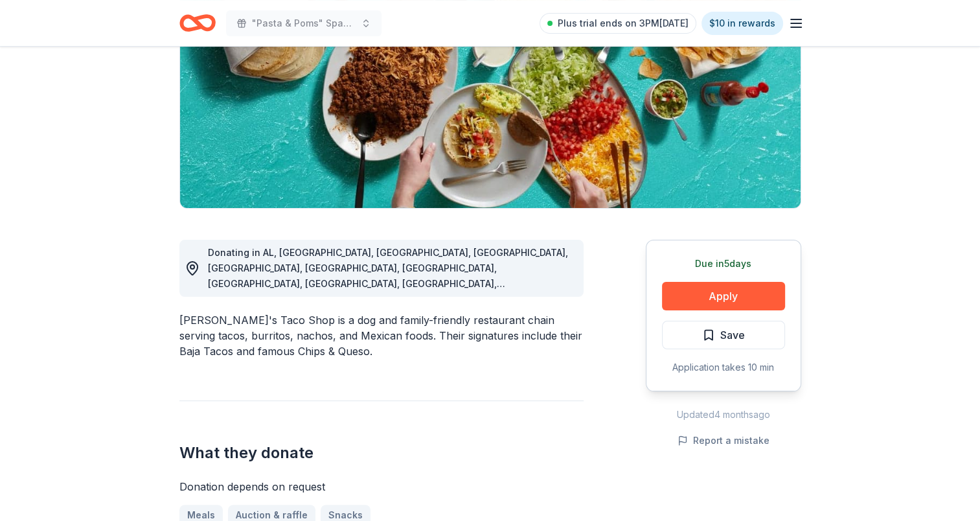
scroll to position [194, 0]
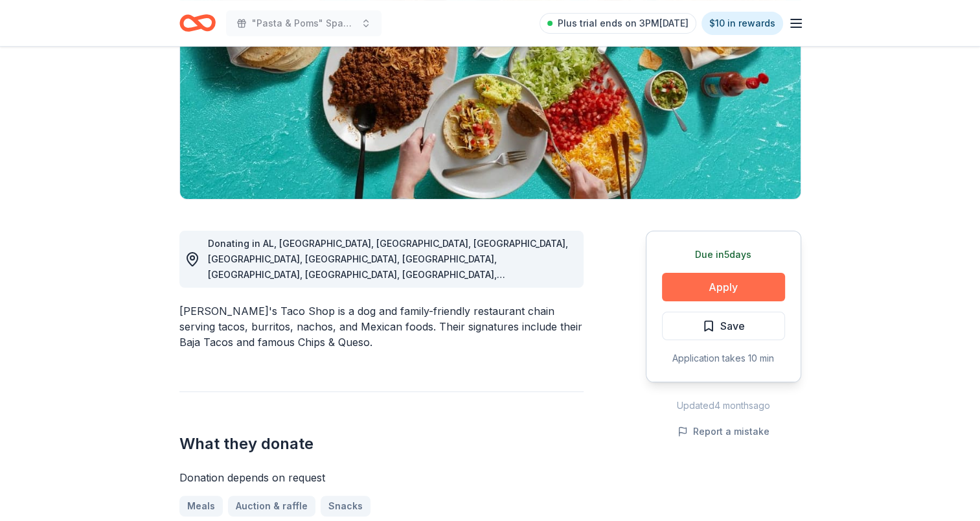
click at [736, 281] on button "Apply" at bounding box center [723, 287] width 123 height 29
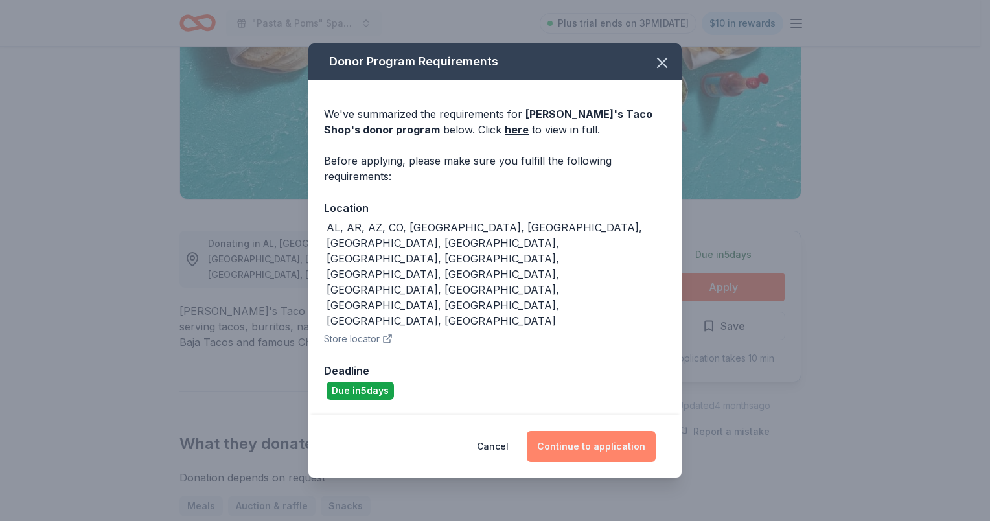
click at [579, 431] on button "Continue to application" at bounding box center [591, 446] width 129 height 31
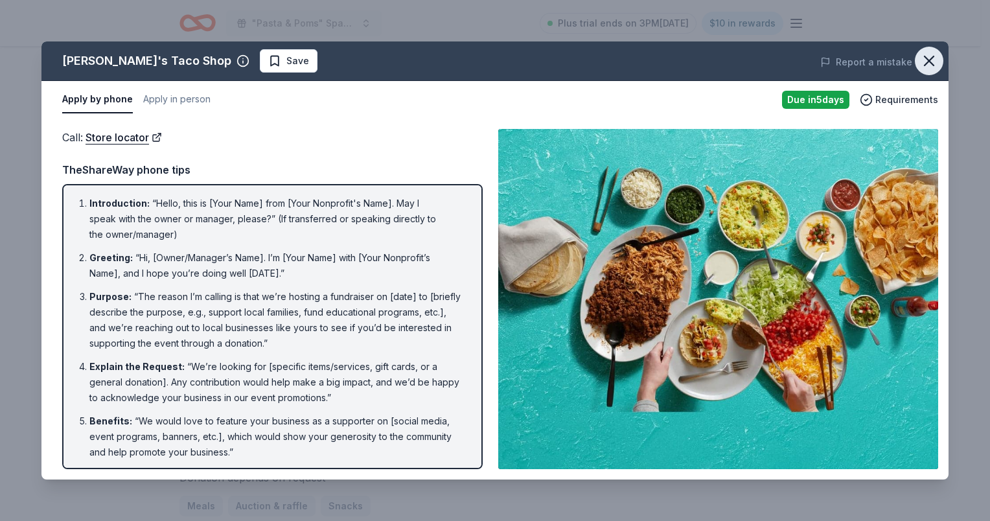
click at [931, 60] on icon "button" at bounding box center [929, 61] width 18 height 18
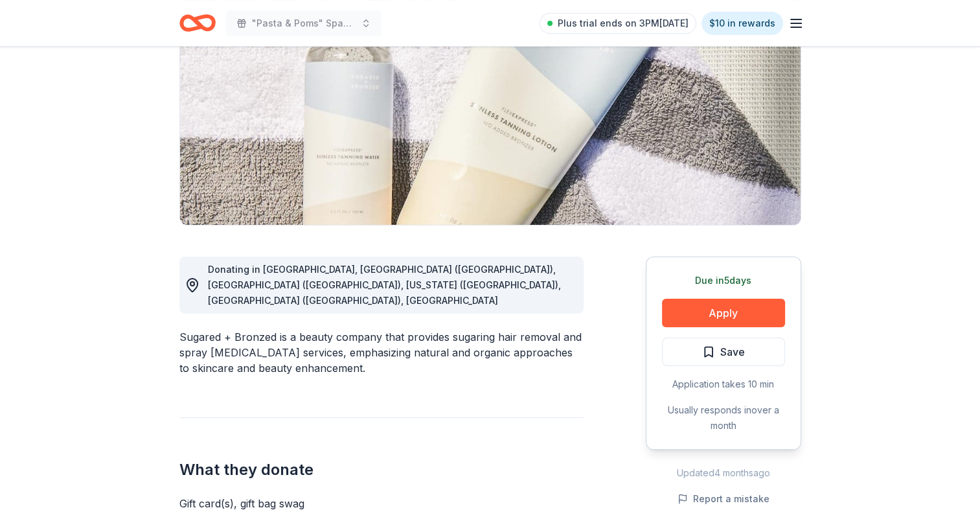
scroll to position [194, 0]
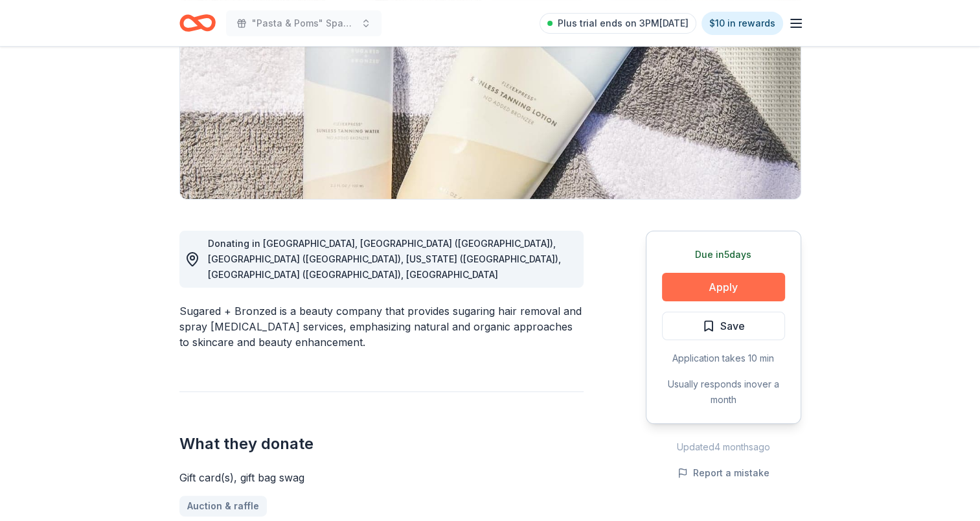
click at [732, 291] on button "Apply" at bounding box center [723, 287] width 123 height 29
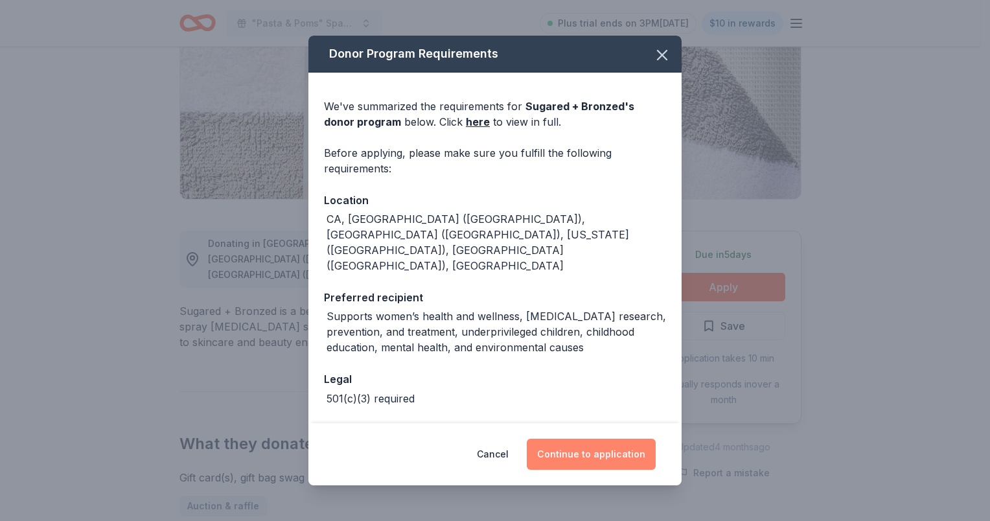
click at [590, 454] on button "Continue to application" at bounding box center [591, 454] width 129 height 31
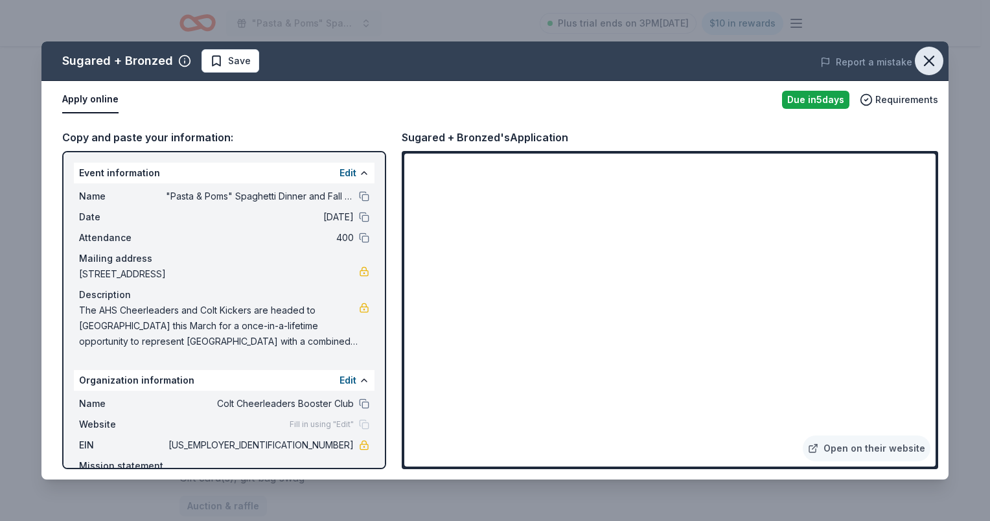
click at [936, 63] on icon "button" at bounding box center [929, 61] width 18 height 18
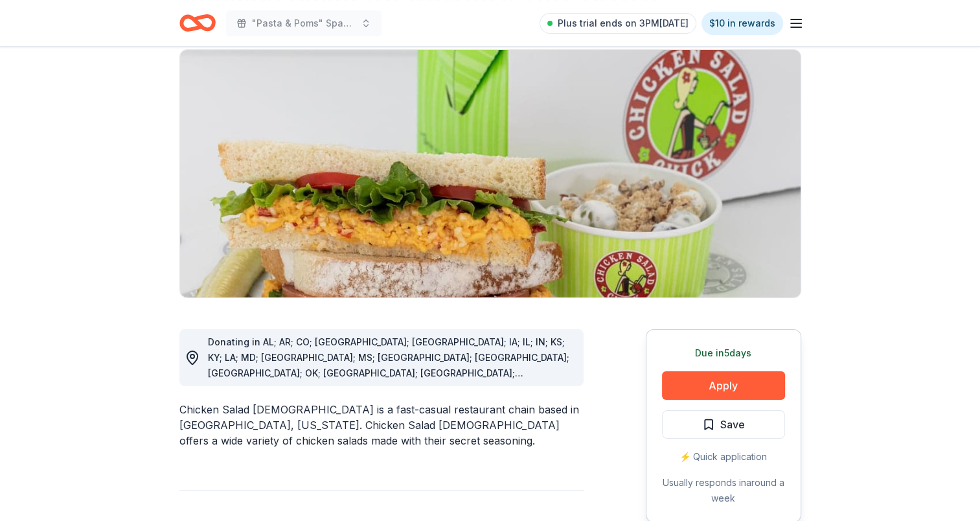
scroll to position [130, 0]
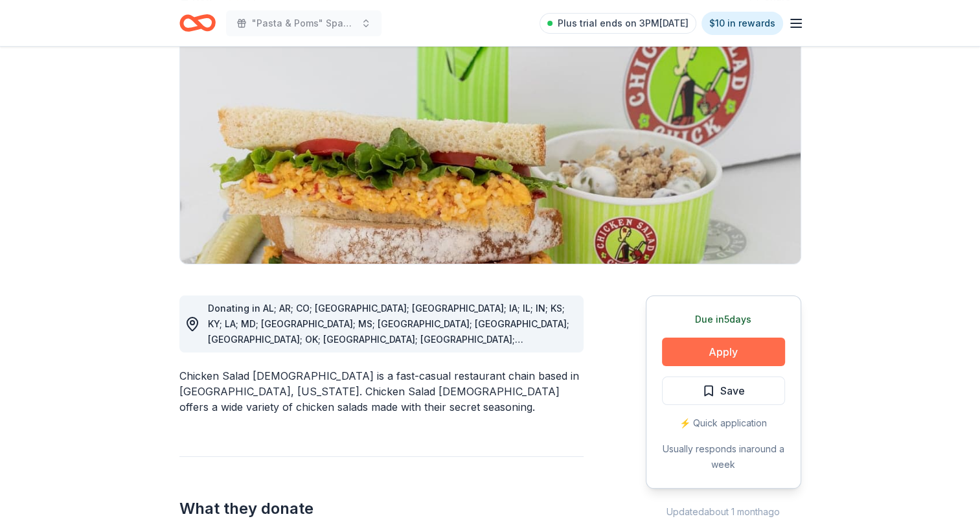
click at [698, 352] on button "Apply" at bounding box center [723, 352] width 123 height 29
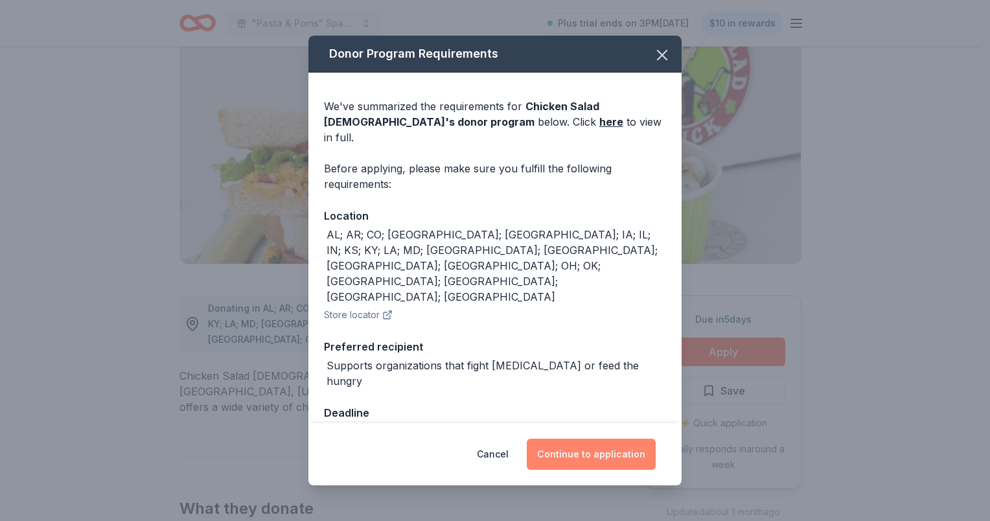
click at [606, 439] on button "Continue to application" at bounding box center [591, 454] width 129 height 31
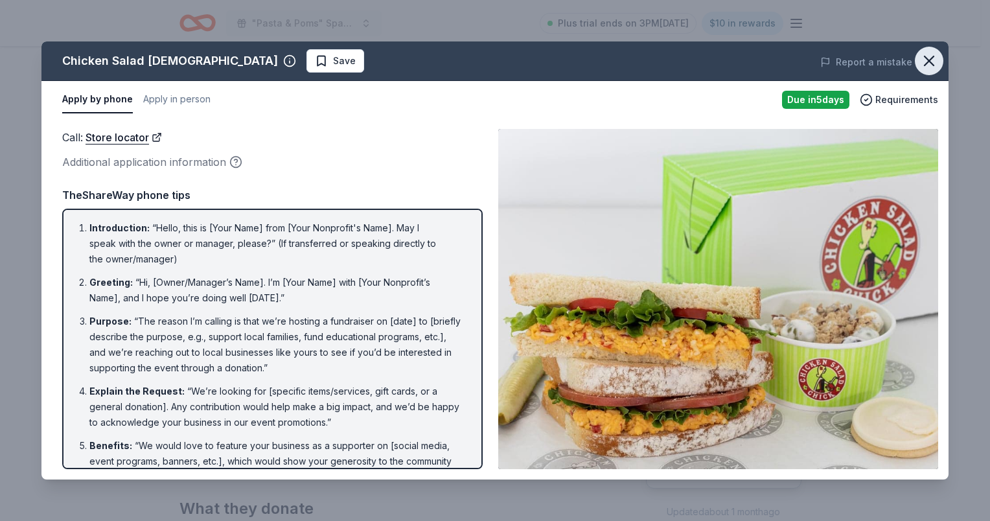
click at [927, 56] on icon "button" at bounding box center [929, 61] width 18 height 18
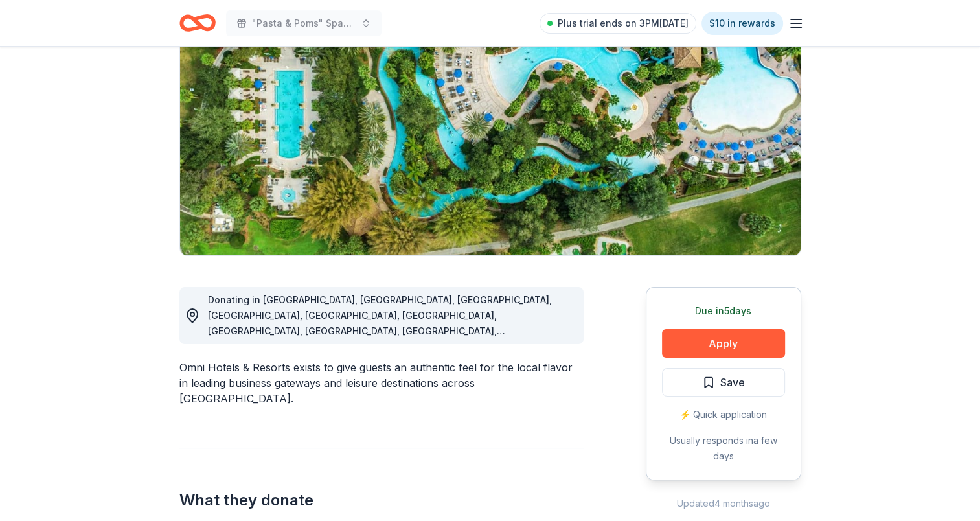
scroll to position [194, 0]
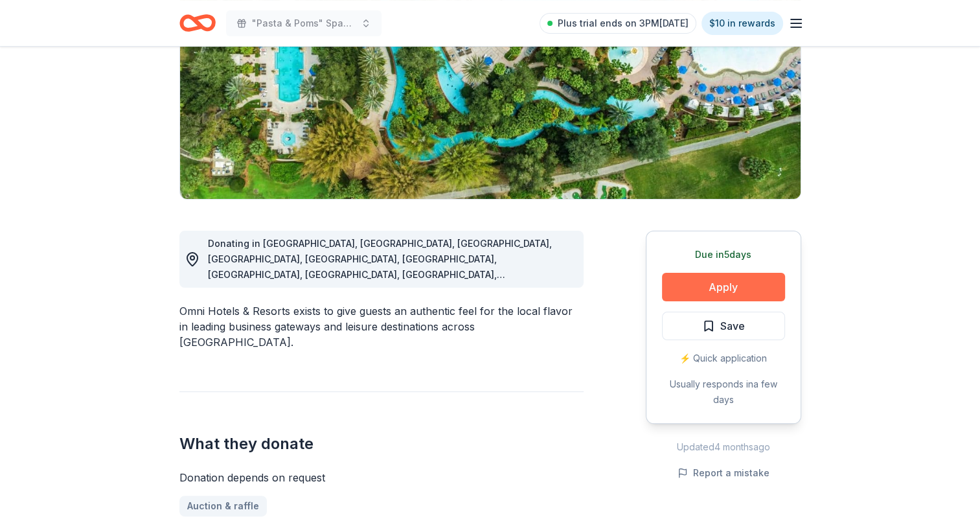
click at [728, 285] on button "Apply" at bounding box center [723, 287] width 123 height 29
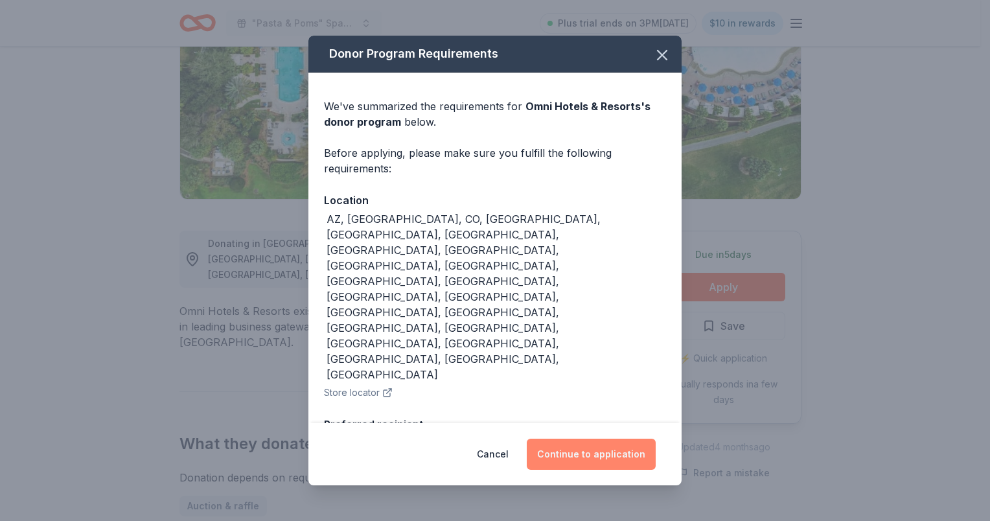
click at [612, 439] on button "Continue to application" at bounding box center [591, 454] width 129 height 31
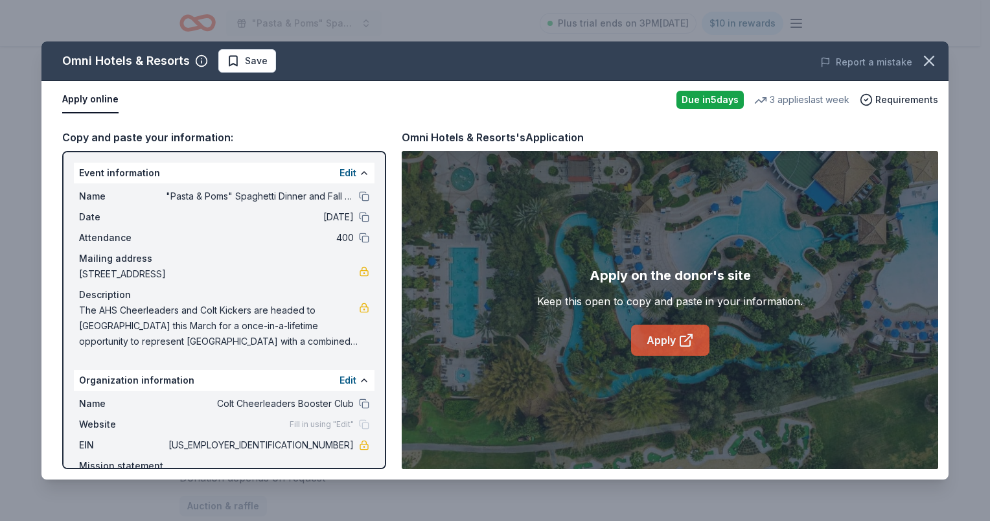
click at [664, 338] on link "Apply" at bounding box center [670, 340] width 78 height 31
click at [934, 65] on icon "button" at bounding box center [929, 61] width 18 height 18
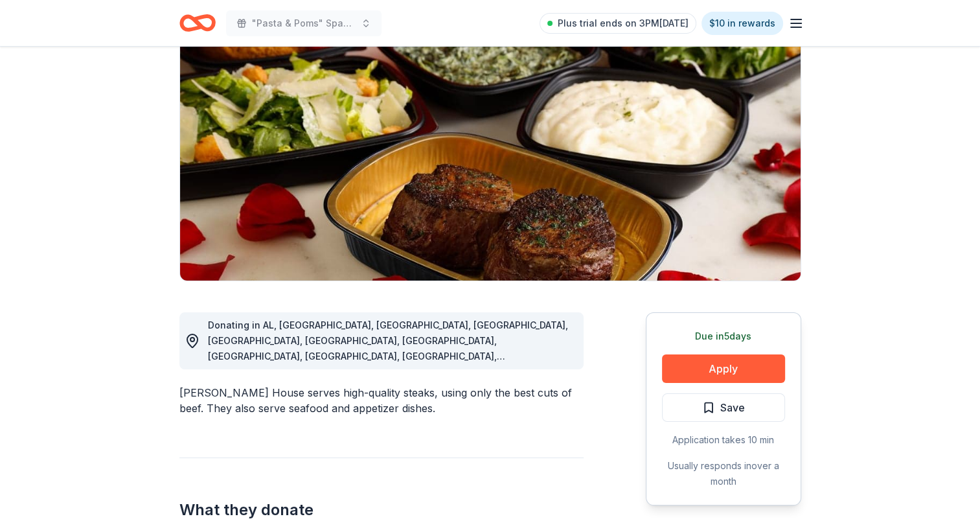
scroll to position [130, 0]
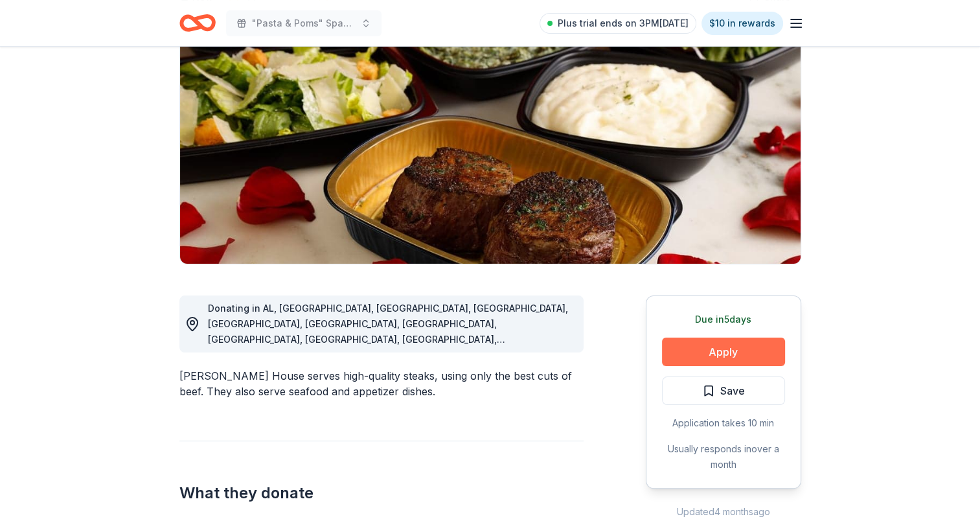
click at [702, 351] on button "Apply" at bounding box center [723, 352] width 123 height 29
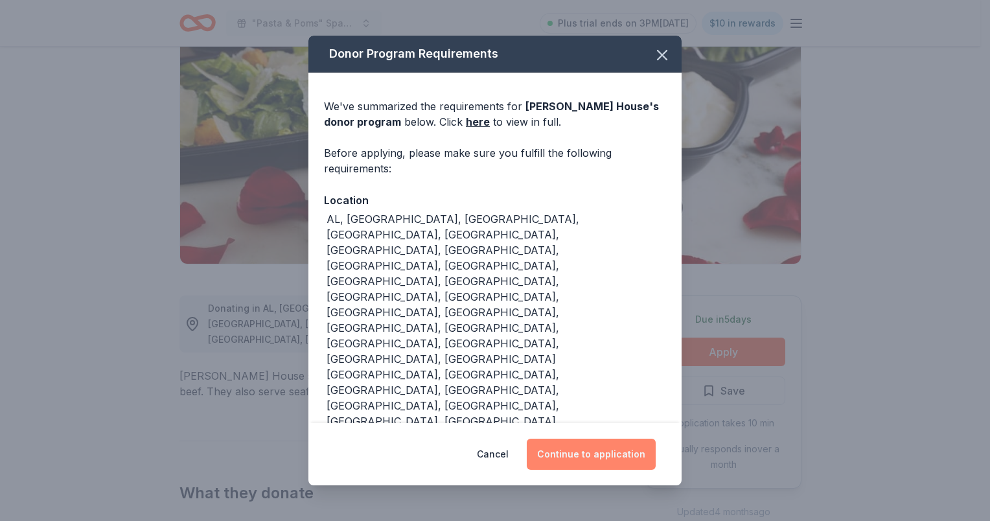
click at [603, 439] on button "Continue to application" at bounding box center [591, 454] width 129 height 31
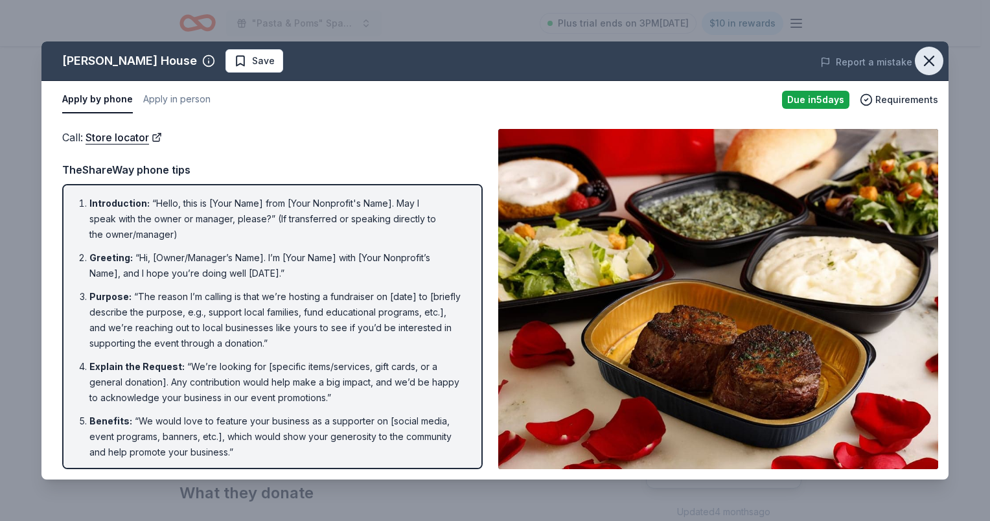
click at [936, 60] on icon "button" at bounding box center [929, 61] width 18 height 18
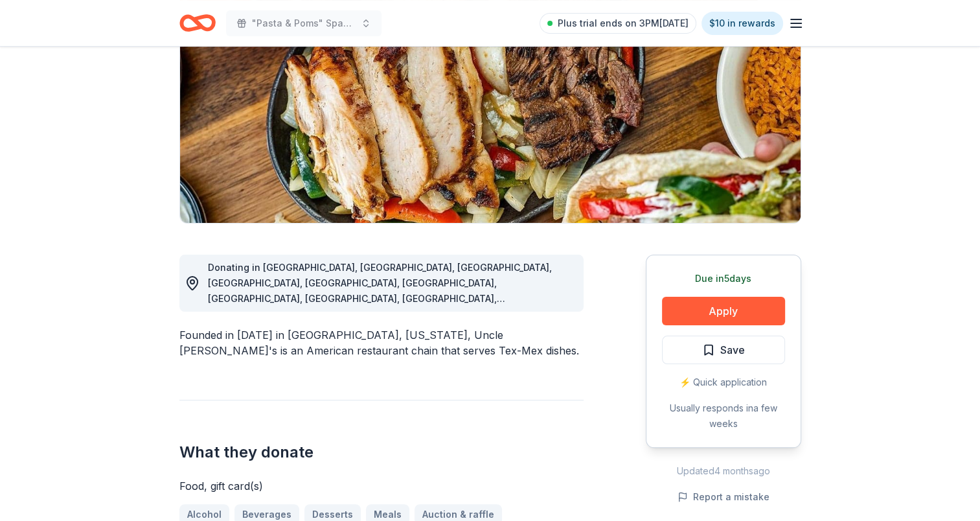
scroll to position [194, 0]
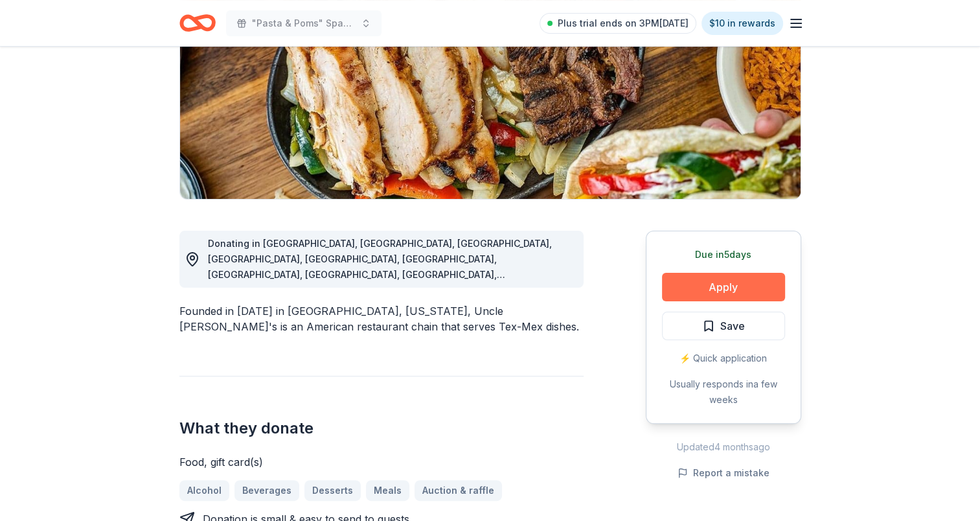
click at [727, 283] on button "Apply" at bounding box center [723, 287] width 123 height 29
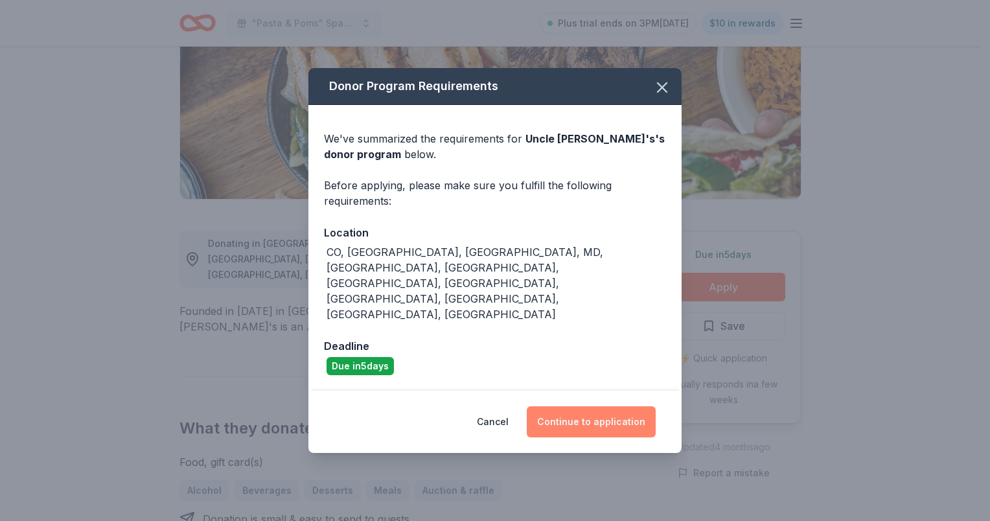
click at [586, 406] on button "Continue to application" at bounding box center [591, 421] width 129 height 31
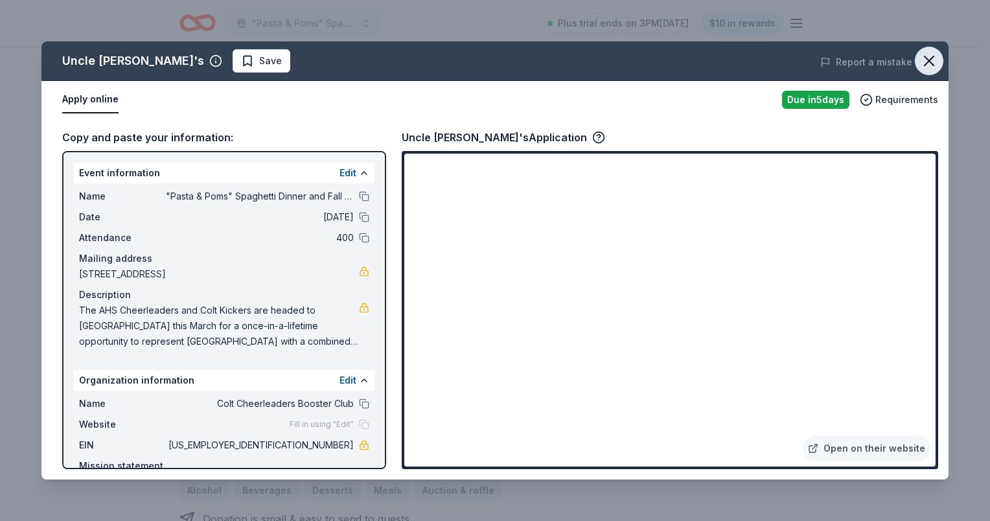
click at [932, 65] on icon "button" at bounding box center [929, 60] width 9 height 9
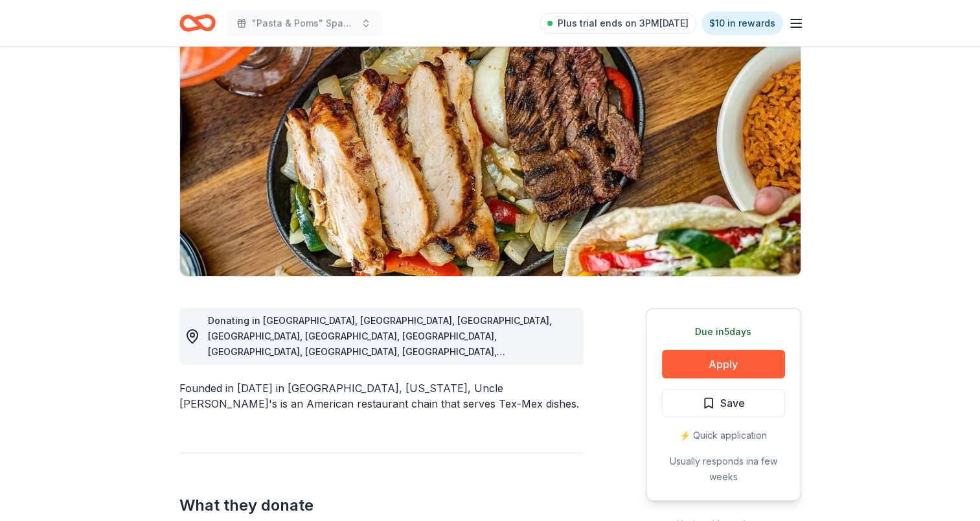
scroll to position [0, 0]
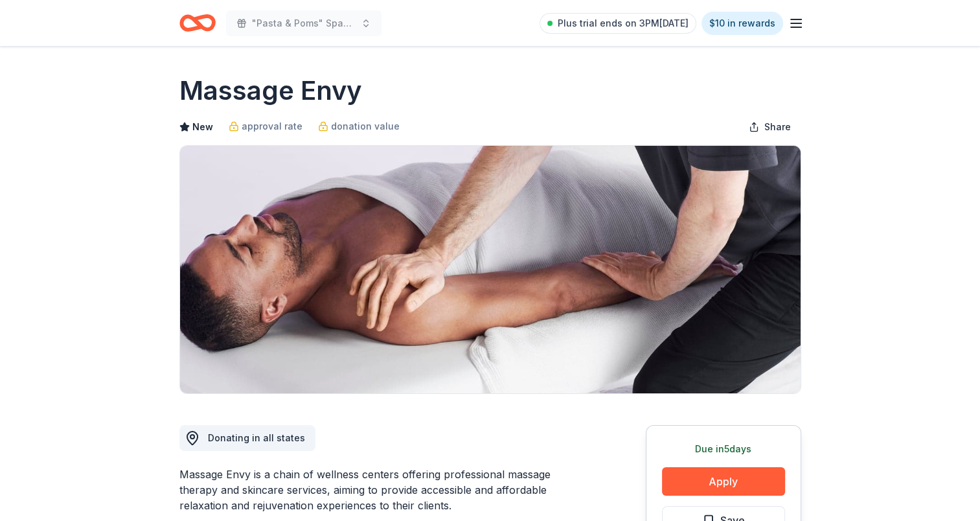
scroll to position [130, 0]
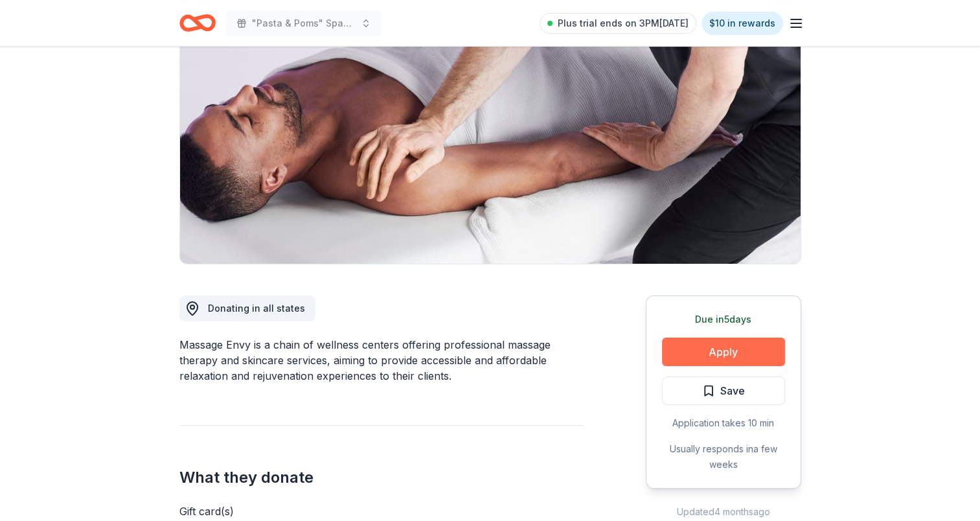
click at [739, 352] on button "Apply" at bounding box center [723, 352] width 123 height 29
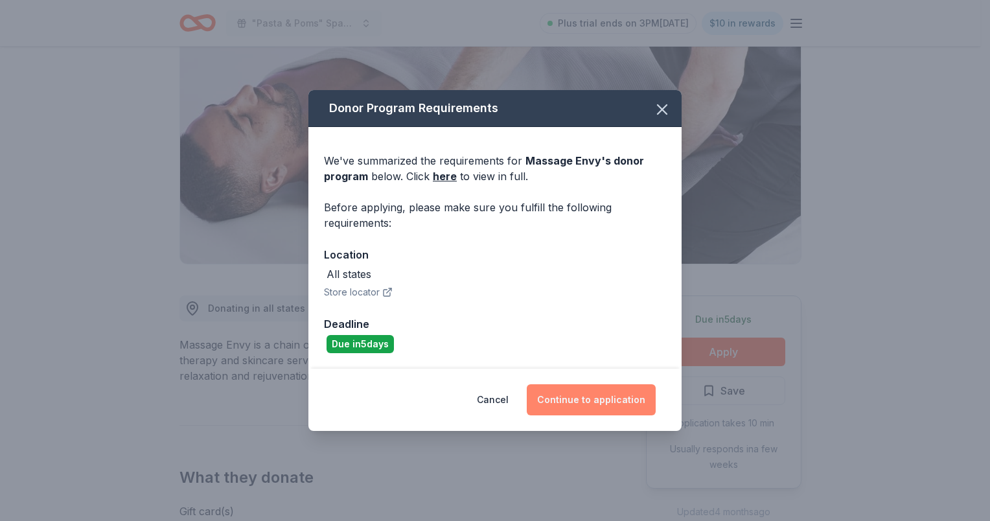
click at [619, 397] on button "Continue to application" at bounding box center [591, 399] width 129 height 31
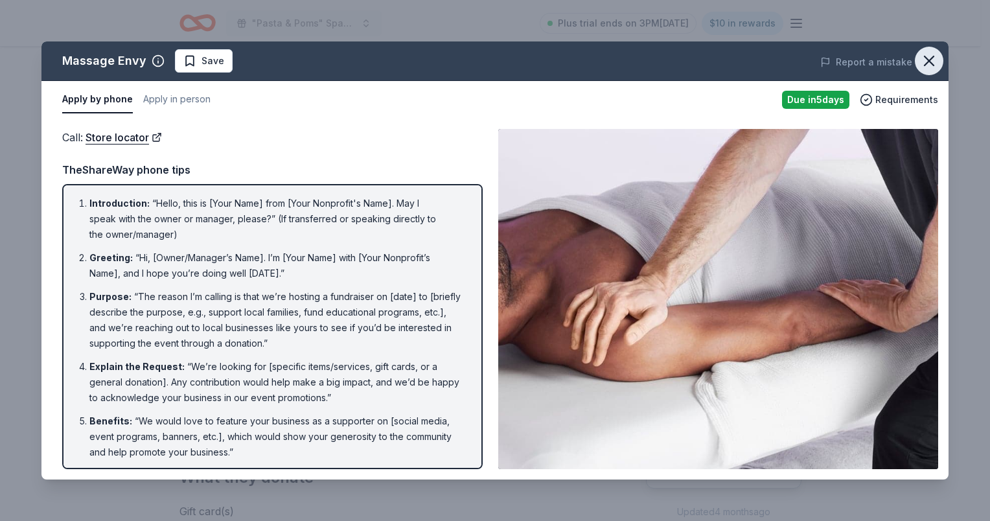
click at [933, 63] on icon "button" at bounding box center [929, 60] width 9 height 9
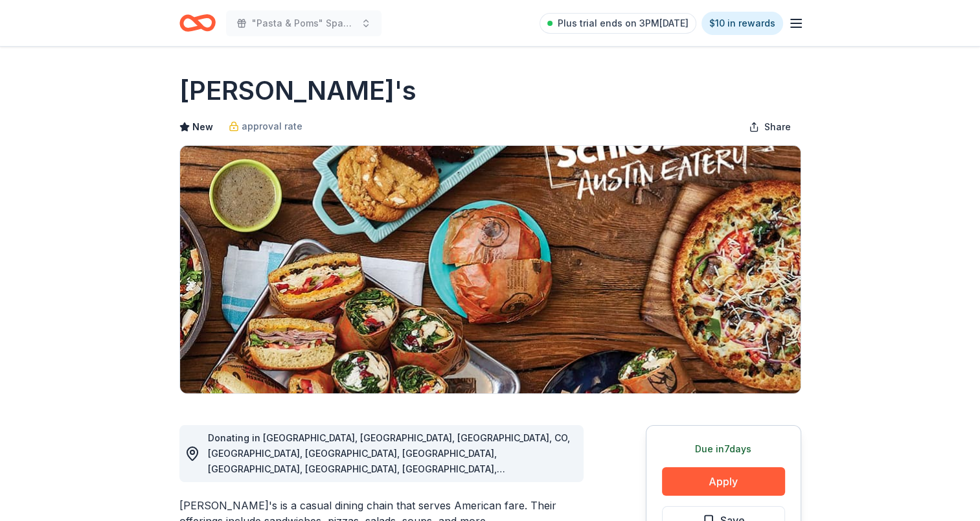
scroll to position [130, 0]
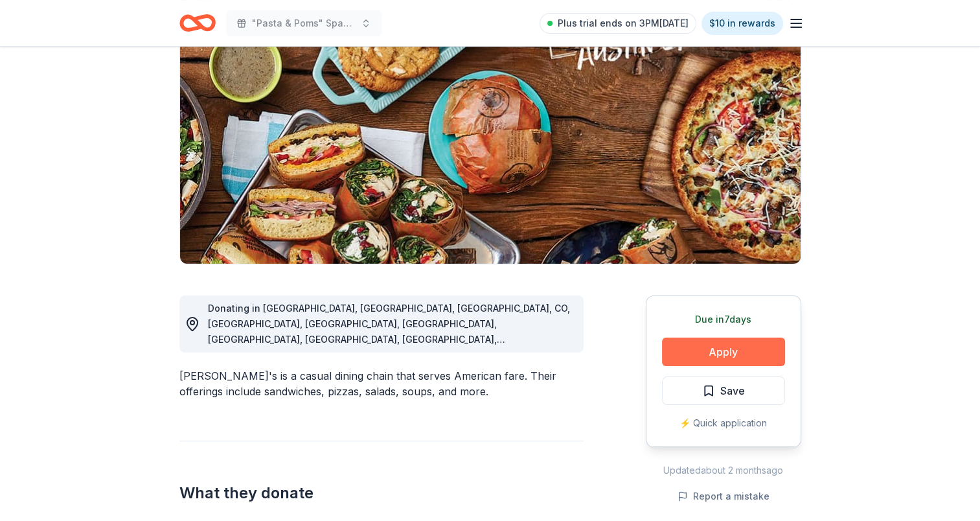
click at [733, 356] on button "Apply" at bounding box center [723, 352] width 123 height 29
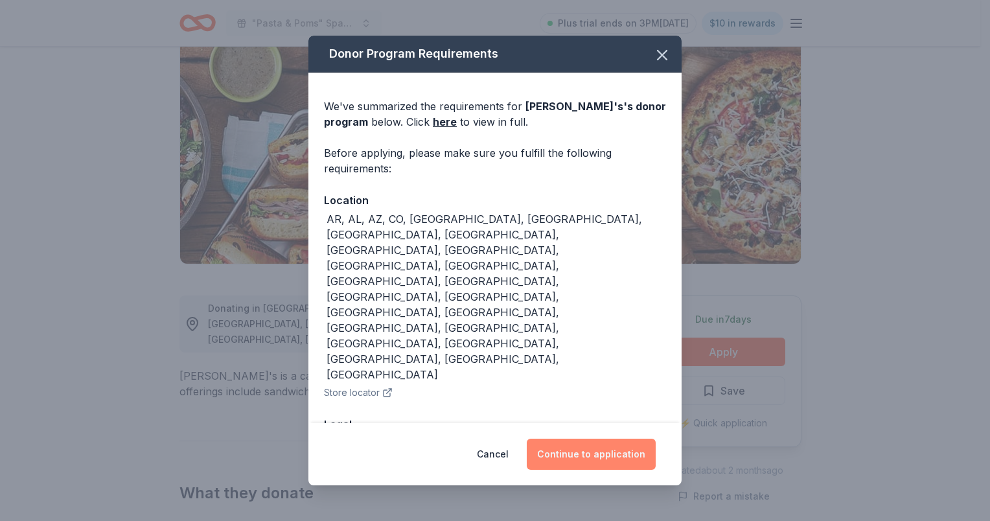
click at [610, 441] on button "Continue to application" at bounding box center [591, 454] width 129 height 31
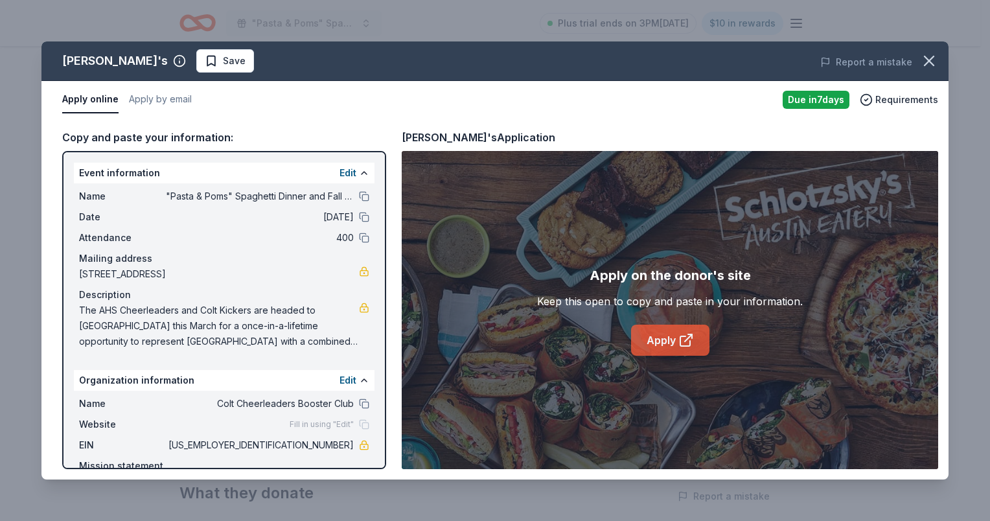
click at [663, 336] on link "Apply" at bounding box center [670, 340] width 78 height 31
click at [933, 63] on icon "button" at bounding box center [929, 61] width 18 height 18
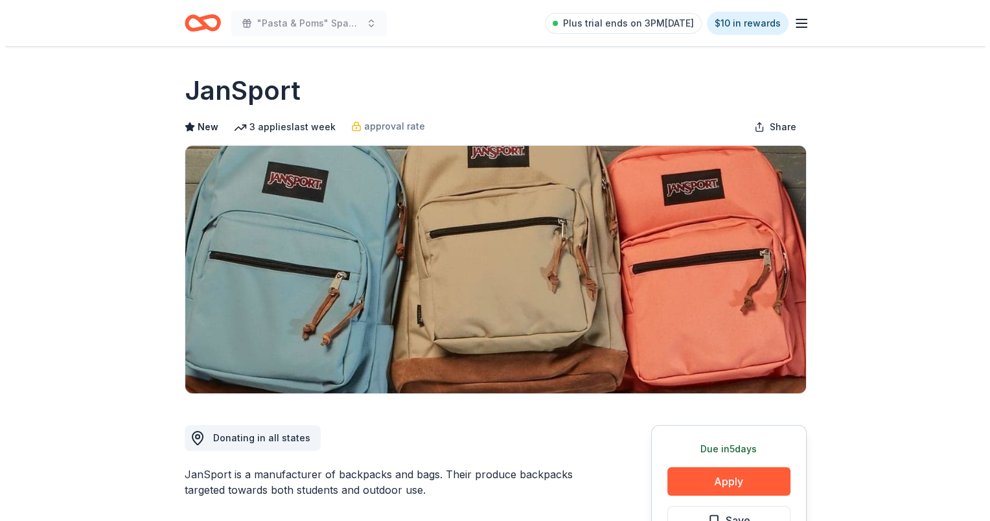
scroll to position [130, 0]
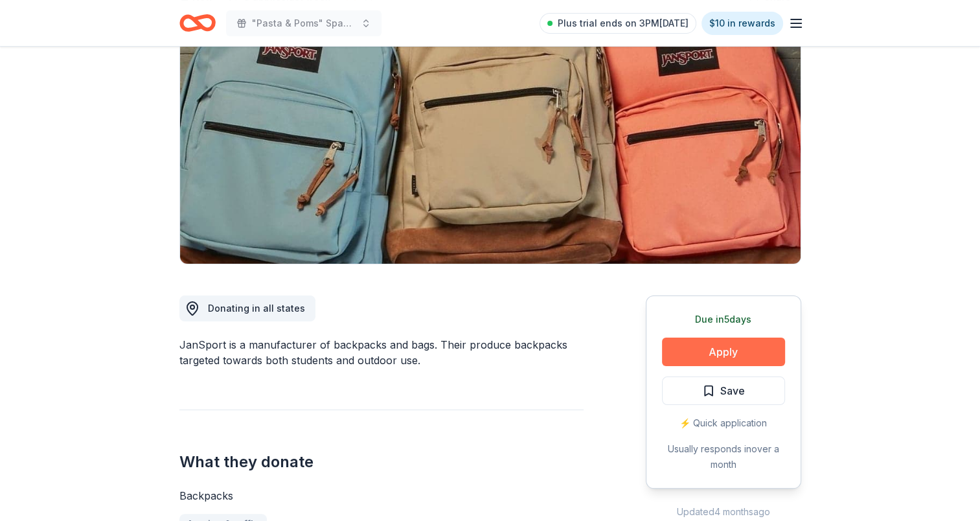
click at [736, 355] on button "Apply" at bounding box center [723, 352] width 123 height 29
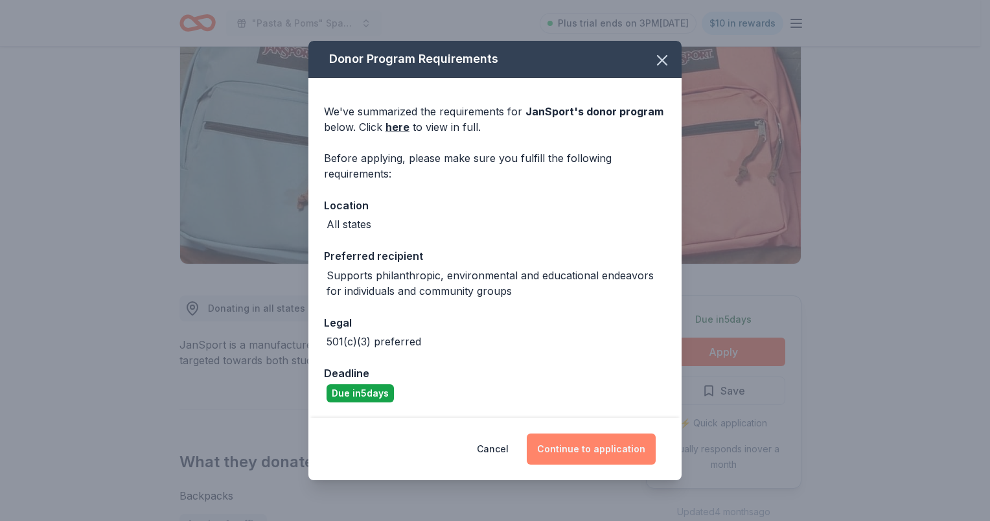
click at [606, 452] on button "Continue to application" at bounding box center [591, 448] width 129 height 31
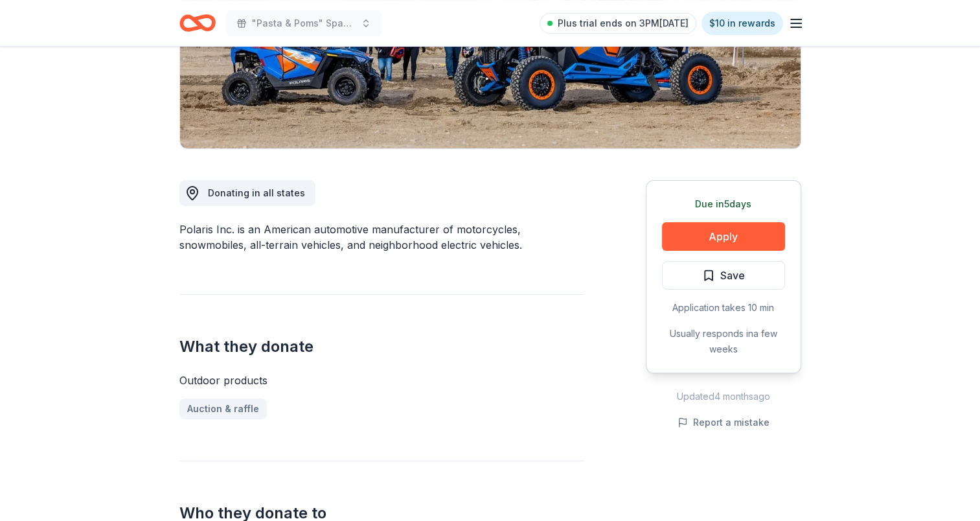
scroll to position [259, 0]
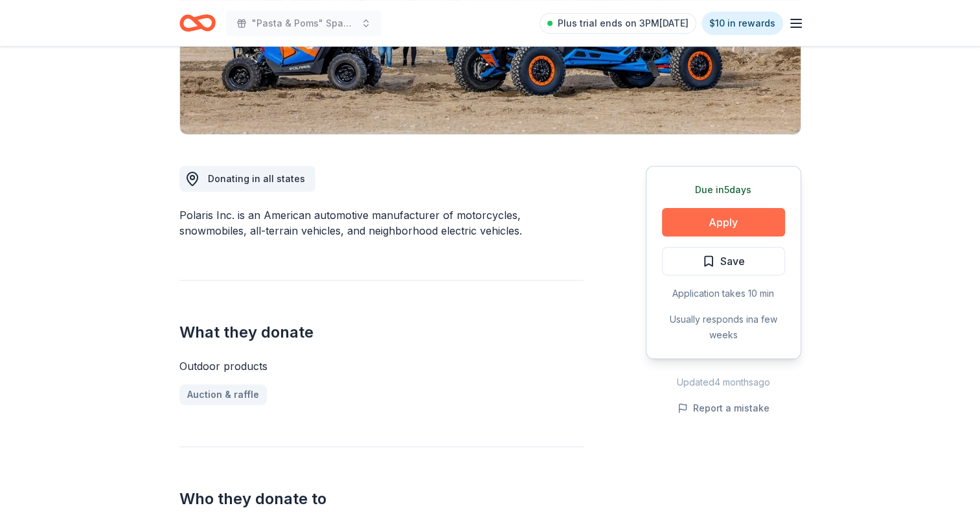
click at [725, 223] on button "Apply" at bounding box center [723, 222] width 123 height 29
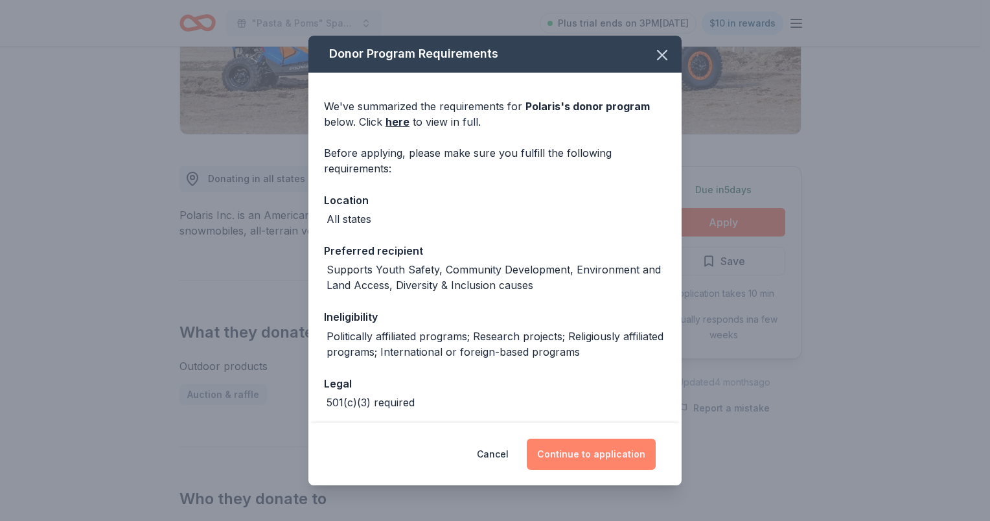
click at [597, 450] on button "Continue to application" at bounding box center [591, 454] width 129 height 31
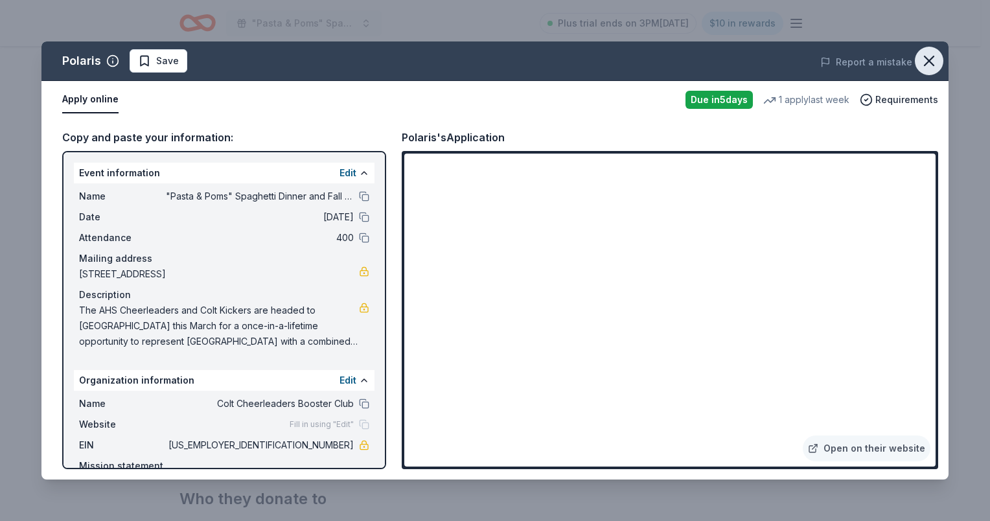
click at [930, 65] on icon "button" at bounding box center [929, 61] width 18 height 18
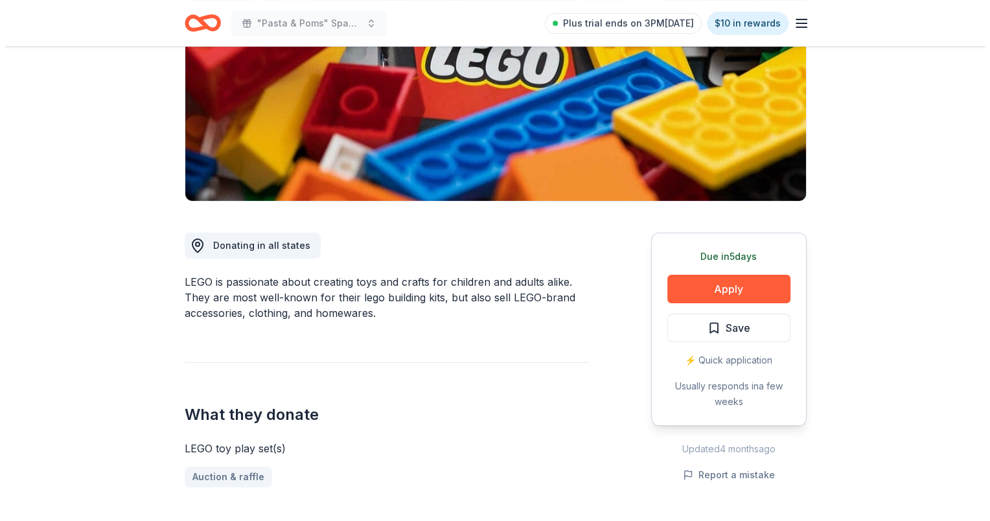
scroll to position [194, 0]
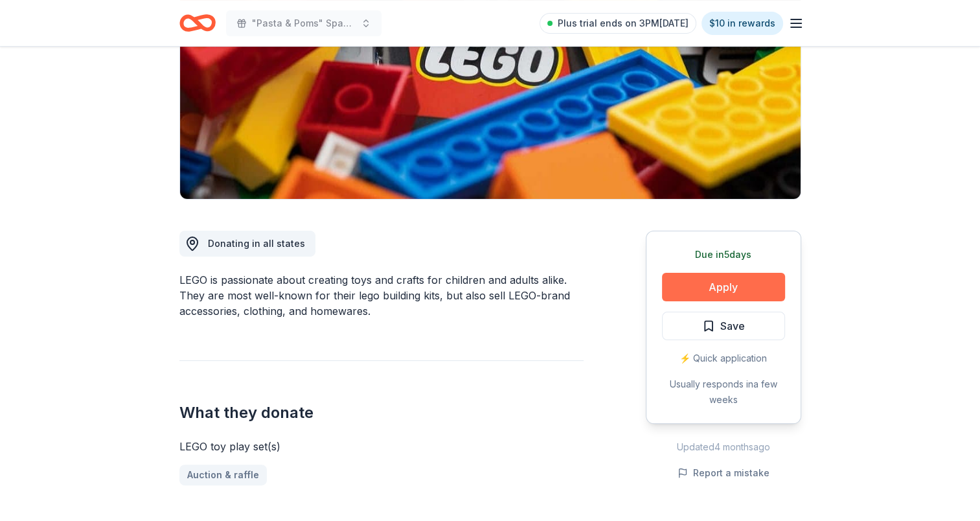
click at [725, 274] on button "Apply" at bounding box center [723, 287] width 123 height 29
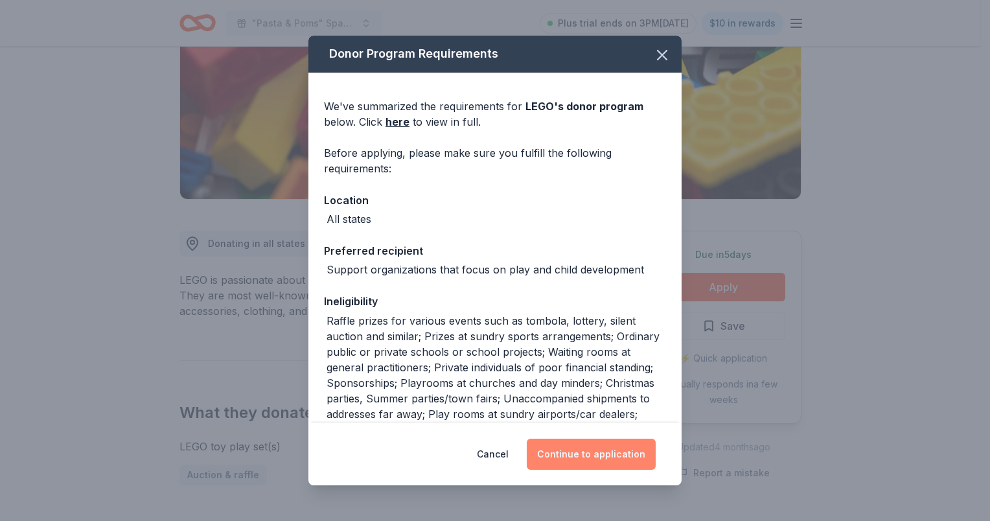
click at [570, 457] on button "Continue to application" at bounding box center [591, 454] width 129 height 31
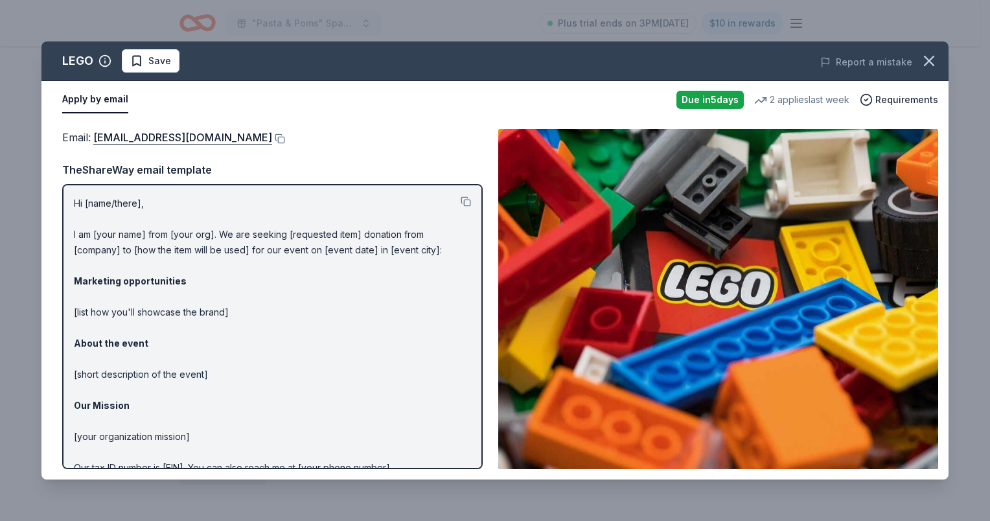
scroll to position [63, 0]
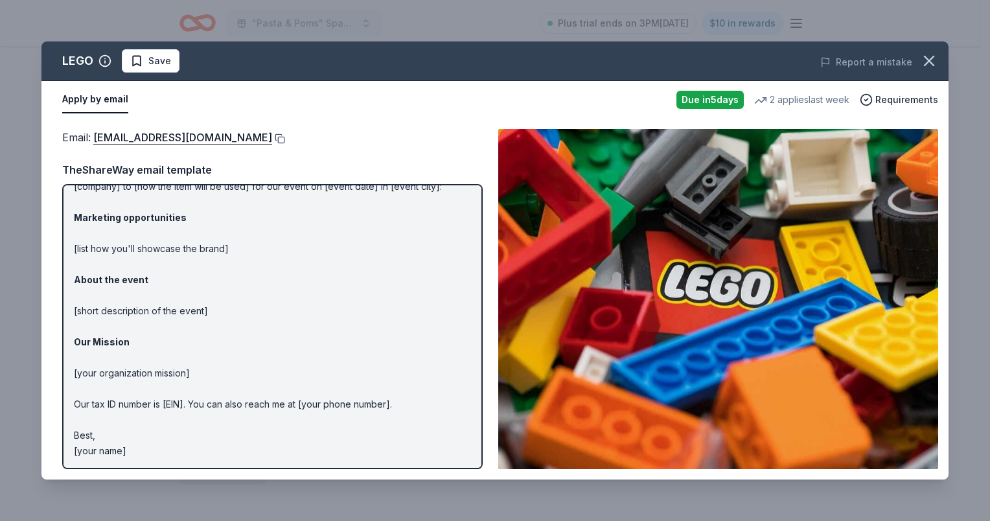
click at [272, 141] on button at bounding box center [278, 138] width 13 height 10
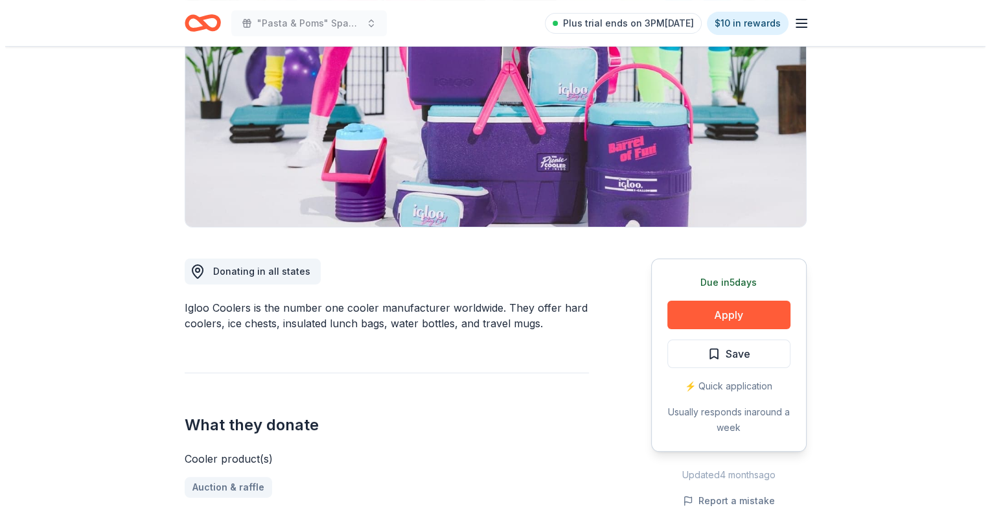
scroll to position [194, 0]
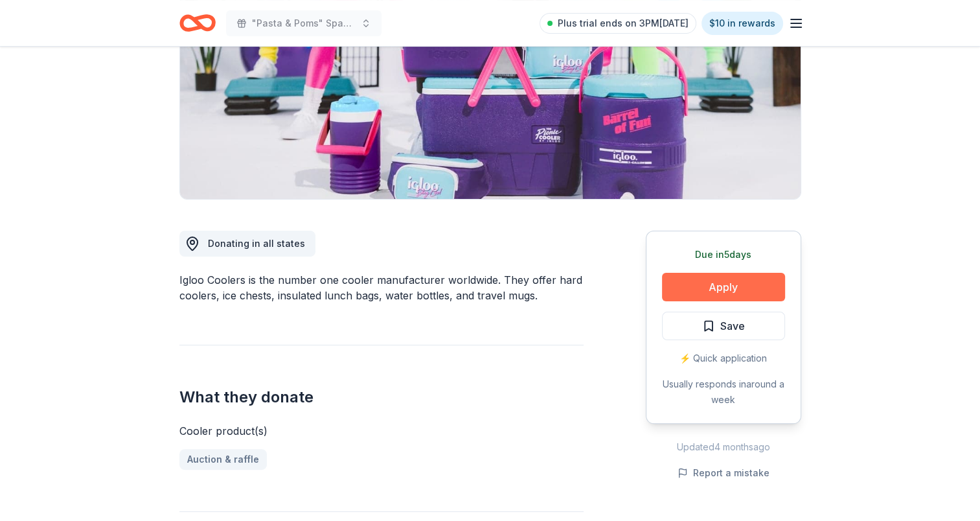
click at [732, 291] on button "Apply" at bounding box center [723, 287] width 123 height 29
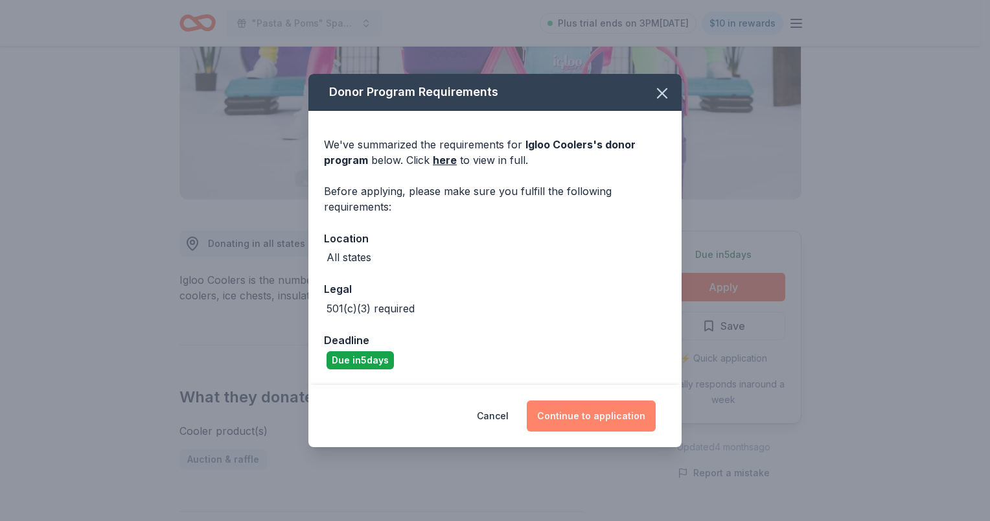
click at [588, 415] on button "Continue to application" at bounding box center [591, 415] width 129 height 31
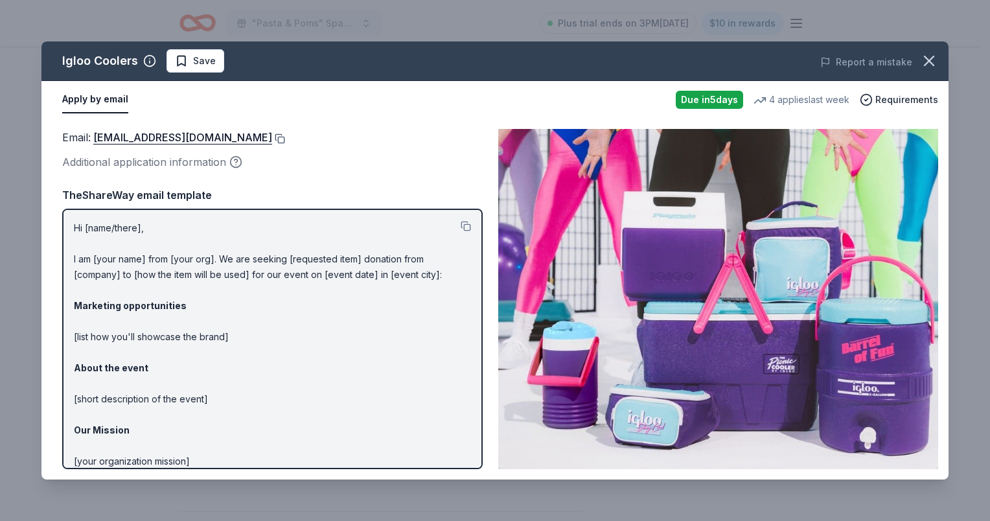
click at [272, 140] on button at bounding box center [278, 138] width 13 height 10
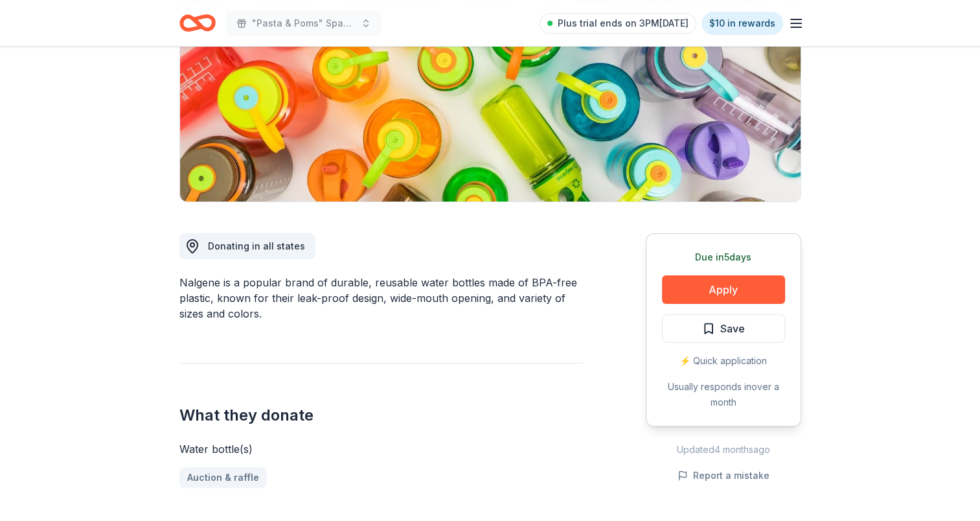
scroll to position [194, 0]
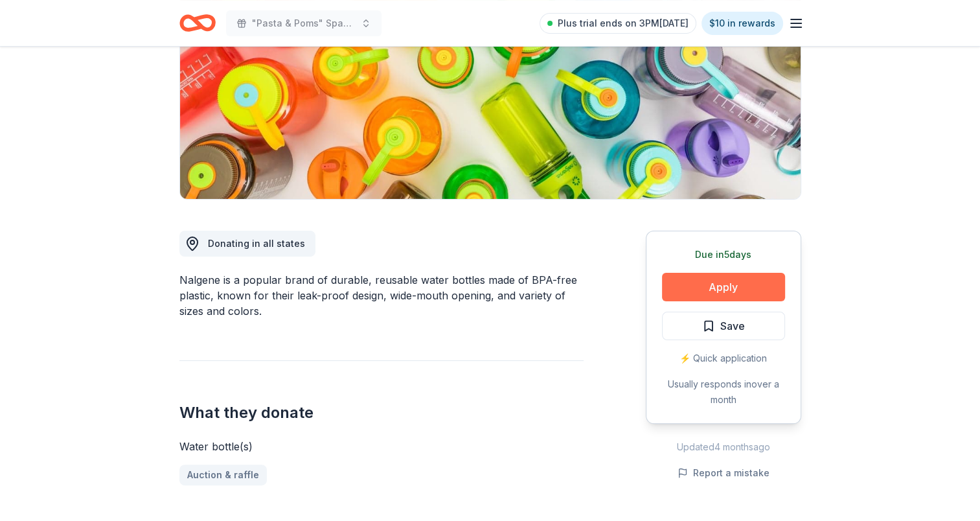
click at [705, 279] on button "Apply" at bounding box center [723, 287] width 123 height 29
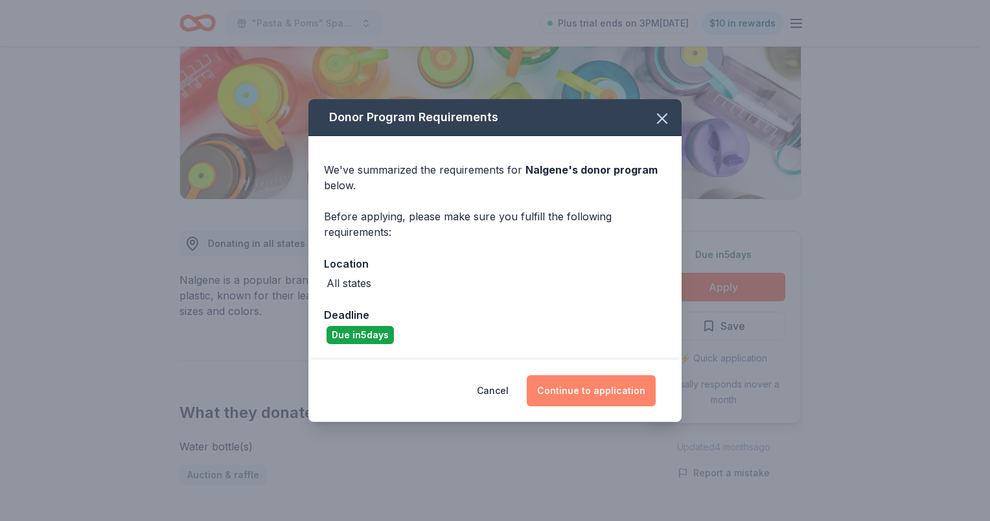
click at [584, 390] on button "Continue to application" at bounding box center [591, 390] width 129 height 31
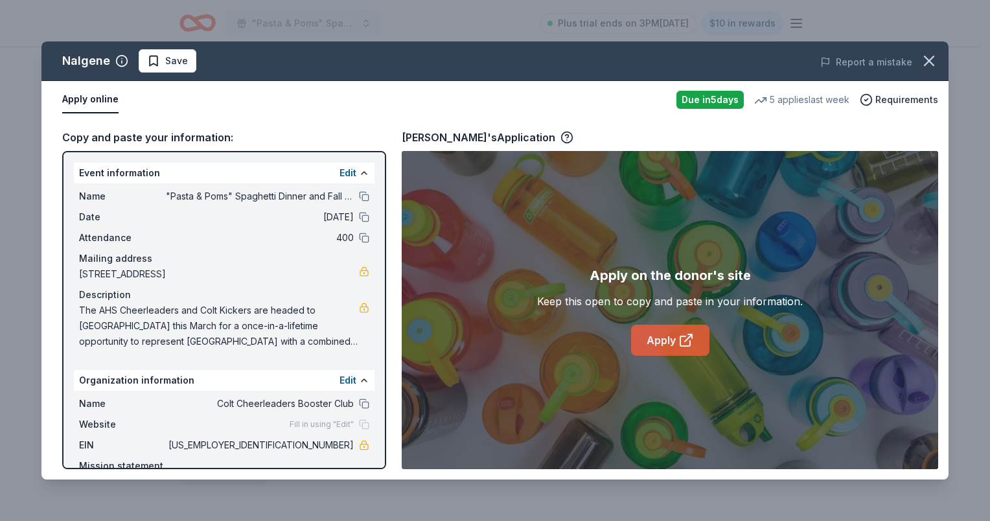
click at [662, 334] on link "Apply" at bounding box center [670, 340] width 78 height 31
click at [930, 60] on icon "button" at bounding box center [929, 60] width 9 height 9
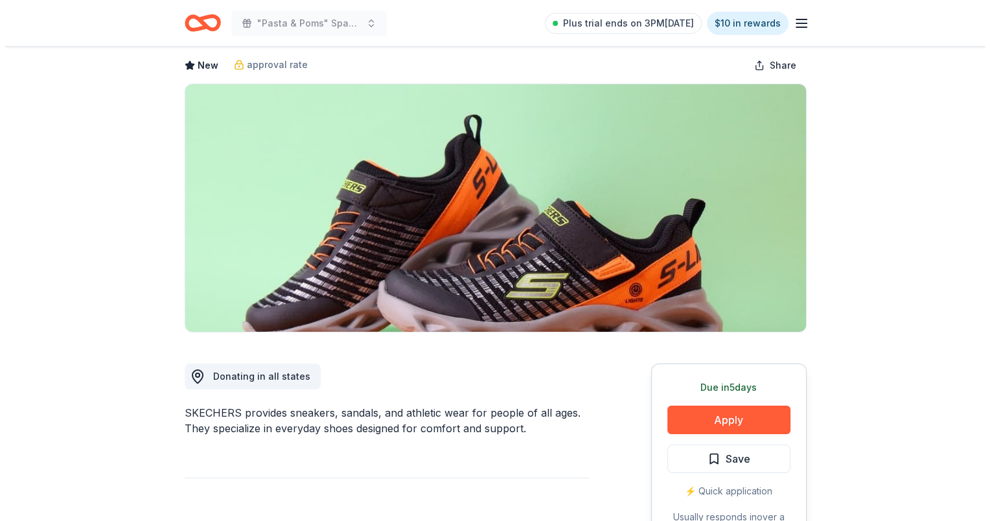
scroll to position [194, 0]
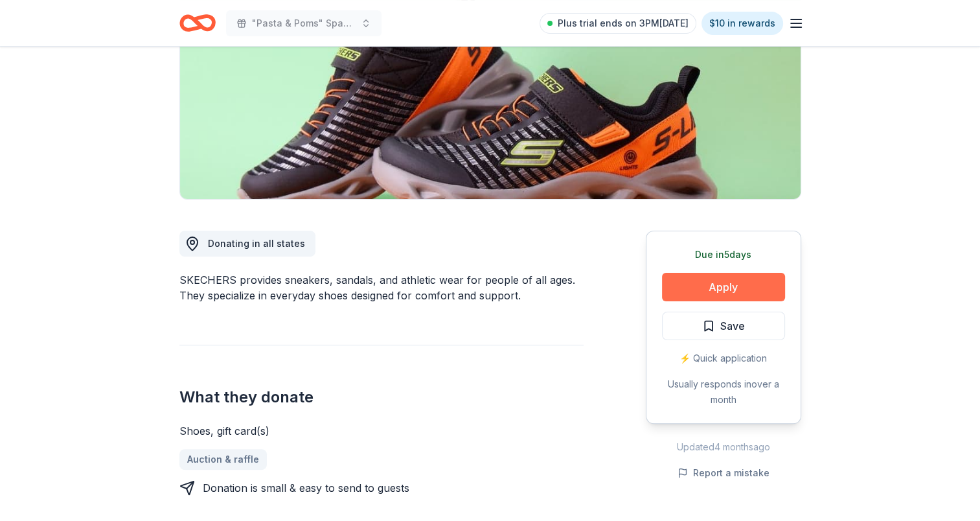
click at [706, 290] on button "Apply" at bounding box center [723, 287] width 123 height 29
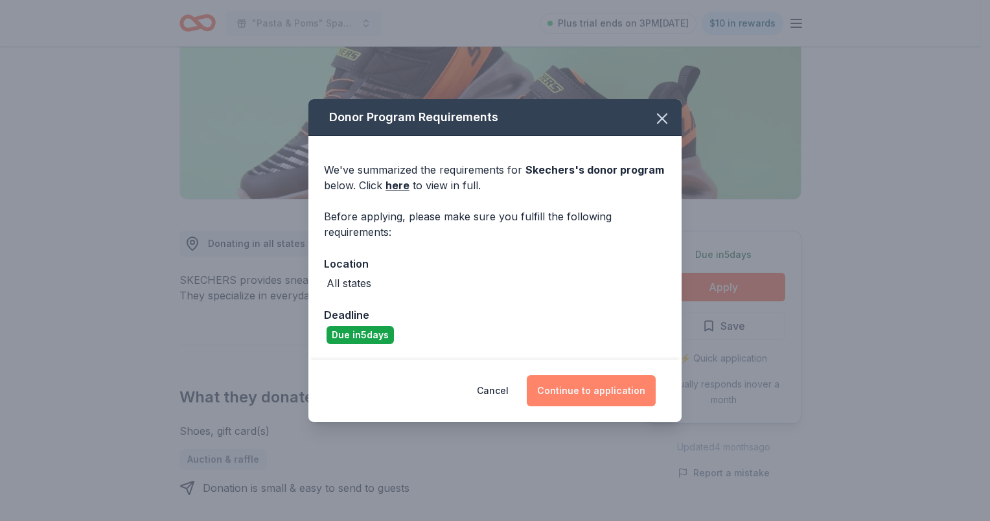
click at [621, 393] on button "Continue to application" at bounding box center [591, 390] width 129 height 31
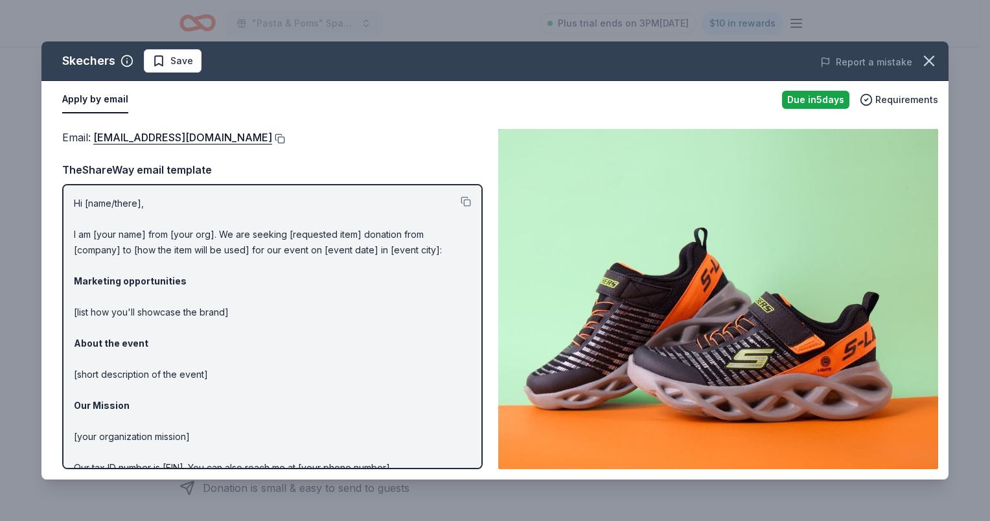
click at [272, 140] on button at bounding box center [278, 138] width 13 height 10
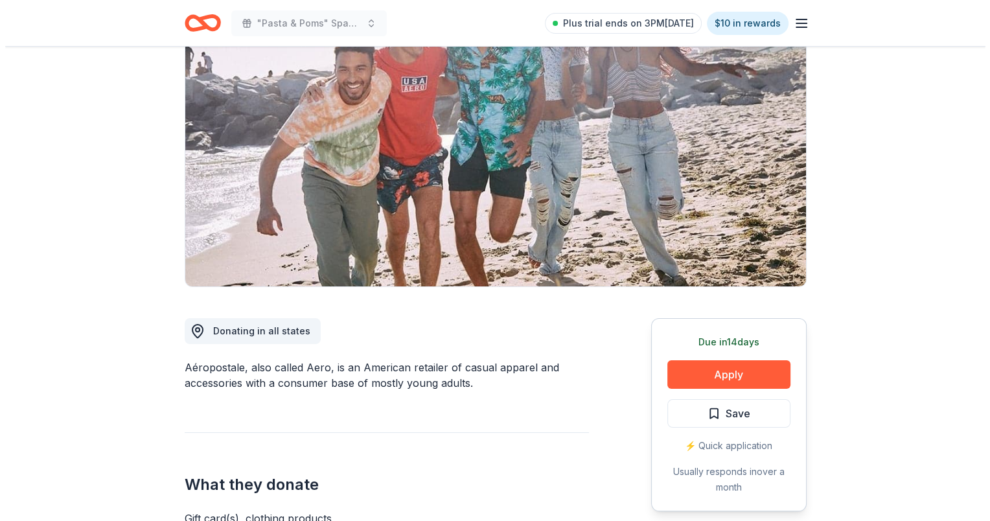
scroll to position [130, 0]
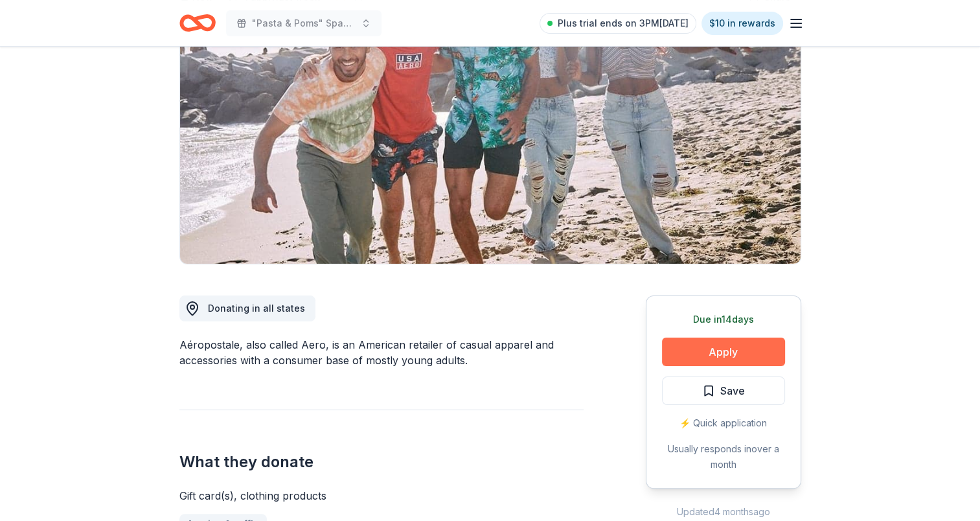
click at [736, 352] on button "Apply" at bounding box center [723, 352] width 123 height 29
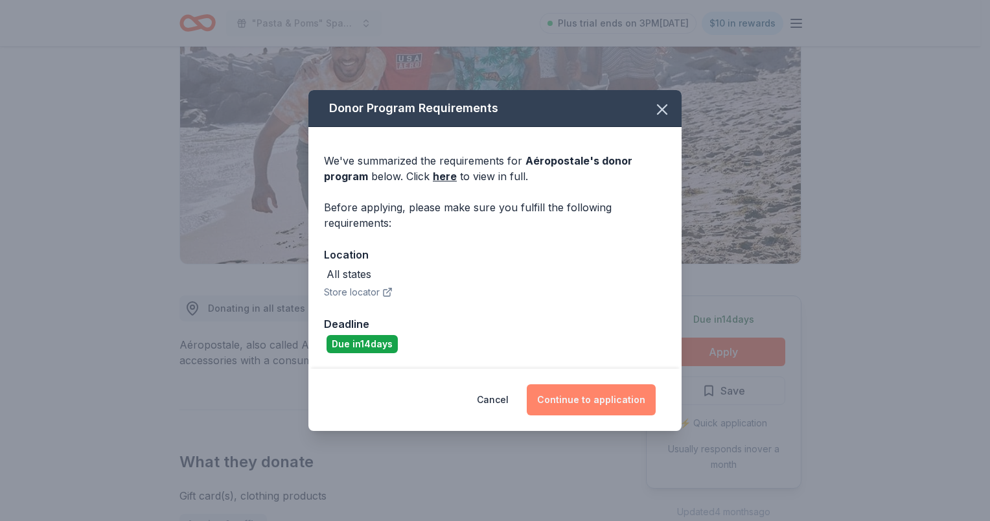
click at [572, 403] on button "Continue to application" at bounding box center [591, 399] width 129 height 31
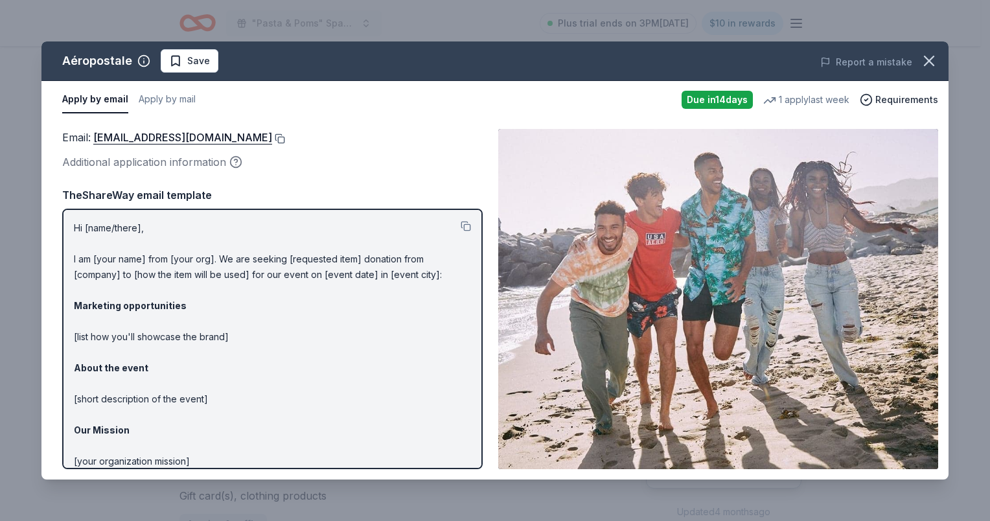
click at [285, 135] on button at bounding box center [278, 138] width 13 height 10
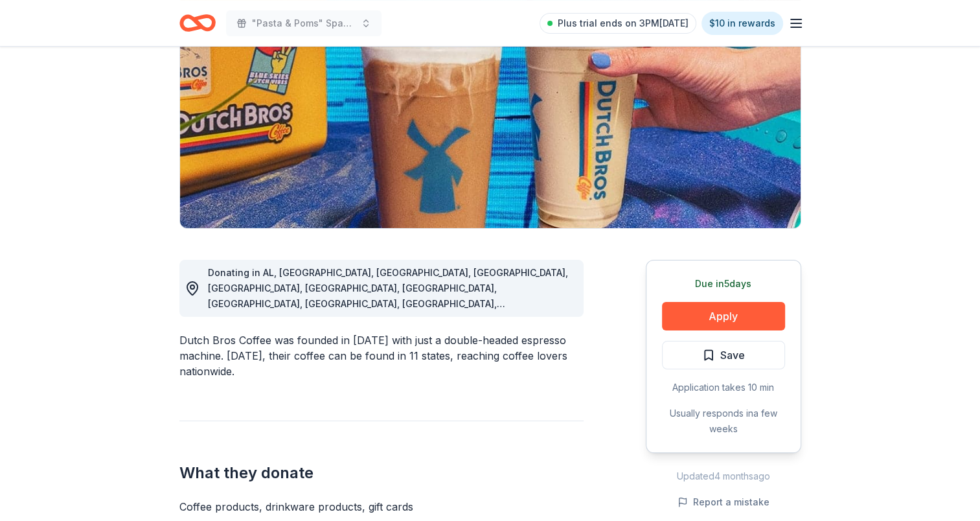
scroll to position [194, 0]
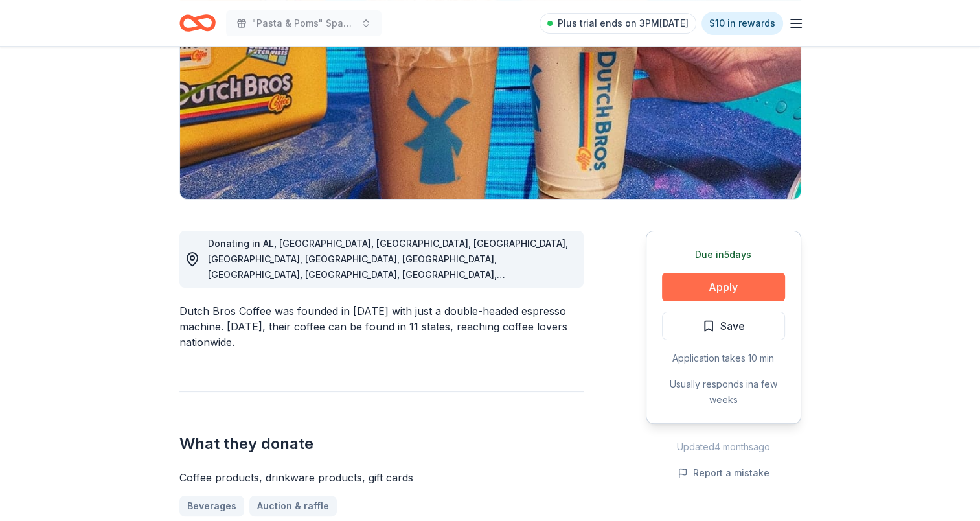
click at [735, 292] on button "Apply" at bounding box center [723, 287] width 123 height 29
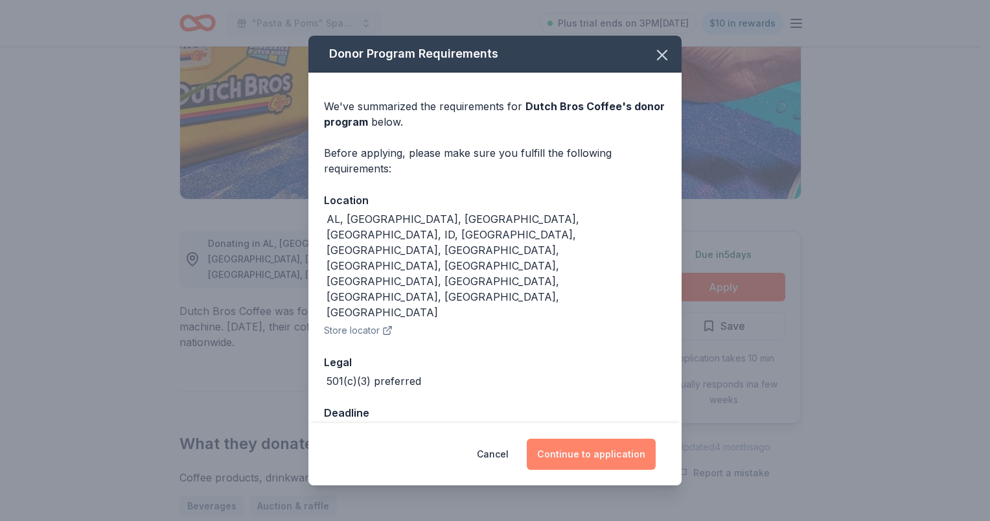
click at [591, 439] on button "Continue to application" at bounding box center [591, 454] width 129 height 31
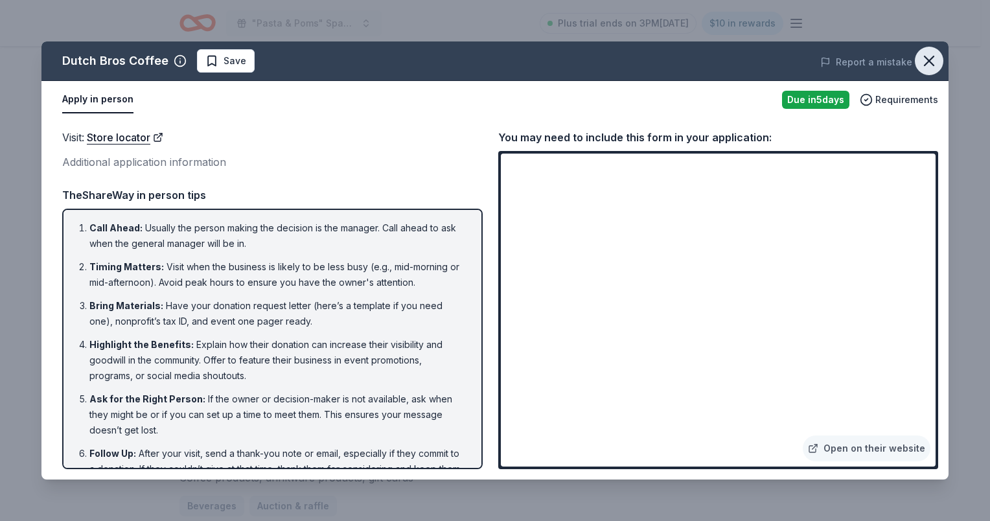
click at [928, 62] on icon "button" at bounding box center [929, 60] width 9 height 9
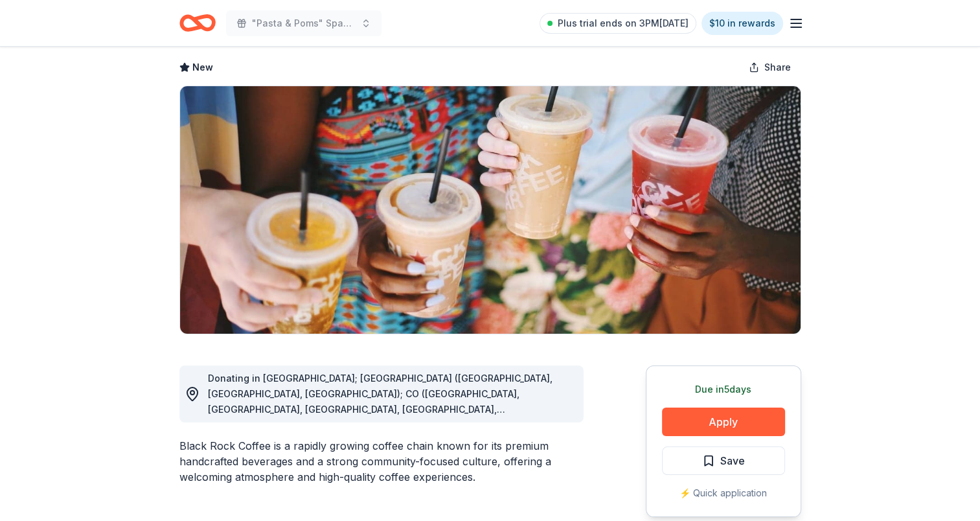
scroll to position [130, 0]
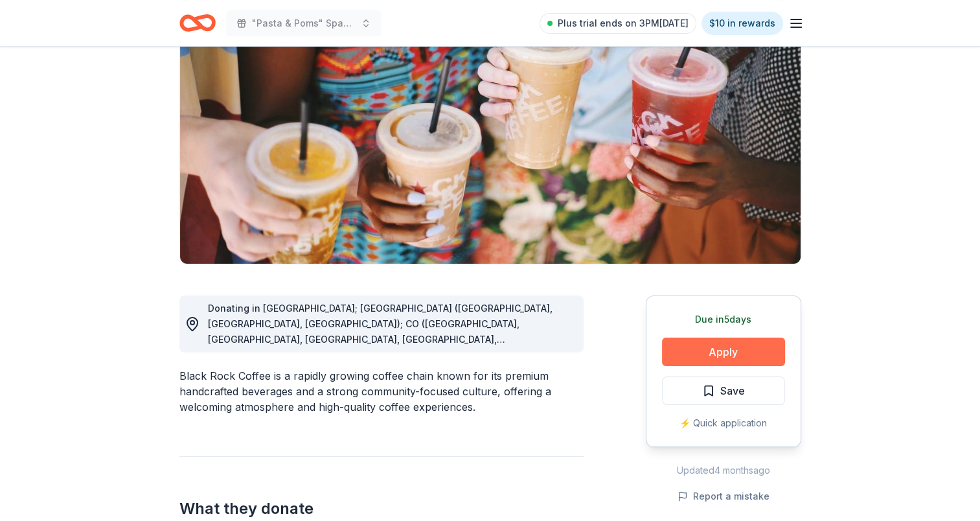
click at [761, 354] on button "Apply" at bounding box center [723, 352] width 123 height 29
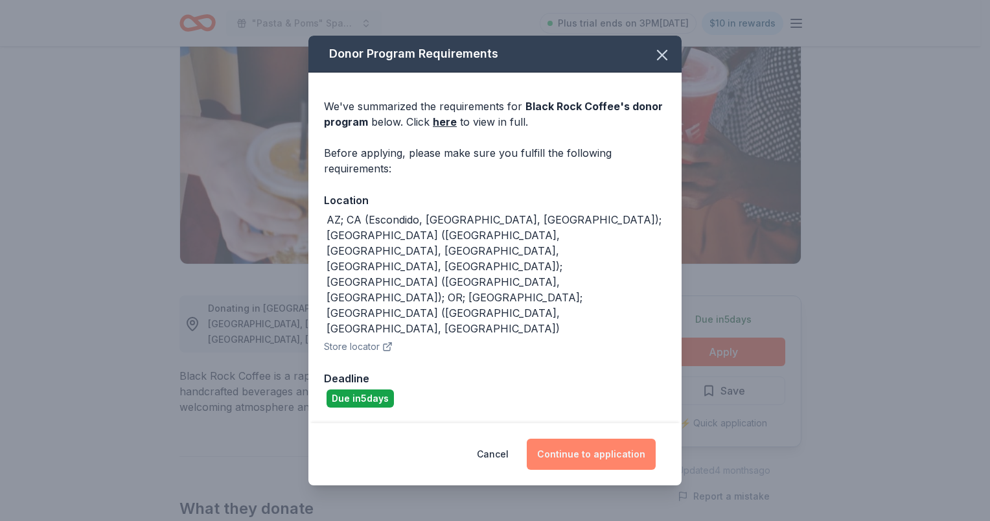
click at [571, 439] on button "Continue to application" at bounding box center [591, 454] width 129 height 31
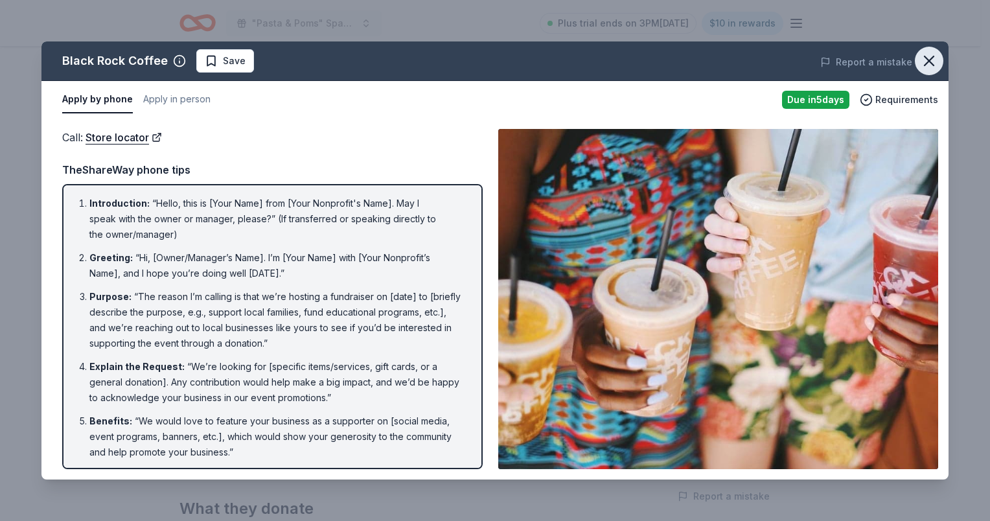
click at [927, 60] on icon "button" at bounding box center [929, 60] width 9 height 9
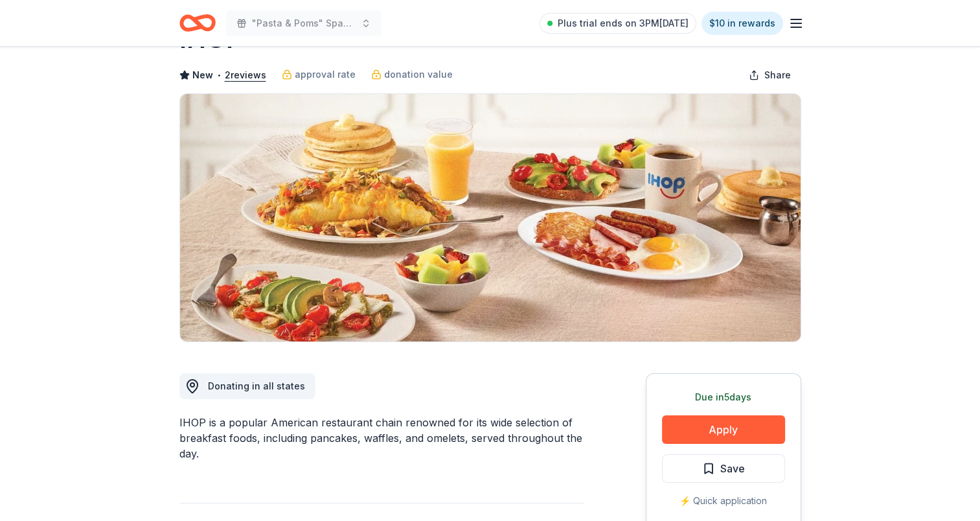
scroll to position [130, 0]
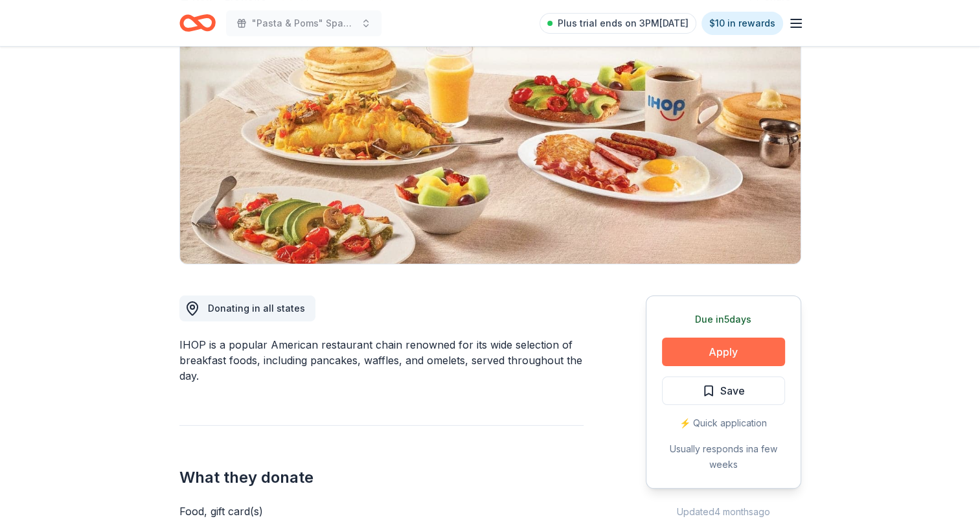
click at [729, 349] on button "Apply" at bounding box center [723, 352] width 123 height 29
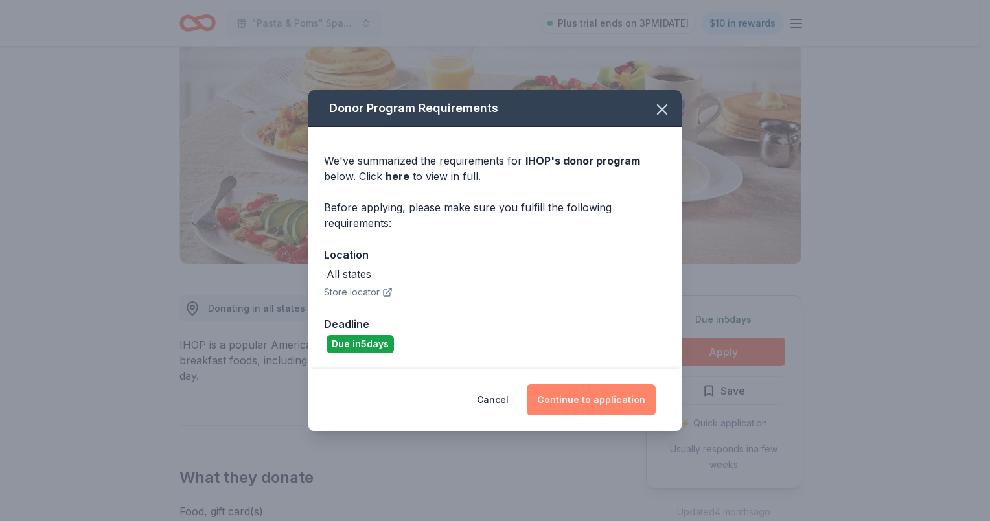
click at [605, 397] on button "Continue to application" at bounding box center [591, 399] width 129 height 31
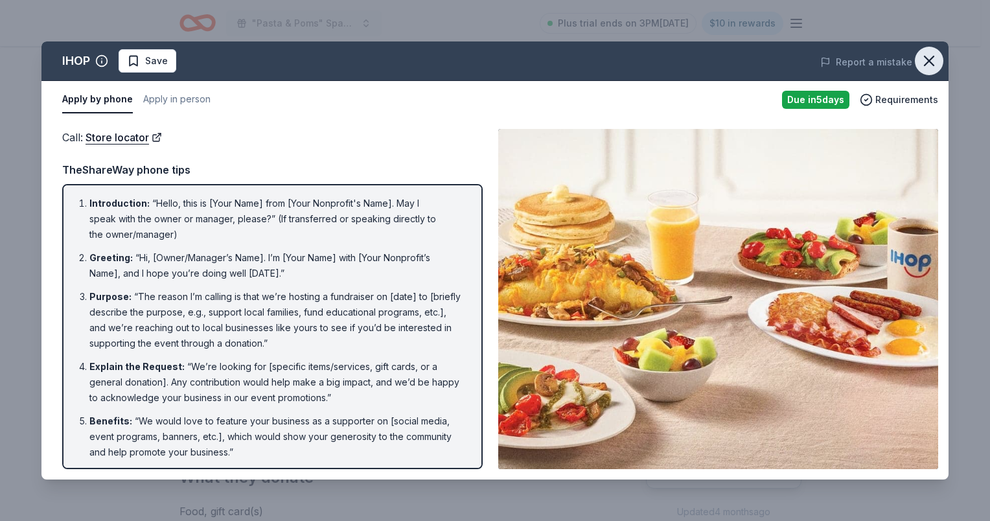
click at [924, 62] on icon "button" at bounding box center [929, 61] width 18 height 18
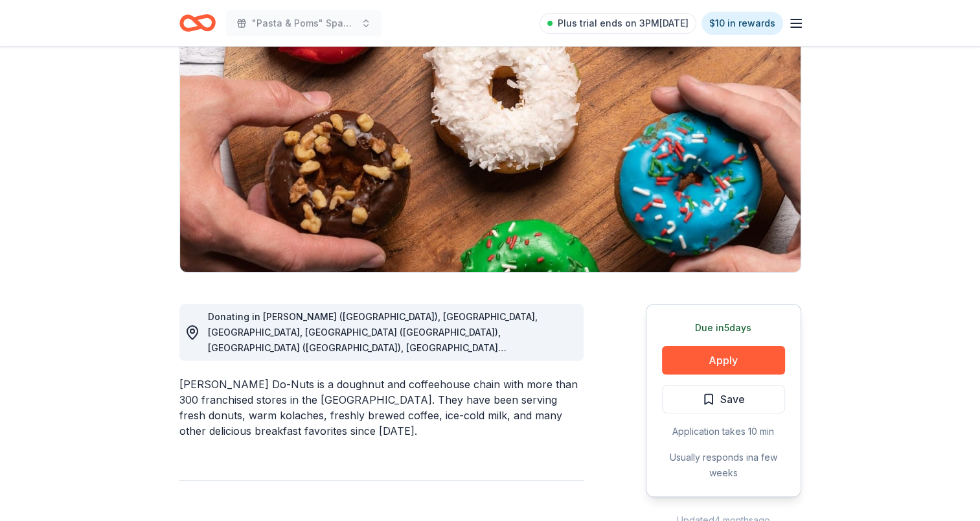
scroll to position [130, 0]
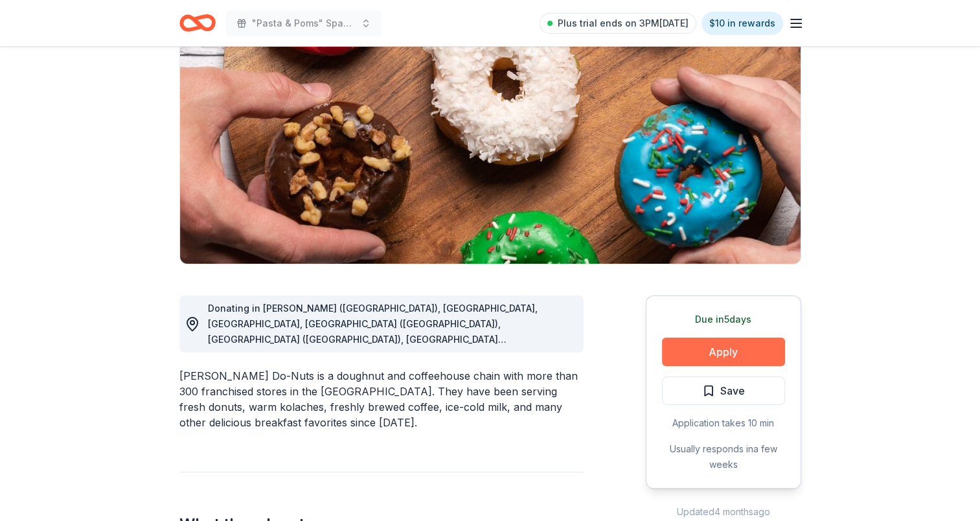
click at [713, 355] on button "Apply" at bounding box center [723, 352] width 123 height 29
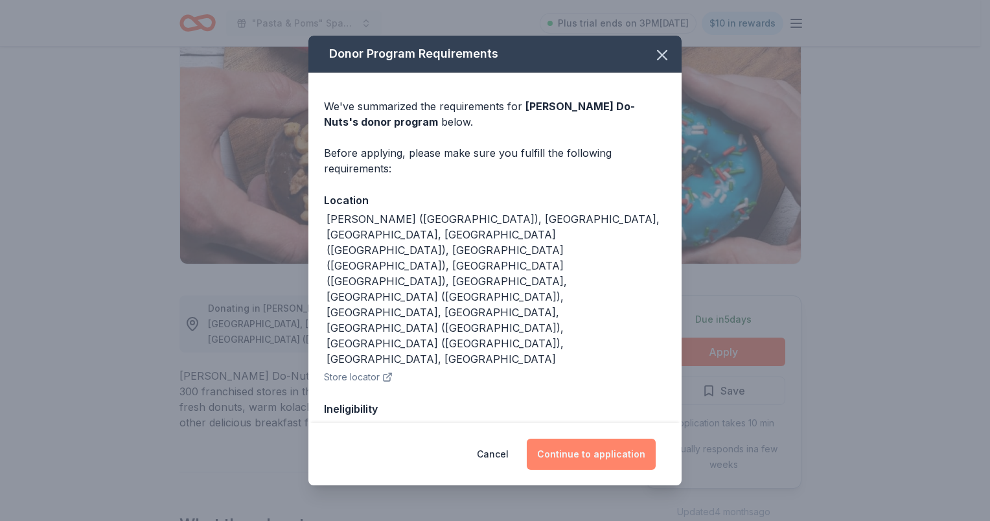
click at [635, 446] on button "Continue to application" at bounding box center [591, 454] width 129 height 31
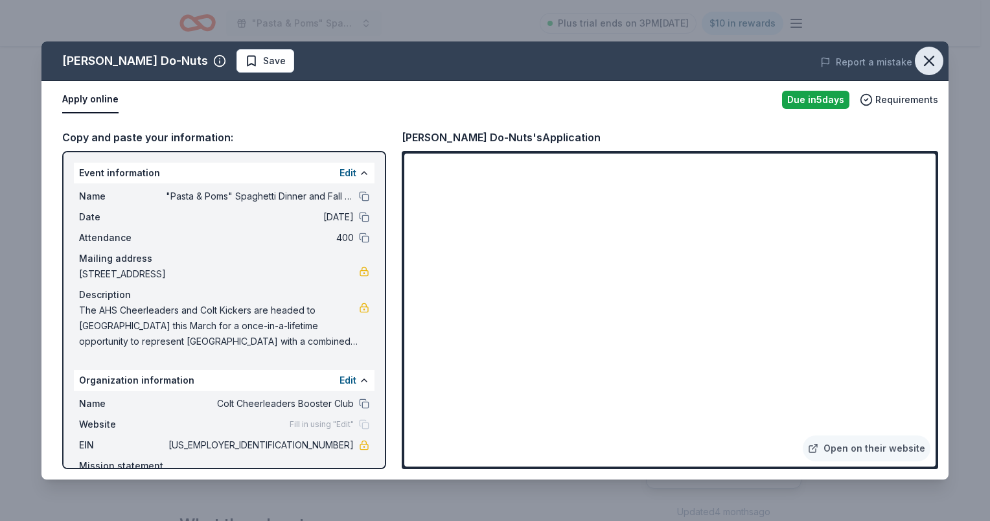
click at [923, 60] on icon "button" at bounding box center [929, 61] width 18 height 18
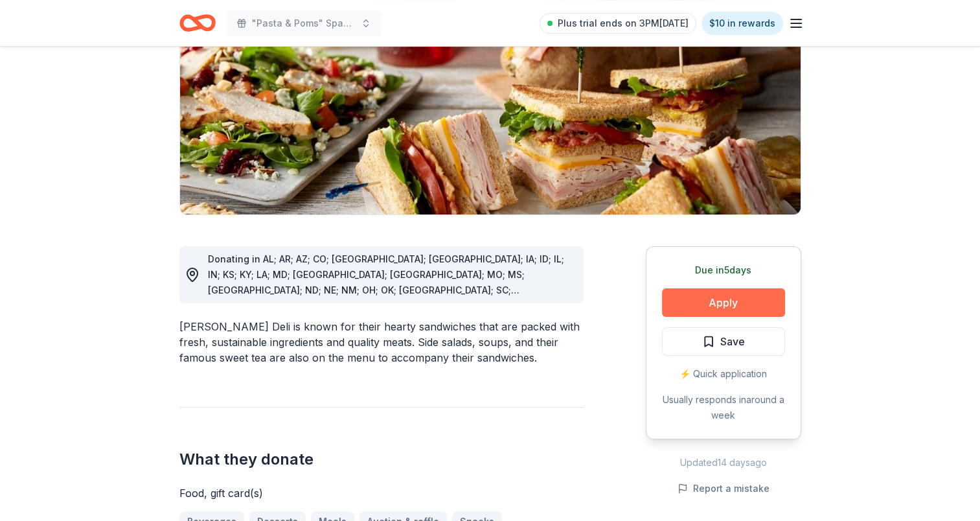
scroll to position [194, 0]
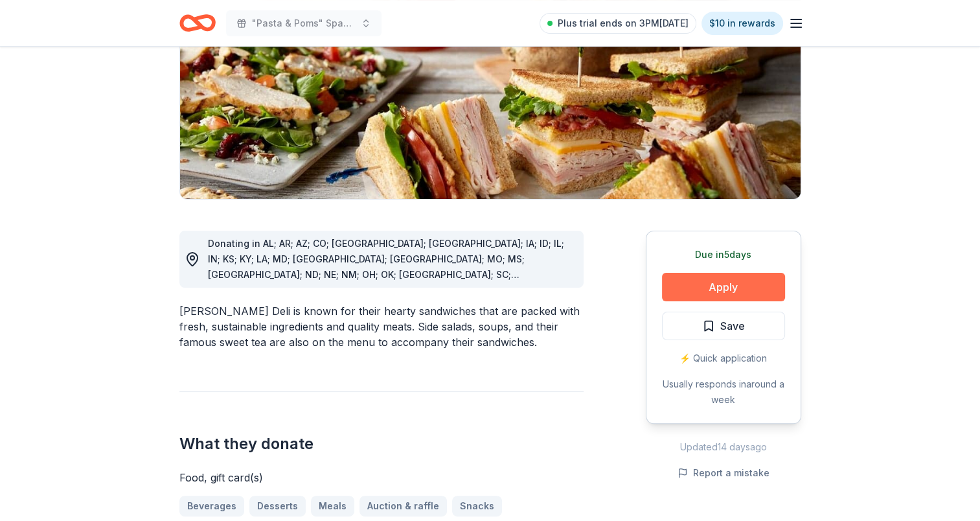
click at [736, 284] on button "Apply" at bounding box center [723, 287] width 123 height 29
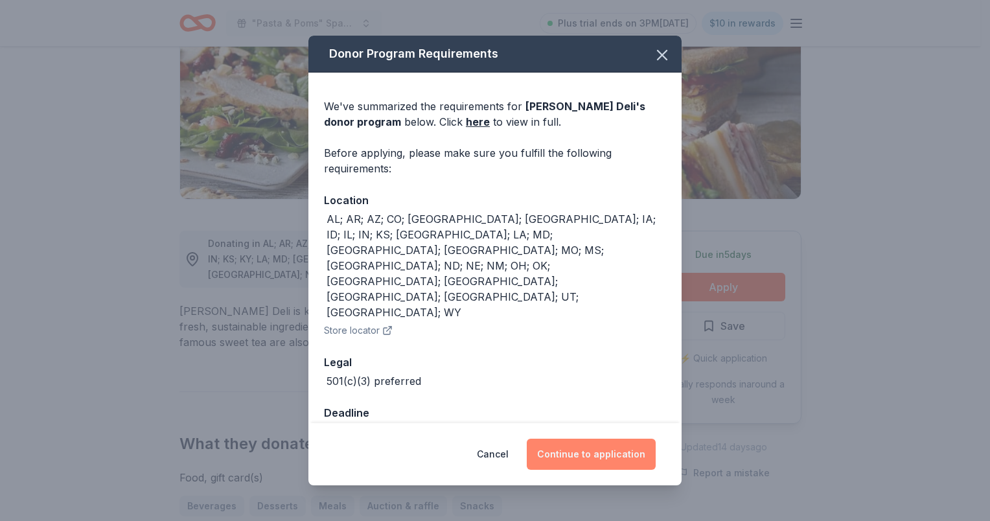
click at [636, 439] on button "Continue to application" at bounding box center [591, 454] width 129 height 31
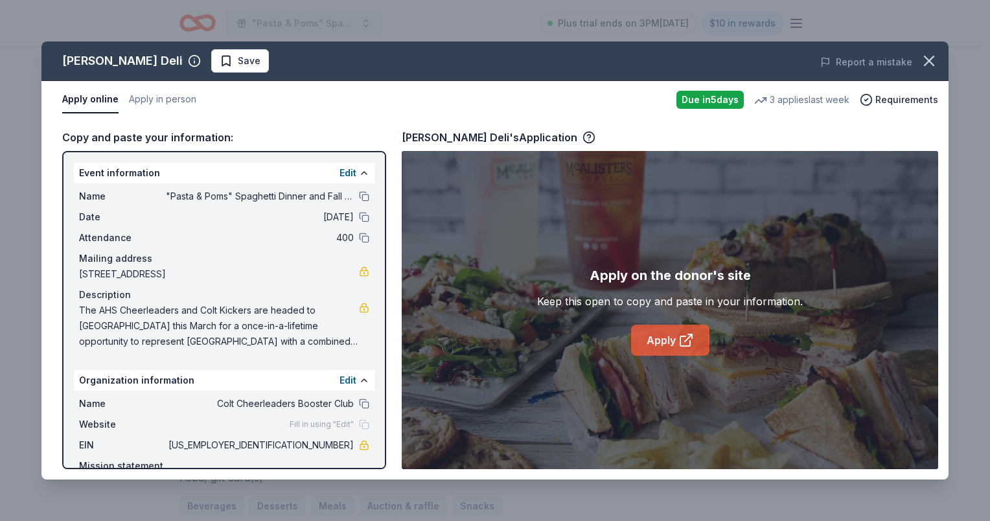
click at [667, 342] on link "Apply" at bounding box center [670, 340] width 78 height 31
drag, startPoint x: 923, startPoint y: 60, endPoint x: 917, endPoint y: 51, distance: 11.1
click at [923, 60] on icon "button" at bounding box center [929, 61] width 18 height 18
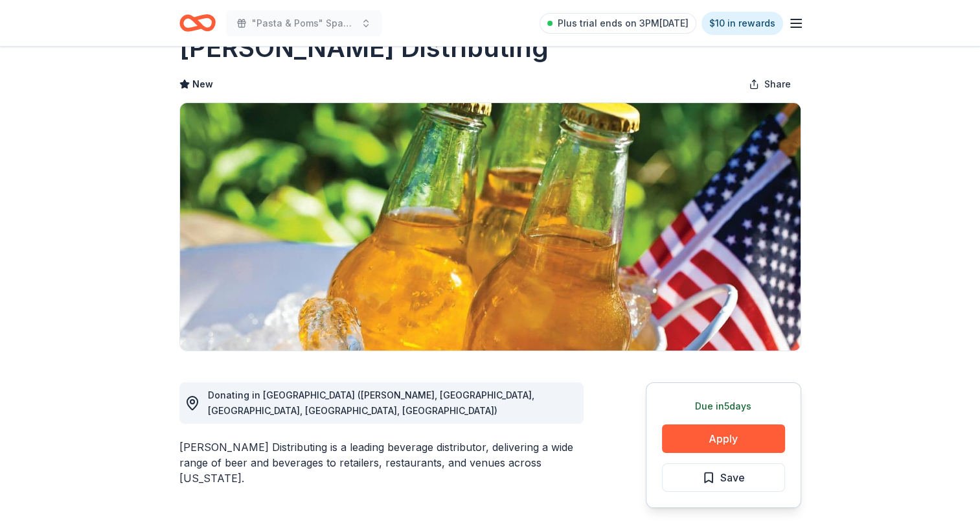
scroll to position [130, 0]
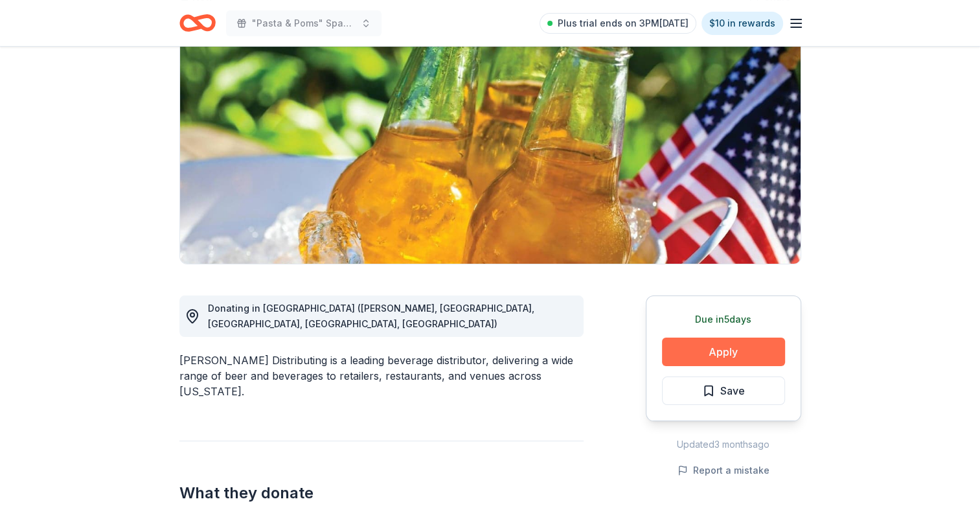
click at [713, 350] on button "Apply" at bounding box center [723, 352] width 123 height 29
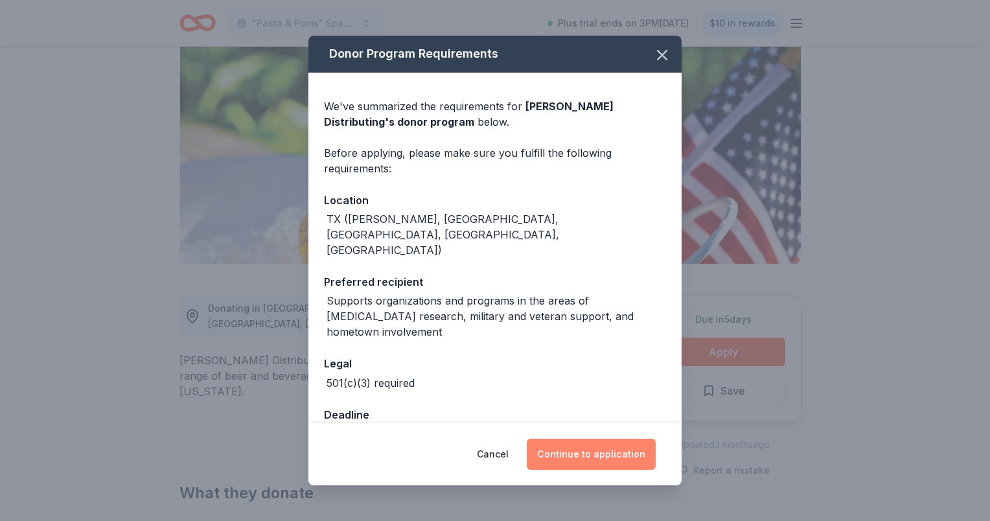
click at [594, 451] on button "Continue to application" at bounding box center [591, 454] width 129 height 31
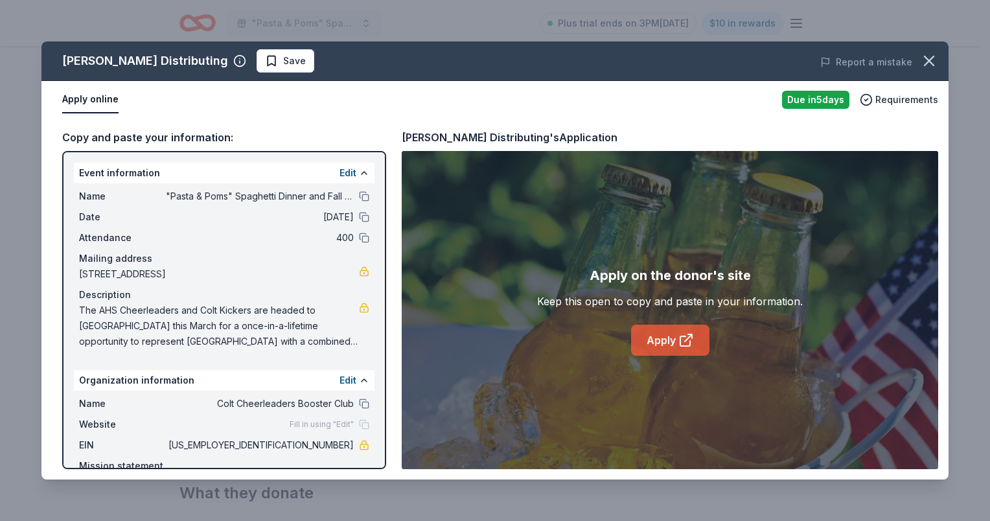
click at [672, 339] on link "Apply" at bounding box center [670, 340] width 78 height 31
click at [923, 62] on icon "button" at bounding box center [929, 61] width 18 height 18
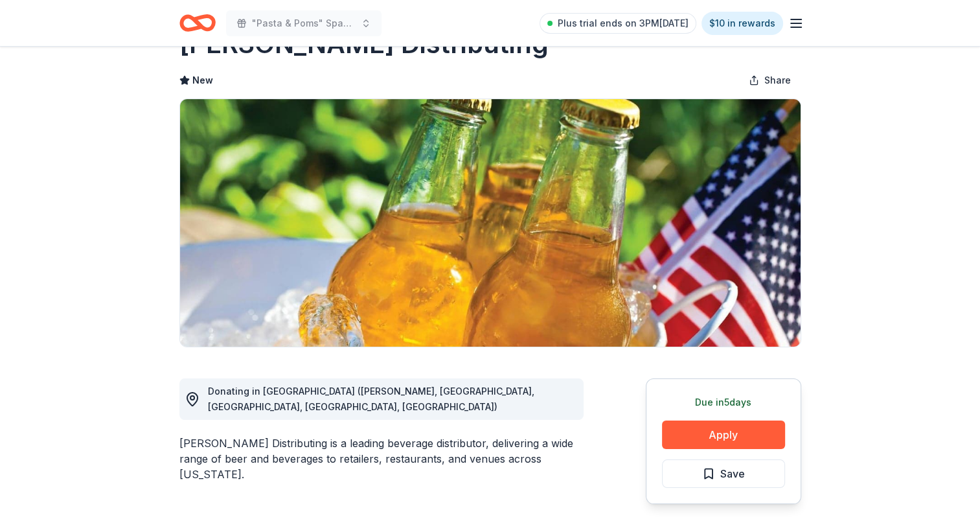
scroll to position [0, 0]
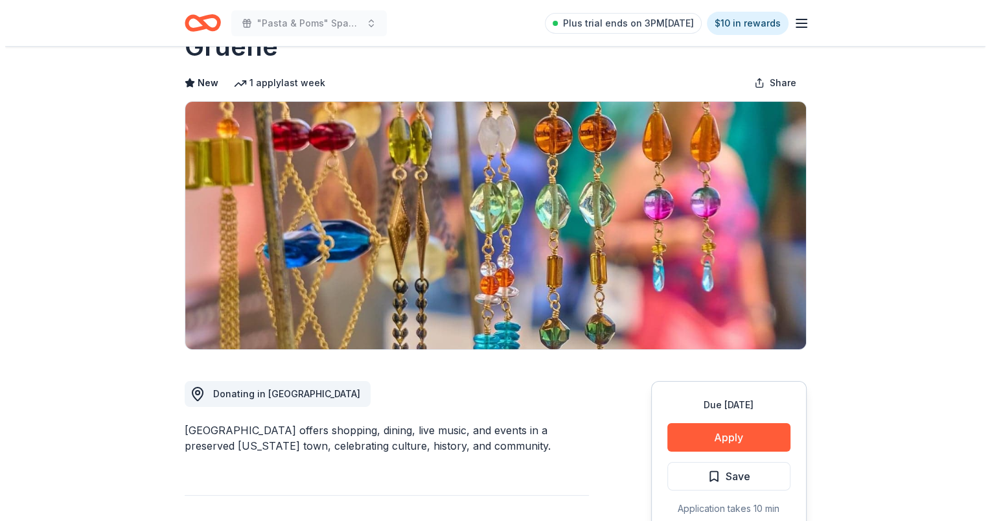
scroll to position [130, 0]
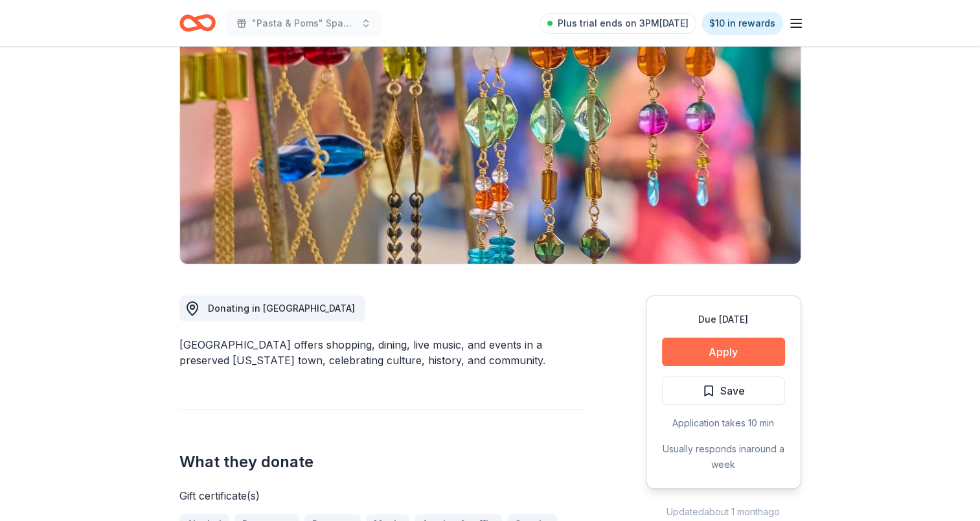
click at [711, 354] on button "Apply" at bounding box center [723, 352] width 123 height 29
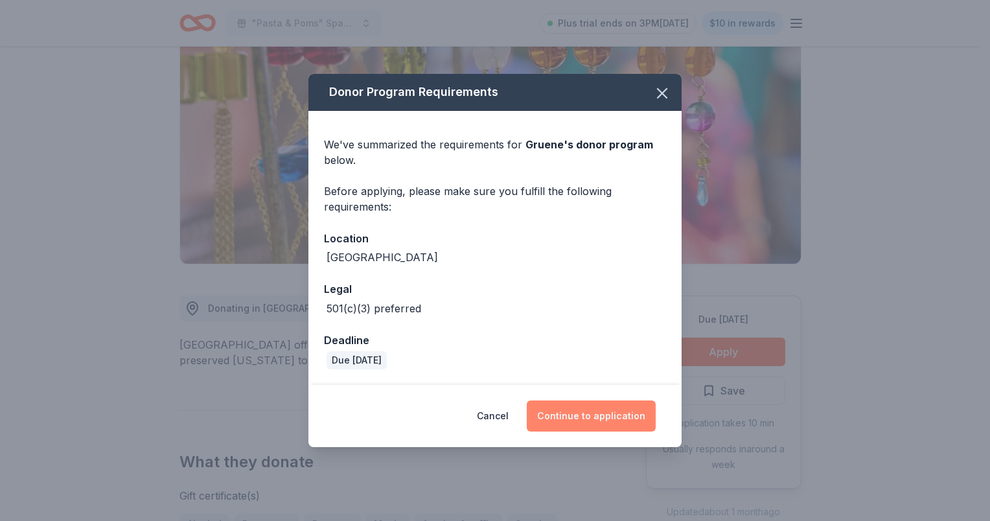
click at [614, 417] on button "Continue to application" at bounding box center [591, 415] width 129 height 31
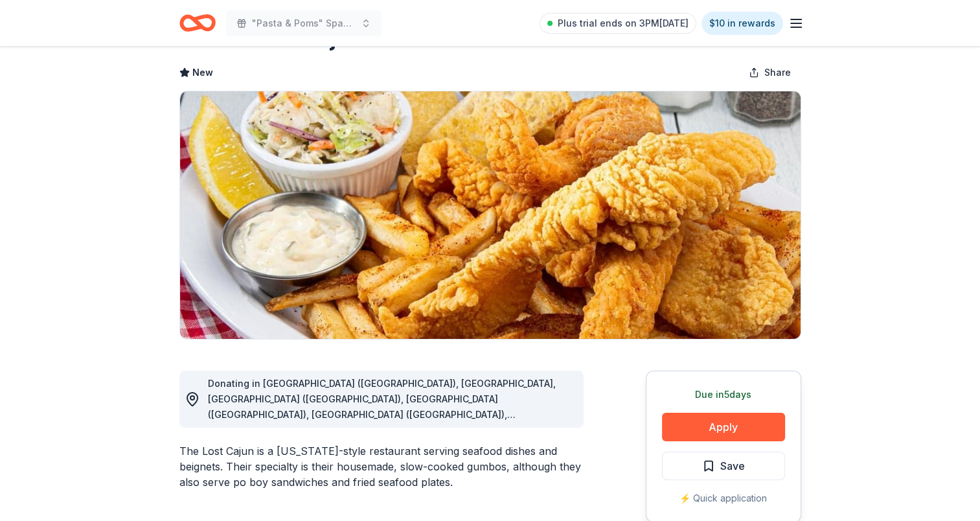
scroll to position [130, 0]
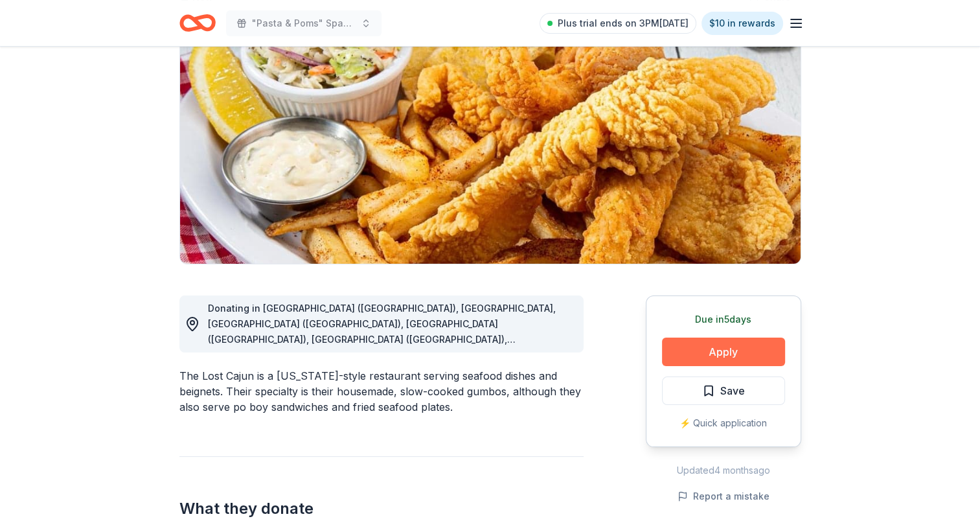
click at [727, 348] on button "Apply" at bounding box center [723, 352] width 123 height 29
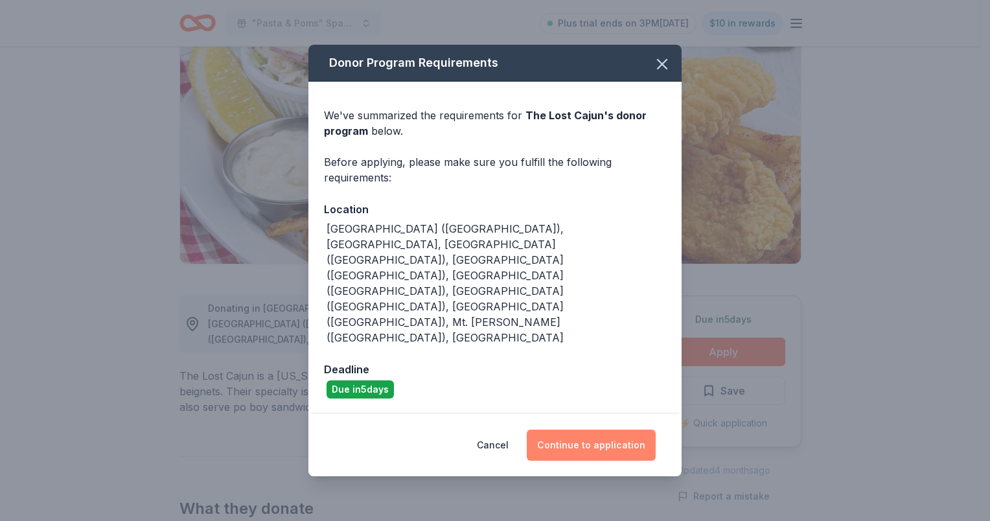
click at [583, 430] on button "Continue to application" at bounding box center [591, 445] width 129 height 31
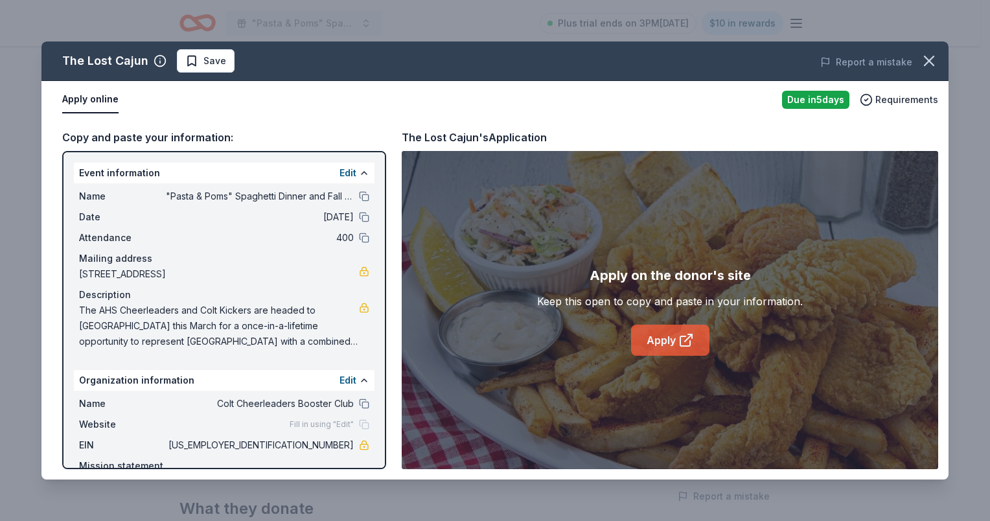
click at [665, 337] on link "Apply" at bounding box center [670, 340] width 78 height 31
click at [926, 59] on icon "button" at bounding box center [929, 61] width 18 height 18
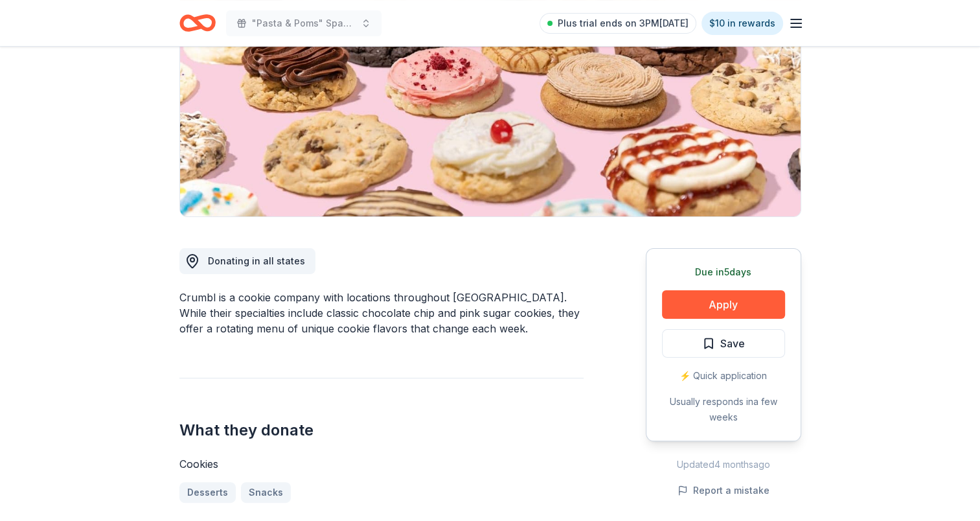
scroll to position [194, 0]
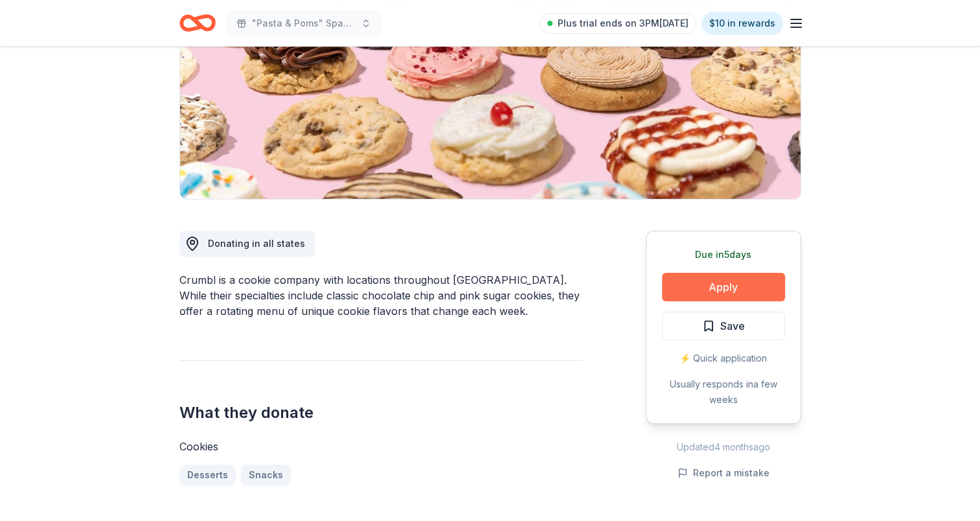
click at [715, 281] on button "Apply" at bounding box center [723, 287] width 123 height 29
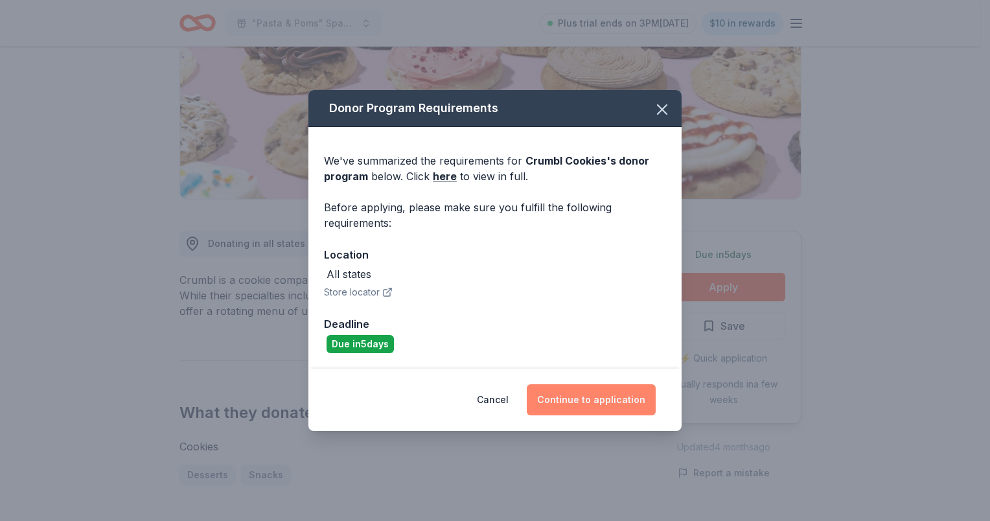
click at [608, 402] on button "Continue to application" at bounding box center [591, 399] width 129 height 31
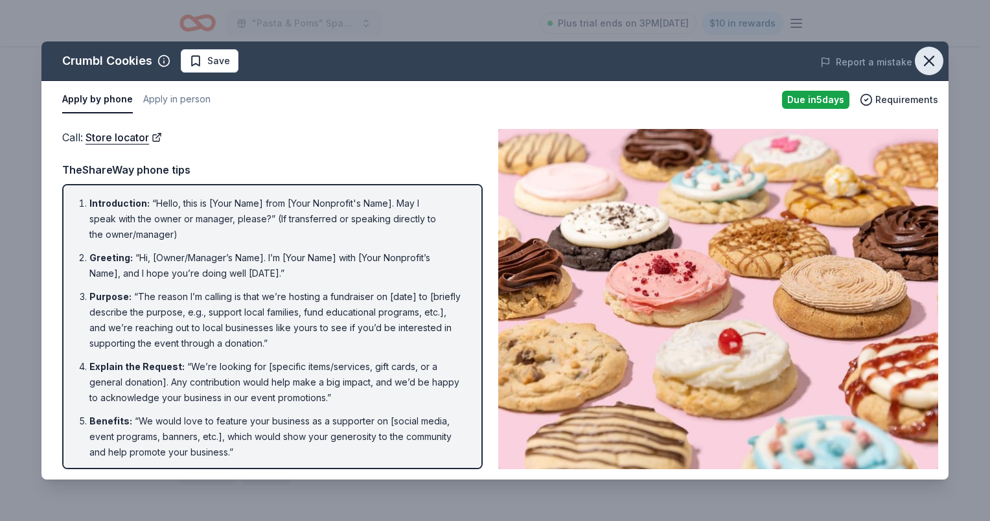
click at [928, 61] on icon "button" at bounding box center [929, 60] width 9 height 9
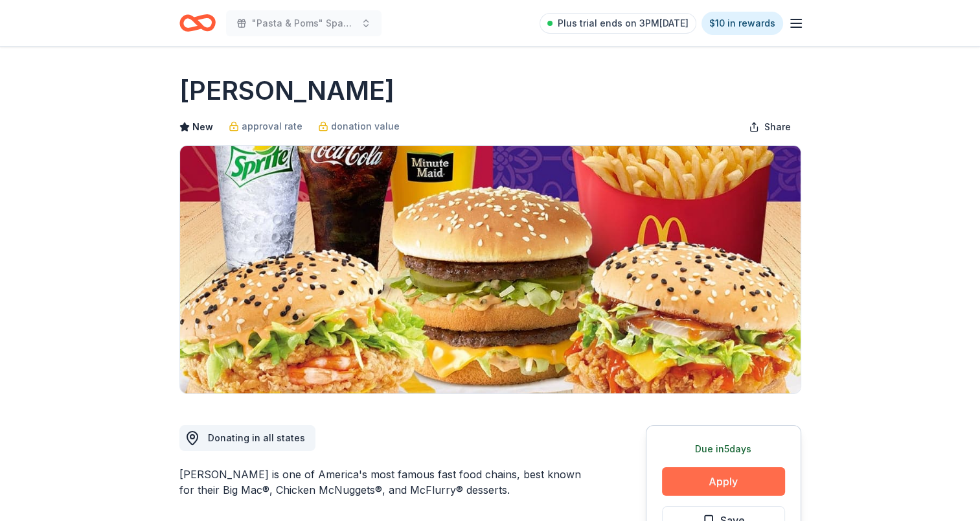
click at [705, 485] on button "Apply" at bounding box center [723, 481] width 123 height 29
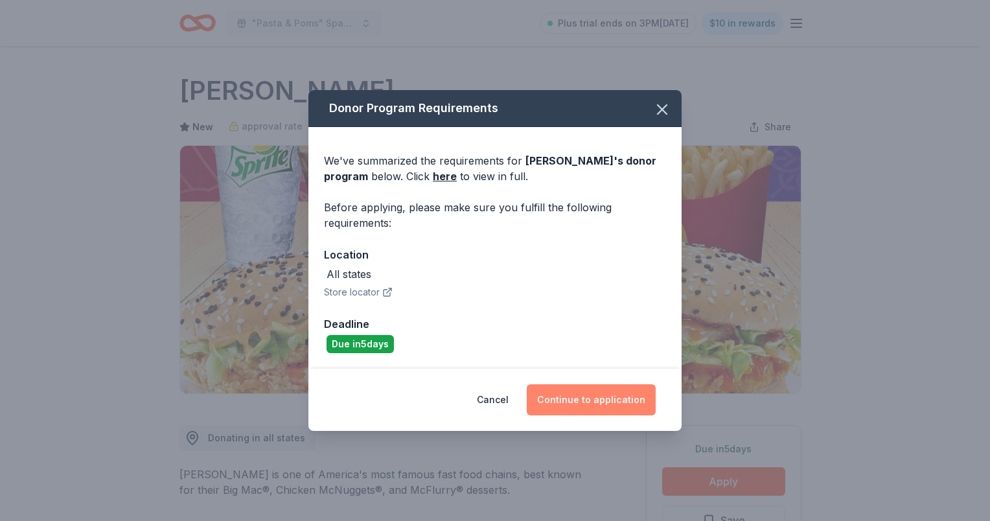
click at [625, 405] on button "Continue to application" at bounding box center [591, 399] width 129 height 31
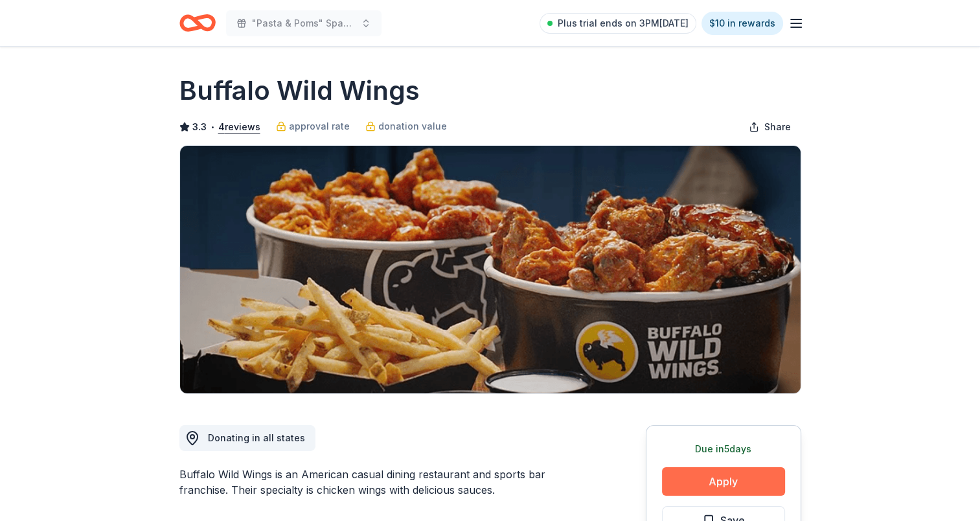
click at [733, 479] on button "Apply" at bounding box center [723, 481] width 123 height 29
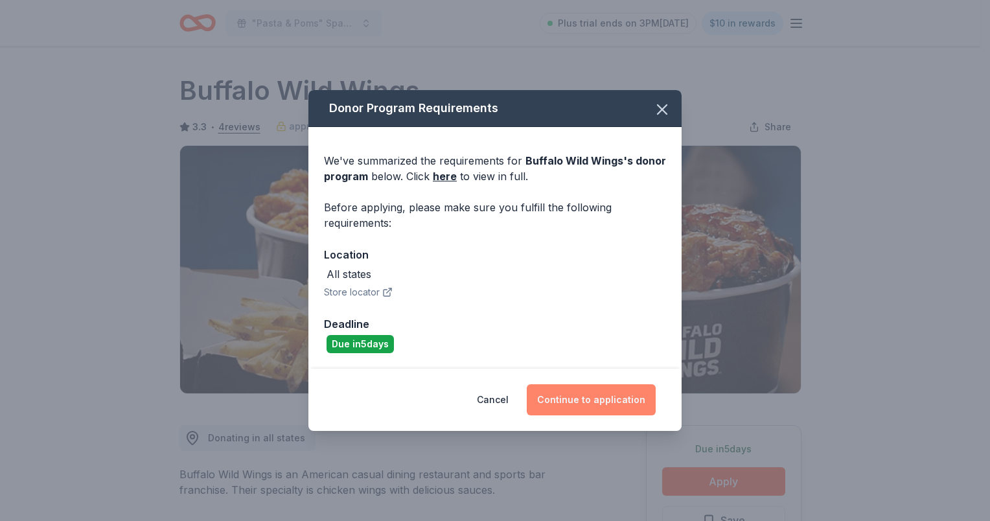
click at [613, 395] on button "Continue to application" at bounding box center [591, 399] width 129 height 31
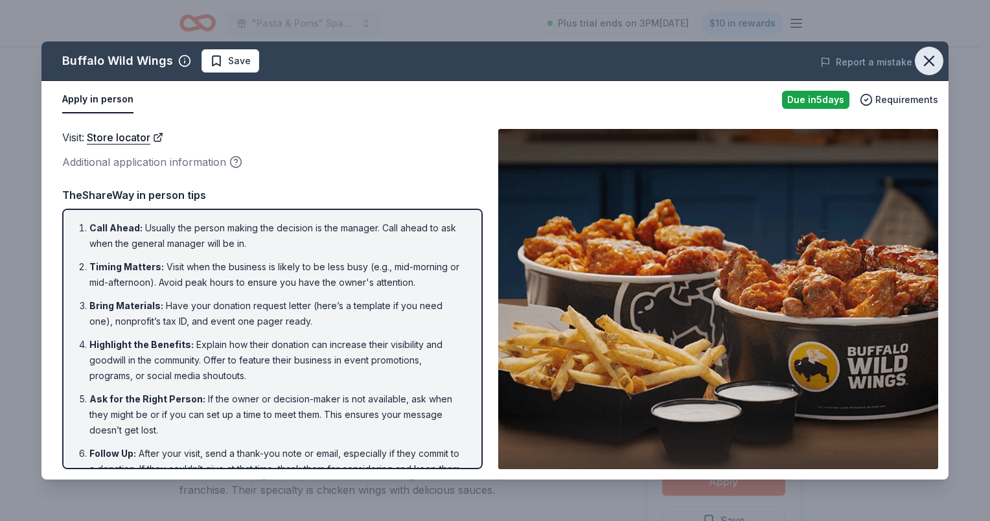
click at [933, 66] on icon "button" at bounding box center [929, 61] width 18 height 18
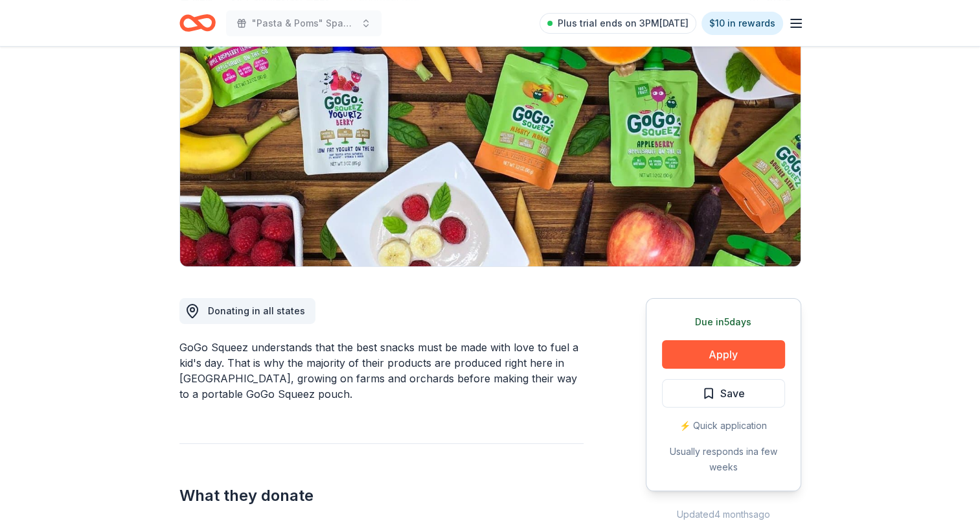
scroll to position [130, 0]
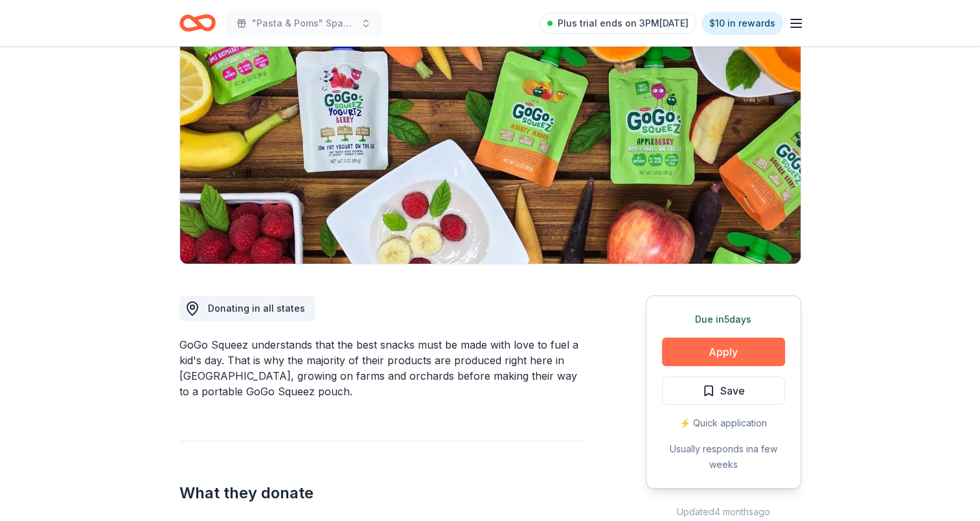
click at [732, 354] on button "Apply" at bounding box center [723, 352] width 123 height 29
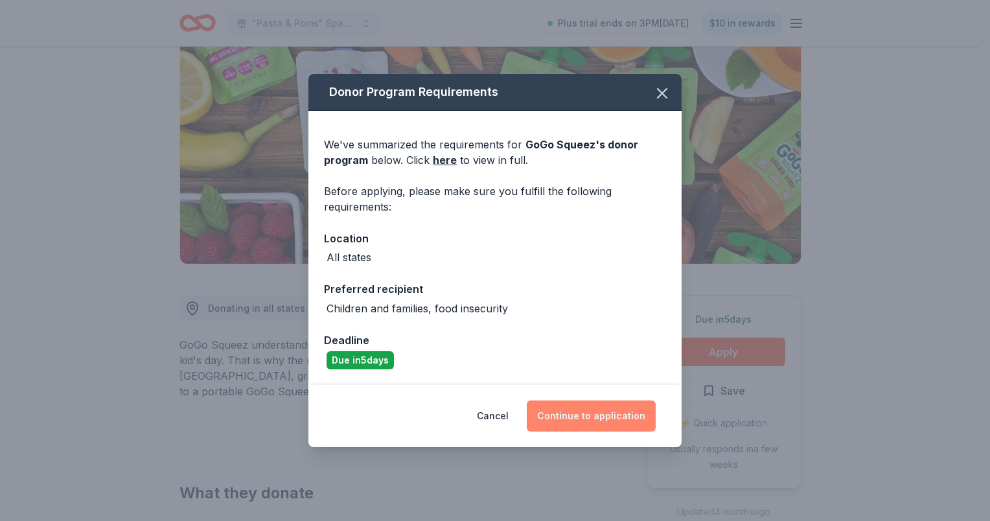
click at [622, 411] on button "Continue to application" at bounding box center [591, 415] width 129 height 31
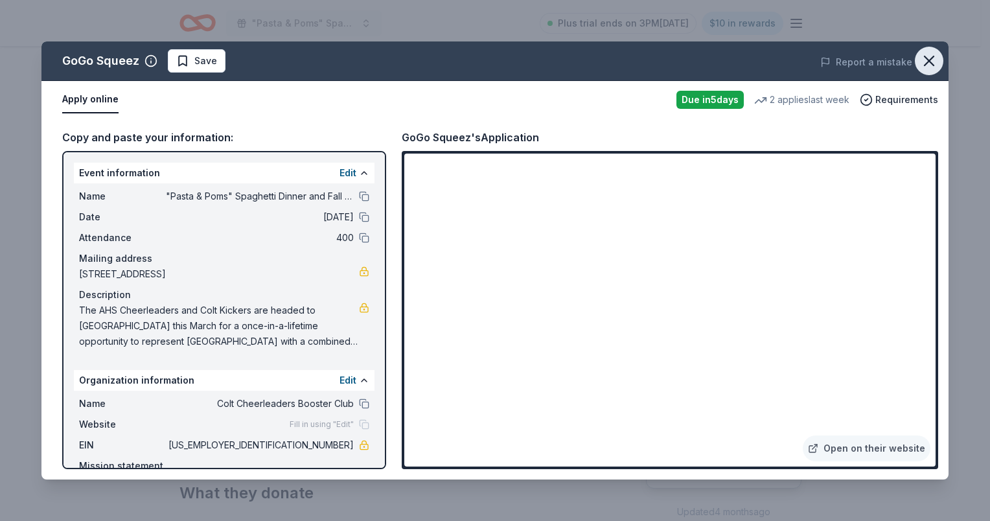
click at [925, 58] on icon "button" at bounding box center [929, 61] width 18 height 18
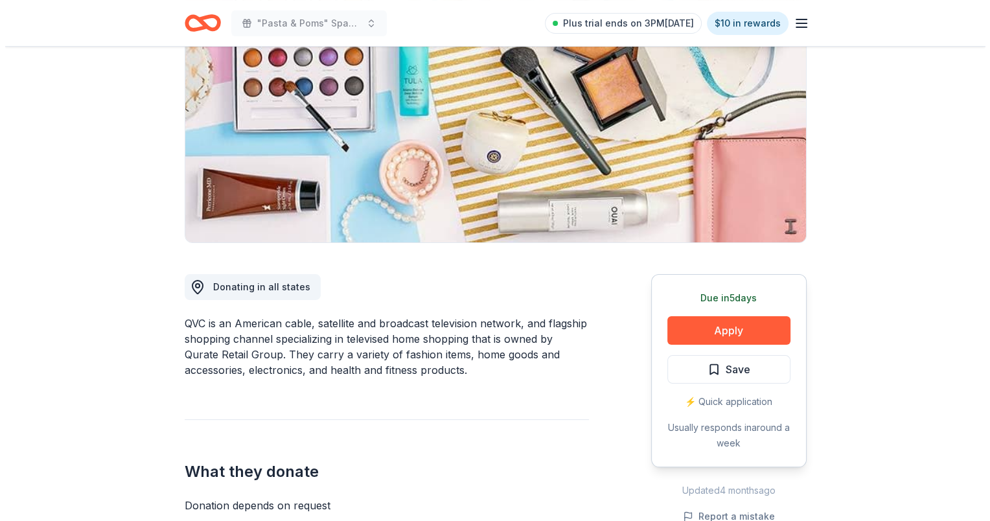
scroll to position [194, 0]
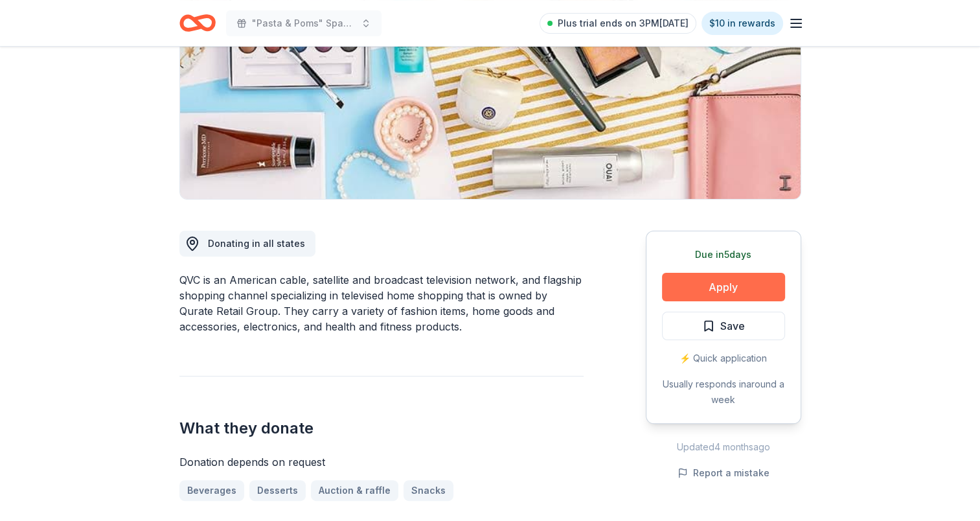
click at [723, 282] on button "Apply" at bounding box center [723, 287] width 123 height 29
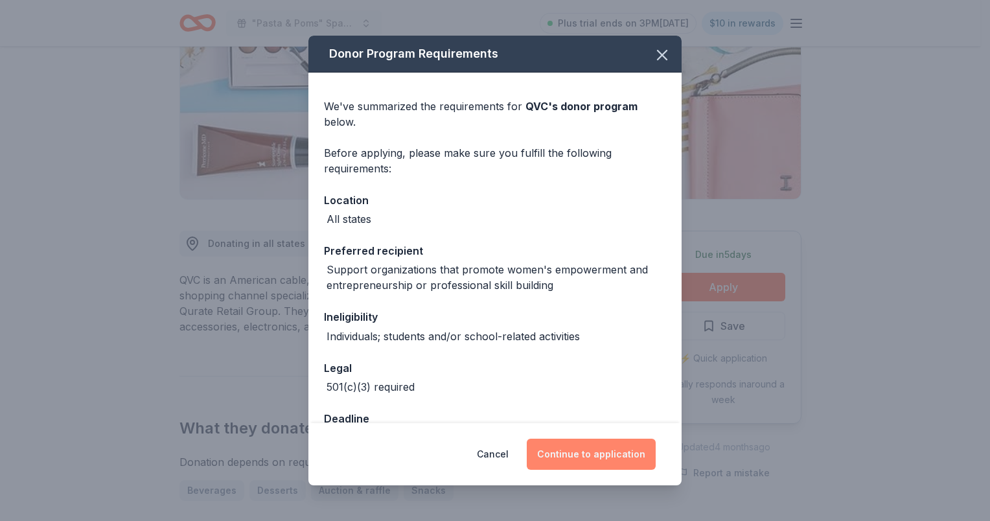
click at [597, 451] on button "Continue to application" at bounding box center [591, 454] width 129 height 31
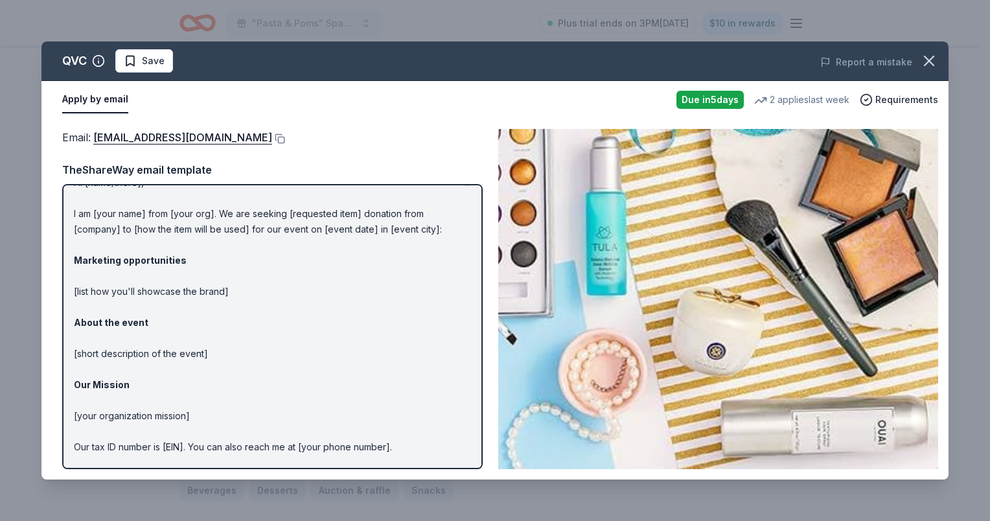
scroll to position [0, 0]
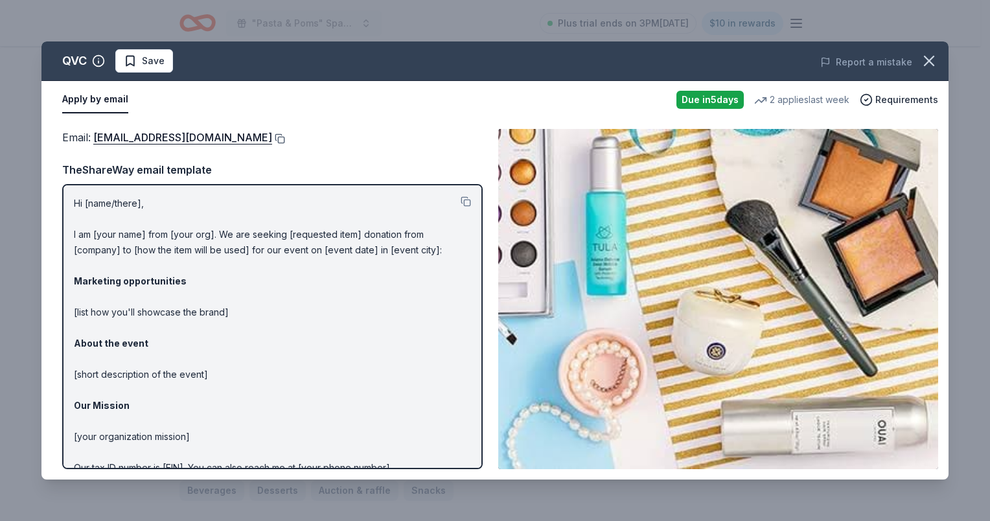
click at [272, 137] on button at bounding box center [278, 138] width 13 height 10
click at [272, 135] on button at bounding box center [278, 138] width 13 height 10
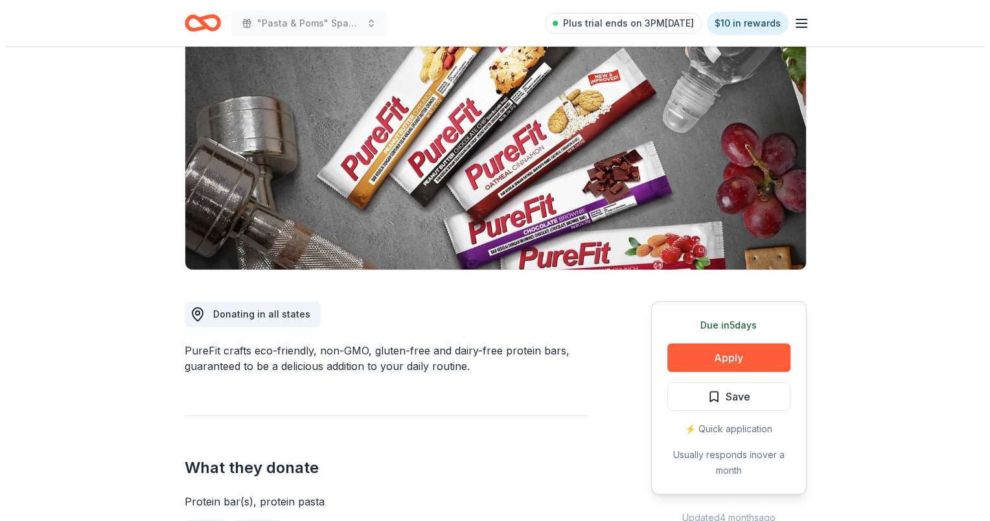
scroll to position [130, 0]
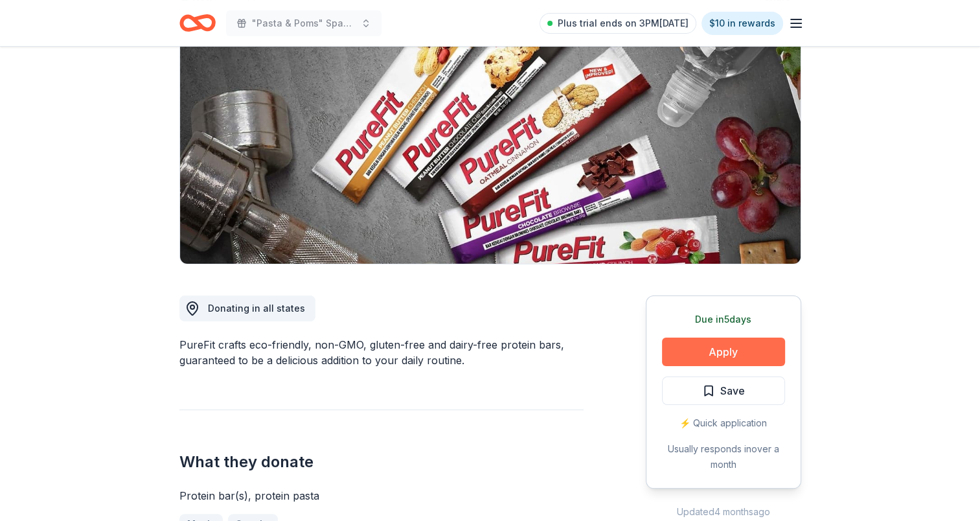
click at [741, 354] on button "Apply" at bounding box center [723, 352] width 123 height 29
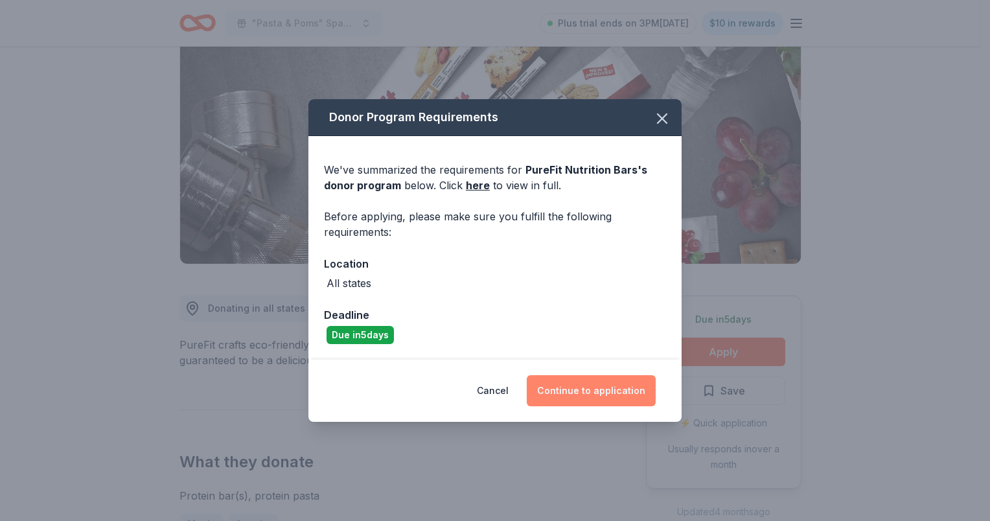
click at [601, 388] on button "Continue to application" at bounding box center [591, 390] width 129 height 31
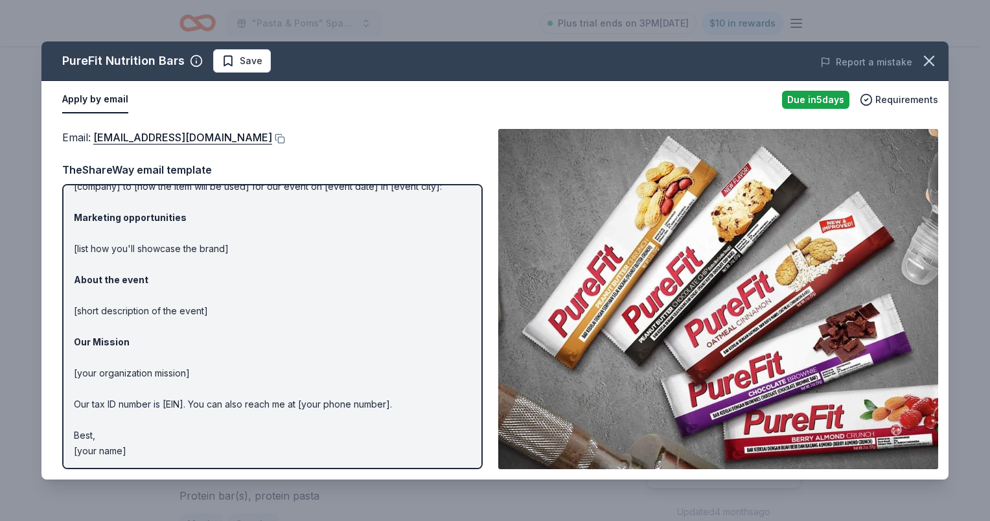
scroll to position [0, 0]
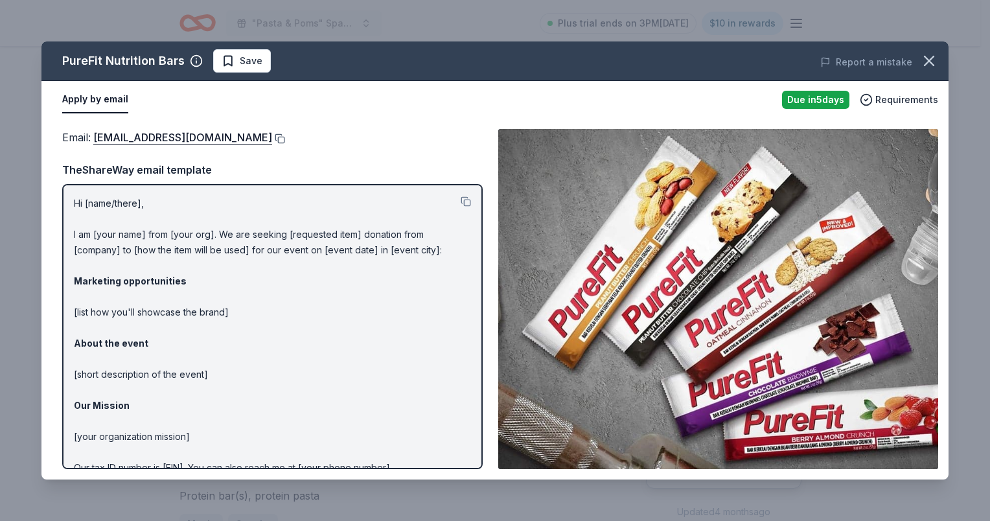
click at [272, 135] on button at bounding box center [278, 138] width 13 height 10
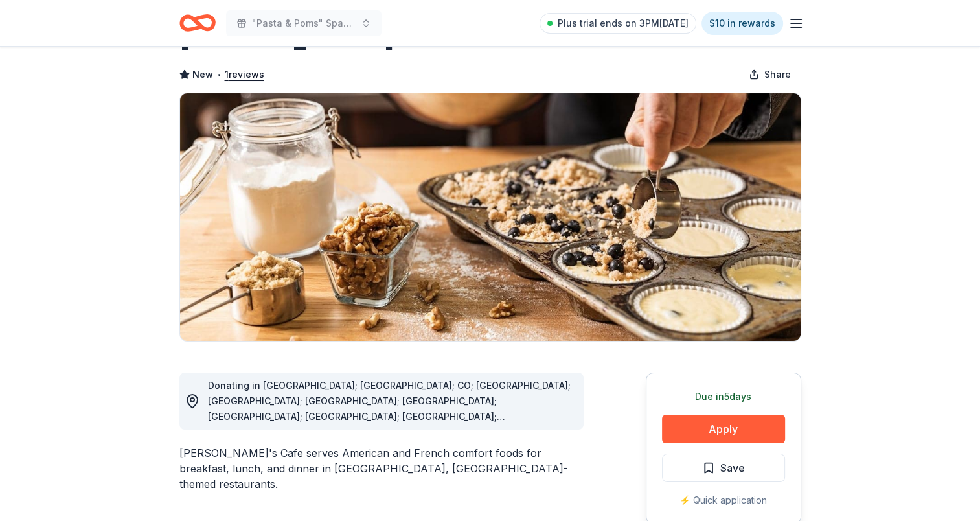
scroll to position [130, 0]
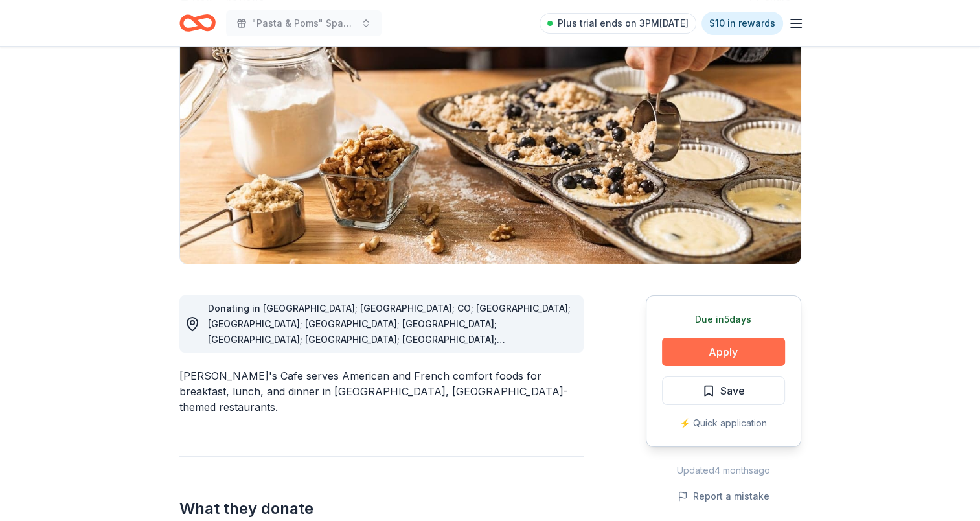
click at [711, 351] on button "Apply" at bounding box center [723, 352] width 123 height 29
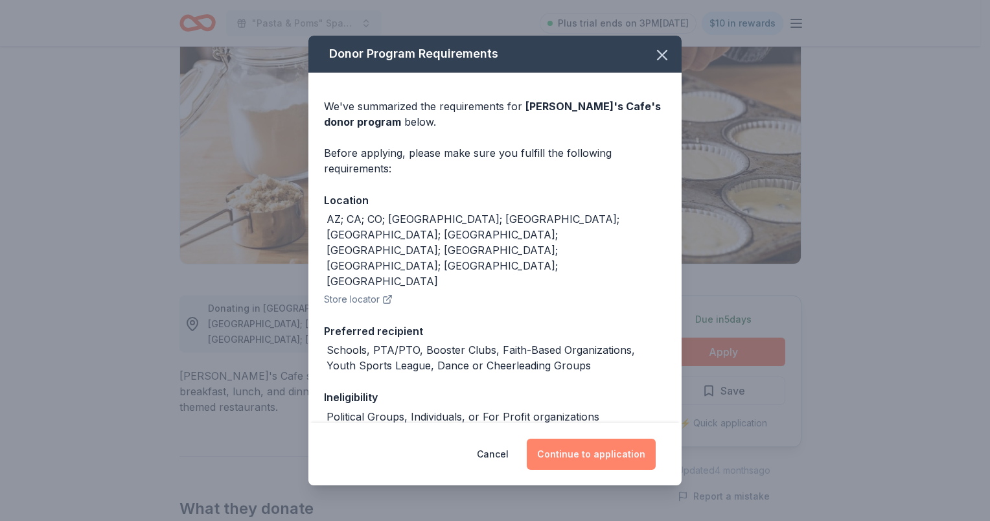
click at [585, 454] on button "Continue to application" at bounding box center [591, 454] width 129 height 31
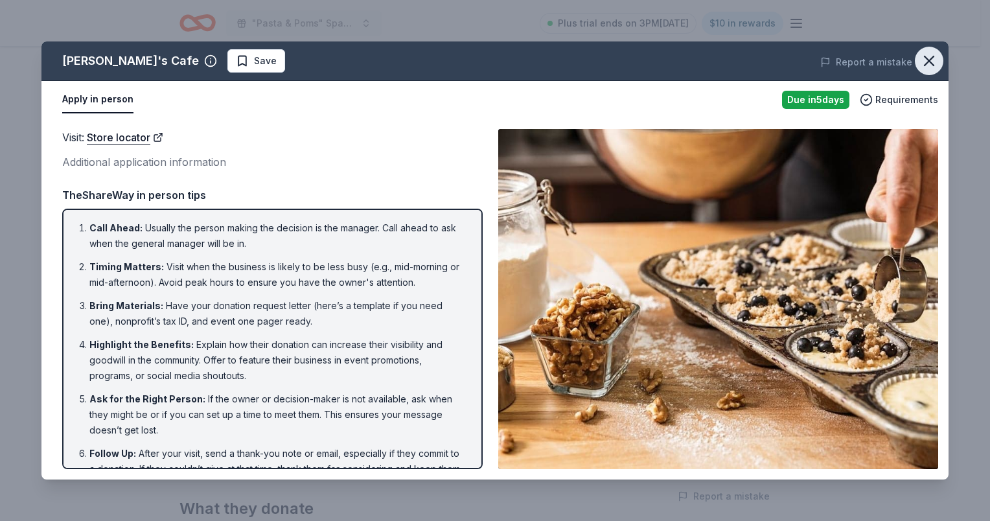
click at [932, 62] on icon "button" at bounding box center [929, 61] width 18 height 18
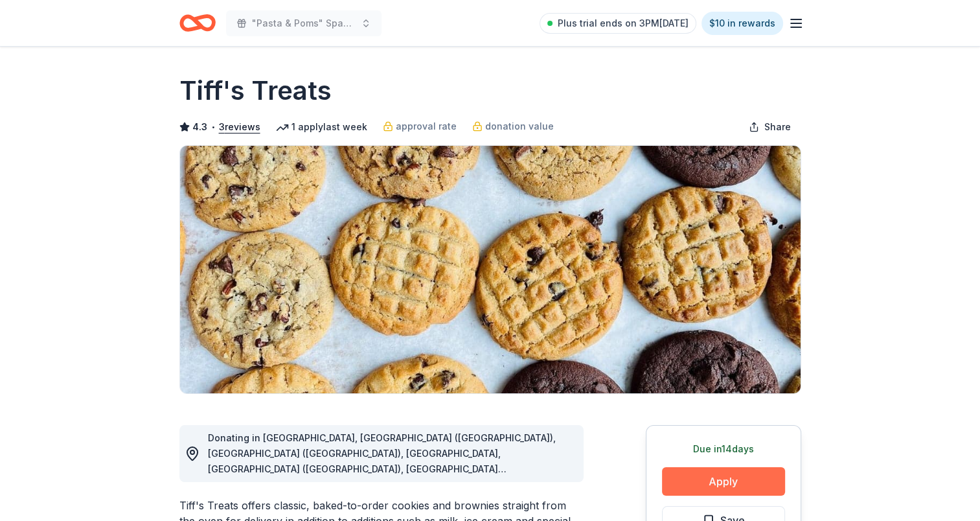
click at [736, 472] on button "Apply" at bounding box center [723, 481] width 123 height 29
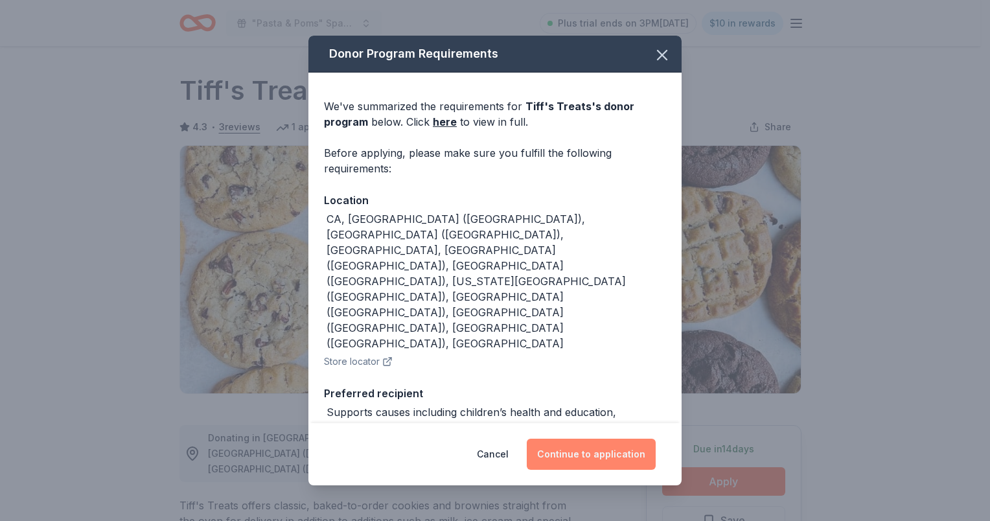
click at [585, 465] on button "Continue to application" at bounding box center [591, 454] width 129 height 31
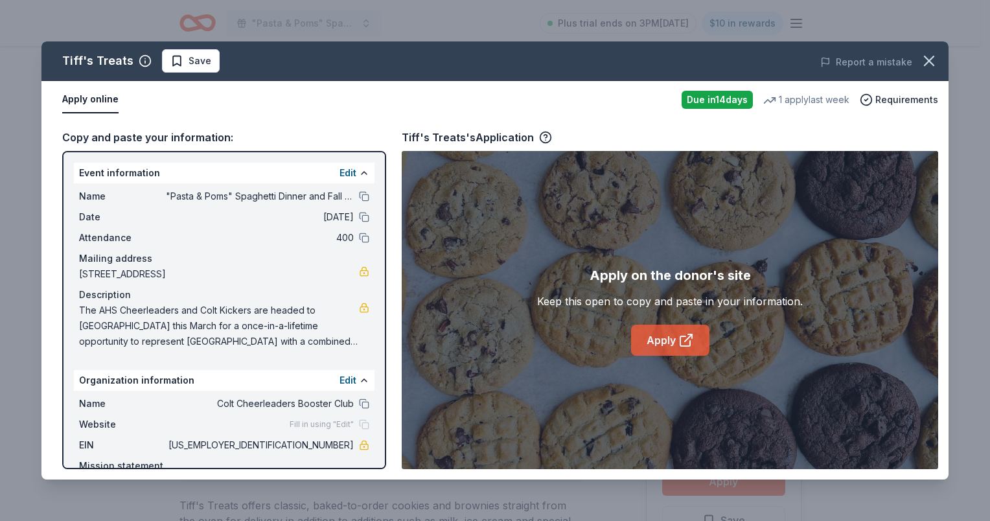
click at [661, 338] on link "Apply" at bounding box center [670, 340] width 78 height 31
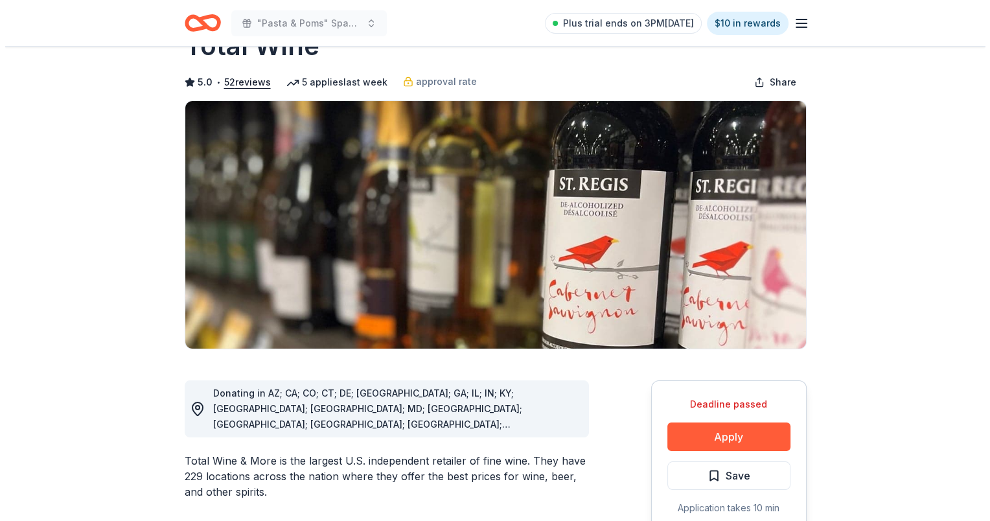
scroll to position [194, 0]
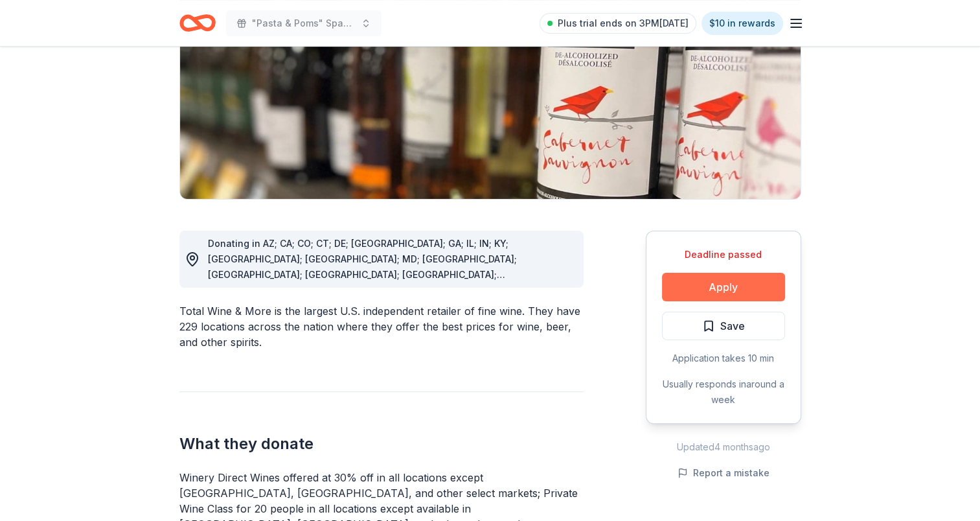
click at [702, 286] on button "Apply" at bounding box center [723, 287] width 123 height 29
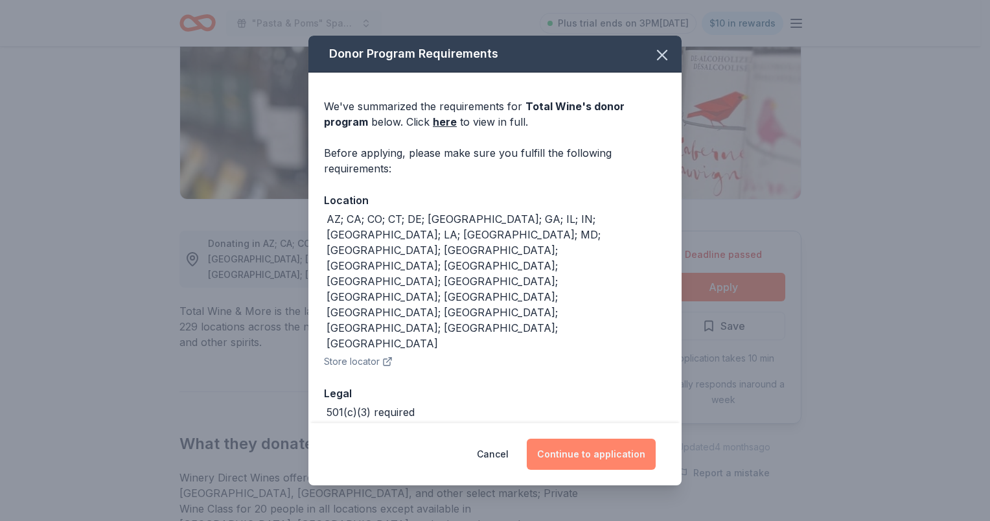
click at [601, 439] on button "Continue to application" at bounding box center [591, 454] width 129 height 31
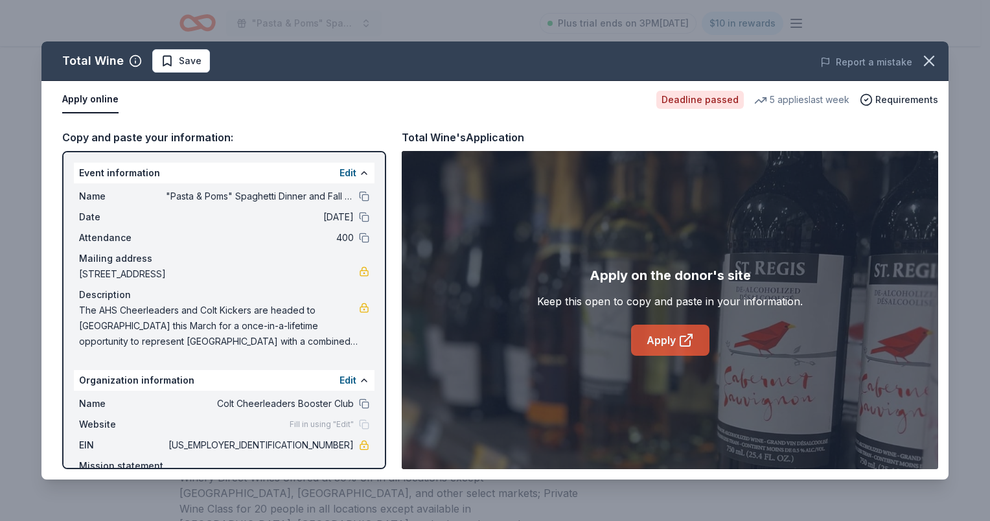
click at [669, 341] on link "Apply" at bounding box center [670, 340] width 78 height 31
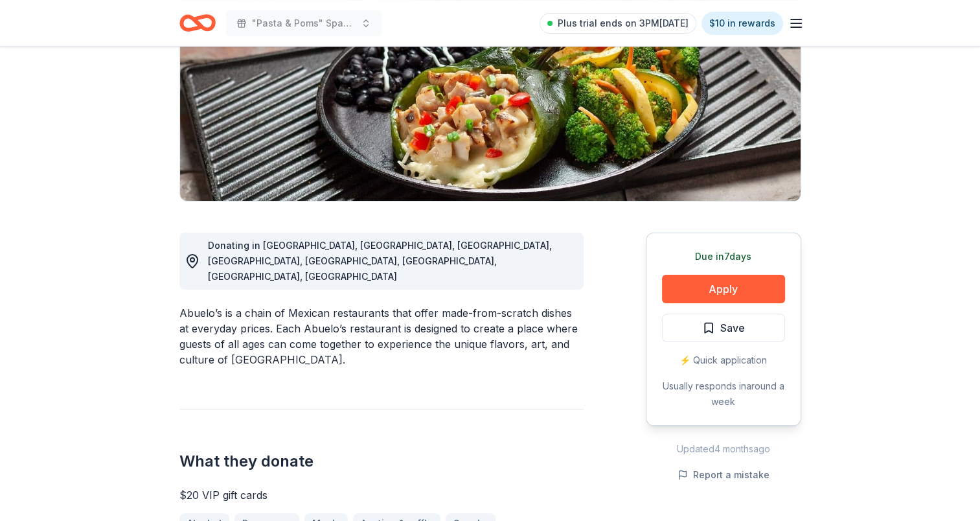
scroll to position [194, 0]
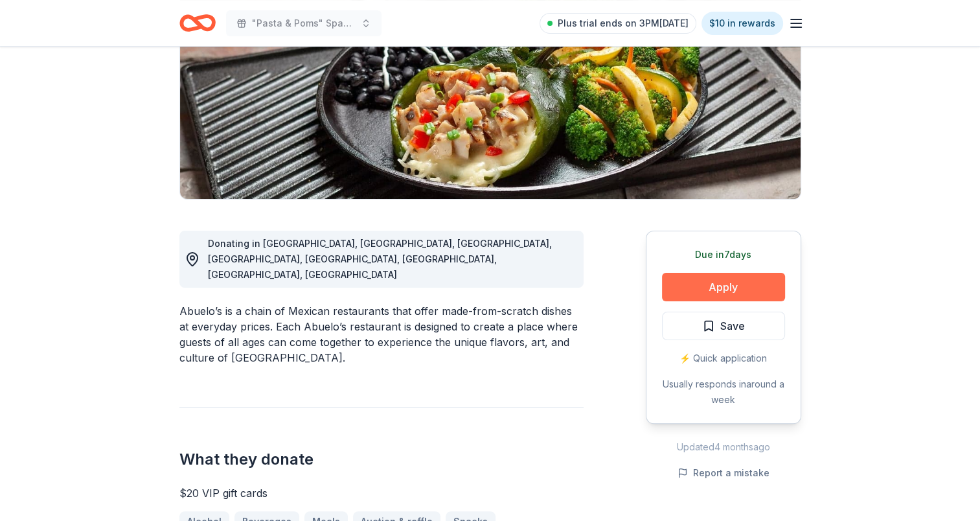
click at [722, 288] on button "Apply" at bounding box center [723, 287] width 123 height 29
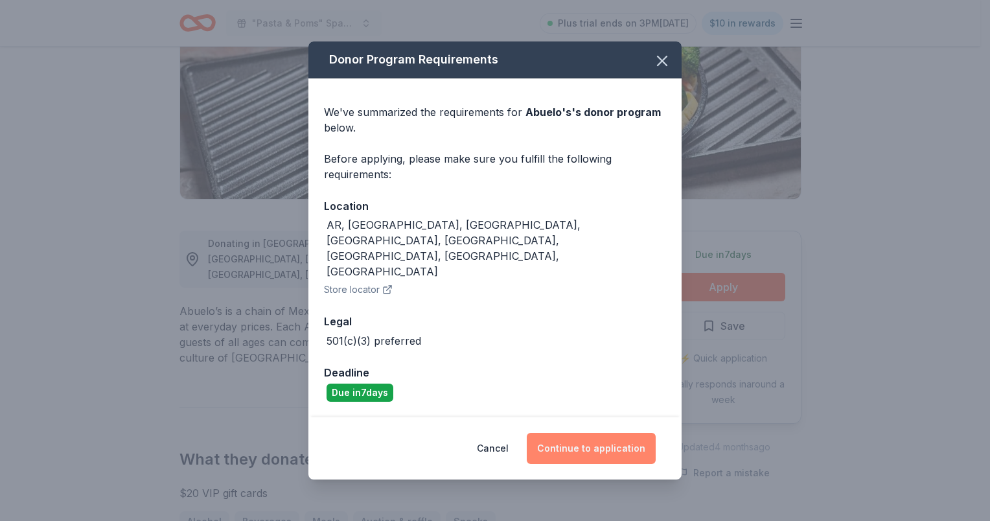
click at [584, 433] on button "Continue to application" at bounding box center [591, 448] width 129 height 31
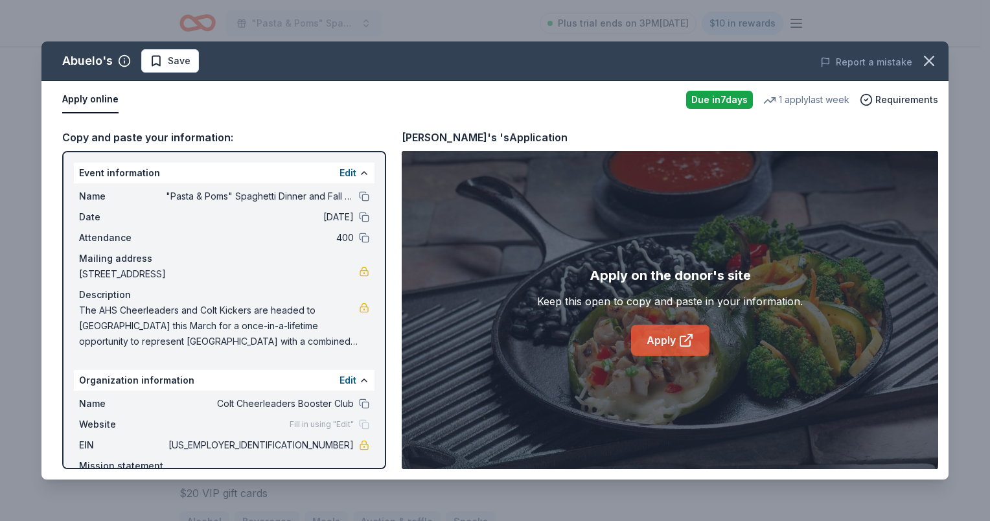
click at [663, 338] on link "Apply" at bounding box center [670, 340] width 78 height 31
click at [930, 61] on icon "button" at bounding box center [929, 60] width 9 height 9
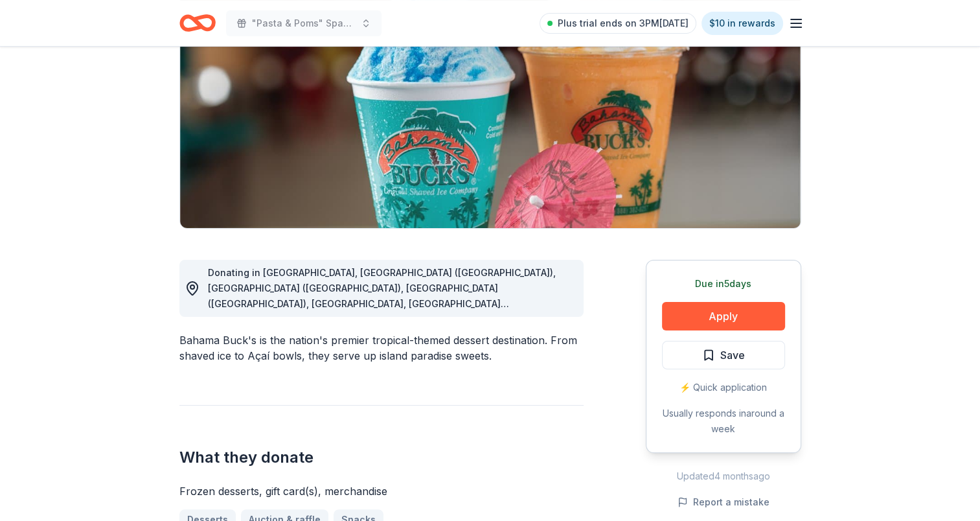
scroll to position [194, 0]
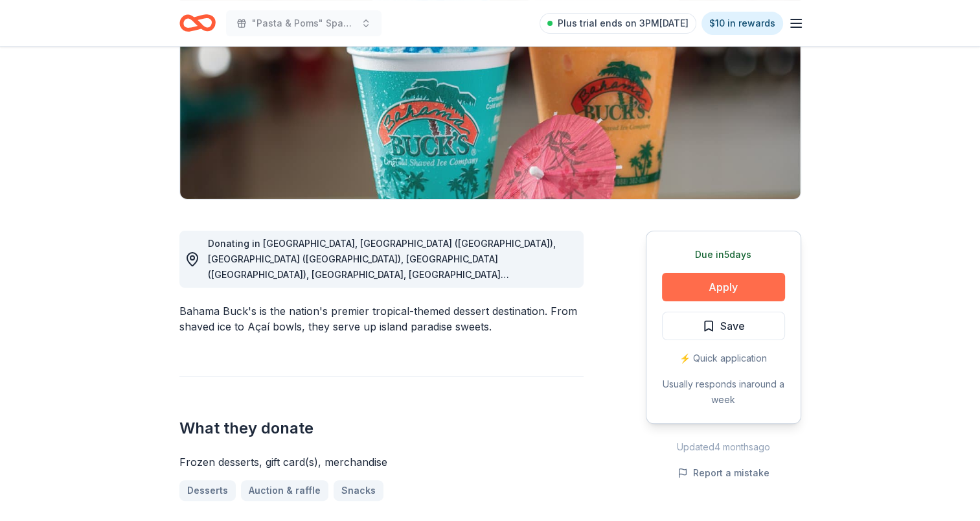
click at [711, 288] on button "Apply" at bounding box center [723, 287] width 123 height 29
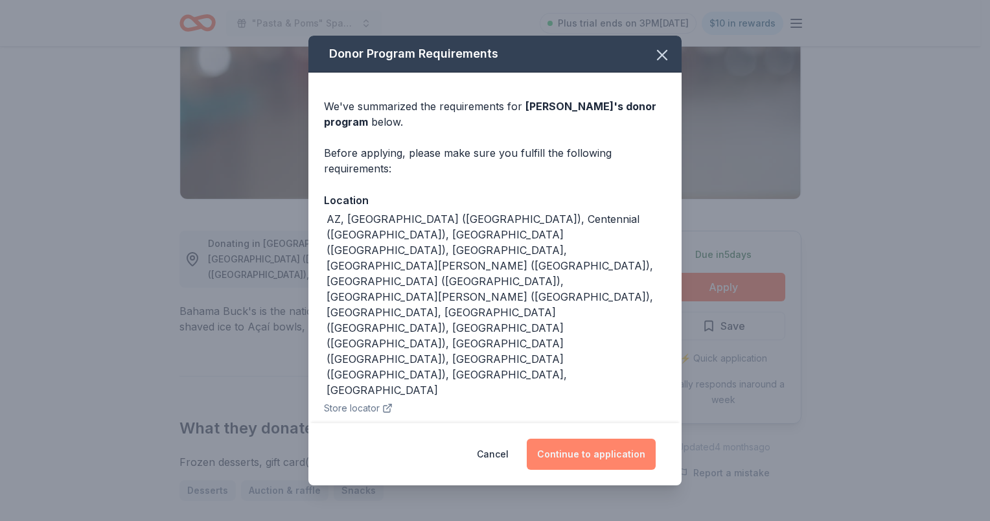
click at [605, 439] on button "Continue to application" at bounding box center [591, 454] width 129 height 31
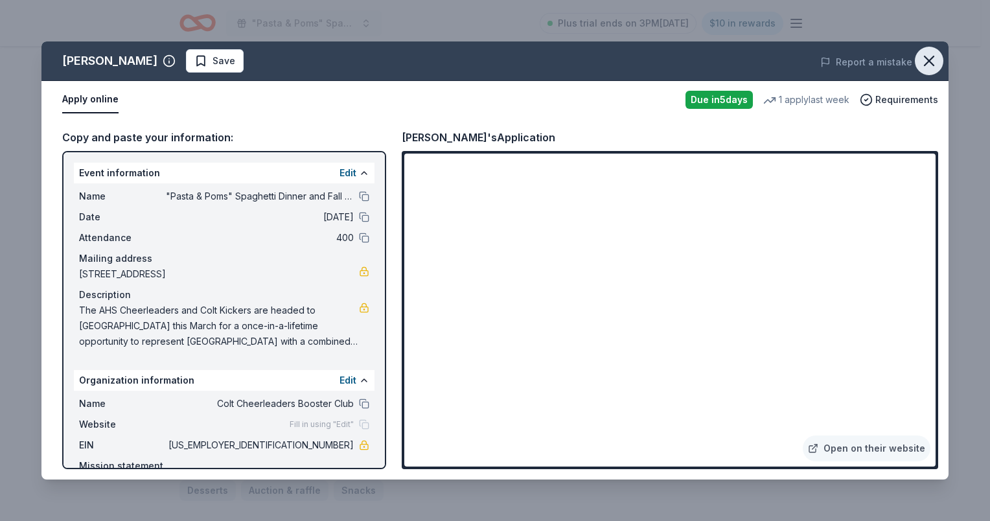
click at [925, 60] on icon "button" at bounding box center [929, 61] width 18 height 18
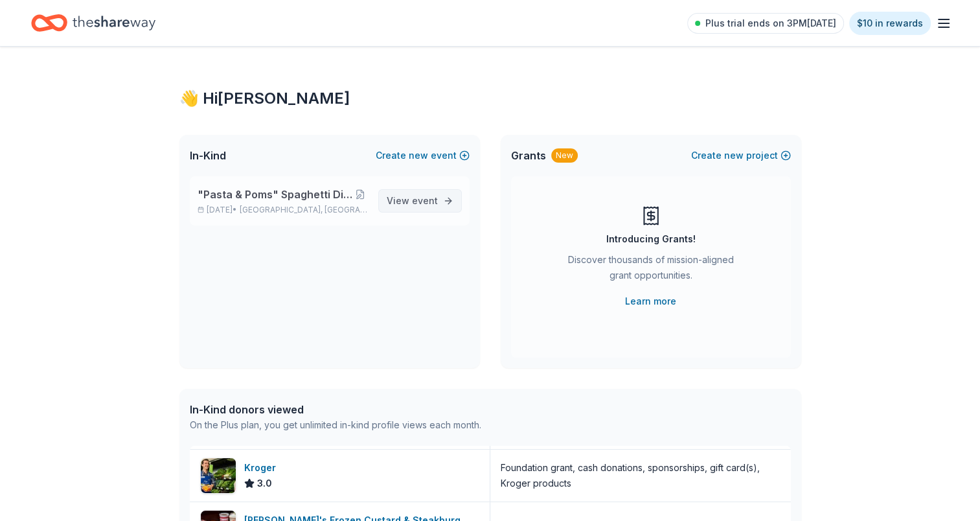
click at [408, 205] on span "View event" at bounding box center [412, 201] width 51 height 16
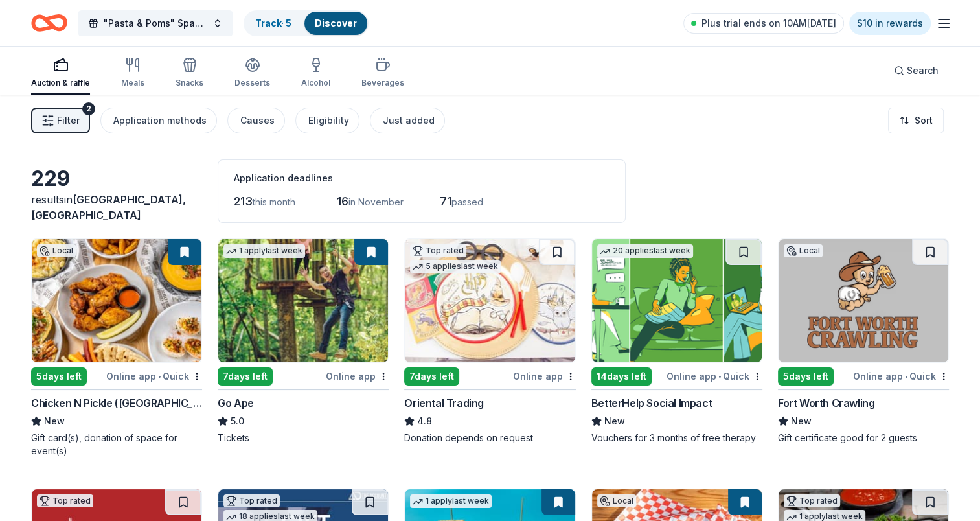
click at [48, 115] on icon "button" at bounding box center [47, 120] width 13 height 13
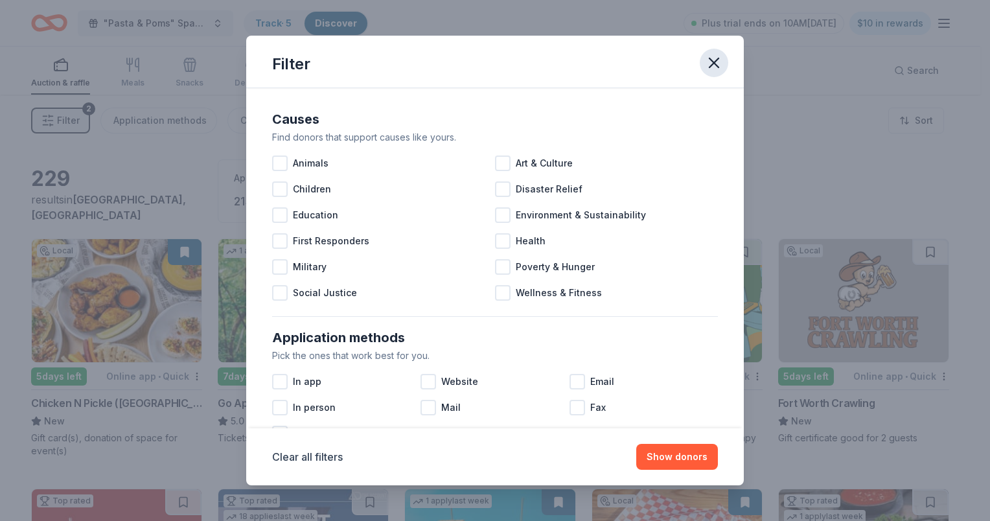
click at [715, 64] on icon "button" at bounding box center [713, 62] width 9 height 9
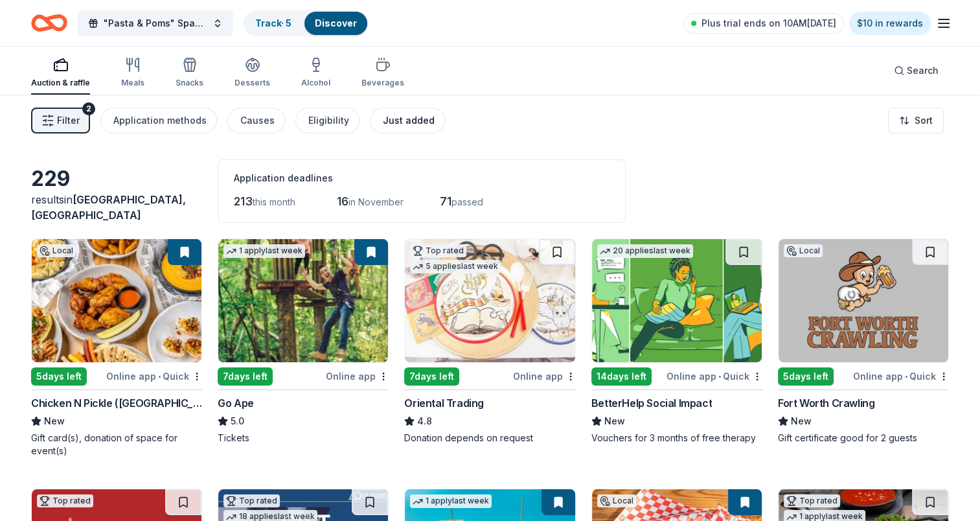
click at [397, 124] on div "Just added" at bounding box center [409, 121] width 52 height 16
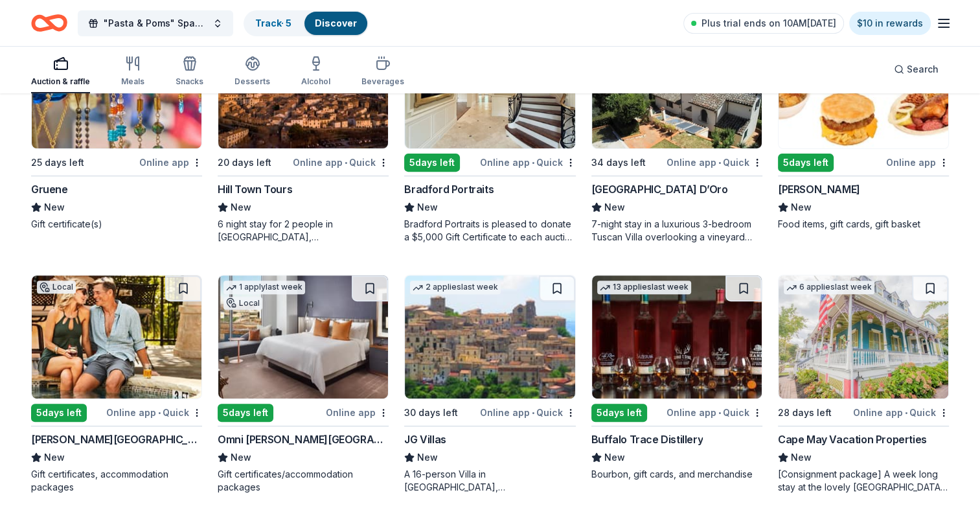
scroll to position [518, 0]
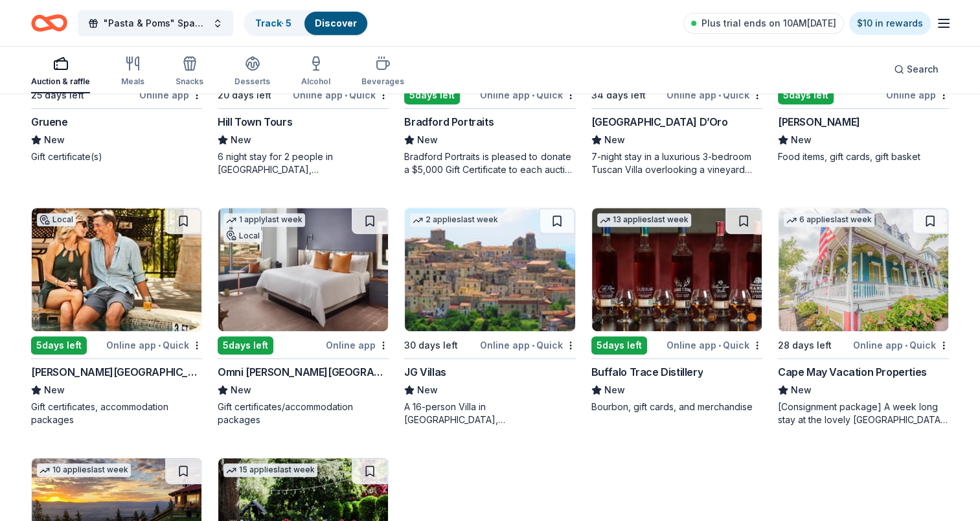
click at [142, 342] on div "Online app • Quick" at bounding box center [154, 345] width 96 height 16
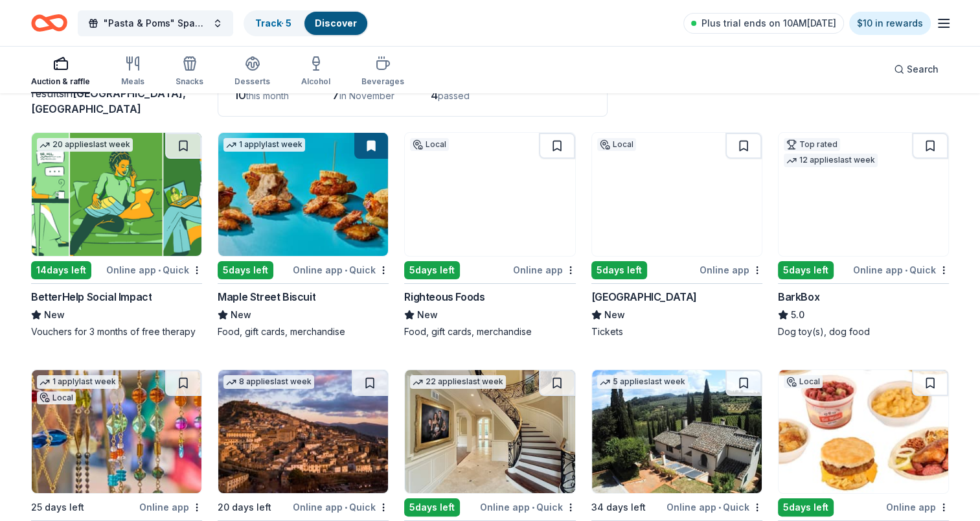
scroll to position [0, 0]
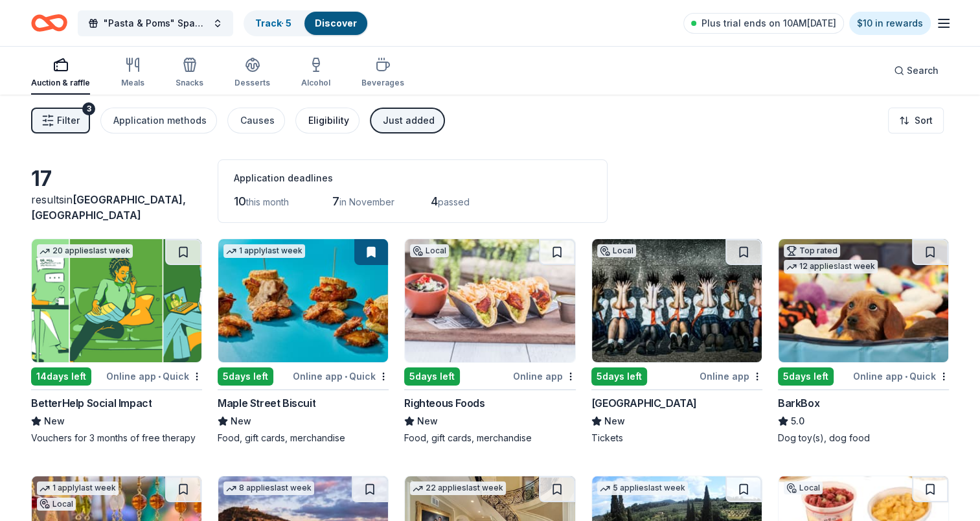
click at [316, 117] on div "Eligibility" at bounding box center [328, 121] width 41 height 16
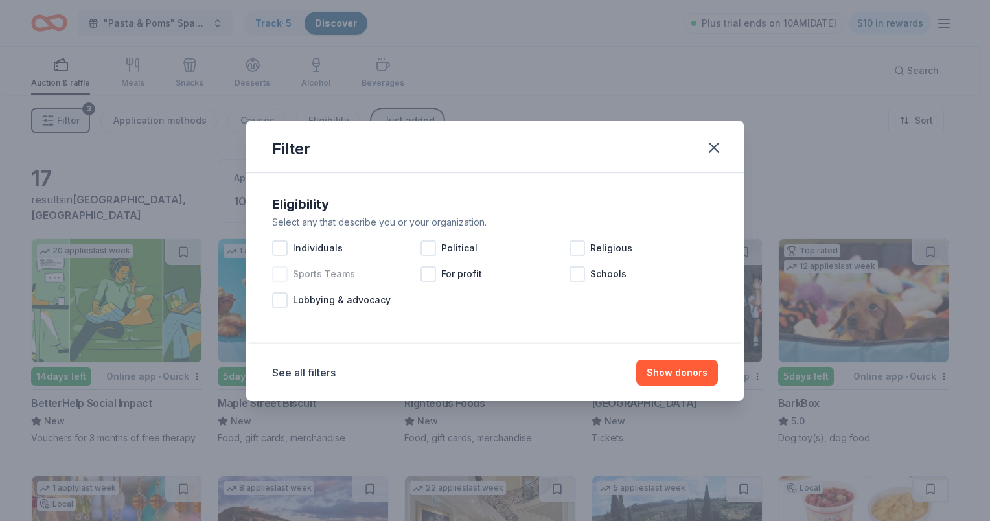
click at [277, 275] on div at bounding box center [280, 274] width 16 height 16
click at [677, 367] on button "Show 17 donors" at bounding box center [672, 373] width 91 height 26
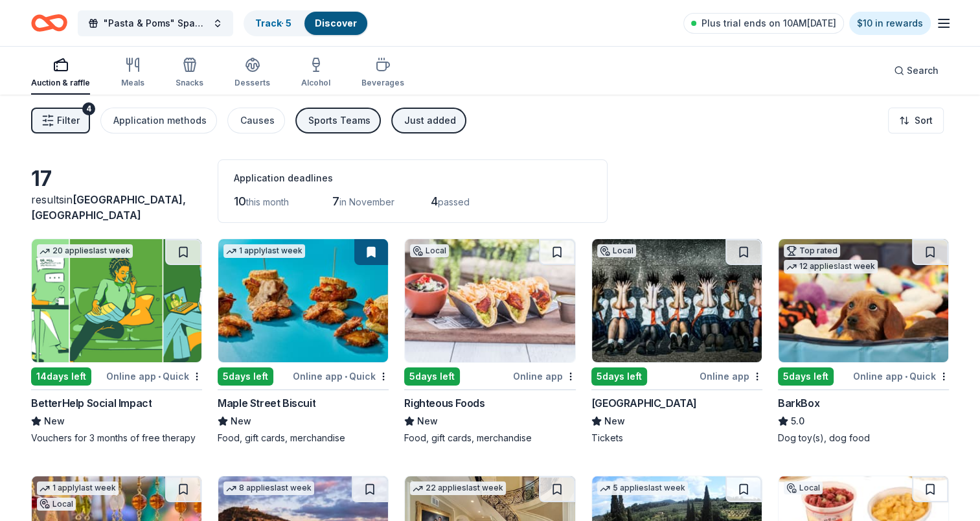
click at [404, 122] on div "Just added" at bounding box center [430, 121] width 52 height 16
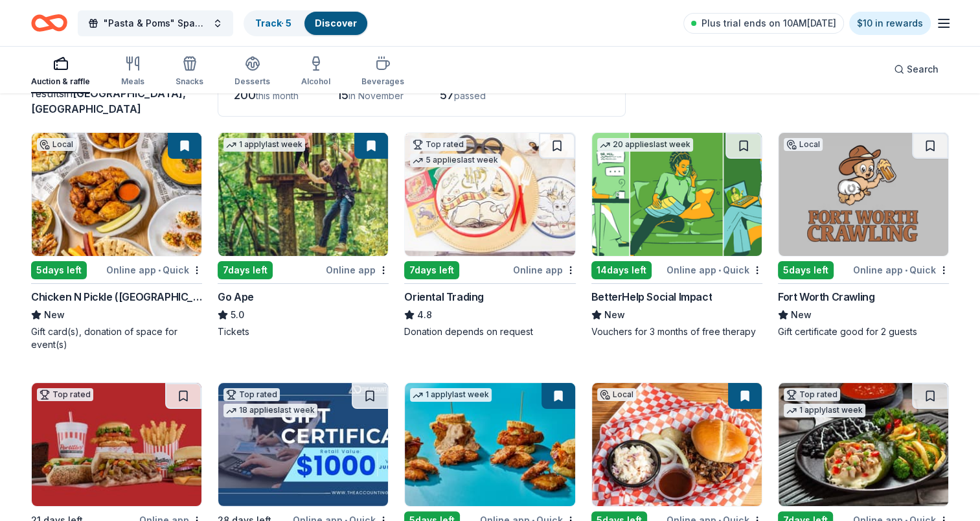
scroll to position [130, 0]
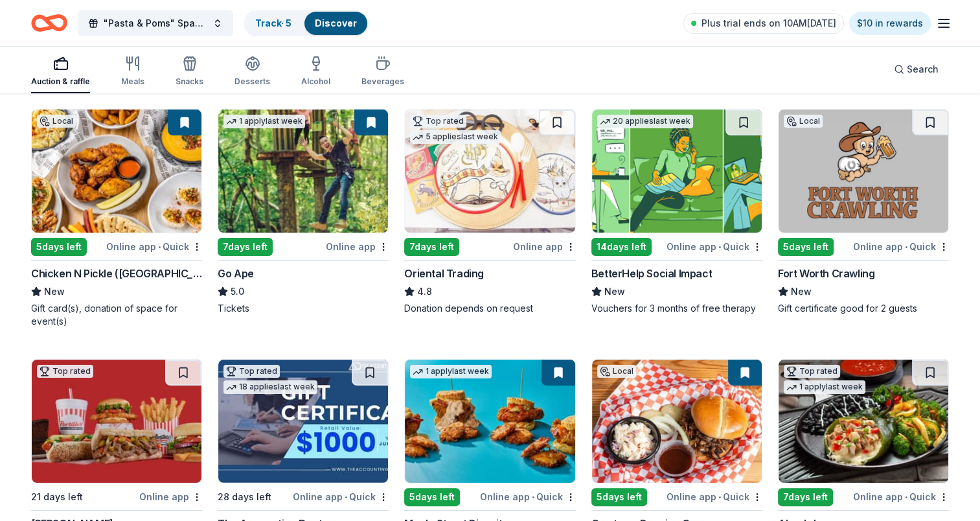
click at [825, 185] on img at bounding box center [864, 171] width 170 height 123
click at [246, 248] on div "7 days left" at bounding box center [245, 247] width 55 height 18
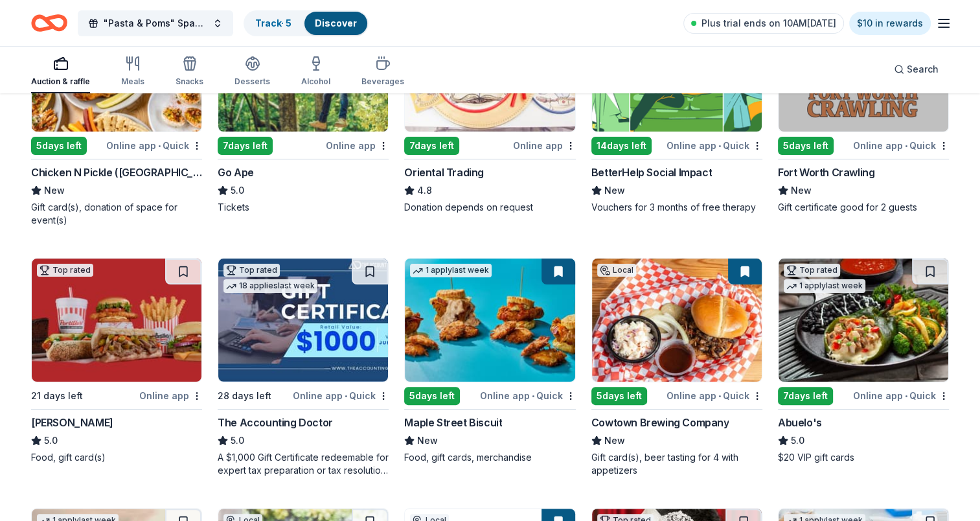
scroll to position [259, 0]
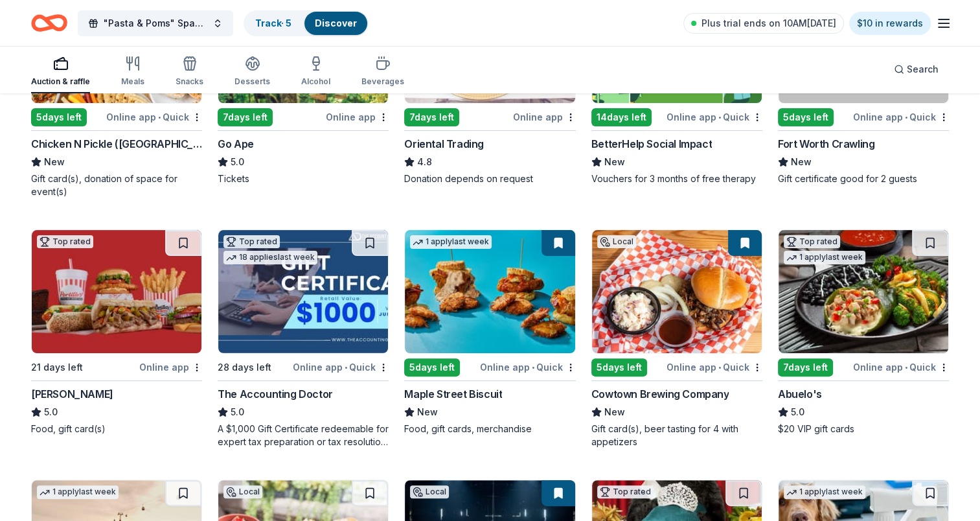
click at [116, 327] on img at bounding box center [117, 291] width 170 height 123
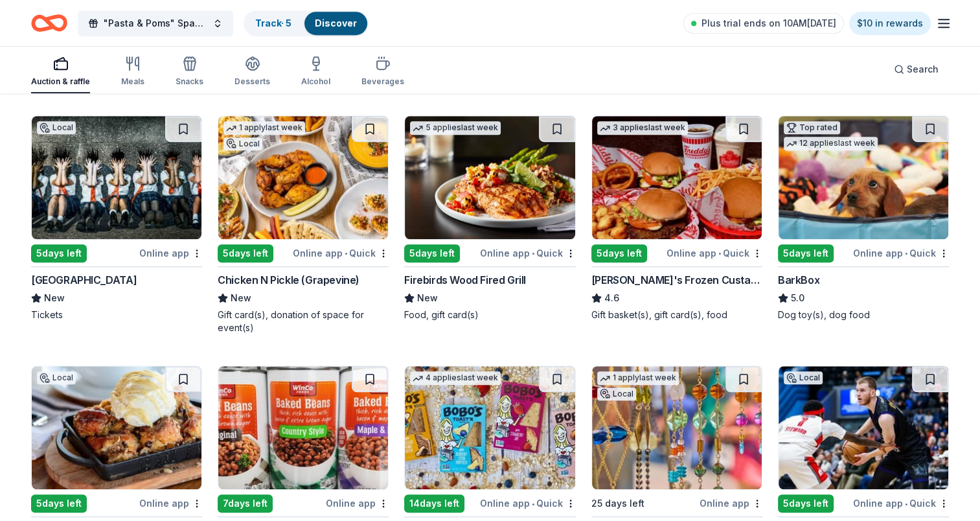
scroll to position [842, 0]
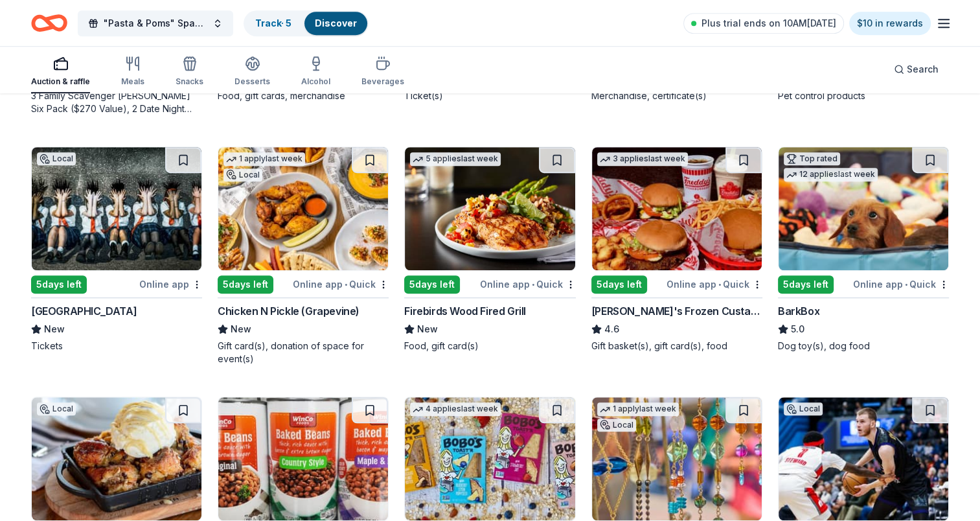
click at [801, 288] on div "5 days left" at bounding box center [806, 284] width 56 height 18
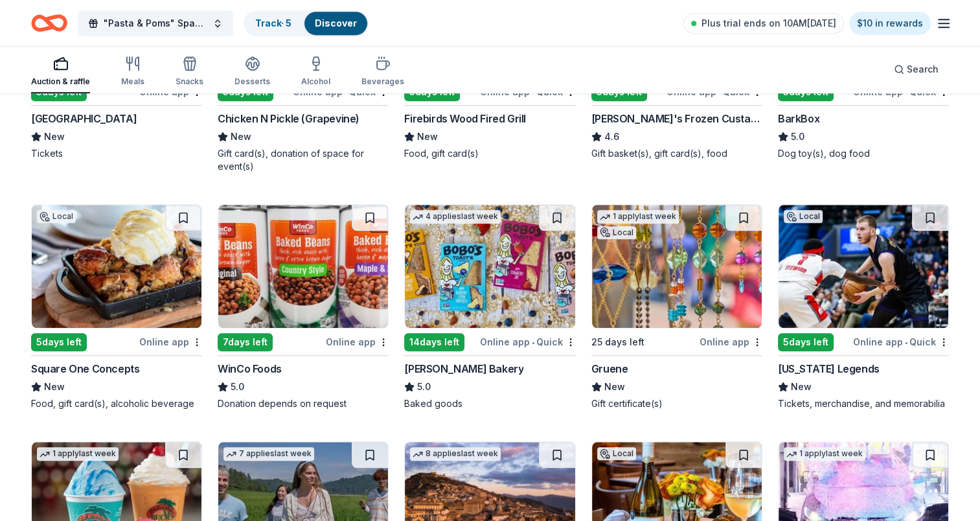
scroll to position [1037, 0]
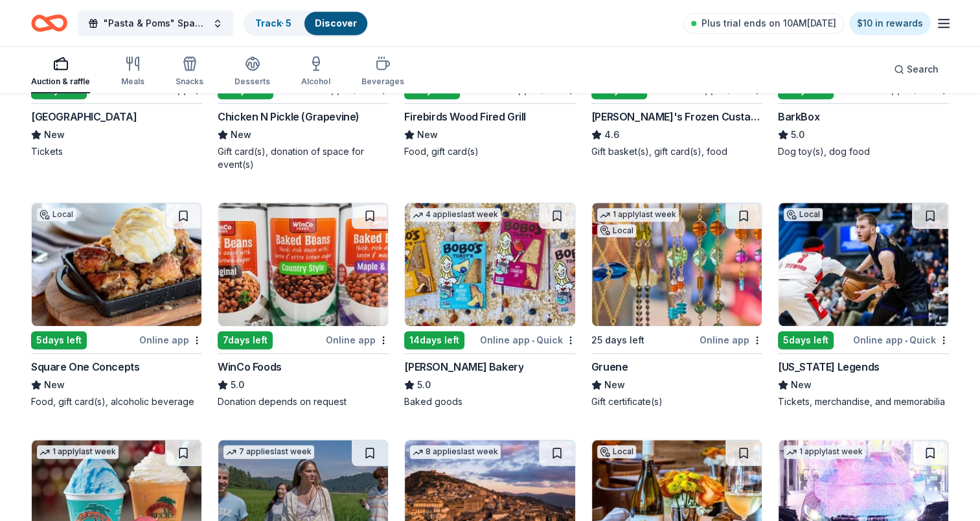
click at [117, 295] on img at bounding box center [117, 264] width 170 height 123
click at [459, 304] on img at bounding box center [490, 264] width 170 height 123
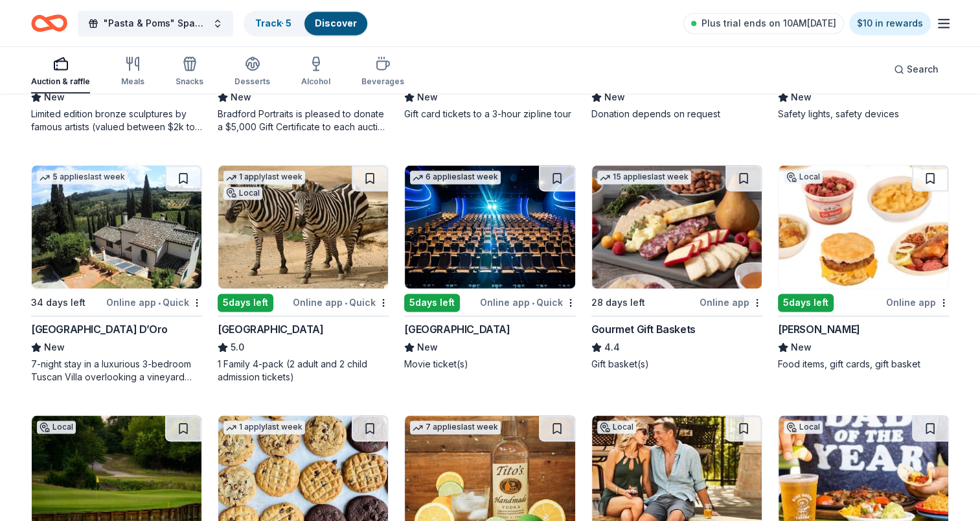
scroll to position [1814, 0]
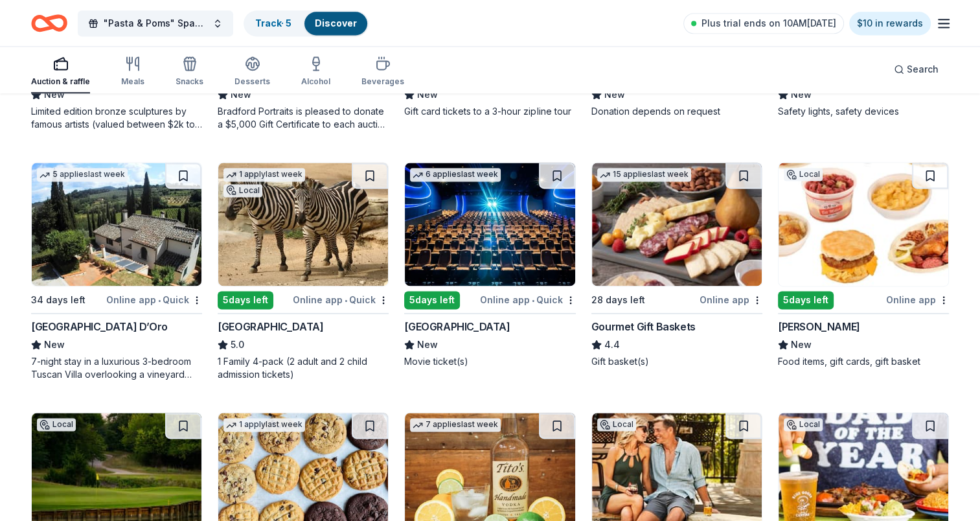
click at [438, 303] on div "5 days left" at bounding box center [432, 300] width 56 height 18
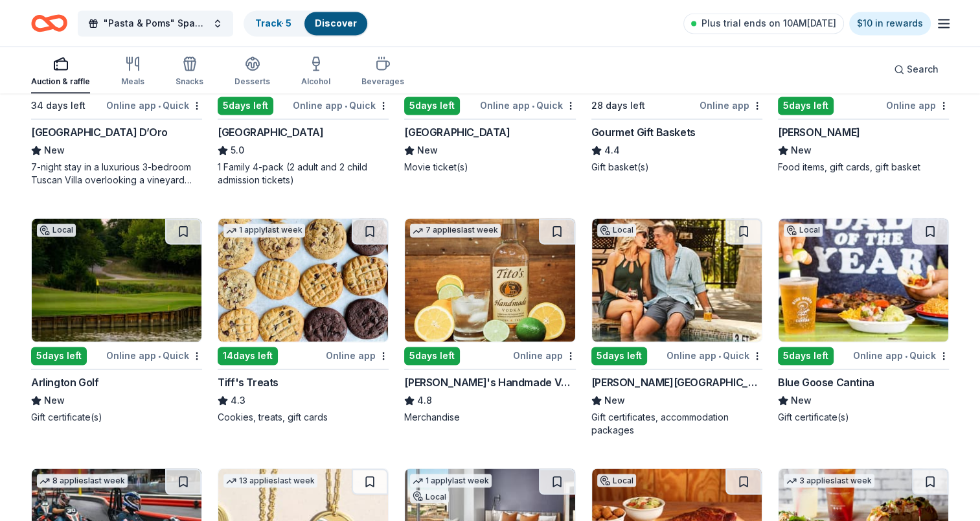
scroll to position [2073, 0]
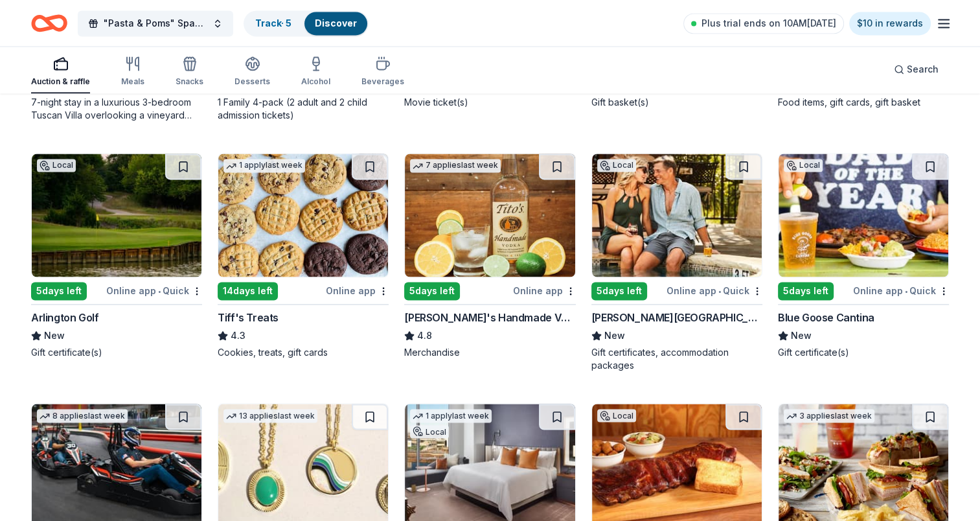
click at [425, 292] on div "5 days left" at bounding box center [432, 291] width 56 height 18
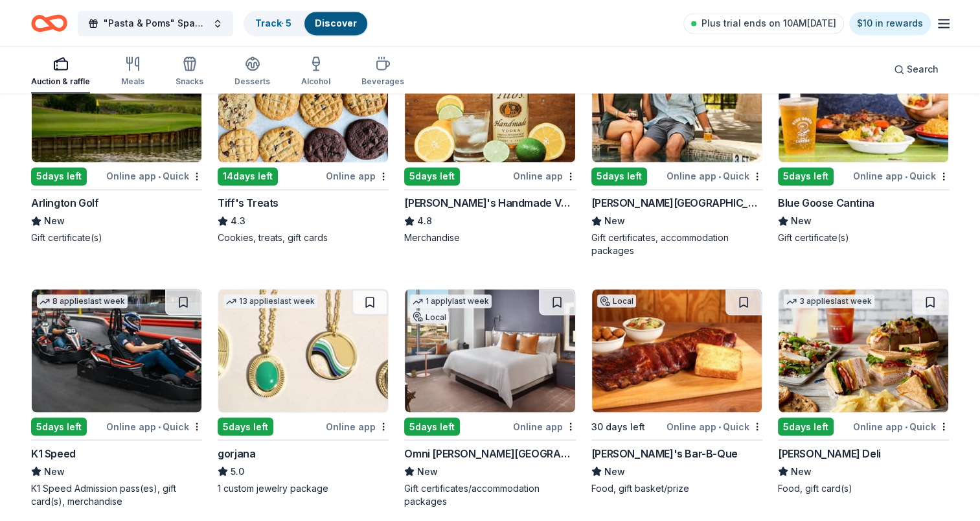
scroll to position [2268, 0]
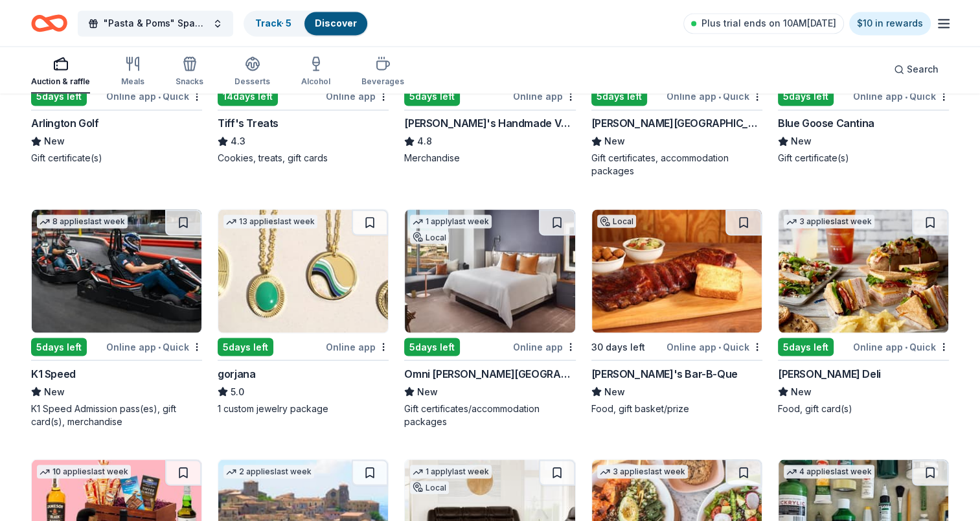
click at [59, 343] on div "5 days left" at bounding box center [59, 347] width 56 height 18
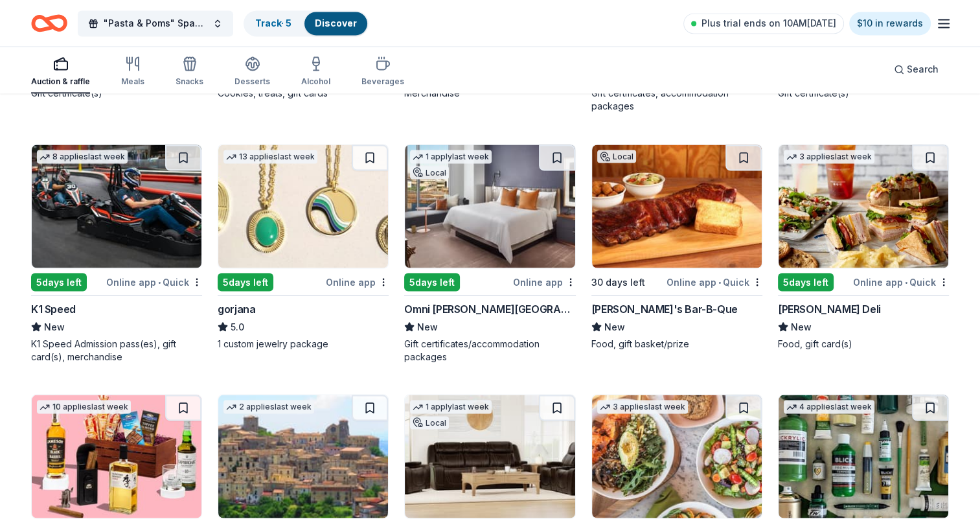
click at [255, 281] on div "5 days left" at bounding box center [246, 282] width 56 height 18
click at [704, 280] on div "Online app • Quick" at bounding box center [715, 281] width 96 height 16
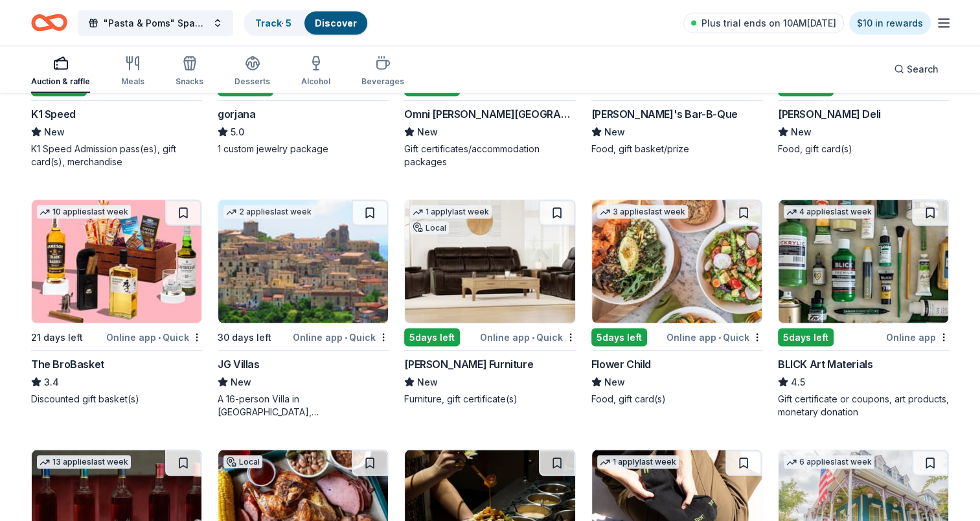
scroll to position [2592, 0]
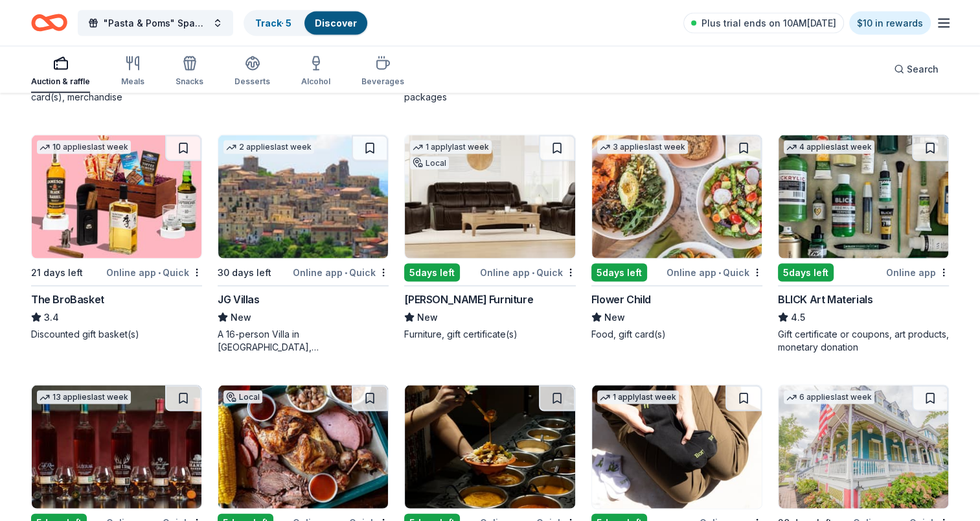
click at [102, 237] on img at bounding box center [117, 196] width 170 height 123
click at [658, 218] on img at bounding box center [677, 196] width 170 height 123
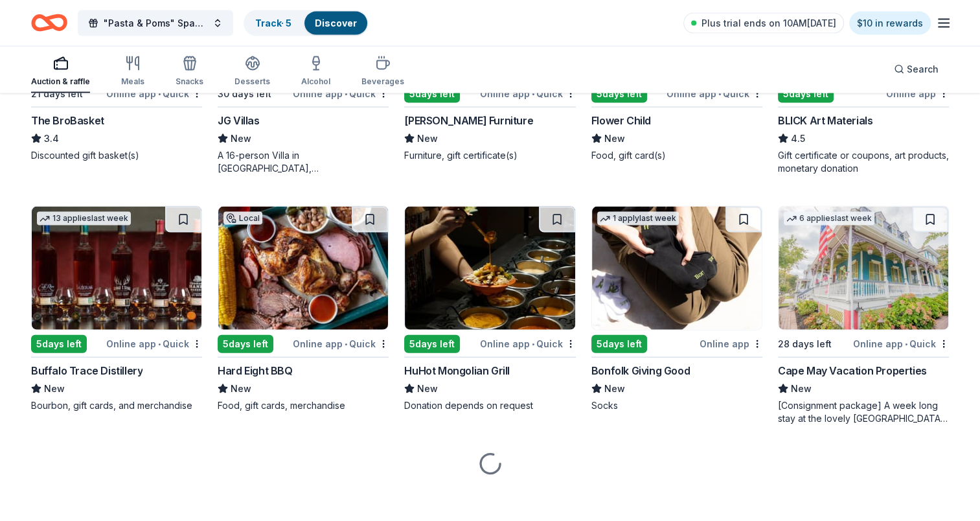
scroll to position [2776, 0]
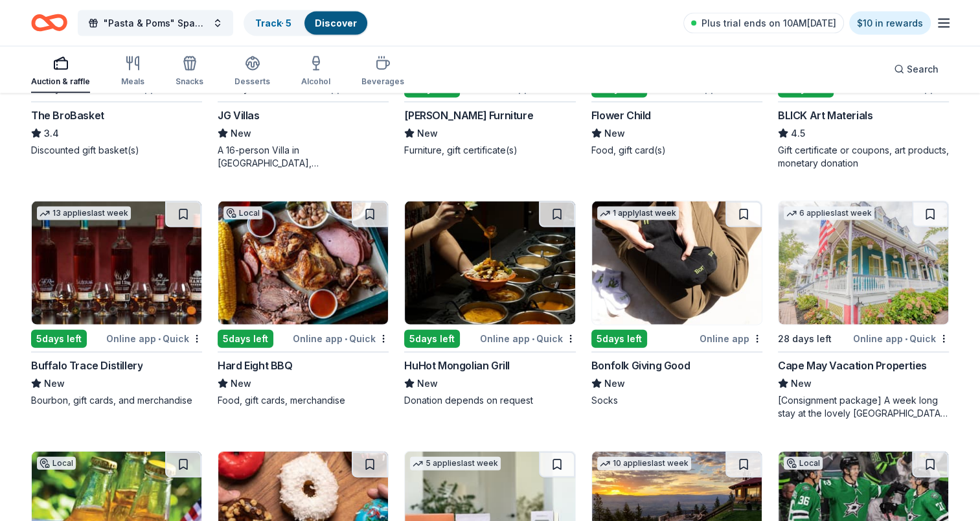
click at [80, 324] on div "13 applies last week 5 days left Online app • Quick Buffalo Trace Distillery Ne…" at bounding box center [116, 304] width 171 height 206
click at [251, 335] on div "5 days left" at bounding box center [246, 339] width 56 height 18
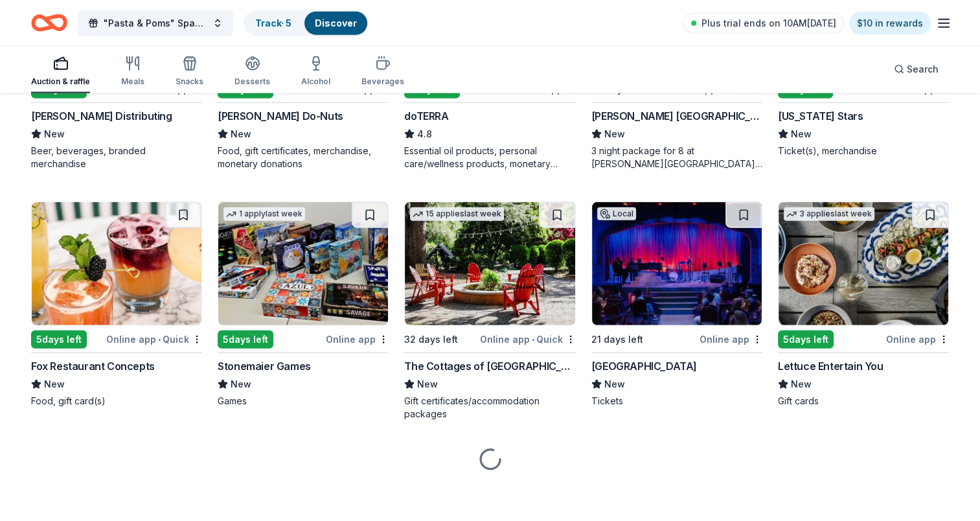
scroll to position [3276, 0]
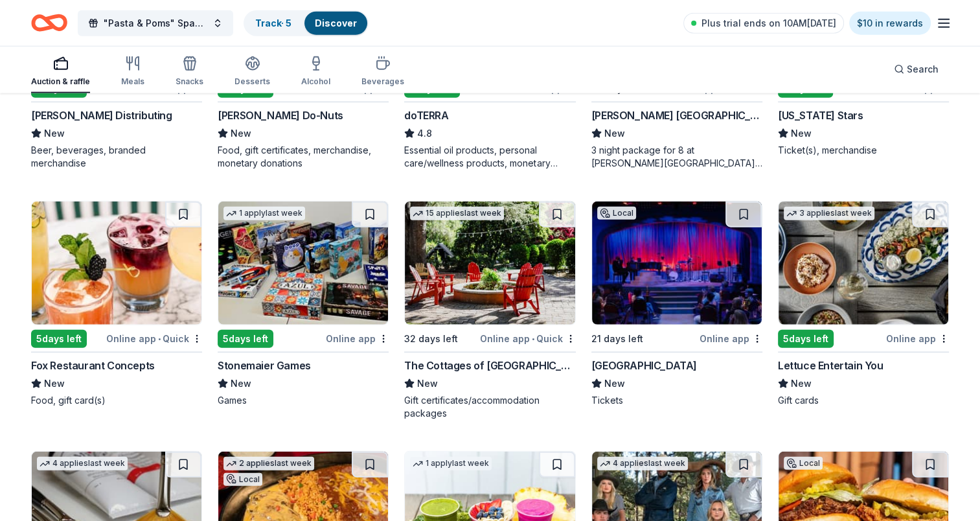
click at [65, 330] on div "5 days left" at bounding box center [59, 339] width 56 height 18
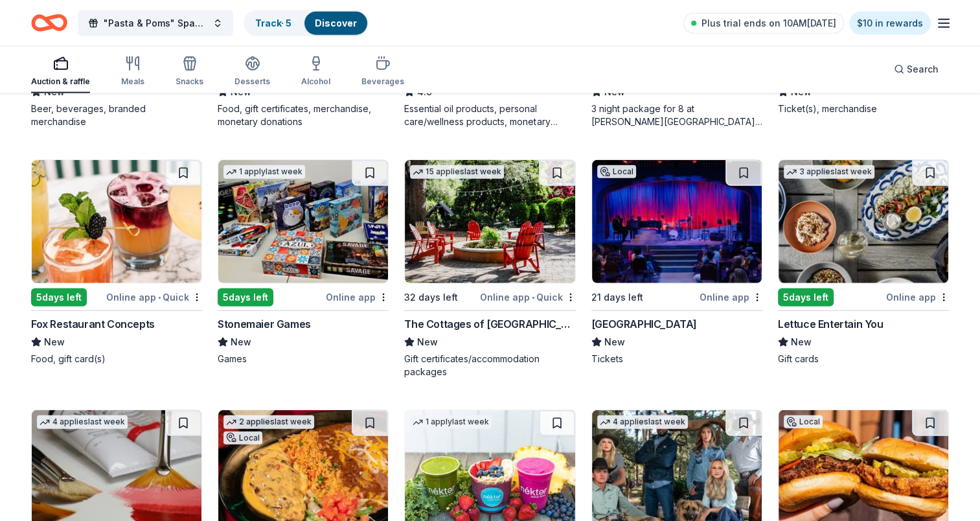
scroll to position [3341, 0]
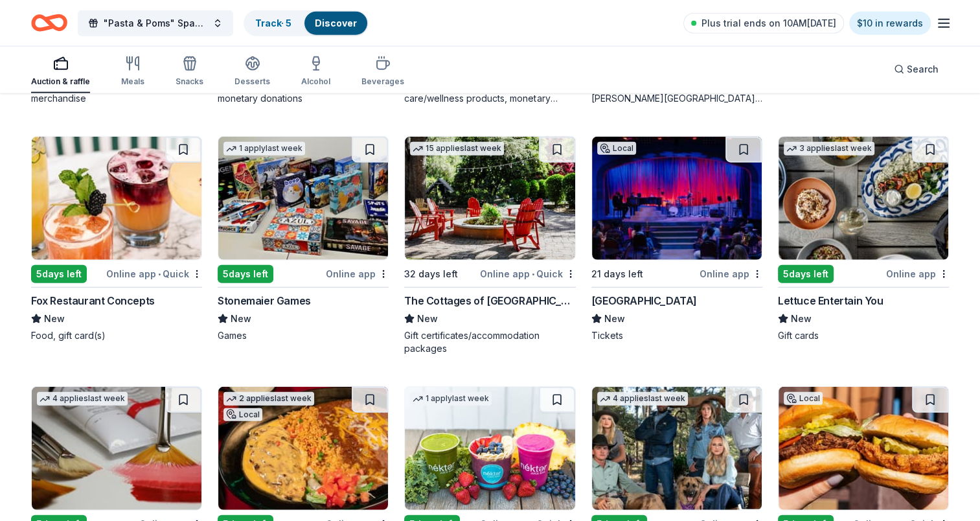
click at [244, 275] on div "5 days left" at bounding box center [246, 274] width 56 height 18
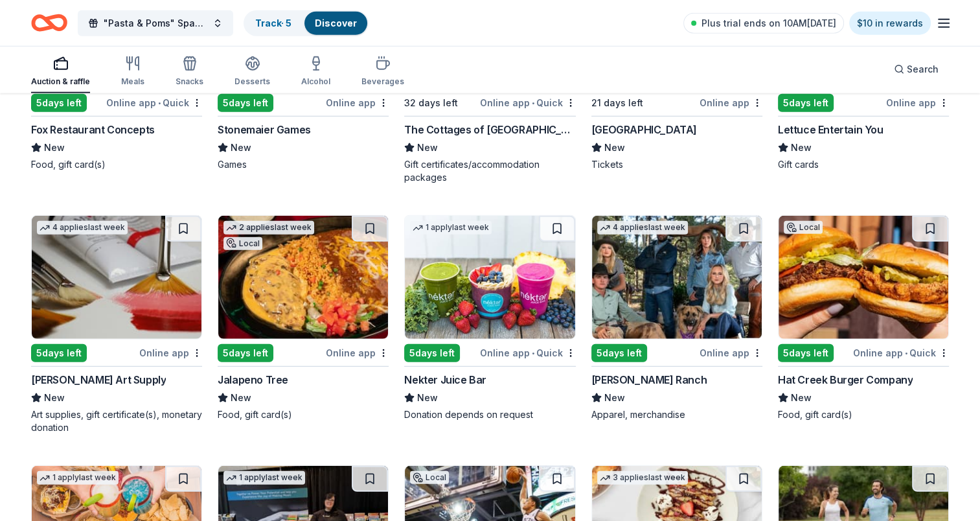
scroll to position [3535, 0]
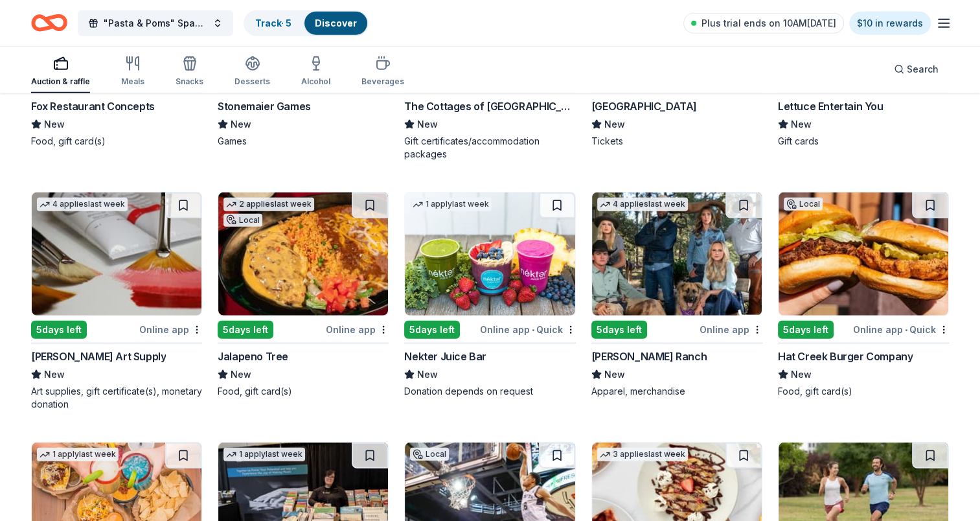
click at [263, 324] on div "5 days left" at bounding box center [246, 330] width 56 height 18
click at [631, 326] on div "5 days left" at bounding box center [620, 330] width 56 height 18
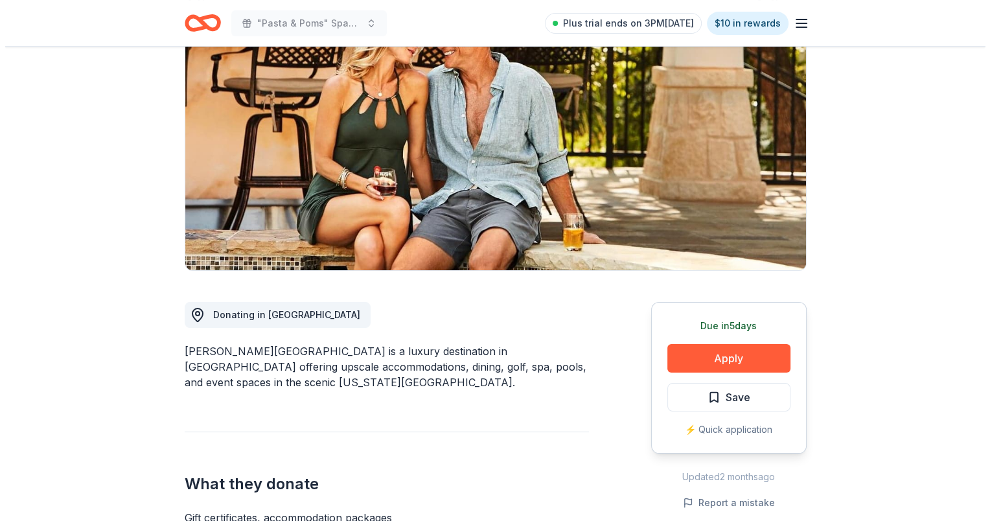
scroll to position [130, 0]
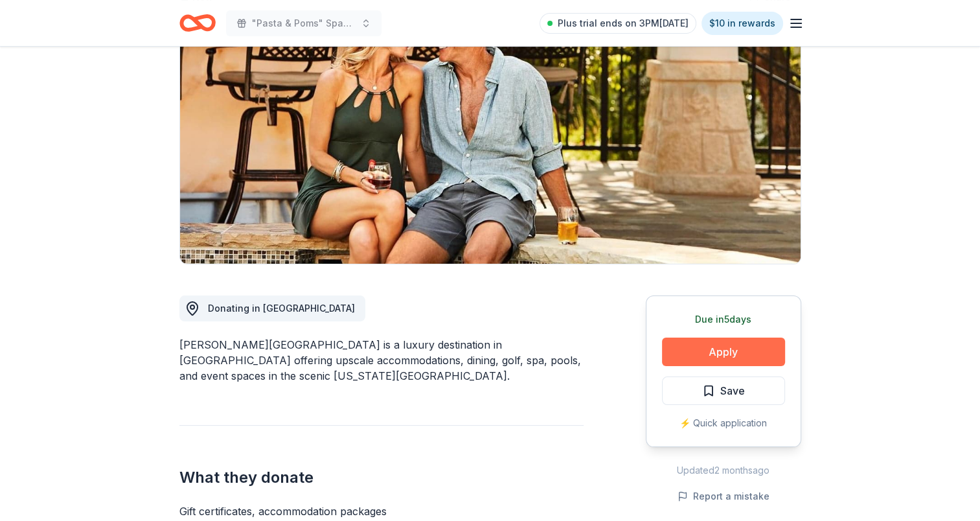
click at [728, 345] on button "Apply" at bounding box center [723, 352] width 123 height 29
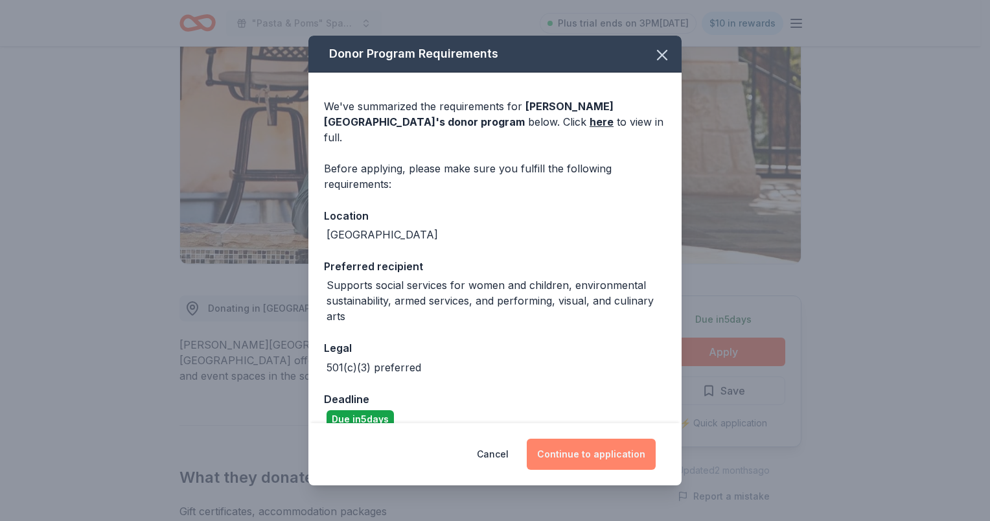
click at [594, 451] on button "Continue to application" at bounding box center [591, 454] width 129 height 31
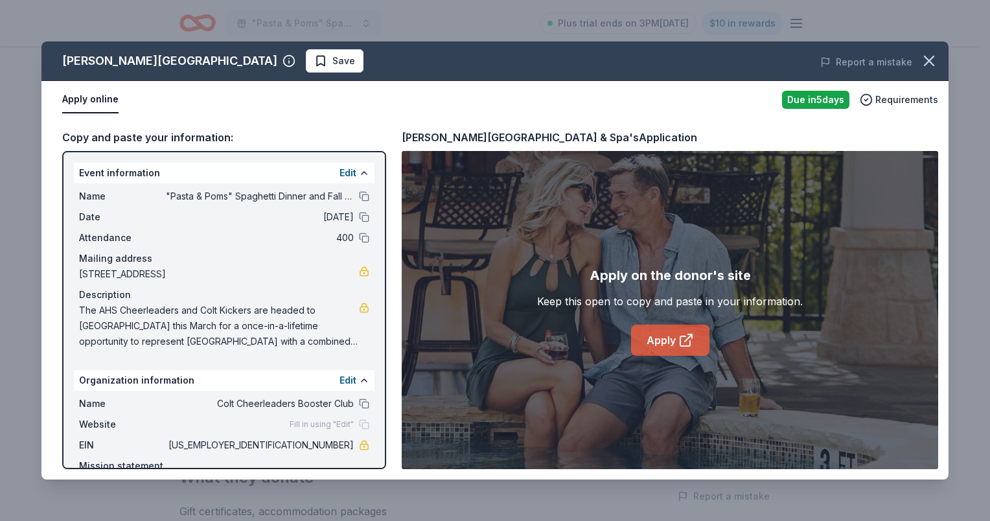
click at [657, 341] on link "Apply" at bounding box center [670, 340] width 78 height 31
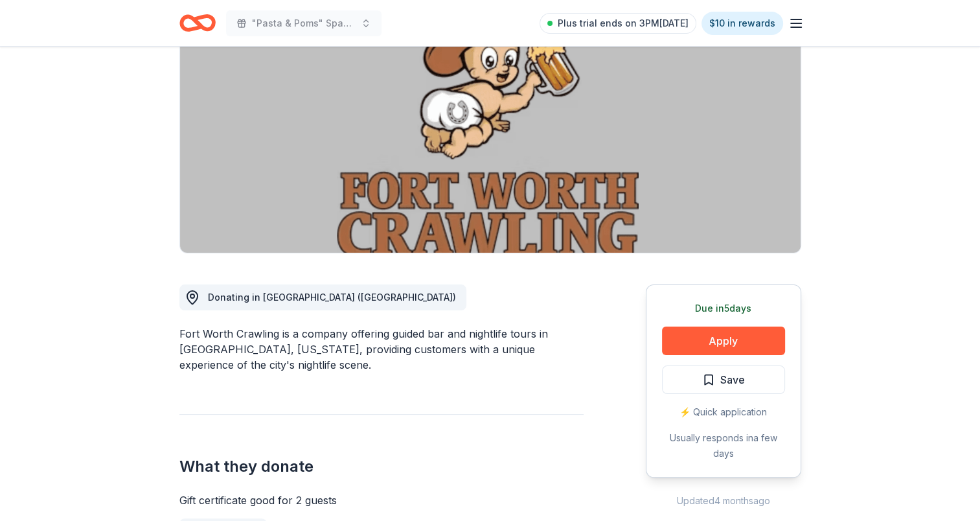
scroll to position [194, 0]
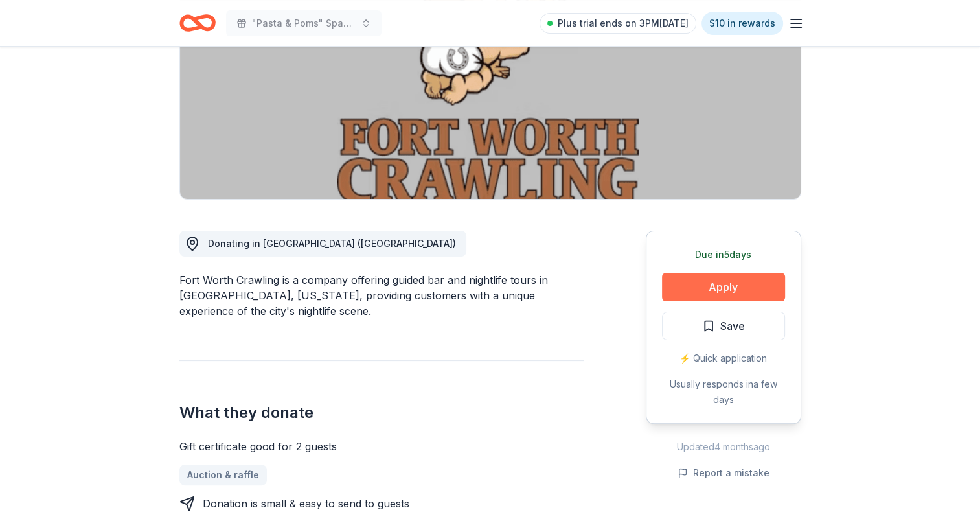
click at [733, 285] on button "Apply" at bounding box center [723, 287] width 123 height 29
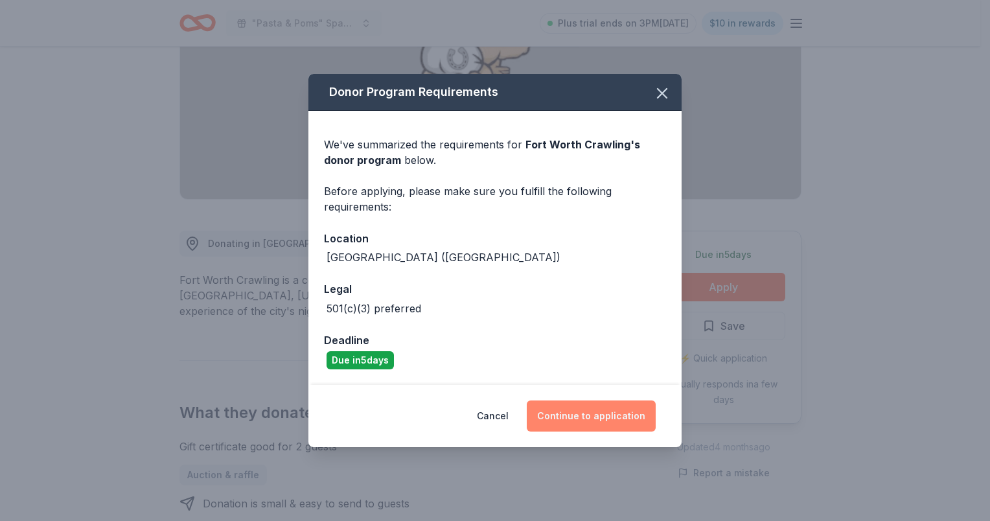
click at [637, 417] on button "Continue to application" at bounding box center [591, 415] width 129 height 31
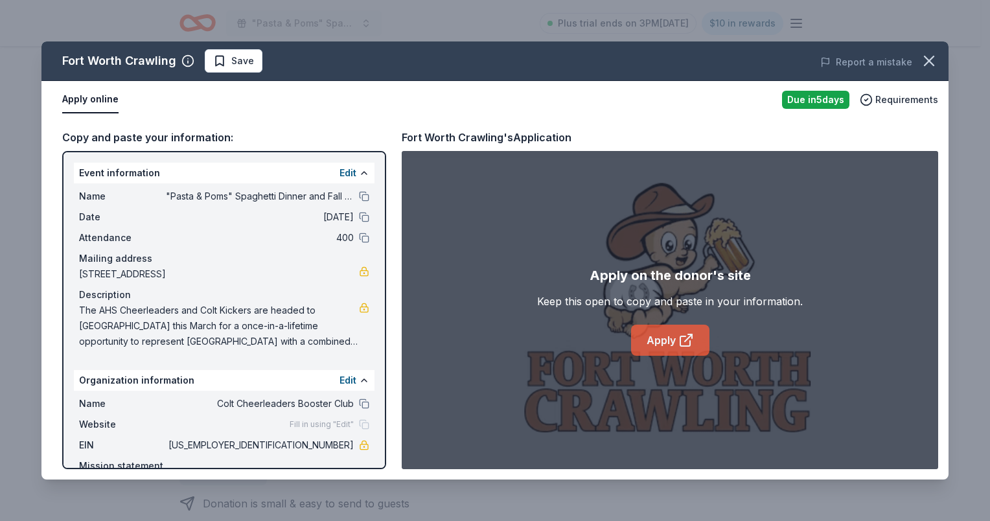
click at [665, 345] on link "Apply" at bounding box center [670, 340] width 78 height 31
click at [930, 60] on icon "button" at bounding box center [929, 60] width 9 height 9
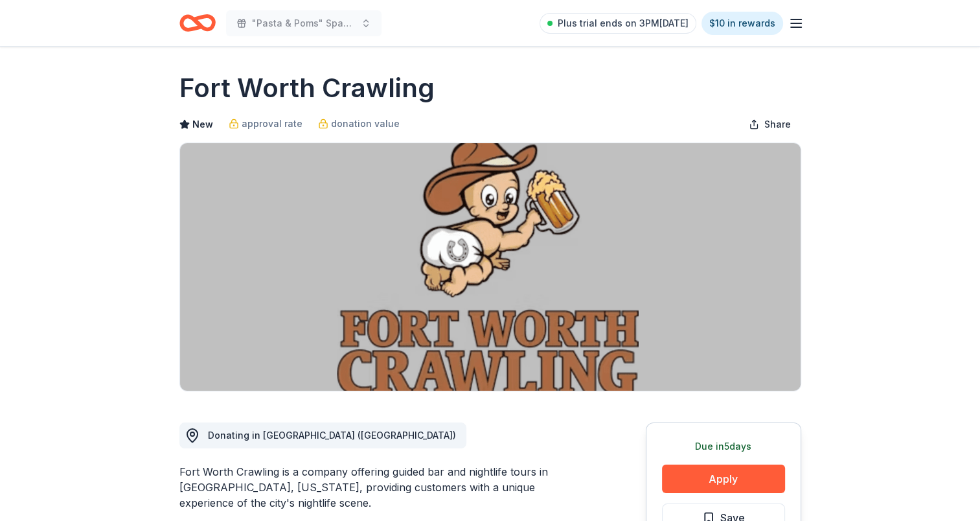
scroll to position [0, 0]
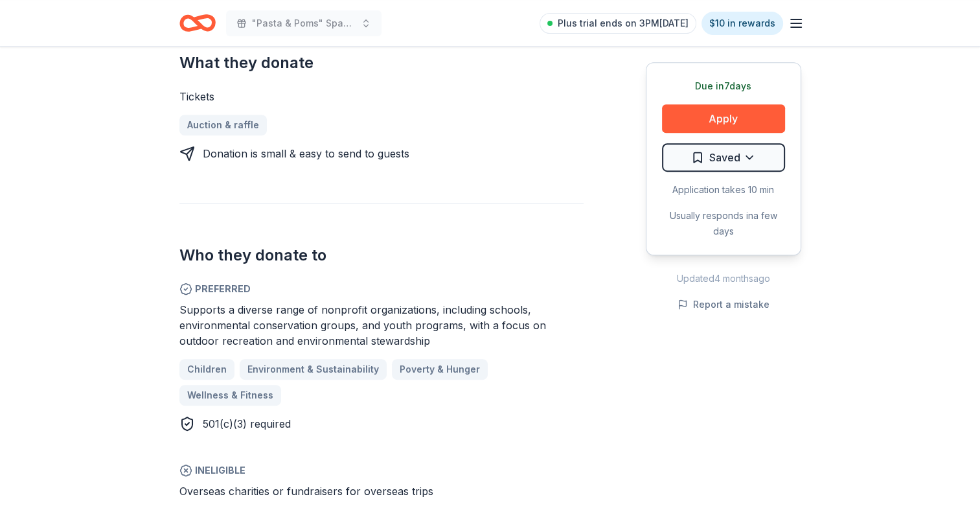
scroll to position [389, 0]
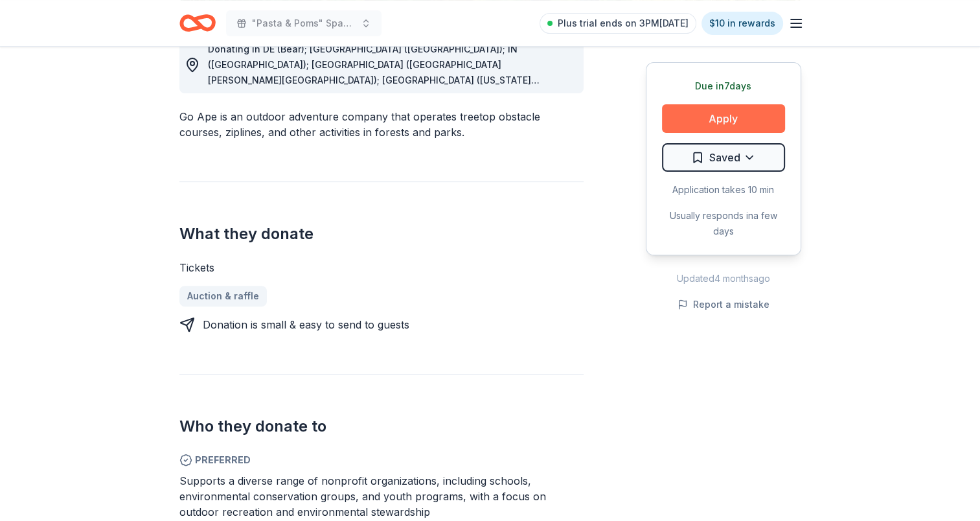
click at [704, 119] on button "Apply" at bounding box center [723, 118] width 123 height 29
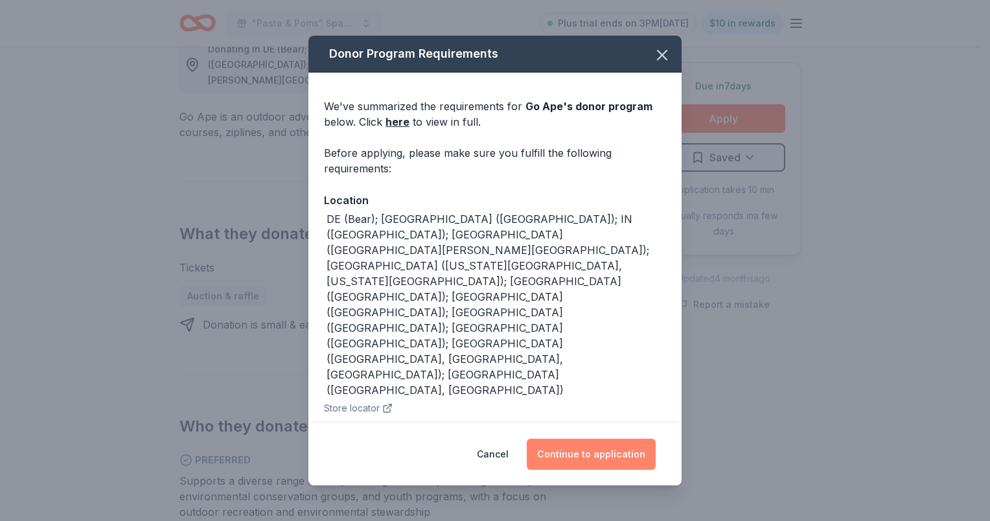
click at [598, 454] on button "Continue to application" at bounding box center [591, 454] width 129 height 31
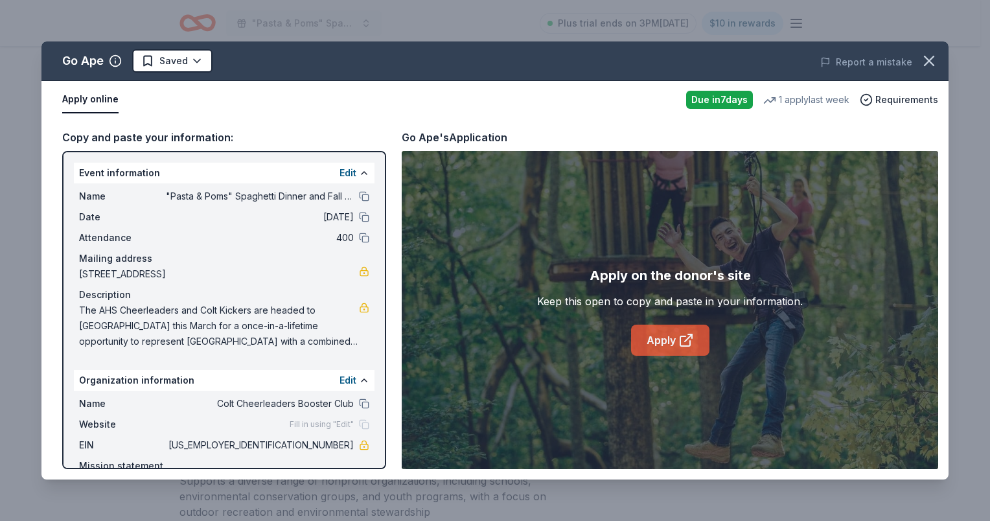
click at [675, 340] on link "Apply" at bounding box center [670, 340] width 78 height 31
click at [933, 62] on icon "button" at bounding box center [929, 61] width 18 height 18
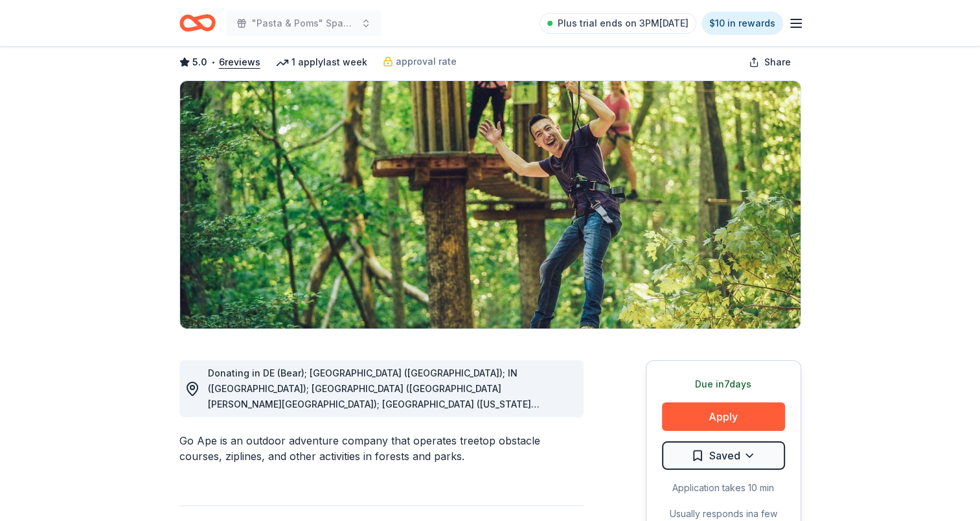
scroll to position [0, 0]
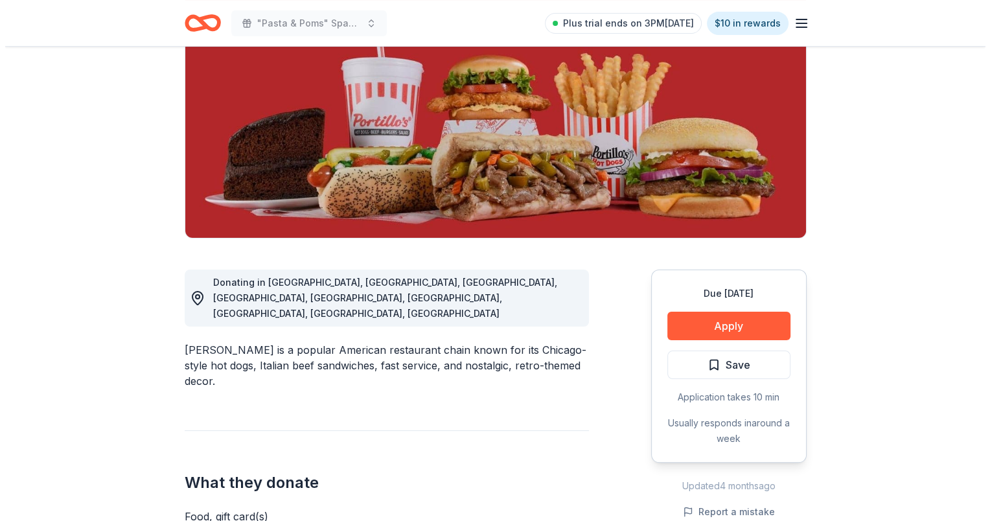
scroll to position [194, 0]
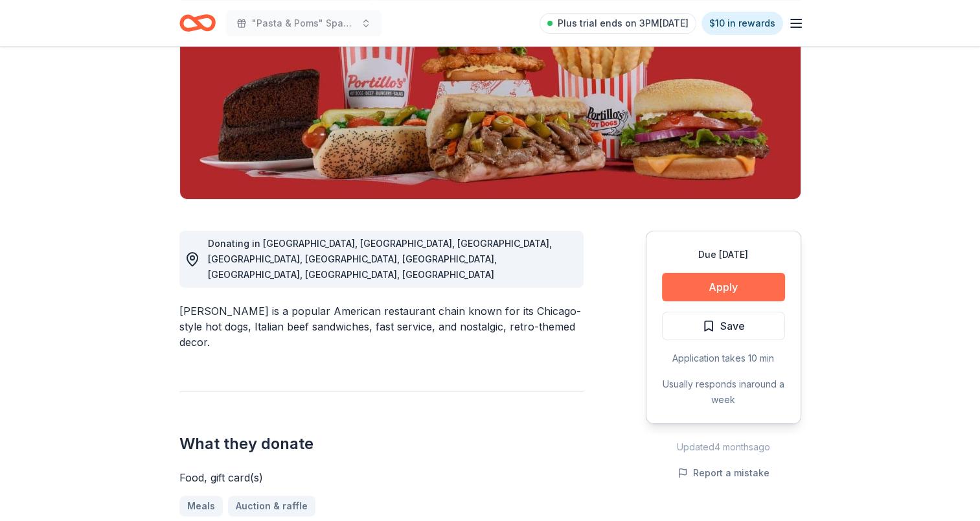
click at [717, 285] on button "Apply" at bounding box center [723, 287] width 123 height 29
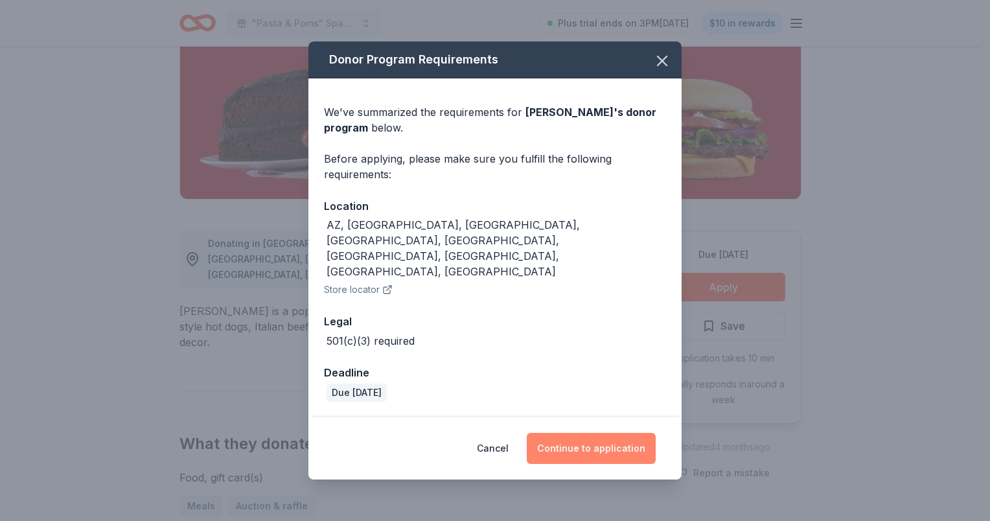
click at [584, 433] on button "Continue to application" at bounding box center [591, 448] width 129 height 31
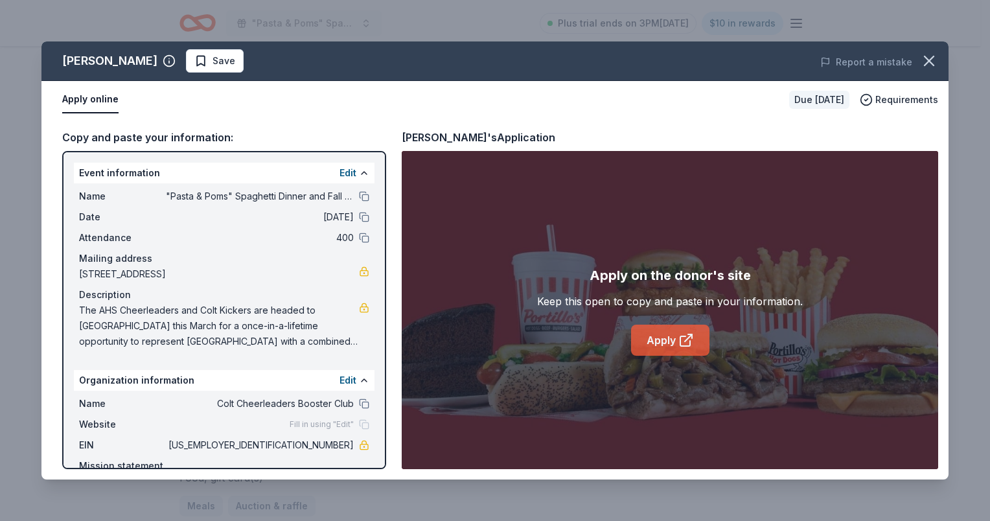
click at [668, 346] on link "Apply" at bounding box center [670, 340] width 78 height 31
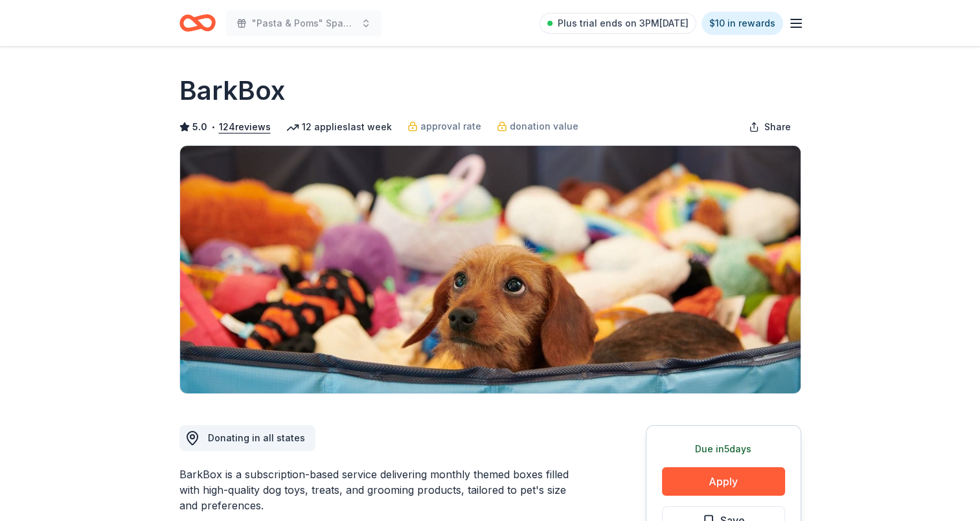
scroll to position [130, 0]
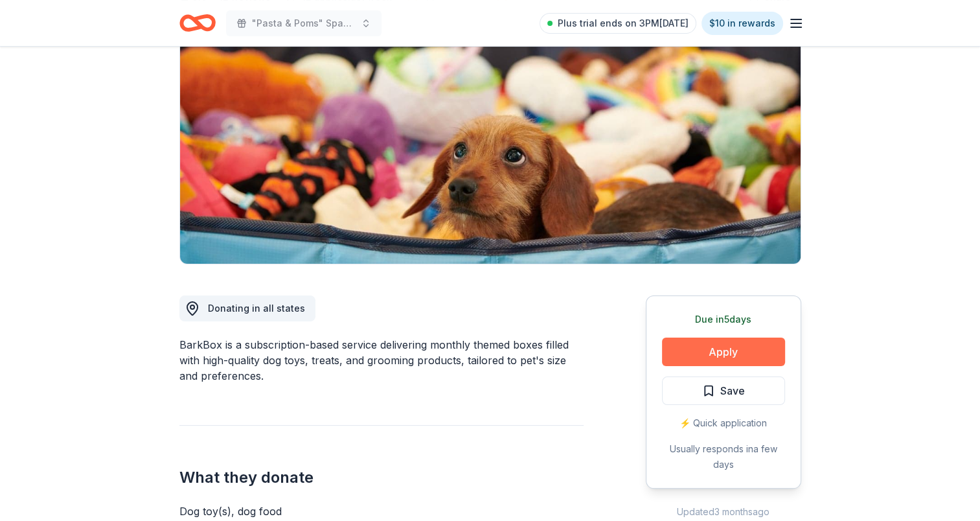
click at [737, 352] on button "Apply" at bounding box center [723, 352] width 123 height 29
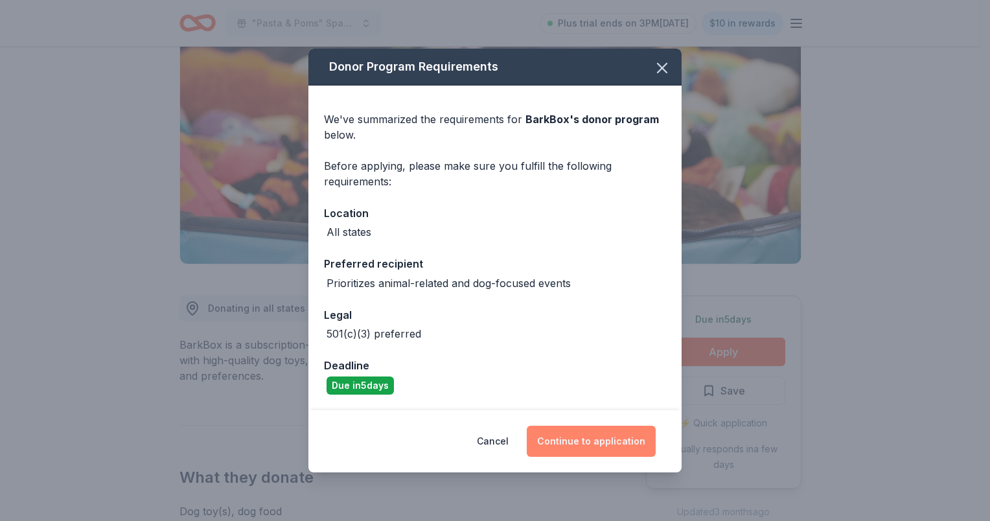
click at [596, 437] on button "Continue to application" at bounding box center [591, 441] width 129 height 31
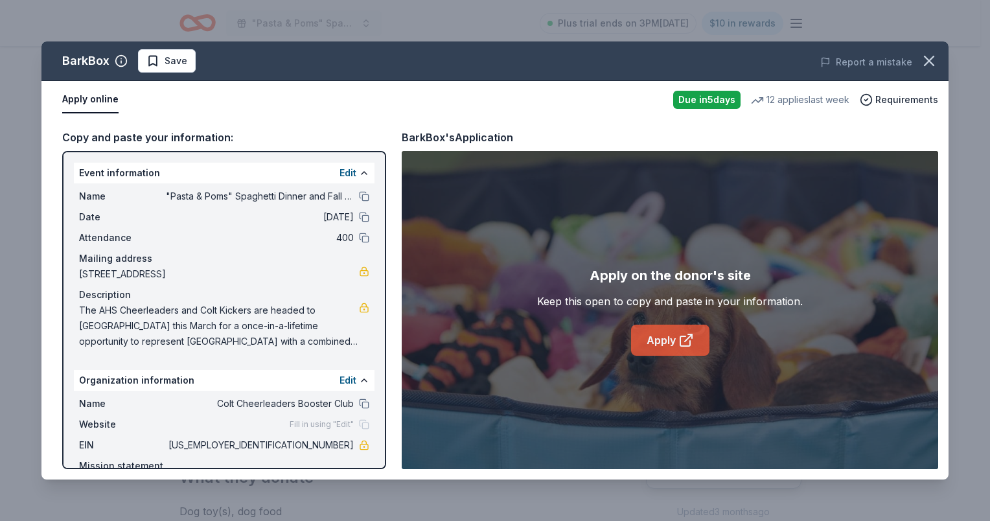
click at [656, 343] on link "Apply" at bounding box center [670, 340] width 78 height 31
click at [934, 65] on icon "button" at bounding box center [929, 60] width 9 height 9
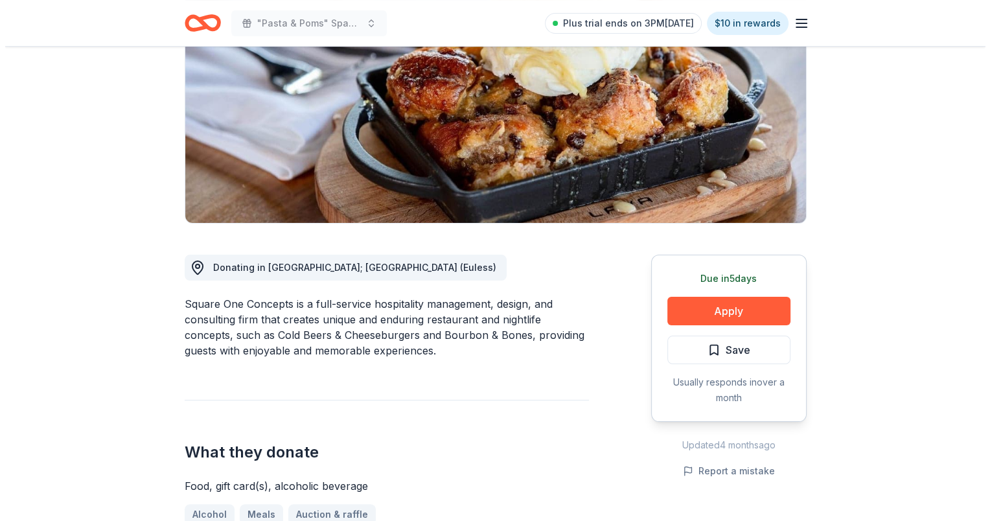
scroll to position [194, 0]
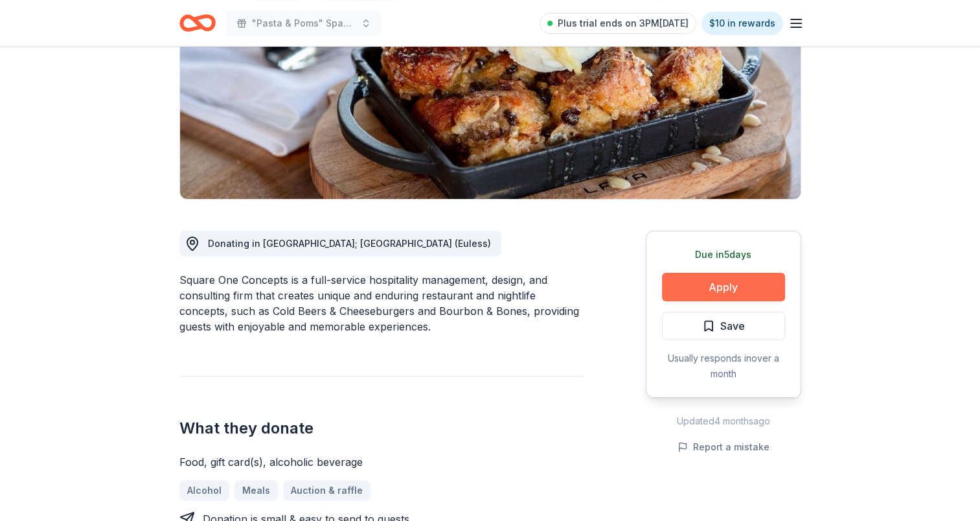
click at [752, 288] on button "Apply" at bounding box center [723, 287] width 123 height 29
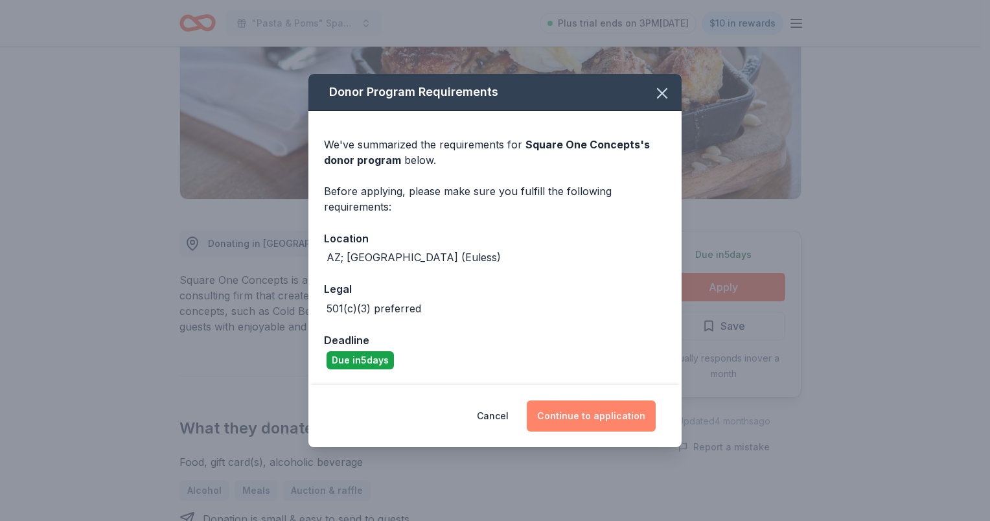
click at [615, 421] on button "Continue to application" at bounding box center [591, 415] width 129 height 31
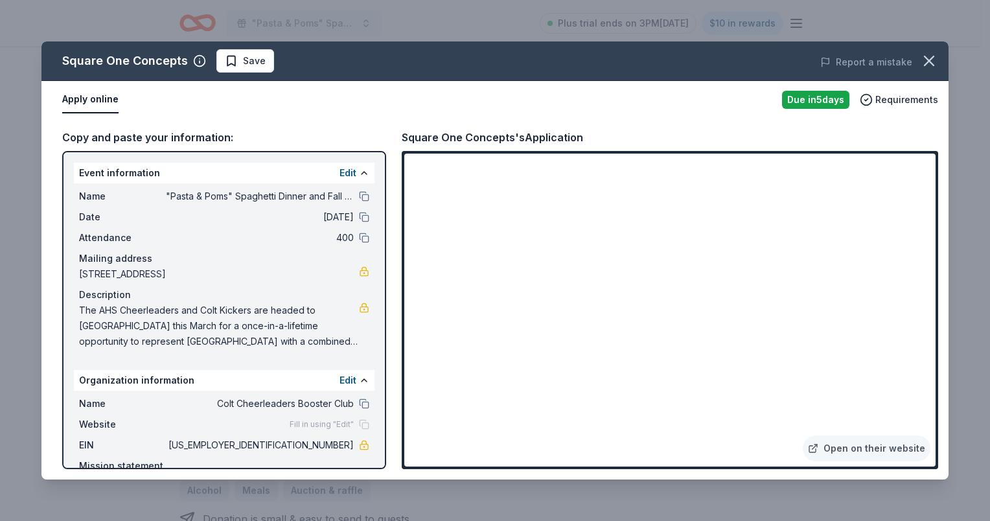
scroll to position [52, 0]
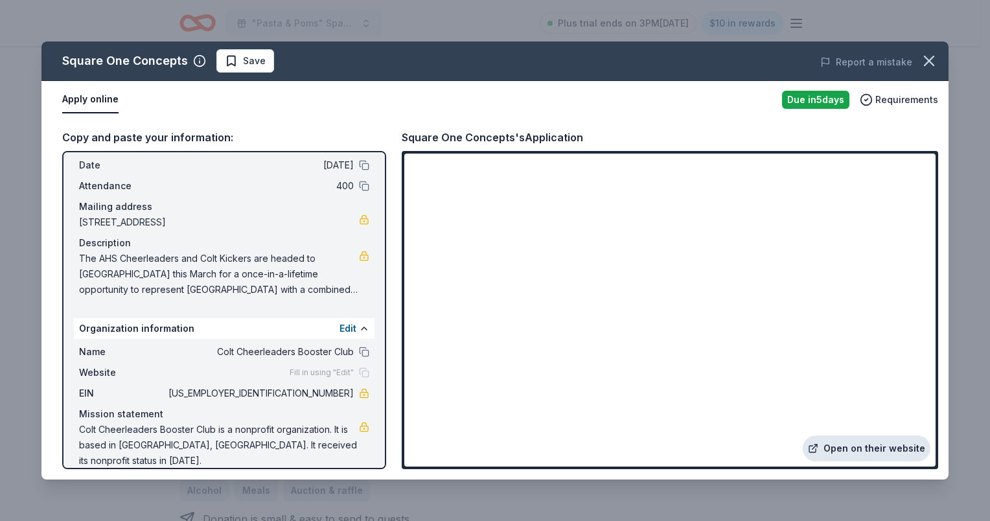
click at [855, 445] on link "Open on their website" at bounding box center [867, 448] width 128 height 26
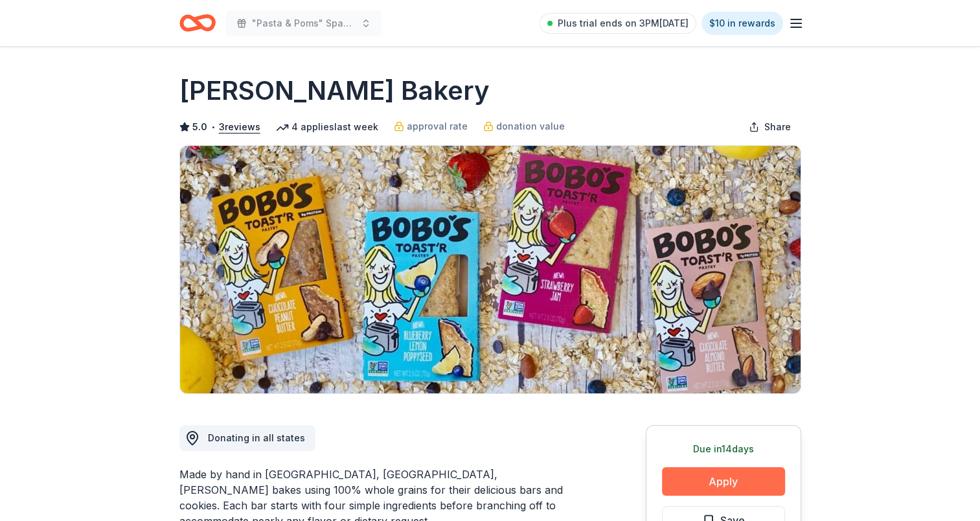
click at [720, 484] on button "Apply" at bounding box center [723, 481] width 123 height 29
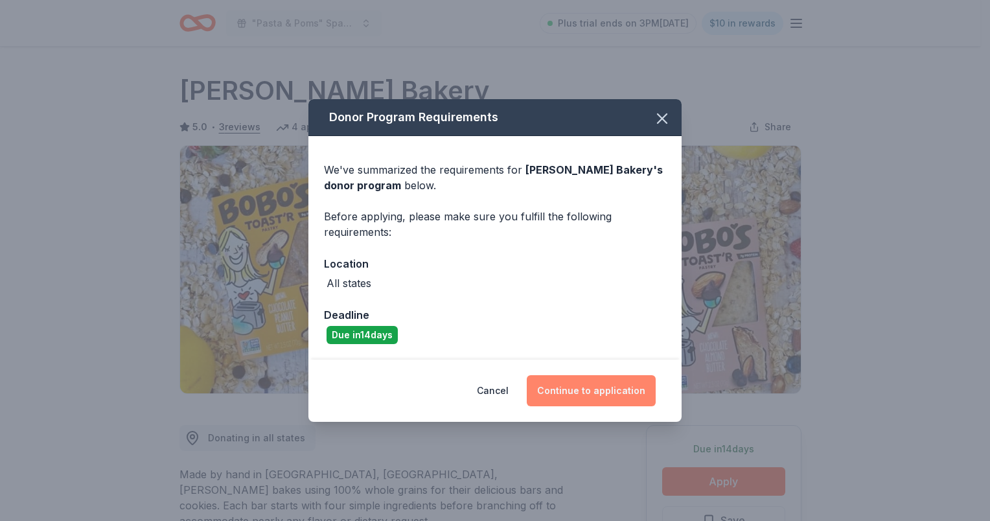
click at [599, 381] on button "Continue to application" at bounding box center [591, 390] width 129 height 31
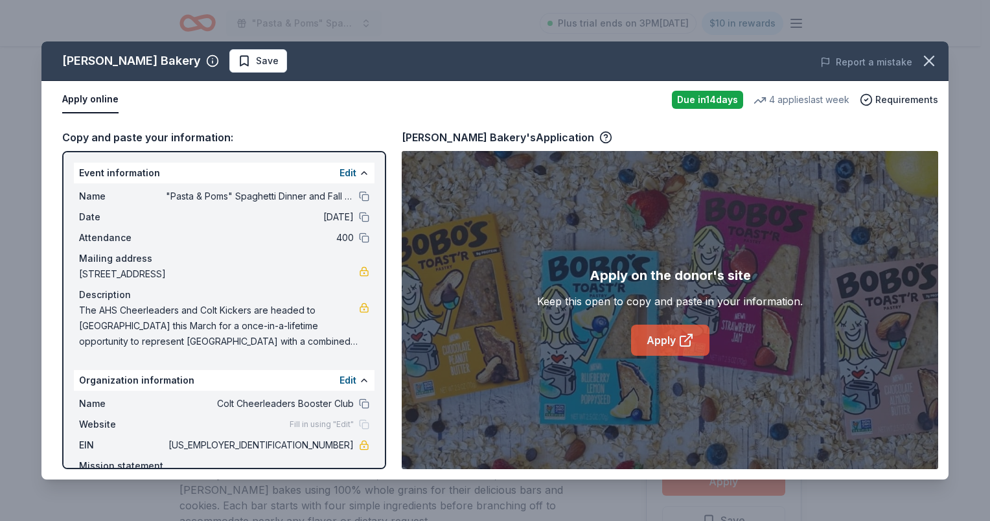
click at [653, 340] on link "Apply" at bounding box center [670, 340] width 78 height 31
click at [932, 62] on icon "button" at bounding box center [929, 61] width 18 height 18
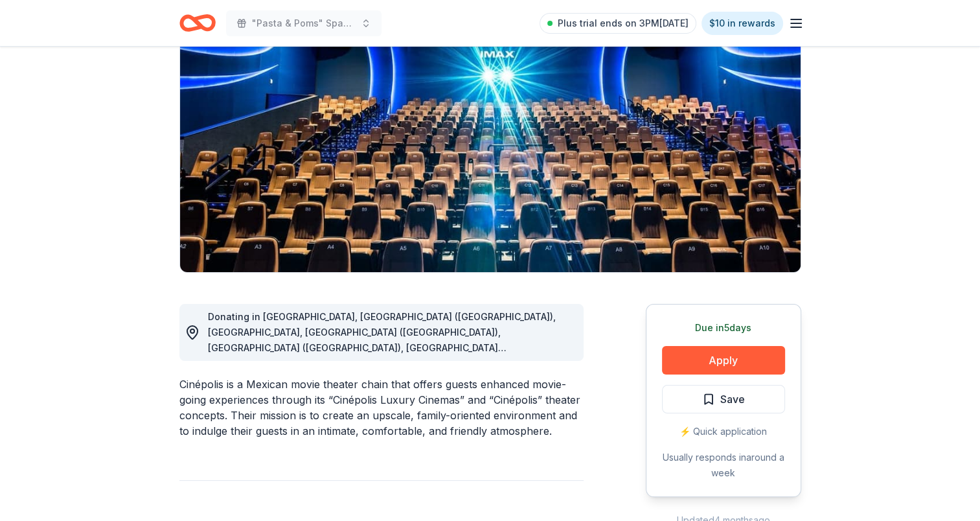
scroll to position [130, 0]
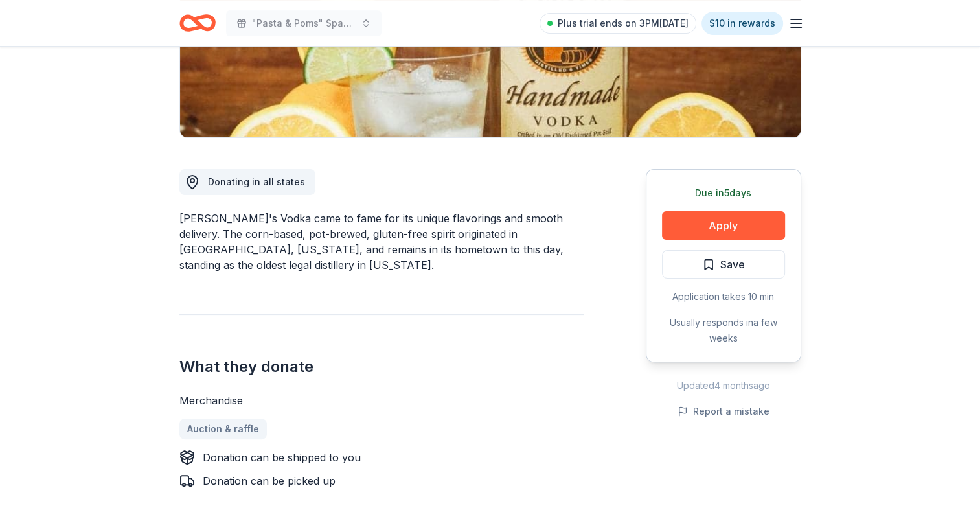
scroll to position [259, 0]
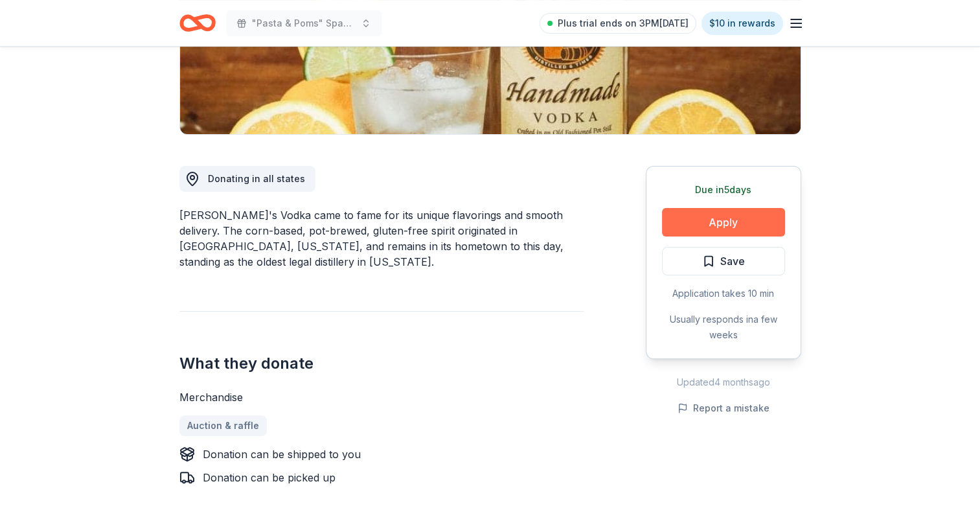
click at [735, 220] on button "Apply" at bounding box center [723, 222] width 123 height 29
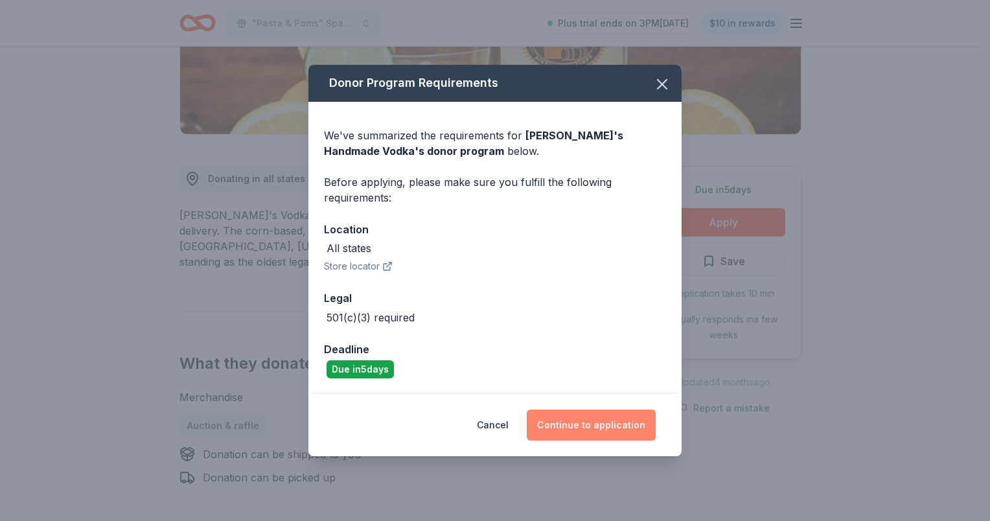
click at [606, 428] on button "Continue to application" at bounding box center [591, 424] width 129 height 31
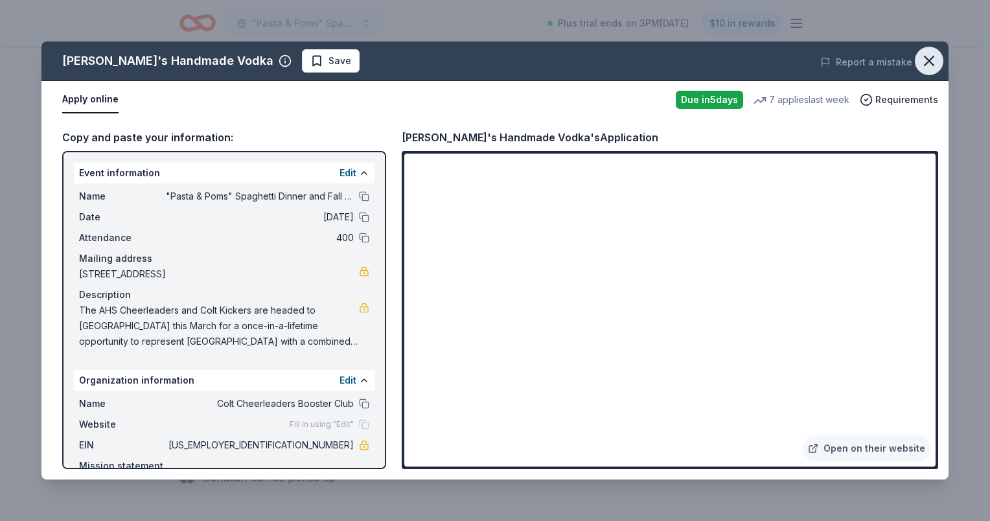
click at [929, 65] on icon "button" at bounding box center [929, 61] width 18 height 18
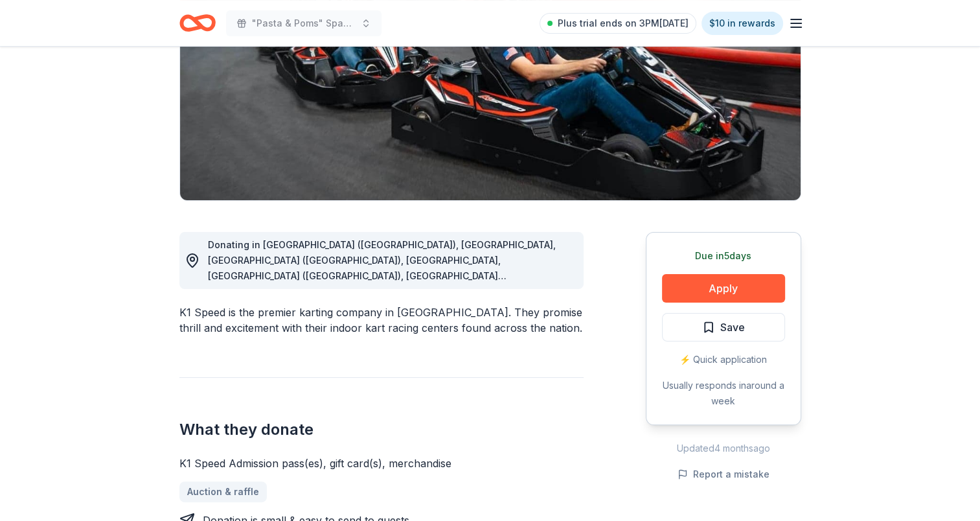
scroll to position [194, 0]
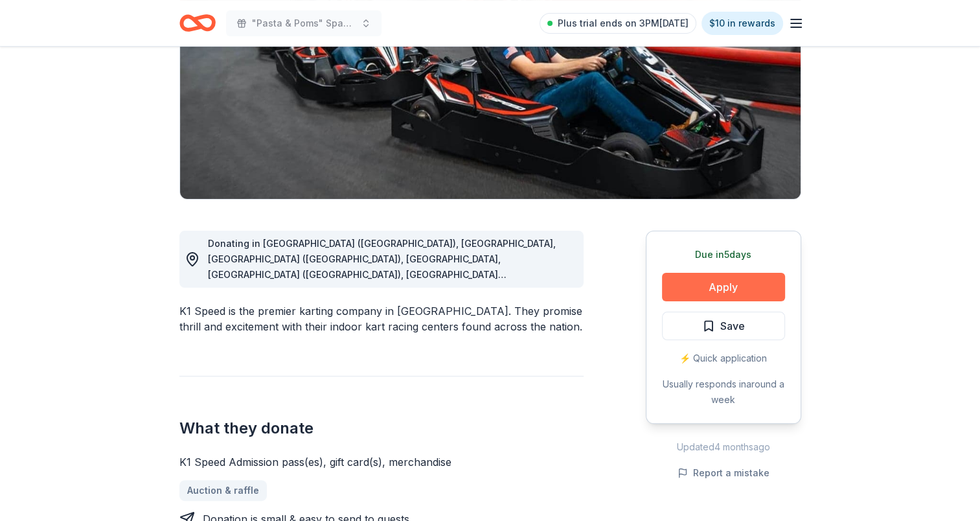
click at [730, 278] on button "Apply" at bounding box center [723, 287] width 123 height 29
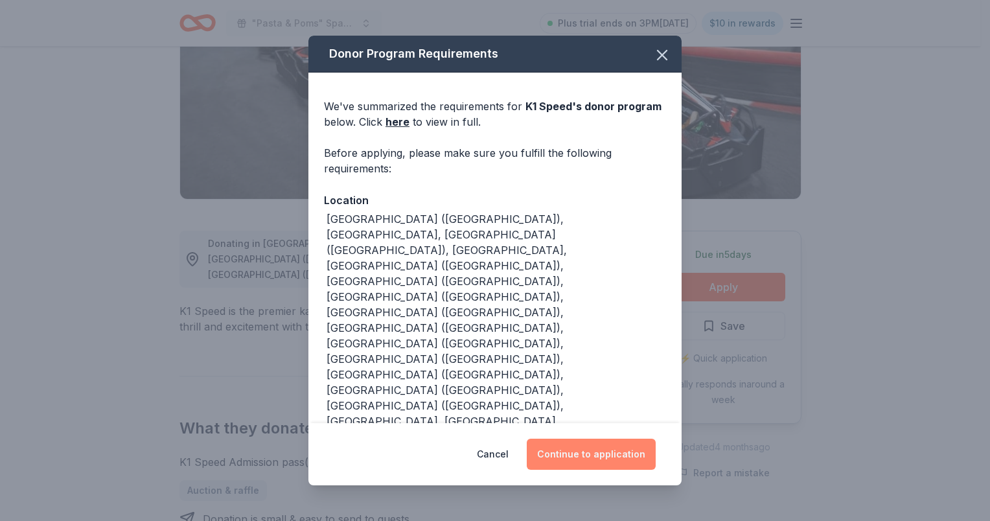
click at [570, 446] on button "Continue to application" at bounding box center [591, 454] width 129 height 31
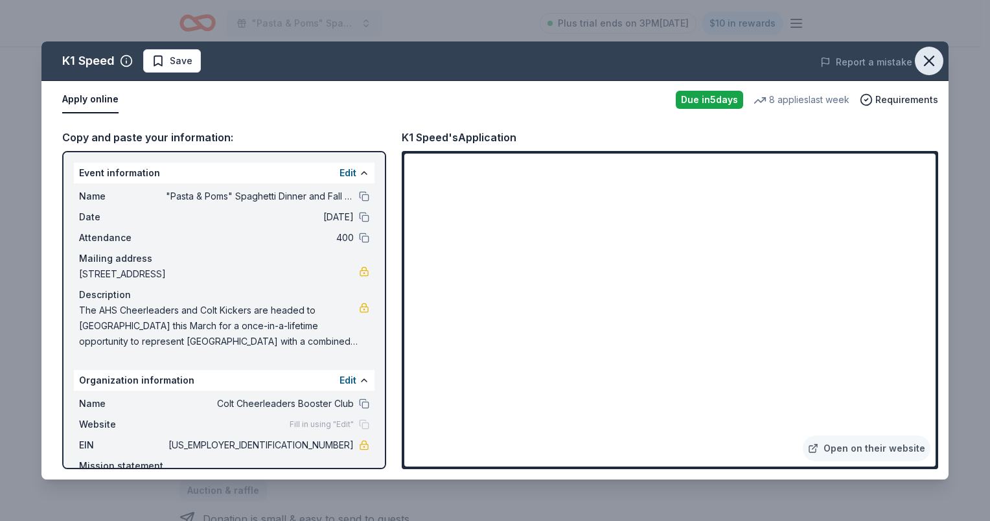
click at [925, 54] on icon "button" at bounding box center [929, 61] width 18 height 18
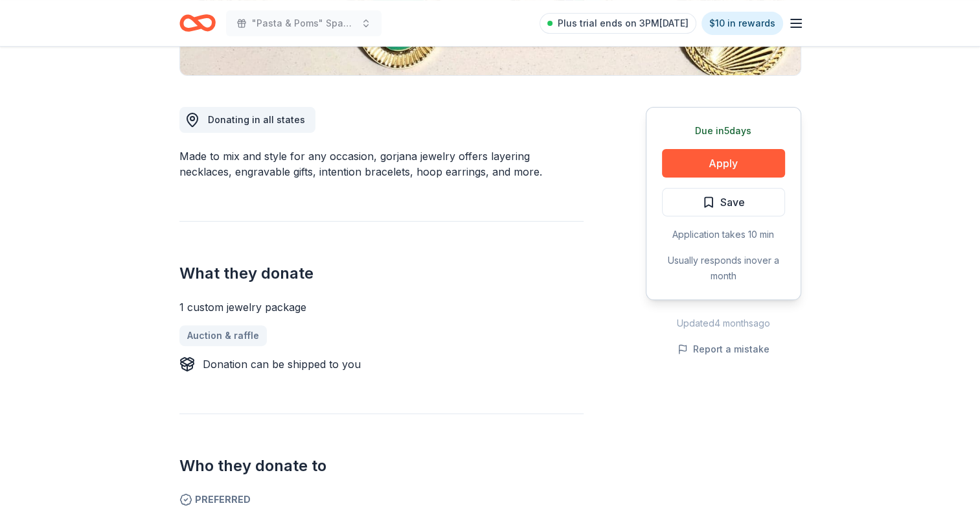
scroll to position [324, 0]
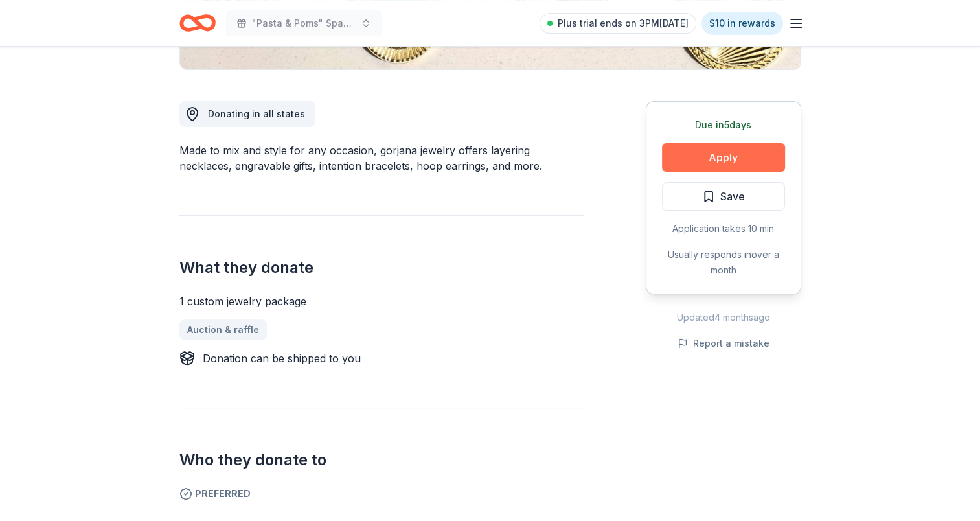
click at [736, 164] on button "Apply" at bounding box center [723, 157] width 123 height 29
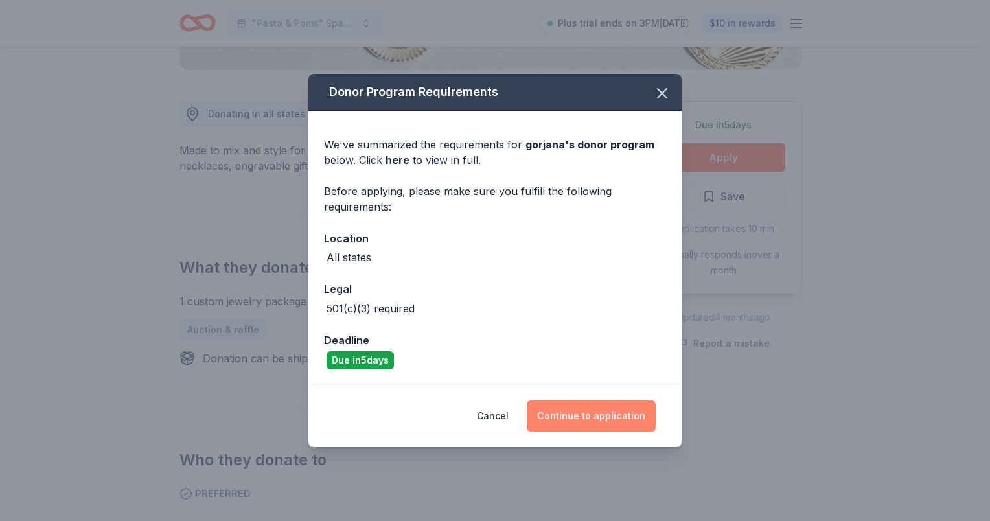
click at [588, 420] on button "Continue to application" at bounding box center [591, 415] width 129 height 31
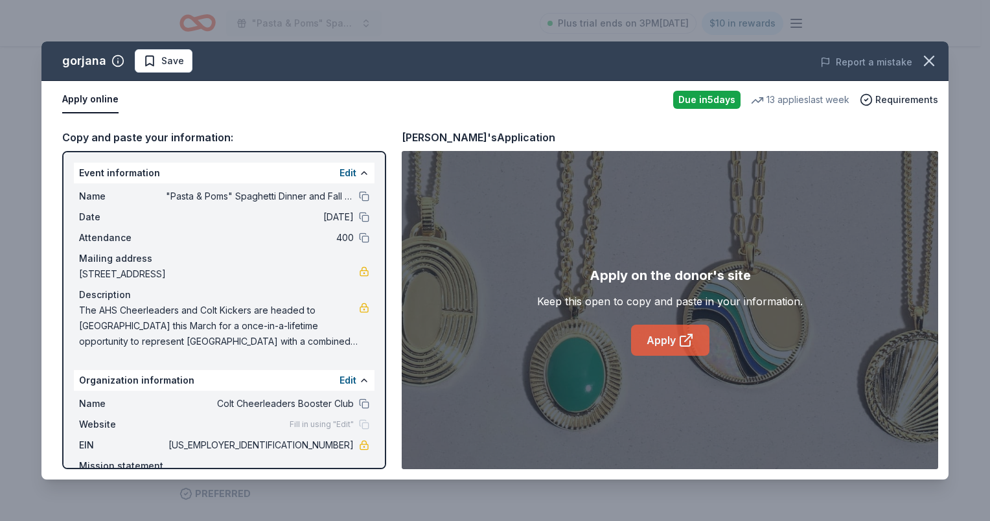
click at [663, 334] on link "Apply" at bounding box center [670, 340] width 78 height 31
click at [933, 69] on icon "button" at bounding box center [929, 61] width 18 height 18
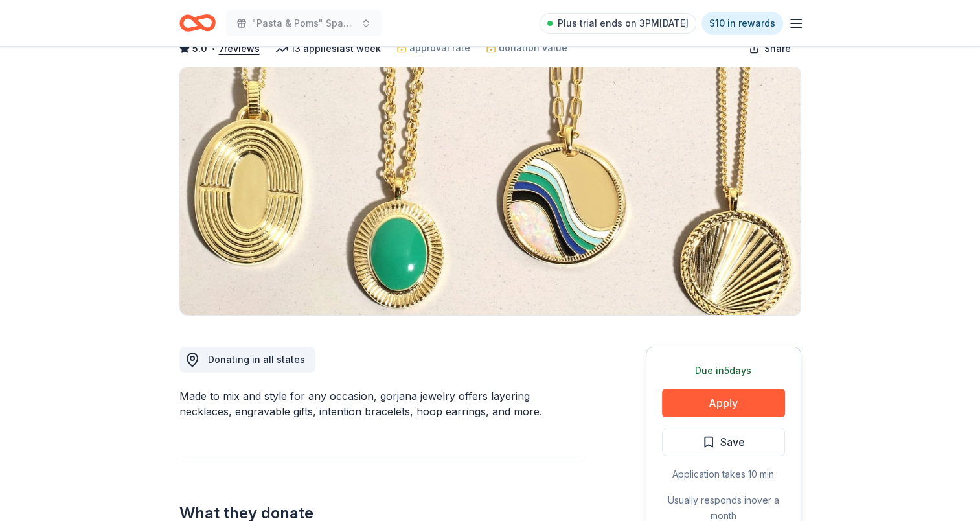
scroll to position [0, 0]
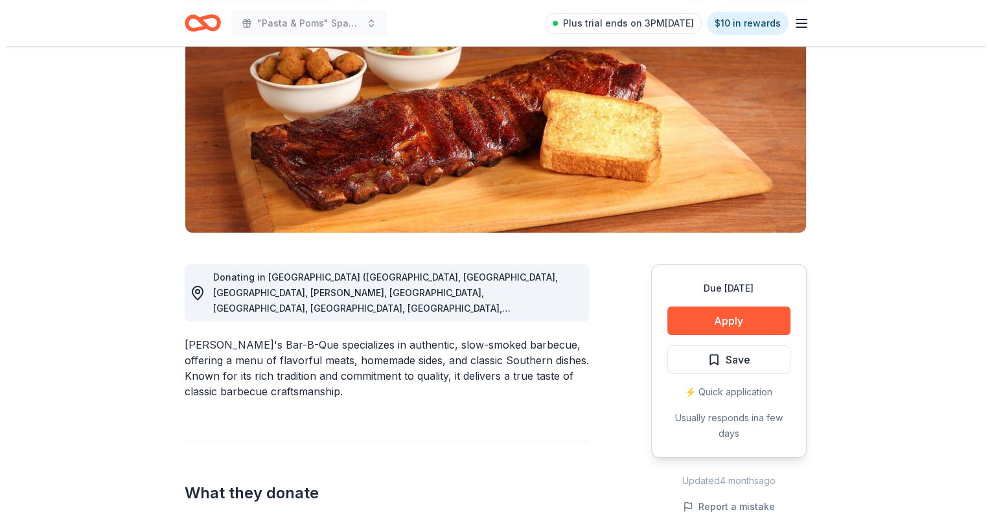
scroll to position [194, 0]
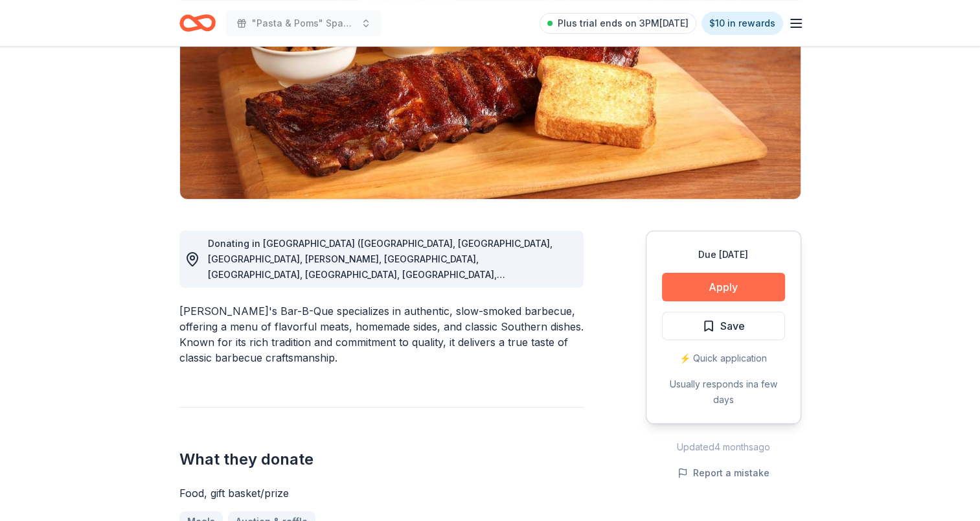
click at [715, 280] on button "Apply" at bounding box center [723, 287] width 123 height 29
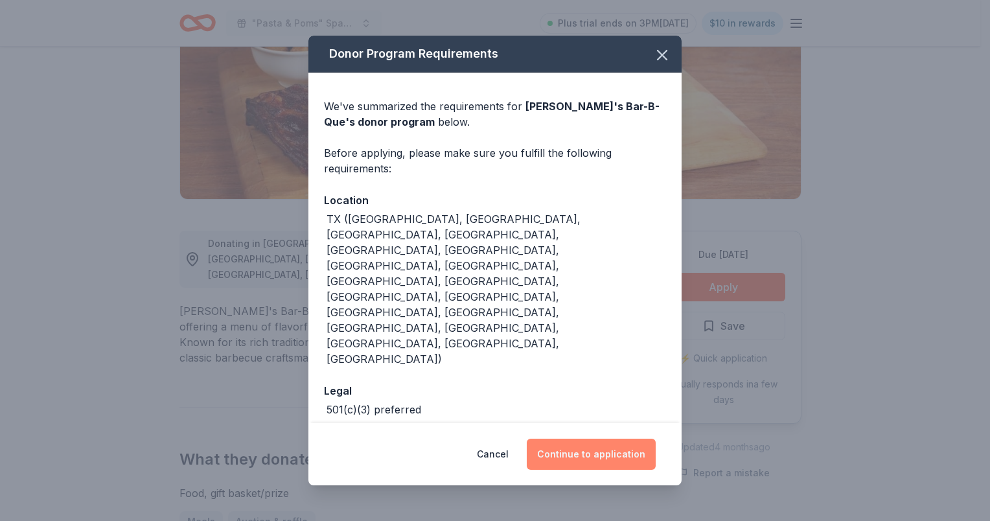
click at [610, 439] on button "Continue to application" at bounding box center [591, 454] width 129 height 31
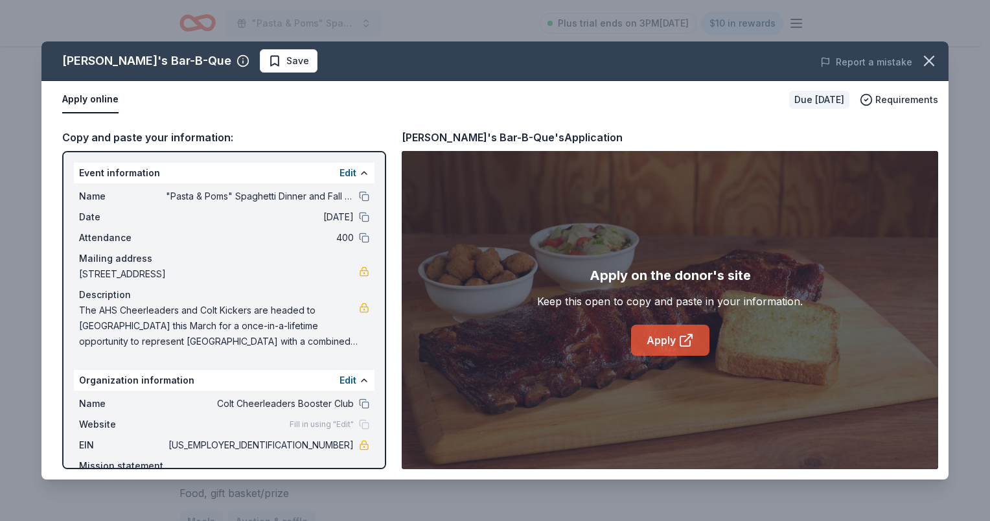
click at [647, 341] on link "Apply" at bounding box center [670, 340] width 78 height 31
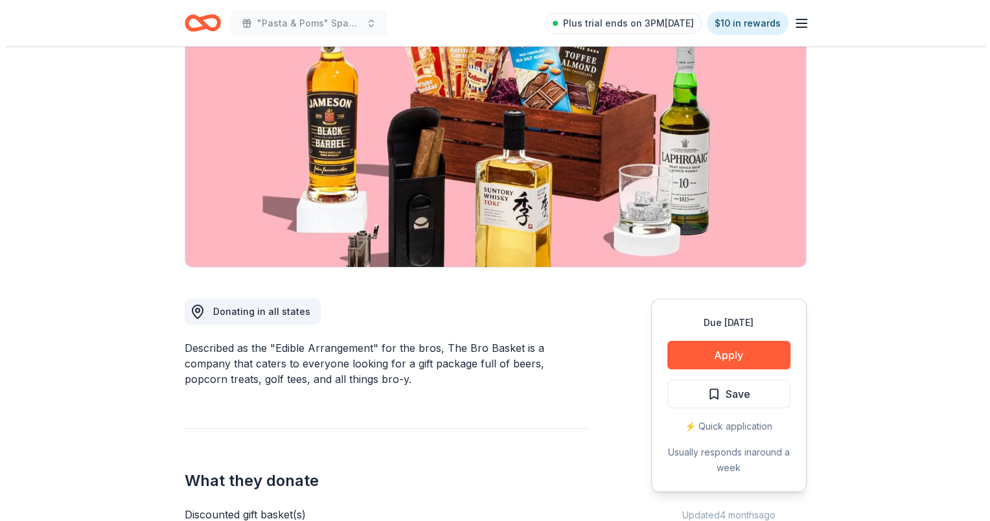
scroll to position [130, 0]
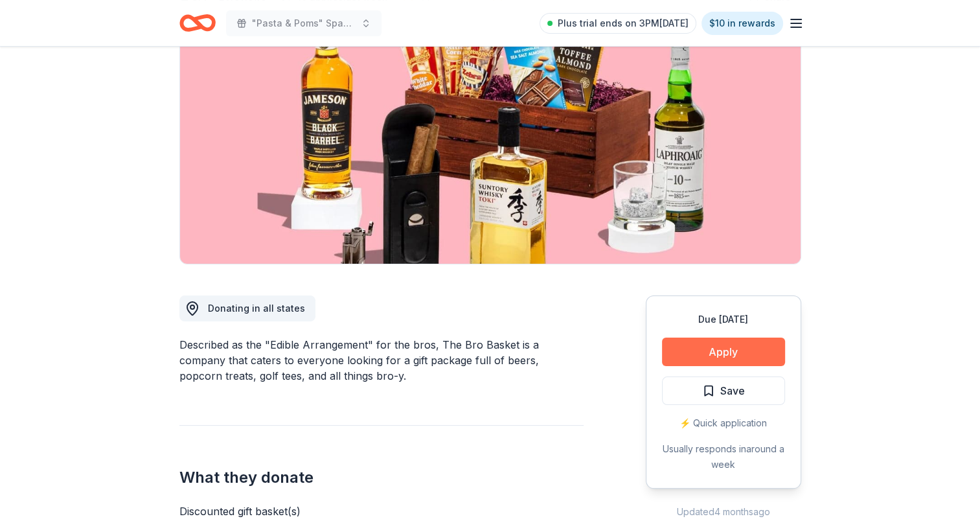
click at [749, 354] on button "Apply" at bounding box center [723, 352] width 123 height 29
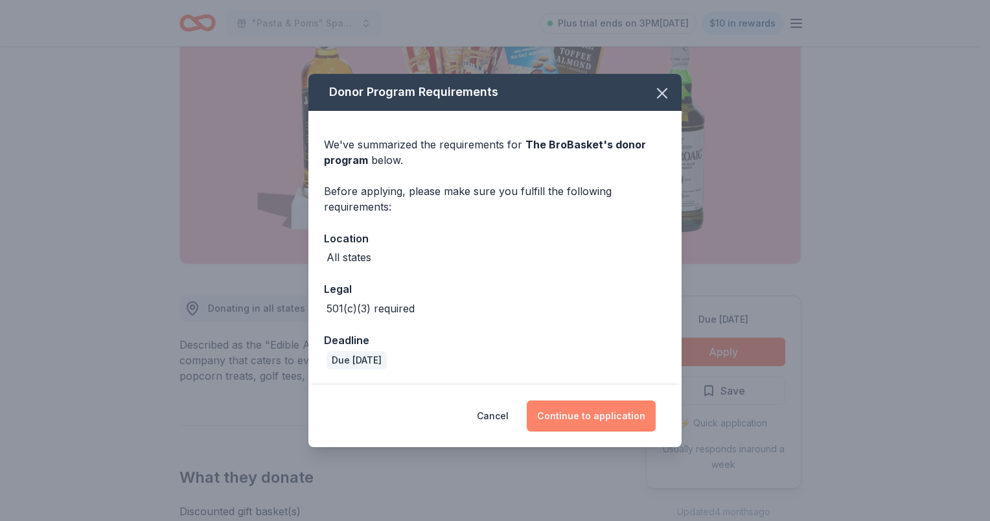
click at [625, 421] on button "Continue to application" at bounding box center [591, 415] width 129 height 31
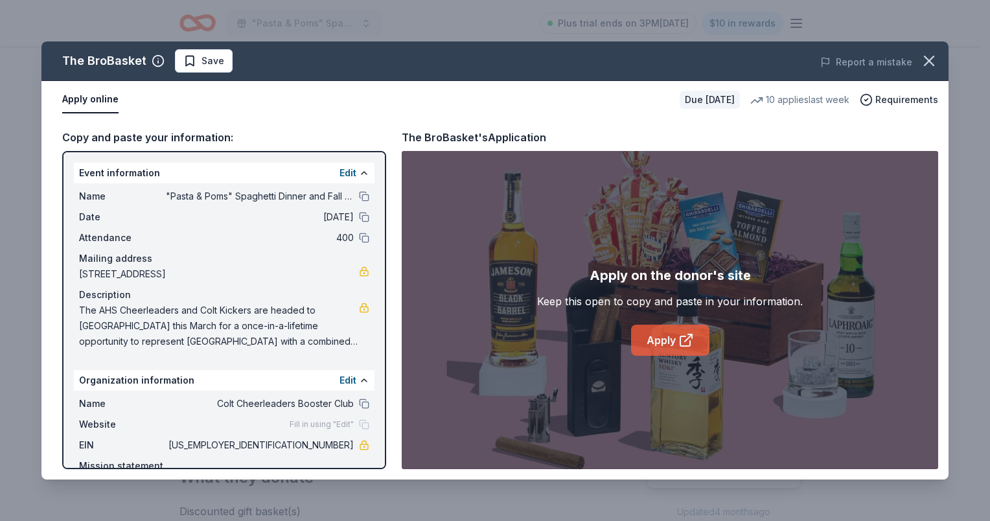
click at [649, 341] on link "Apply" at bounding box center [670, 340] width 78 height 31
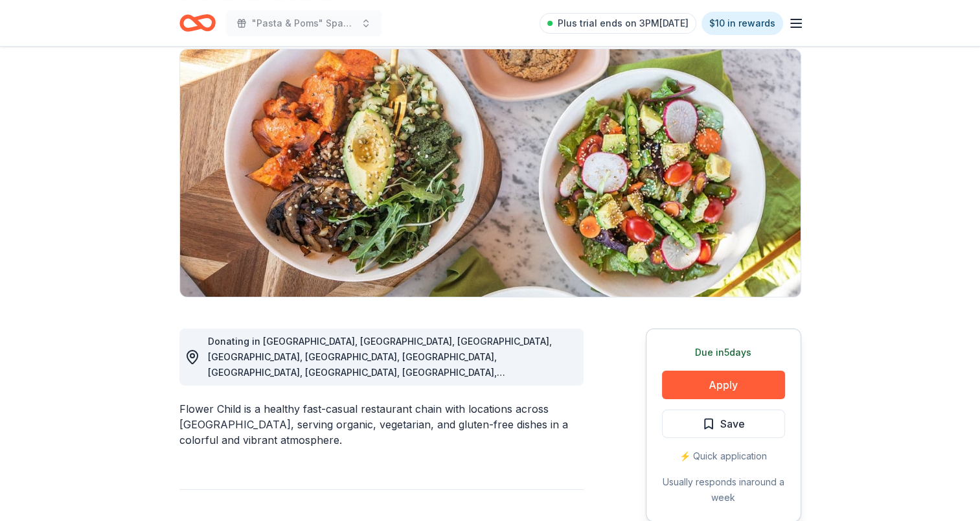
scroll to position [130, 0]
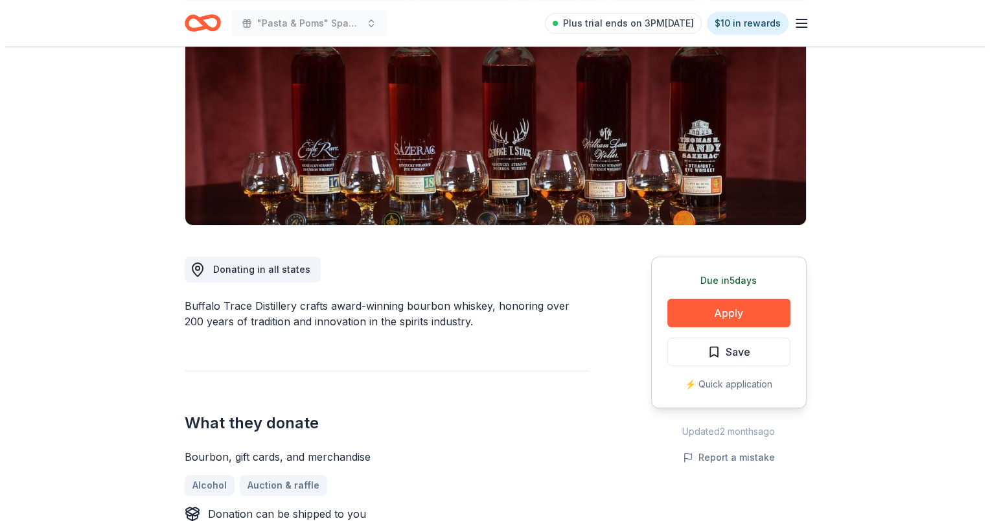
scroll to position [194, 0]
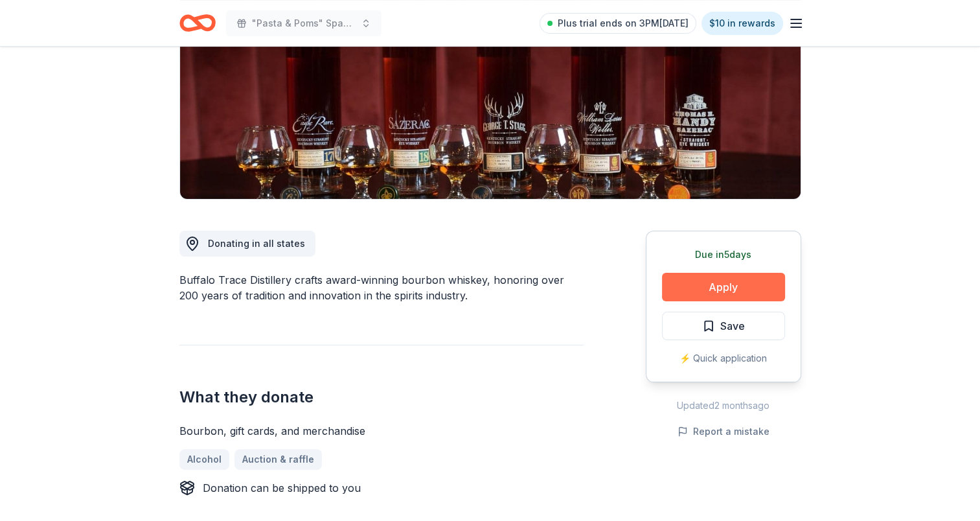
click at [684, 286] on button "Apply" at bounding box center [723, 287] width 123 height 29
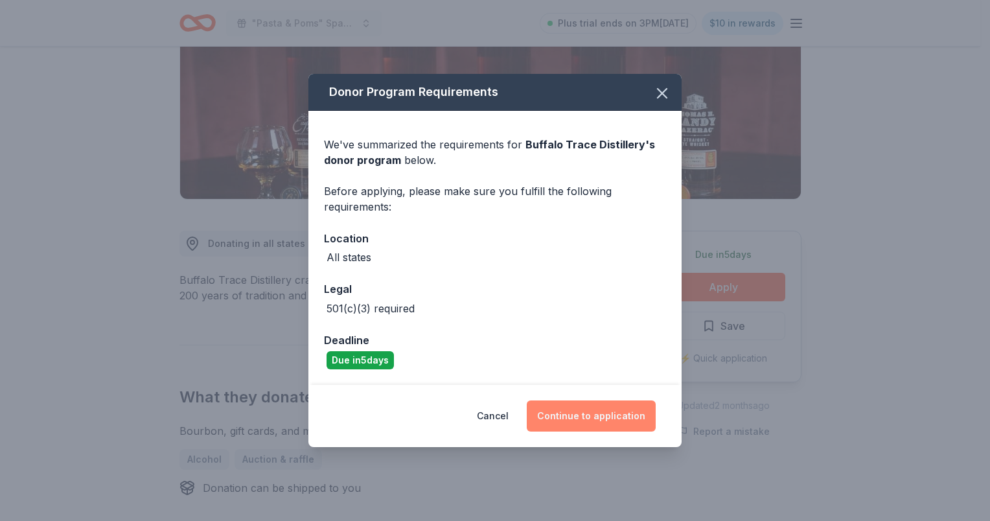
click at [582, 413] on button "Continue to application" at bounding box center [591, 415] width 129 height 31
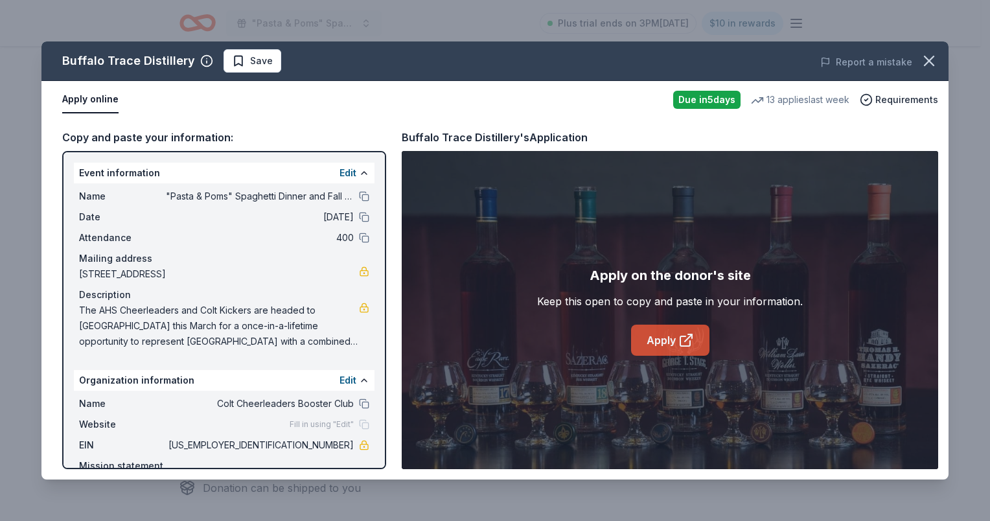
click at [661, 333] on link "Apply" at bounding box center [670, 340] width 78 height 31
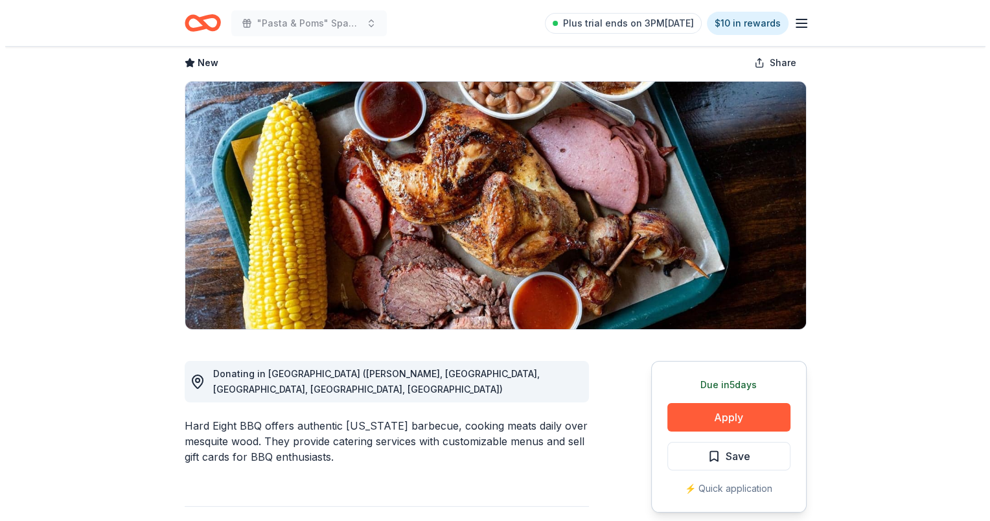
scroll to position [130, 0]
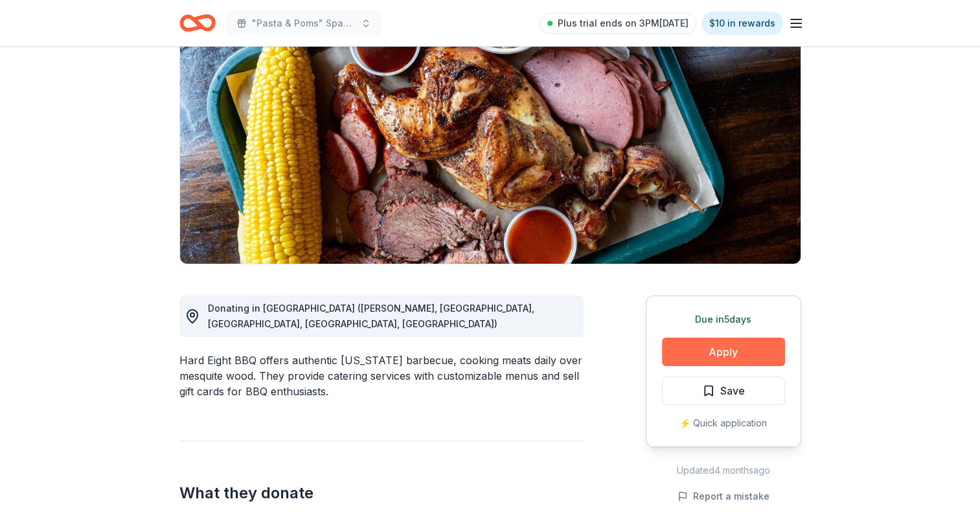
click at [759, 358] on button "Apply" at bounding box center [723, 352] width 123 height 29
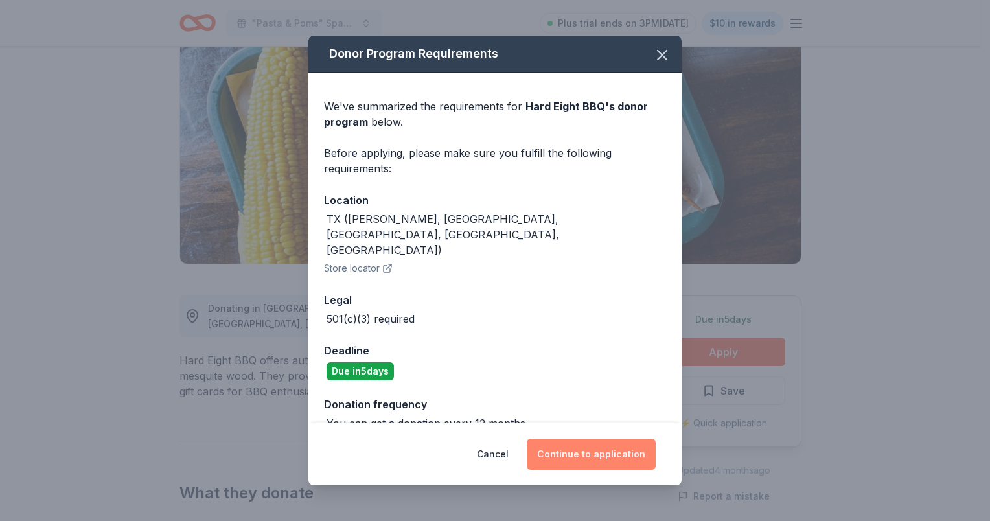
click at [592, 453] on button "Continue to application" at bounding box center [591, 454] width 129 height 31
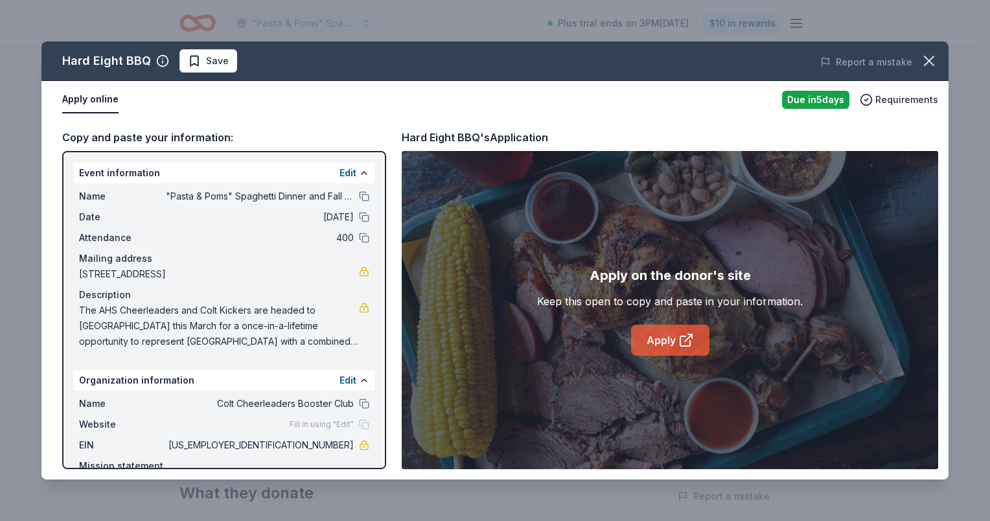
click at [670, 350] on link "Apply" at bounding box center [670, 340] width 78 height 31
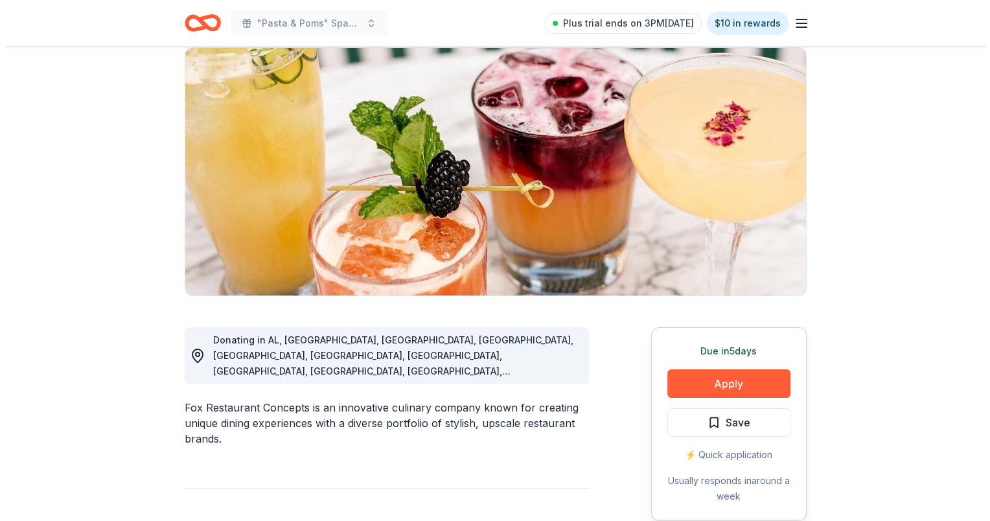
scroll to position [130, 0]
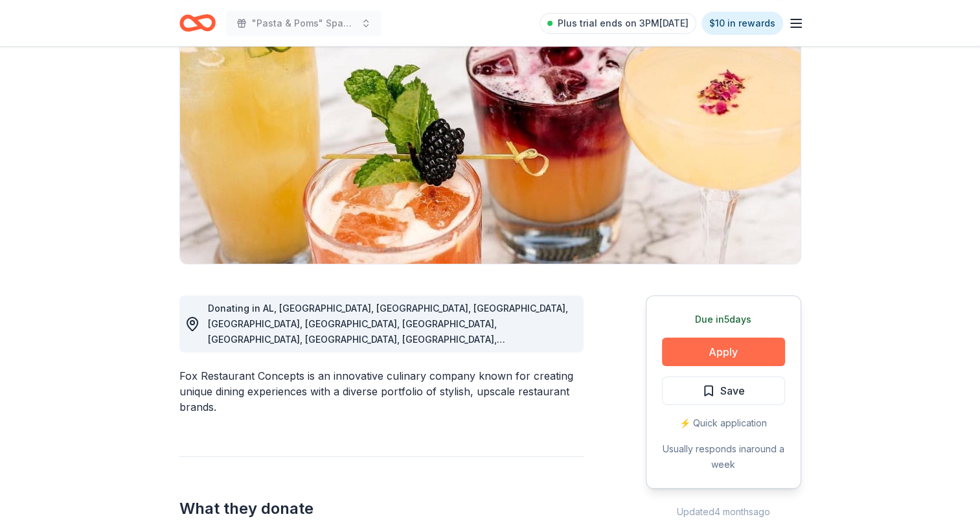
click at [697, 352] on button "Apply" at bounding box center [723, 352] width 123 height 29
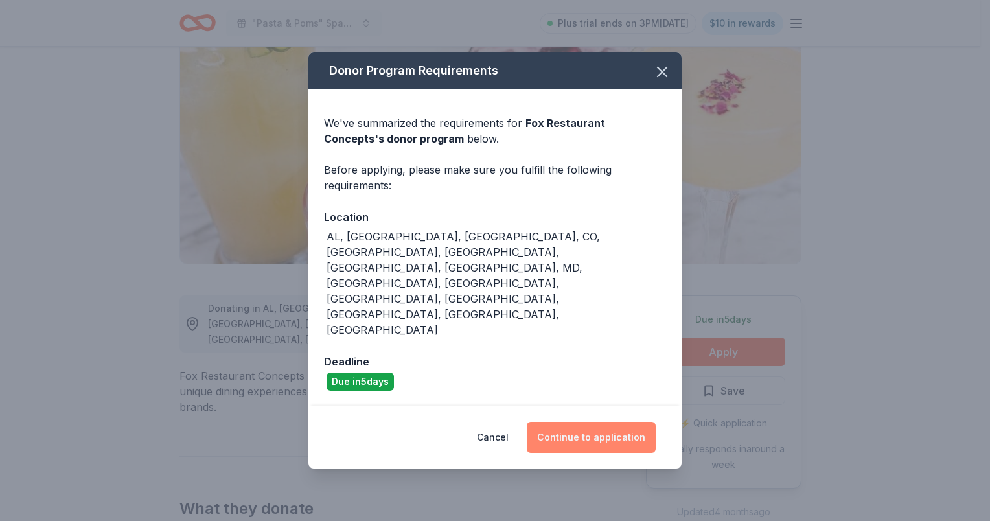
click at [591, 422] on button "Continue to application" at bounding box center [591, 437] width 129 height 31
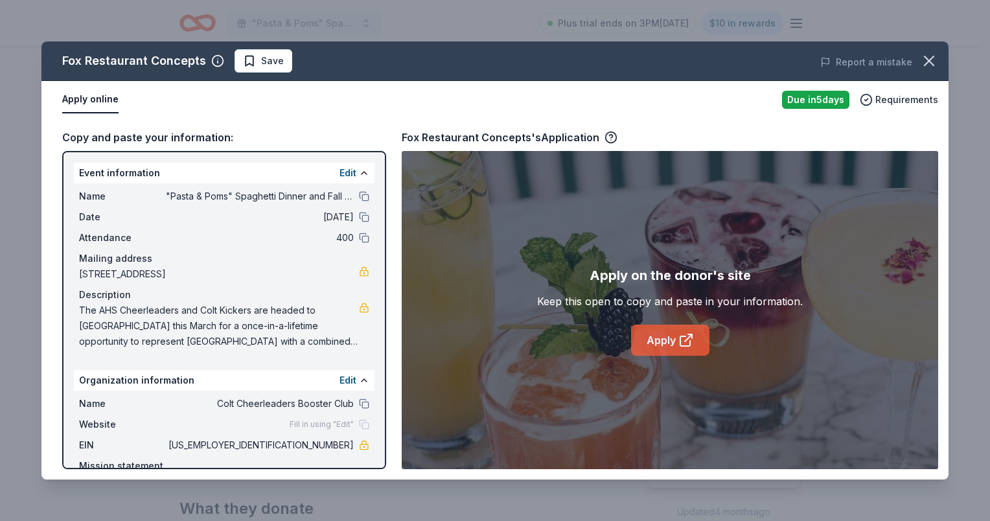
click at [648, 336] on link "Apply" at bounding box center [670, 340] width 78 height 31
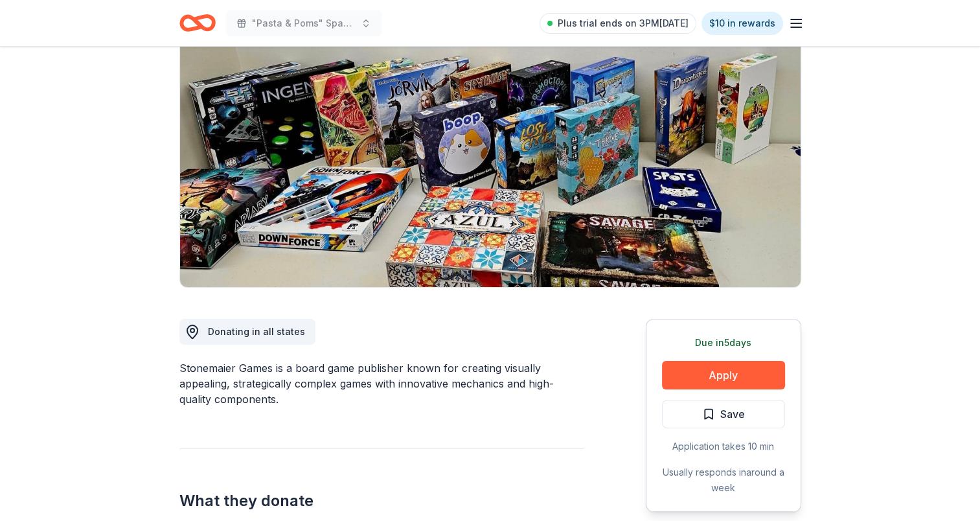
scroll to position [130, 0]
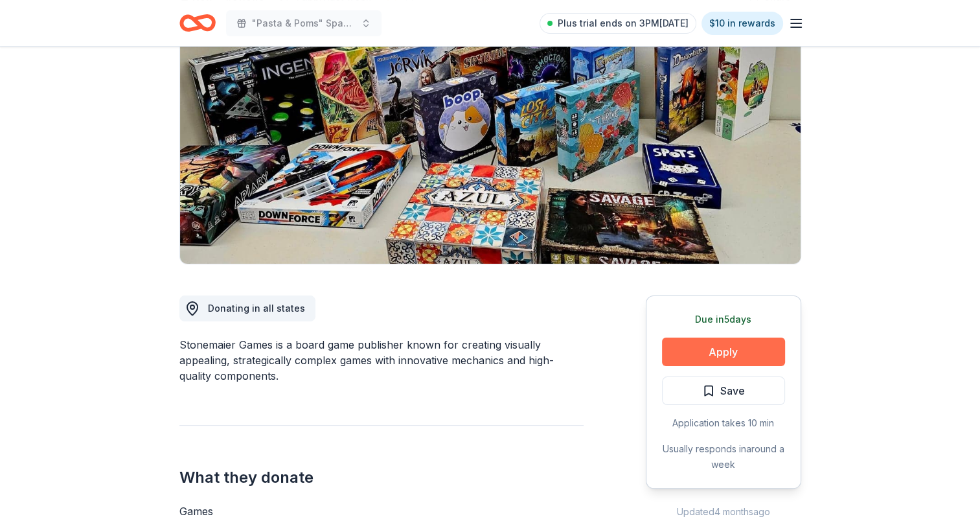
click at [713, 352] on button "Apply" at bounding box center [723, 352] width 123 height 29
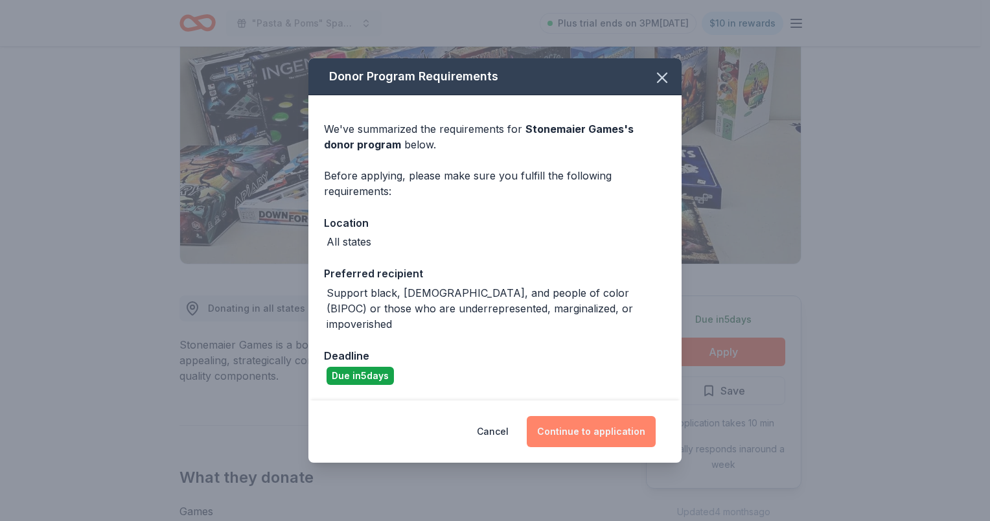
click at [609, 420] on button "Continue to application" at bounding box center [591, 431] width 129 height 31
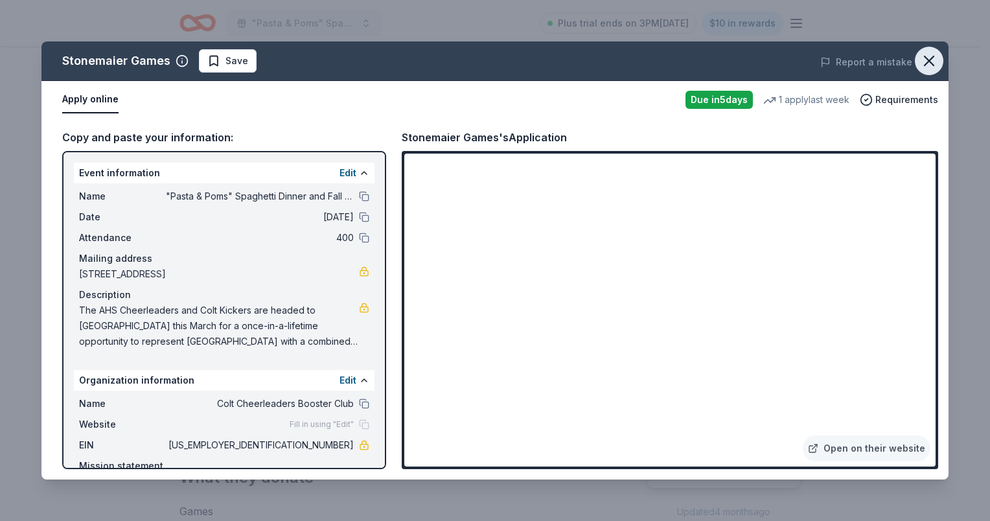
click at [930, 65] on icon "button" at bounding box center [929, 61] width 18 height 18
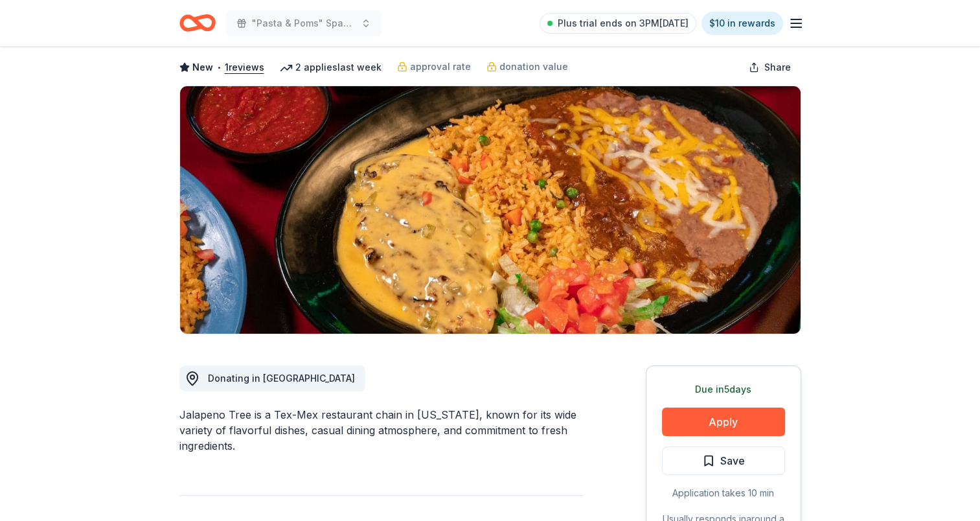
scroll to position [194, 0]
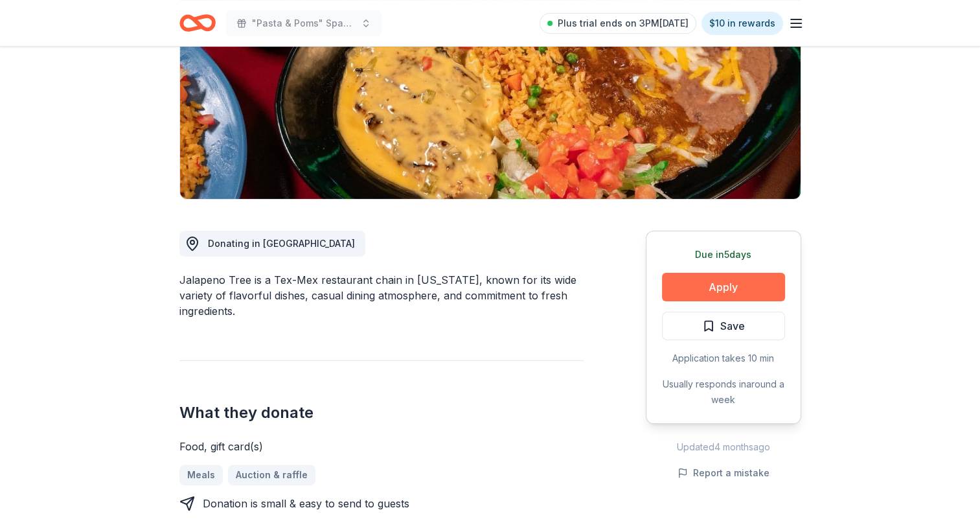
click at [728, 282] on button "Apply" at bounding box center [723, 287] width 123 height 29
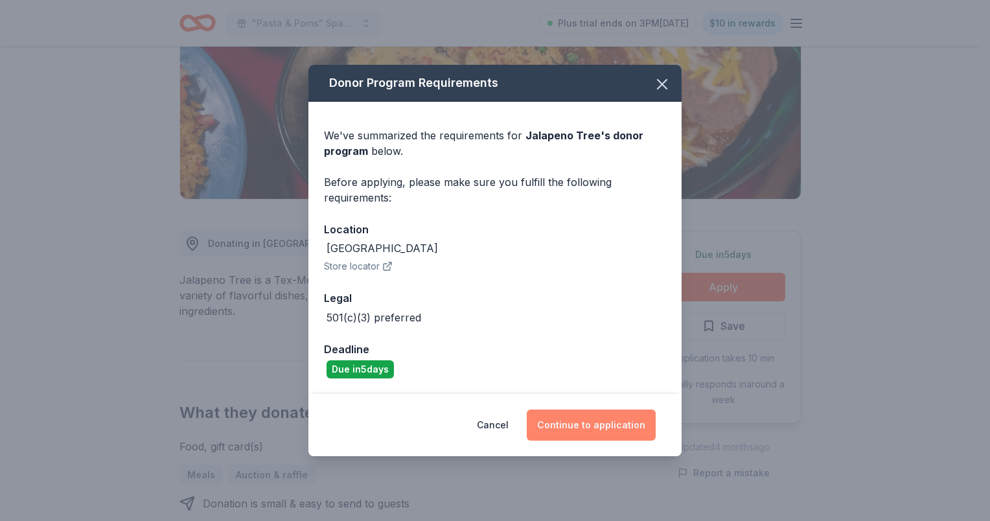
click at [595, 426] on button "Continue to application" at bounding box center [591, 424] width 129 height 31
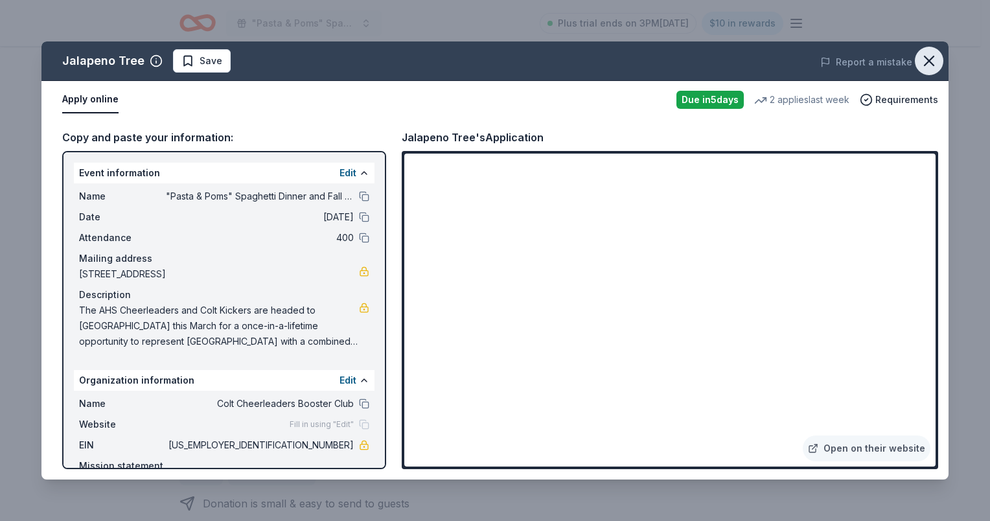
click at [928, 64] on icon "button" at bounding box center [929, 61] width 18 height 18
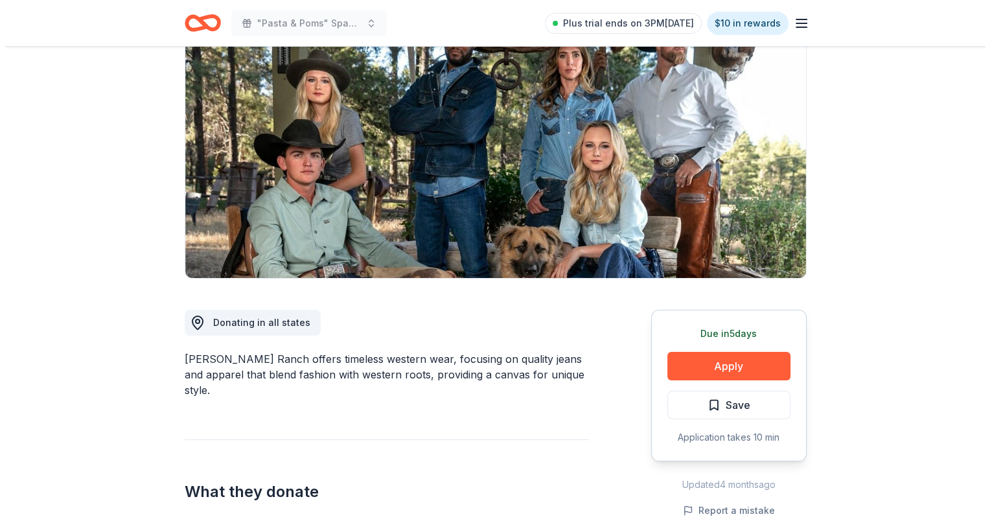
scroll to position [130, 0]
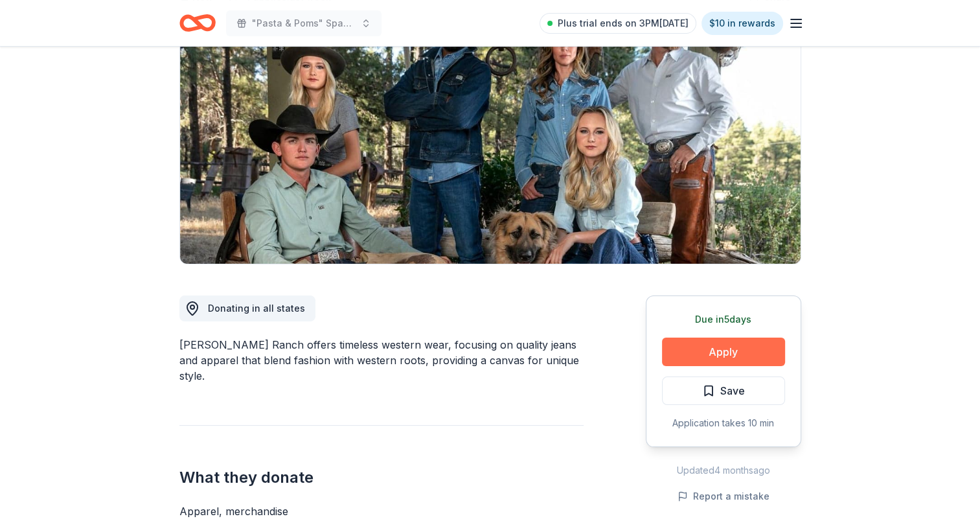
click at [713, 354] on button "Apply" at bounding box center [723, 352] width 123 height 29
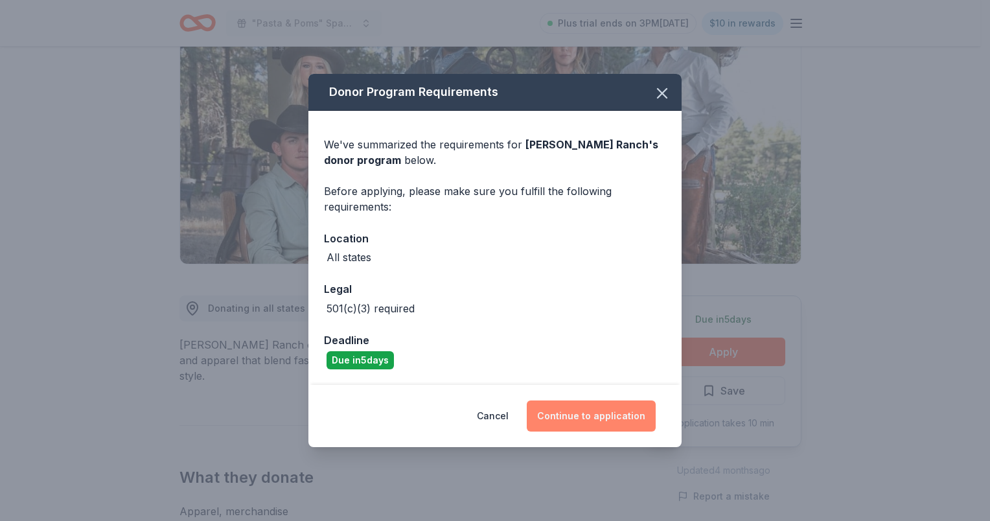
click at [588, 410] on button "Continue to application" at bounding box center [591, 415] width 129 height 31
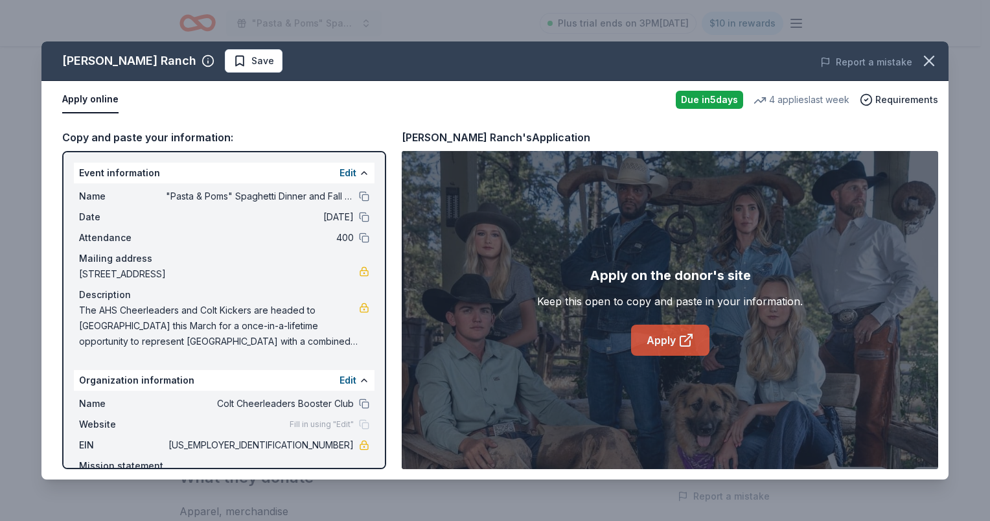
click at [667, 342] on link "Apply" at bounding box center [670, 340] width 78 height 31
